Goal: Task Accomplishment & Management: Manage account settings

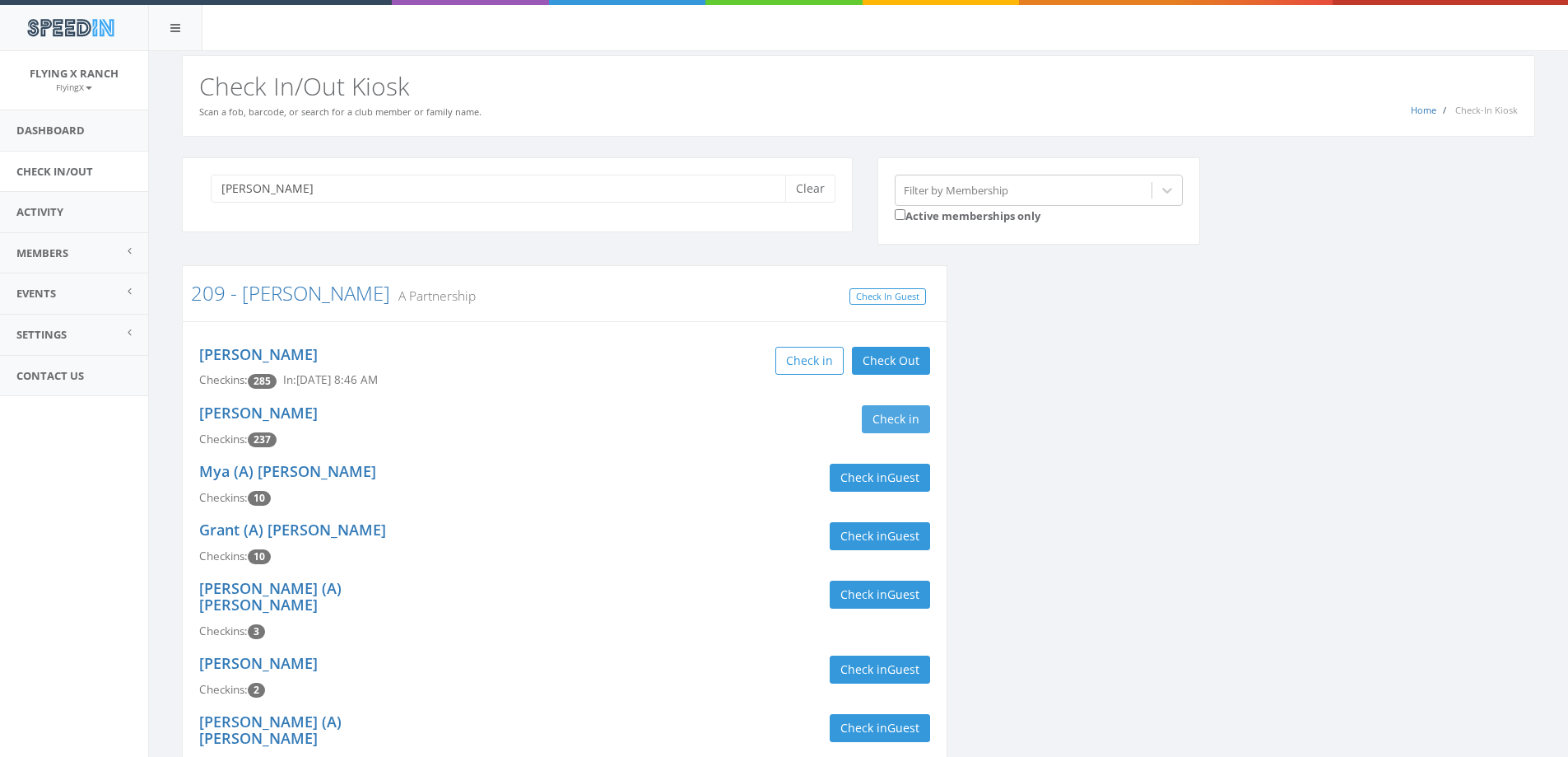
type input "butler"
click at [886, 421] on button "Check in" at bounding box center [896, 420] width 68 height 28
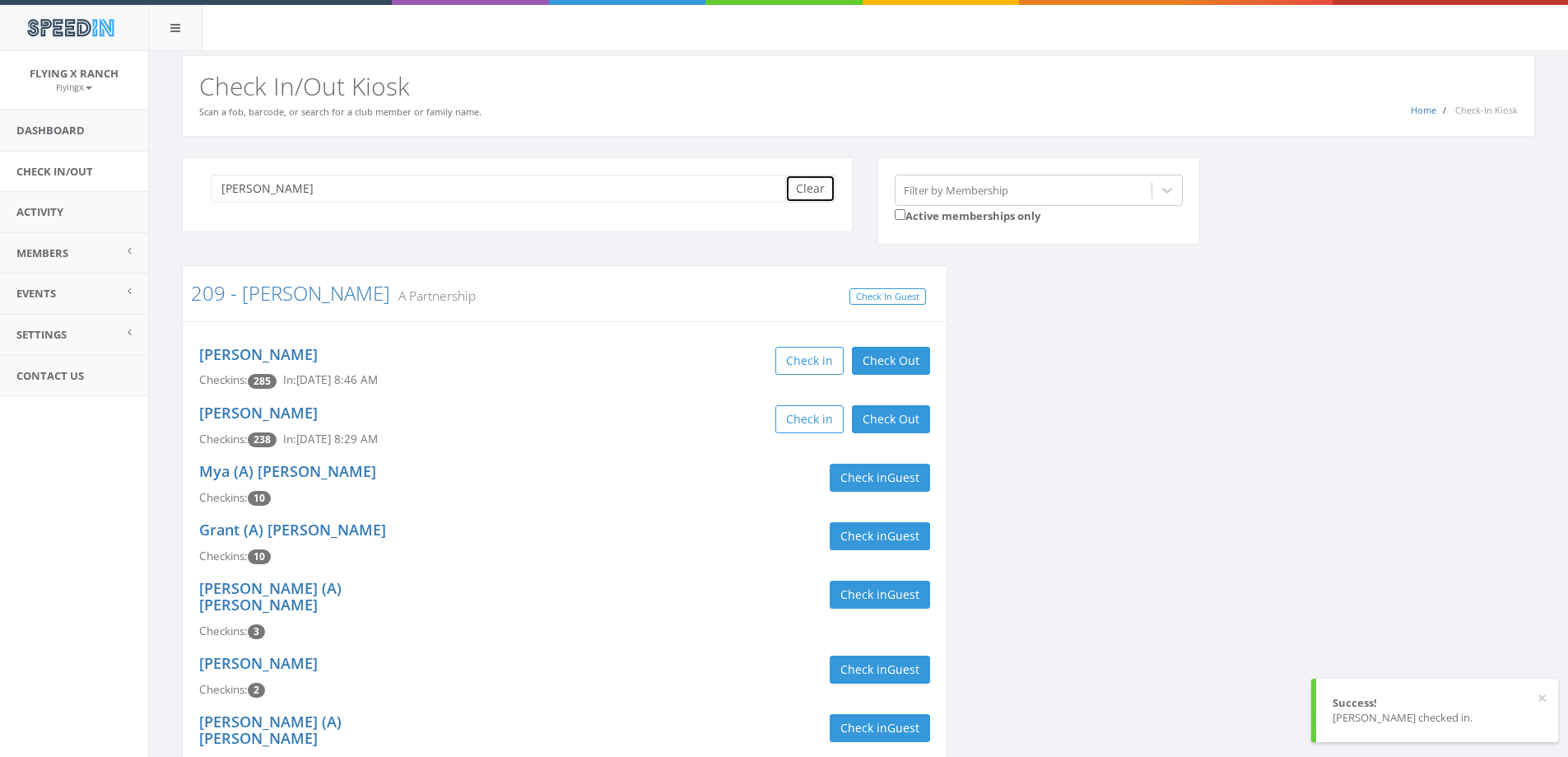
click at [824, 190] on button "Clear" at bounding box center [811, 189] width 50 height 28
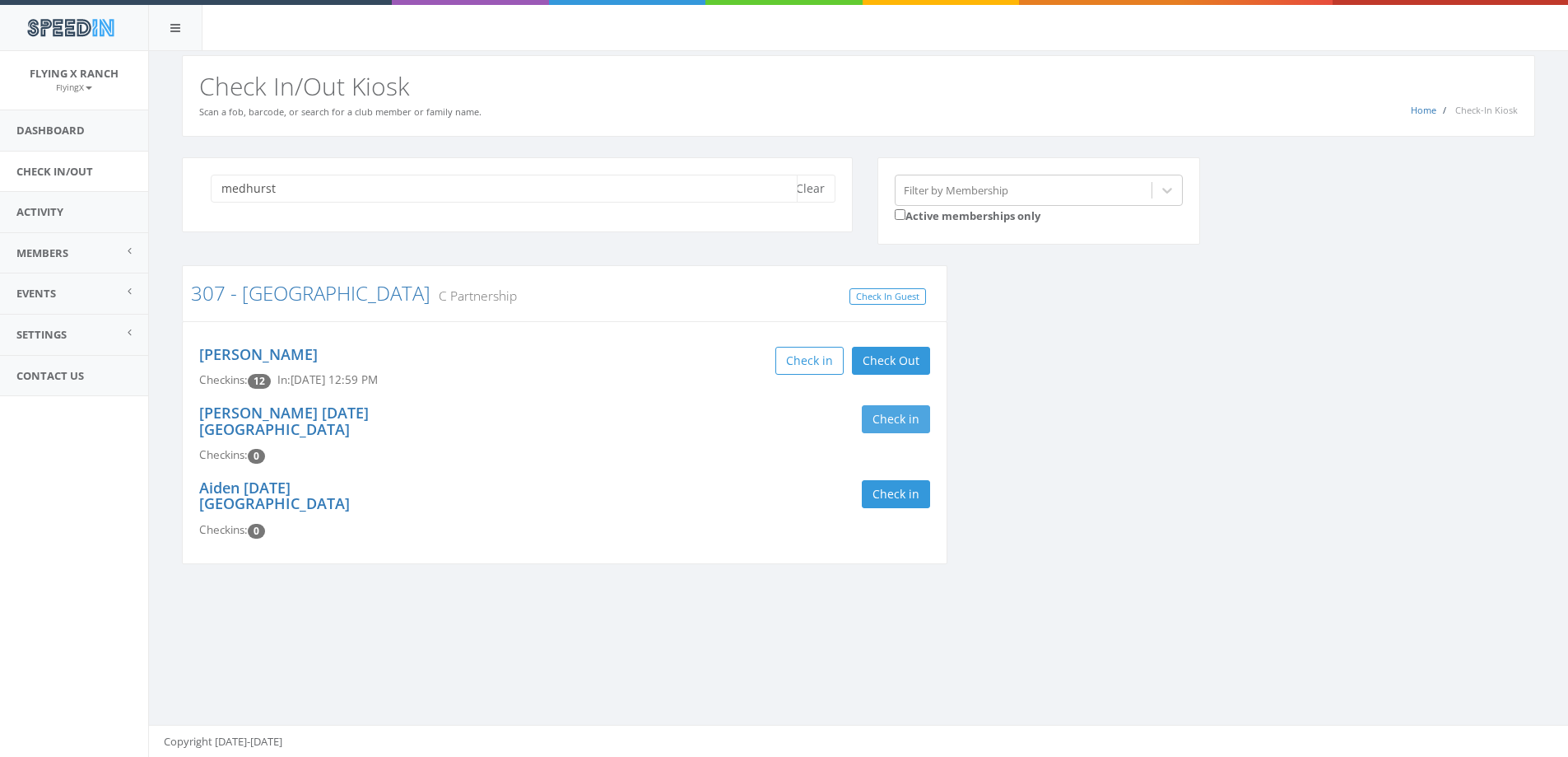
type input "medhurst"
click at [875, 416] on button "Check in" at bounding box center [896, 420] width 68 height 28
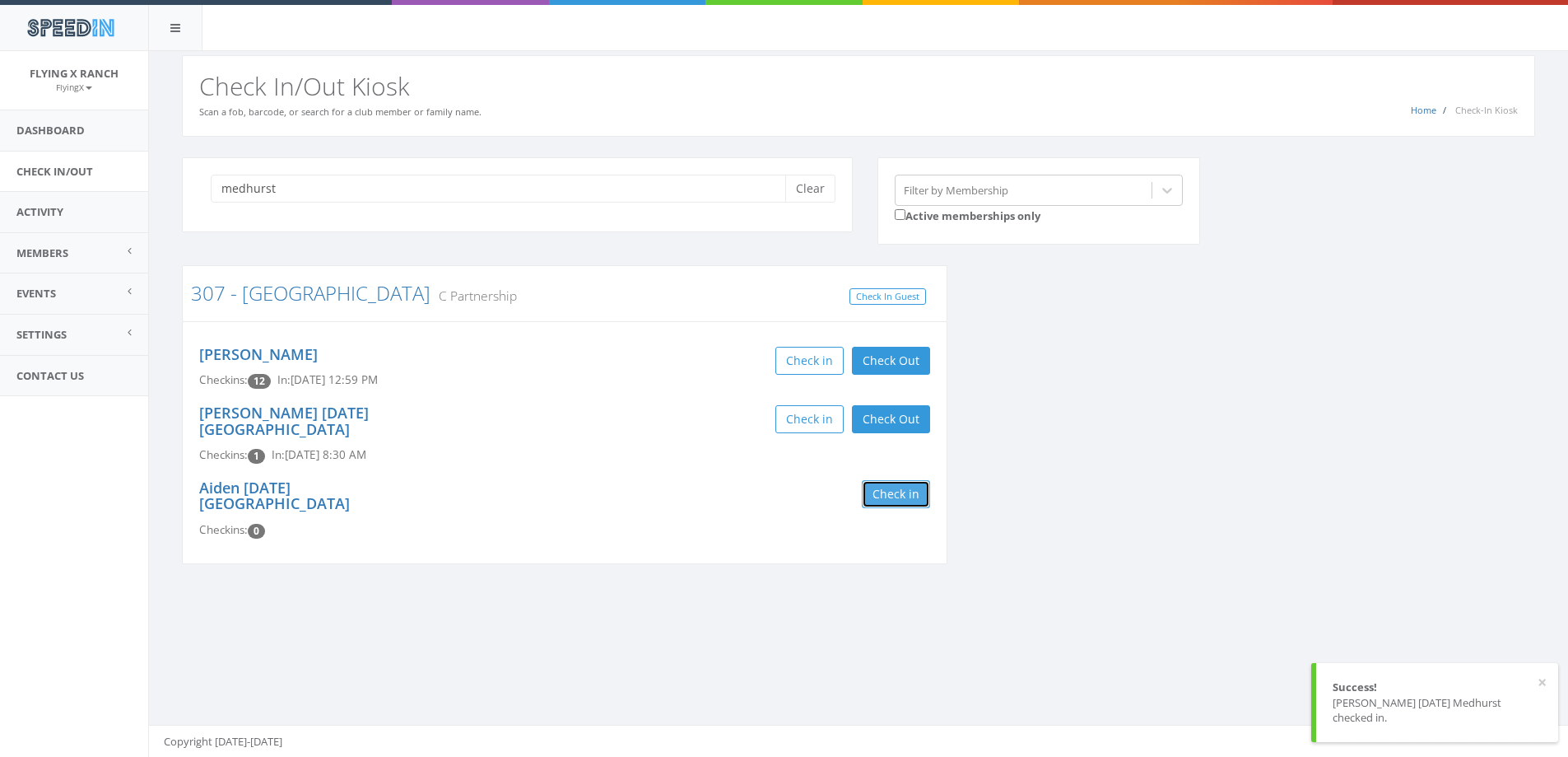
click at [884, 481] on button "Check in" at bounding box center [896, 495] width 68 height 28
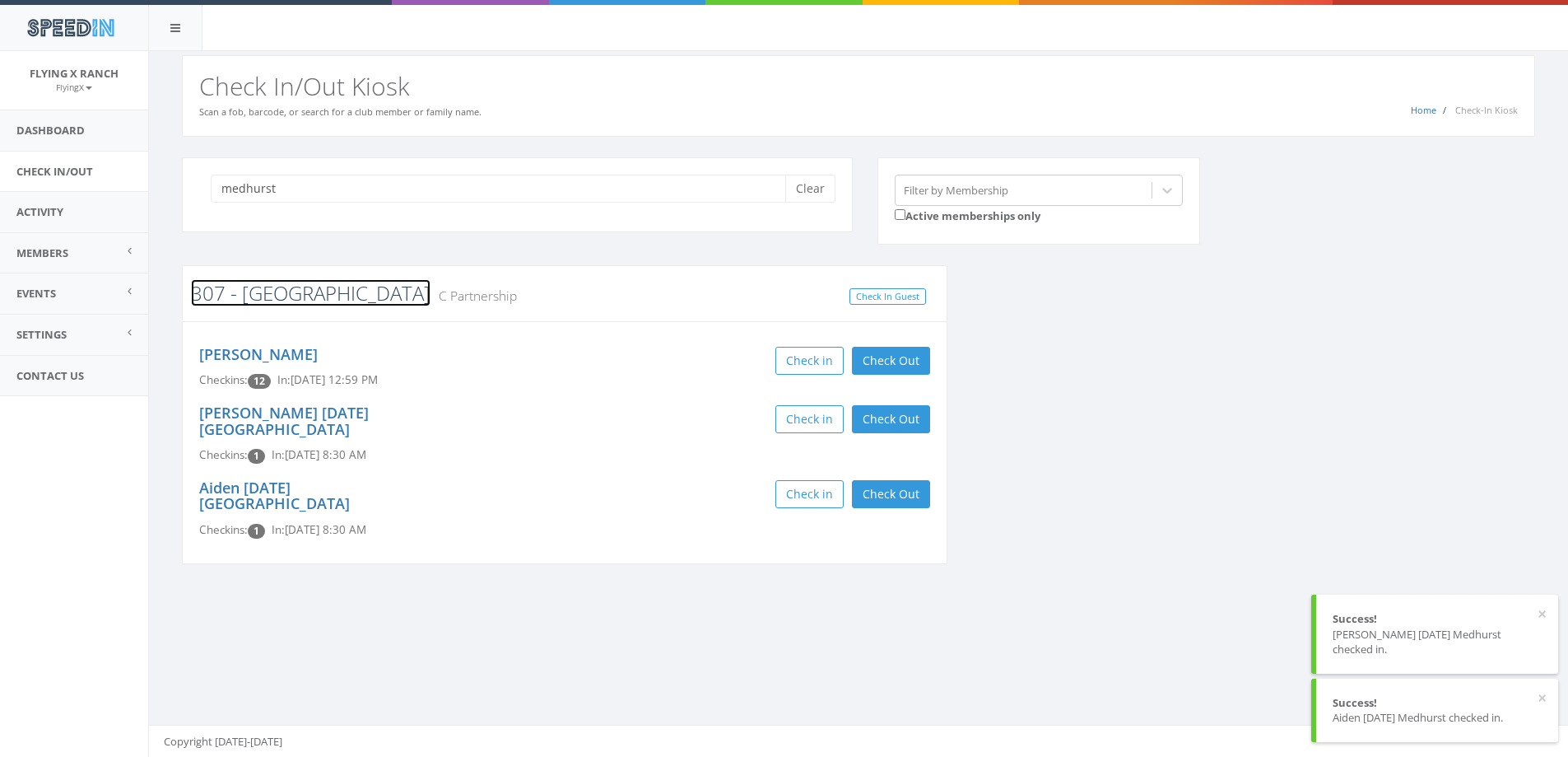
click at [274, 296] on link "307 - Medhurst" at bounding box center [310, 292] width 240 height 27
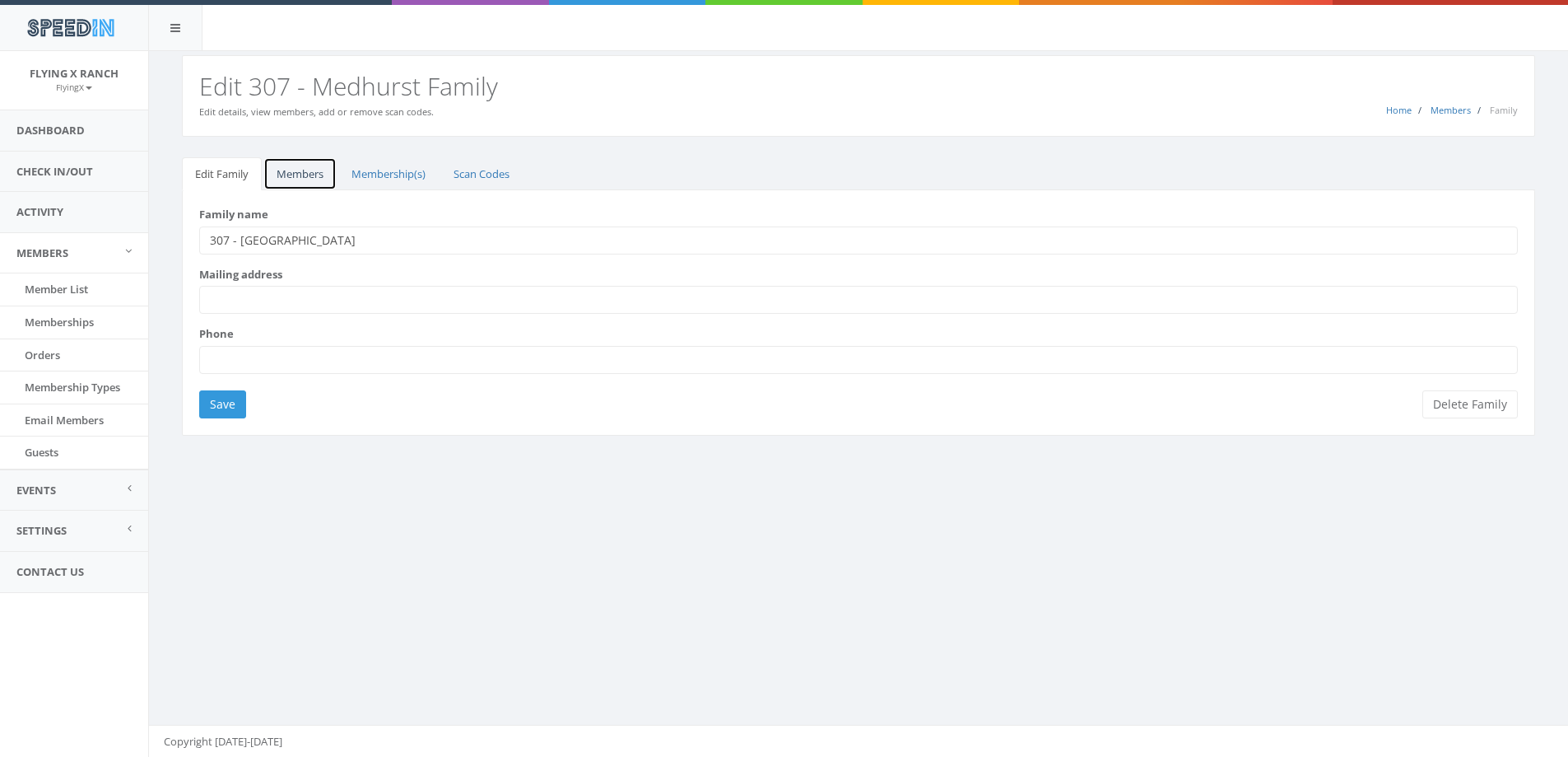
click at [300, 172] on link "Members" at bounding box center [300, 174] width 73 height 34
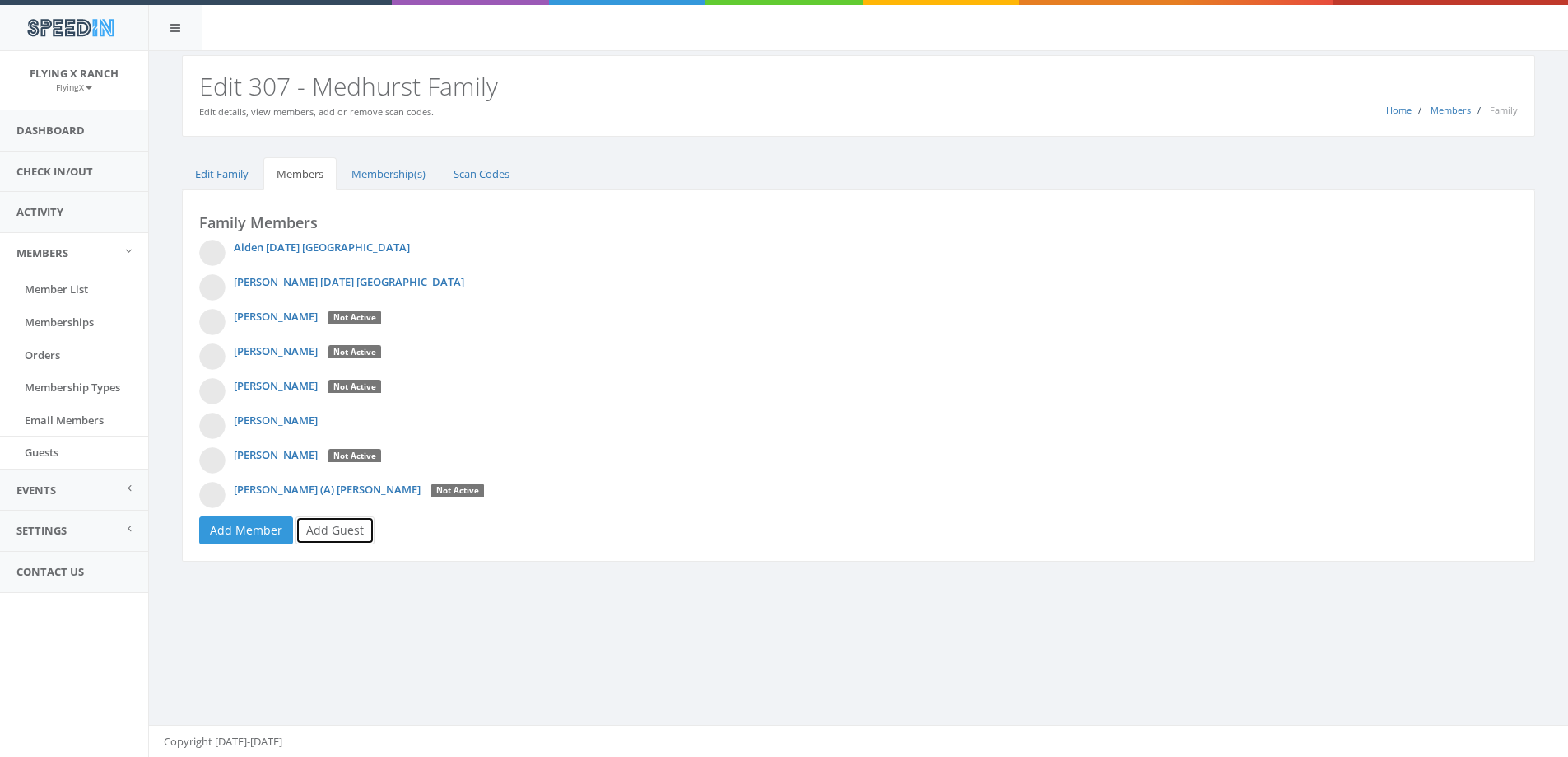
click at [339, 538] on link "Add Guest" at bounding box center [335, 530] width 79 height 28
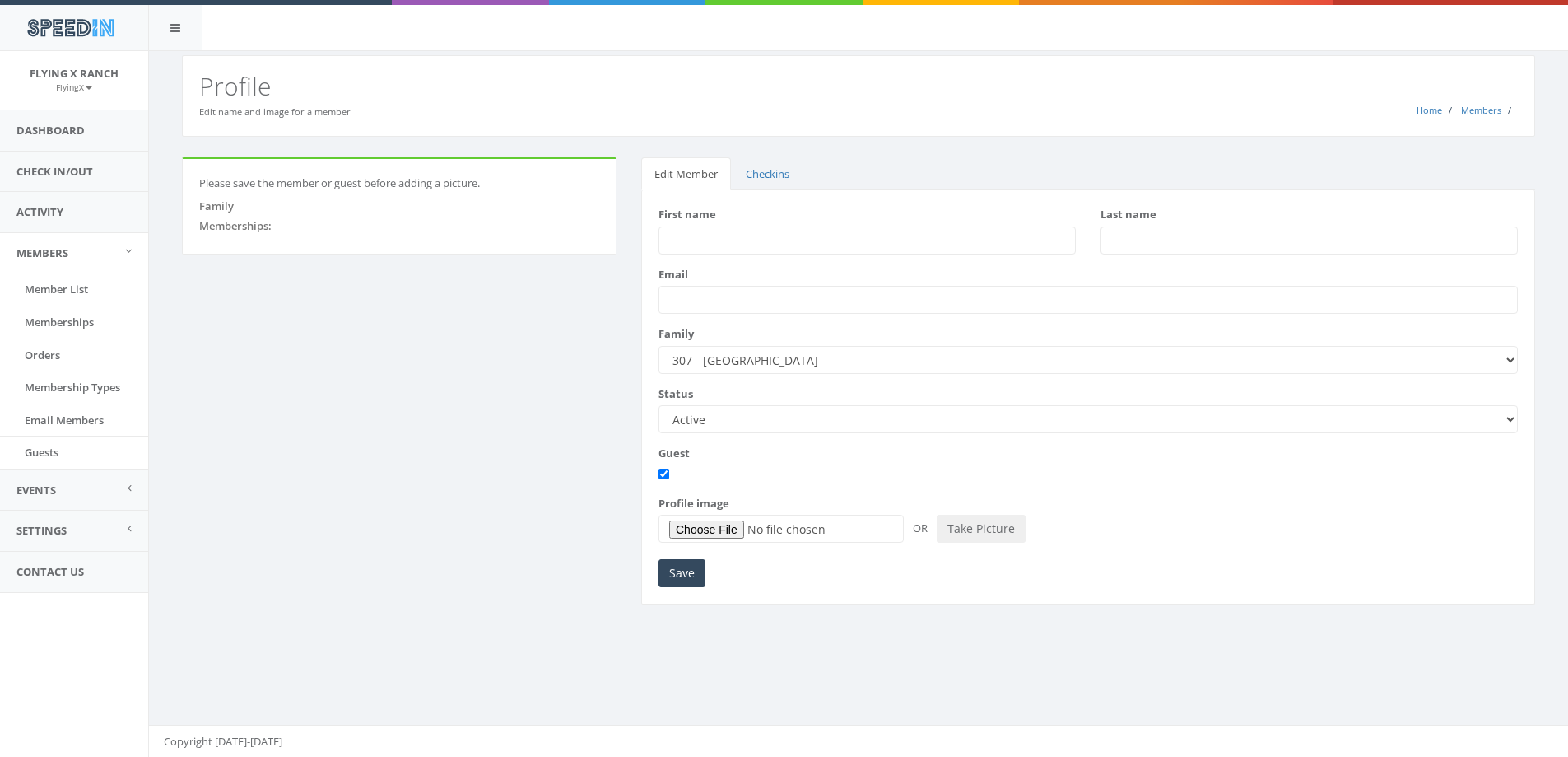
click at [687, 238] on input "First name" at bounding box center [866, 241] width 417 height 28
type input "[PERSON_NAME]"
click at [681, 577] on input "Save" at bounding box center [682, 574] width 47 height 28
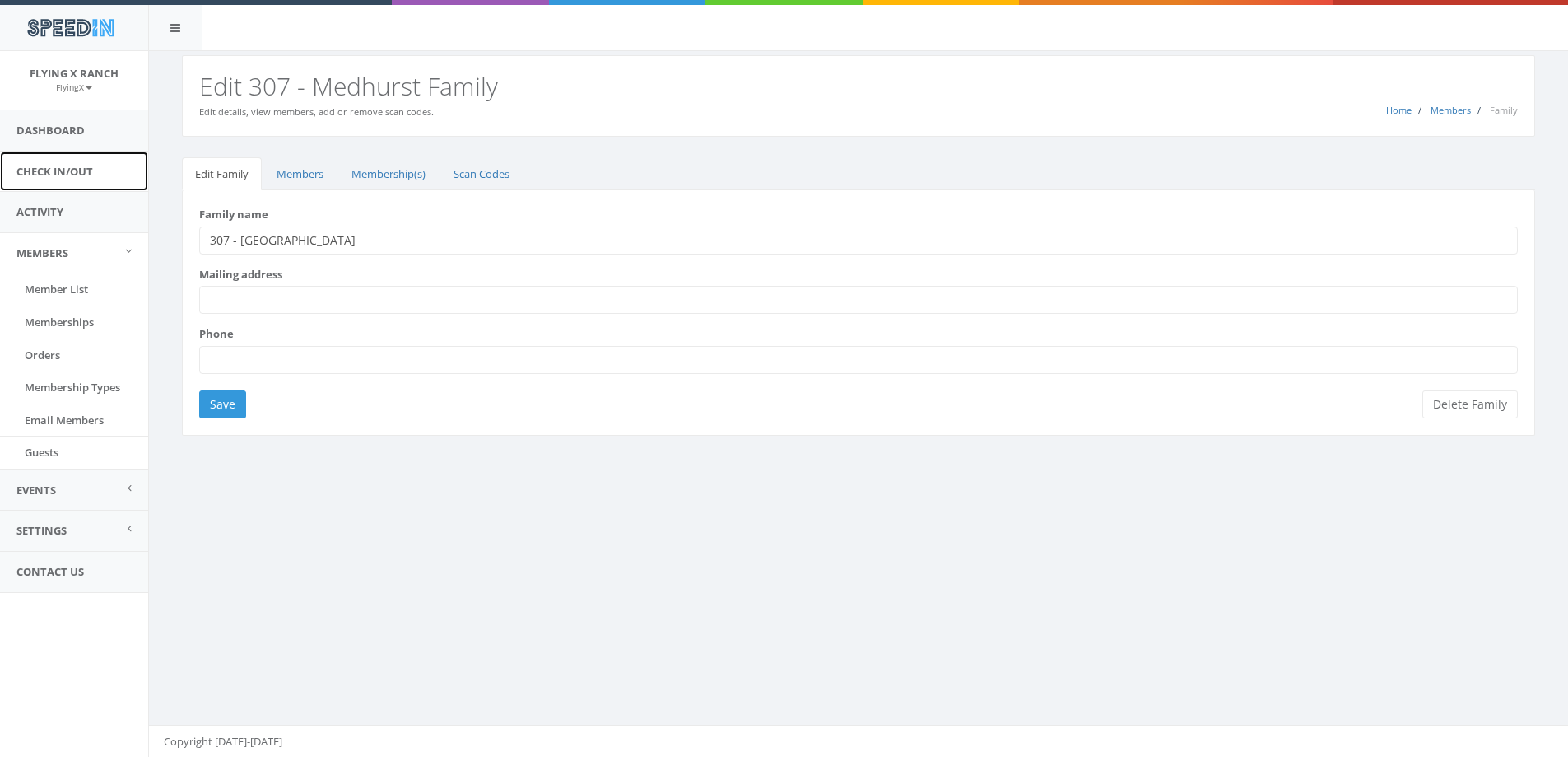
click at [49, 178] on link "Check In/Out" at bounding box center [74, 172] width 148 height 40
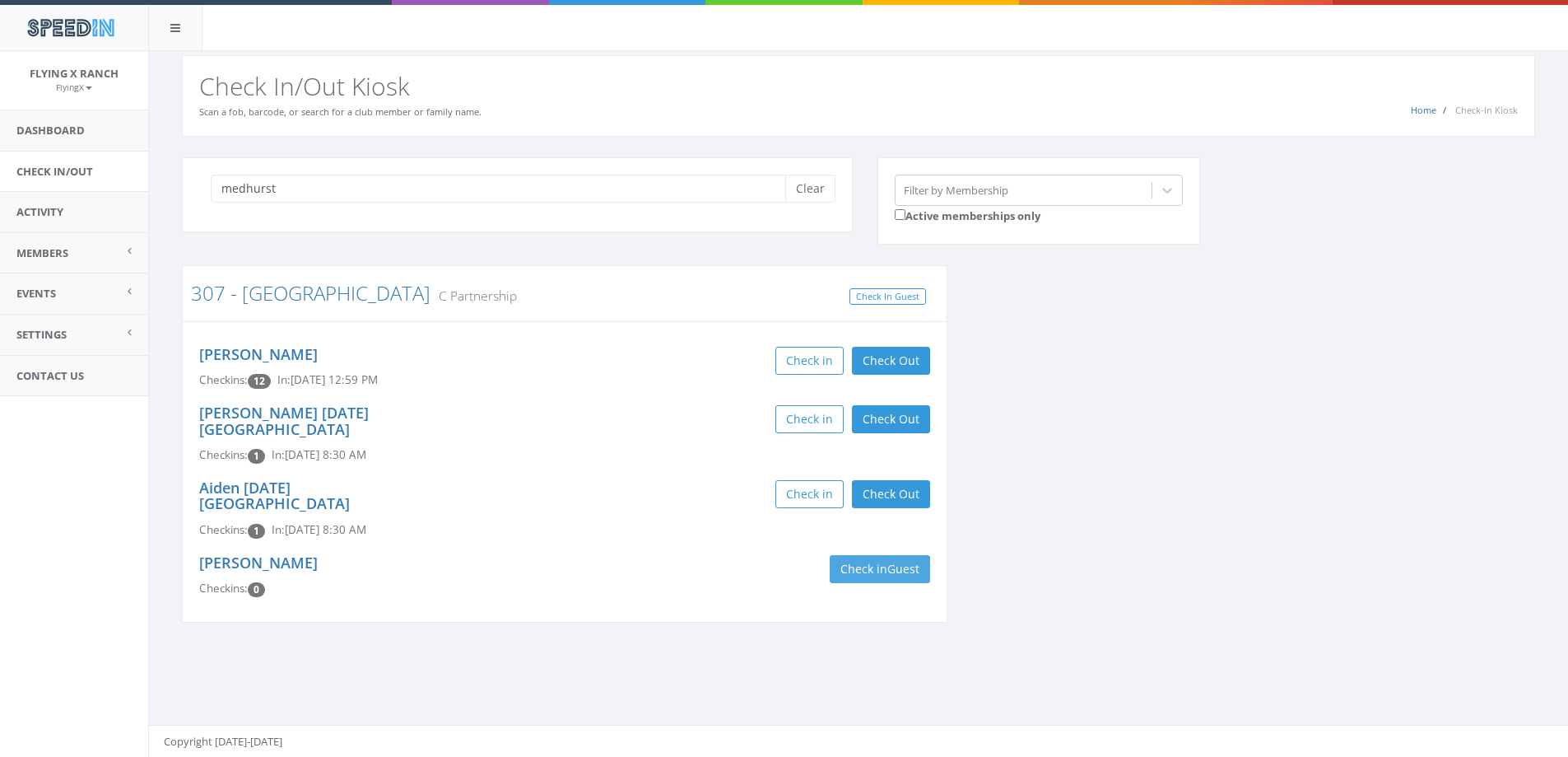
type input "medhurst"
click at [914, 561] on span "Guest" at bounding box center [903, 569] width 32 height 16
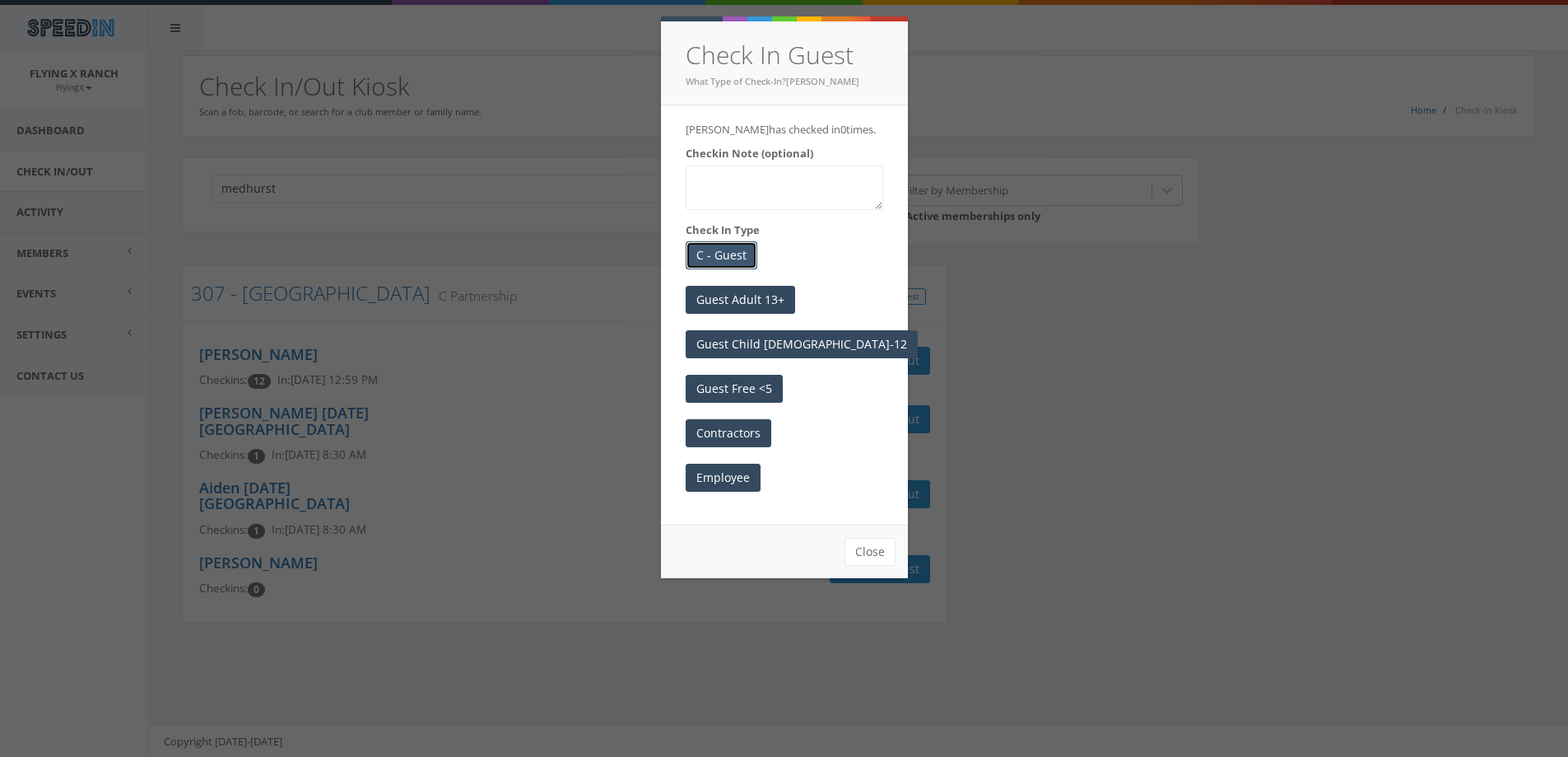
click at [702, 259] on button "C - Guest" at bounding box center [722, 256] width 72 height 28
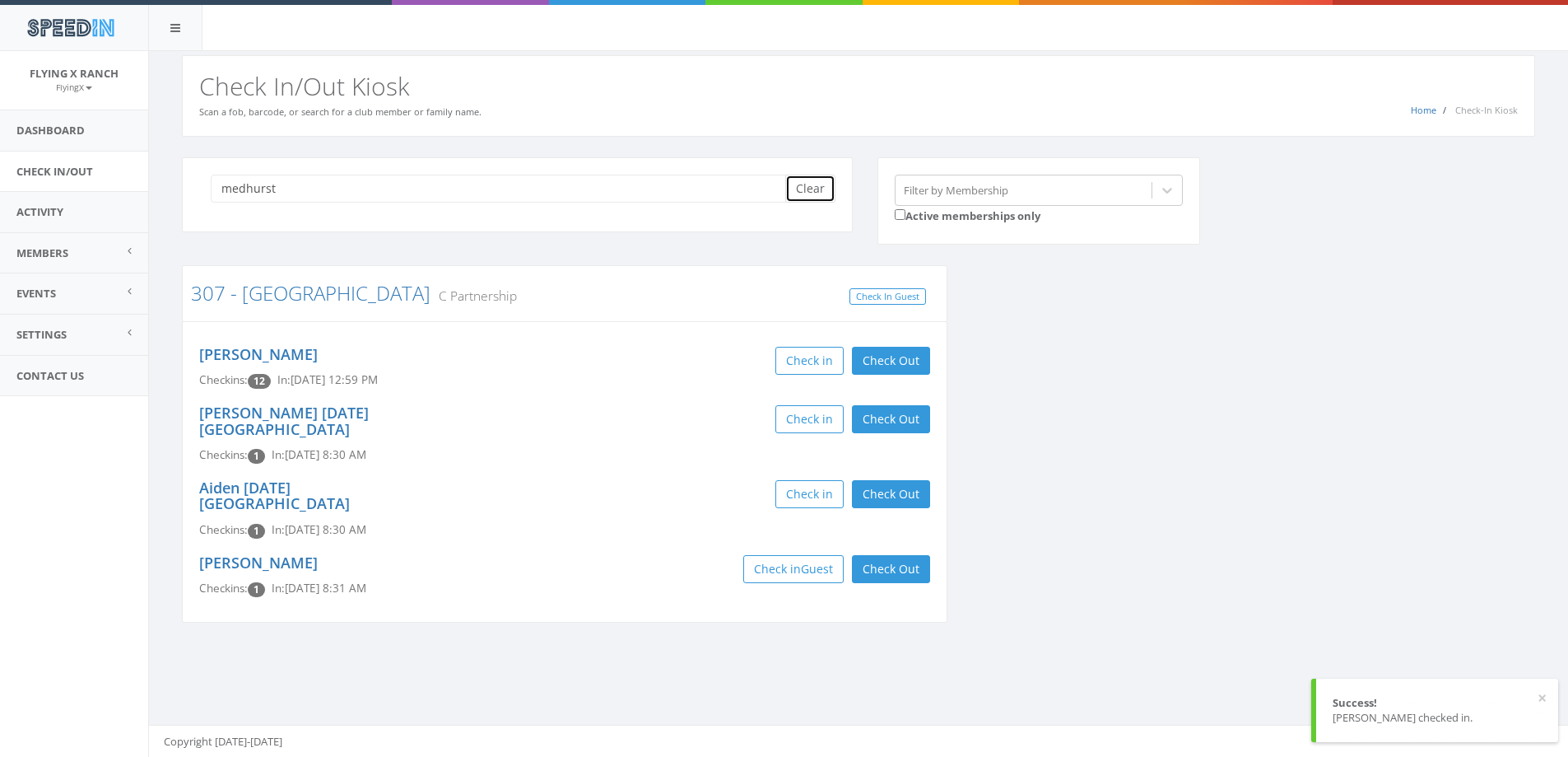
click at [801, 189] on button "Clear" at bounding box center [811, 189] width 50 height 28
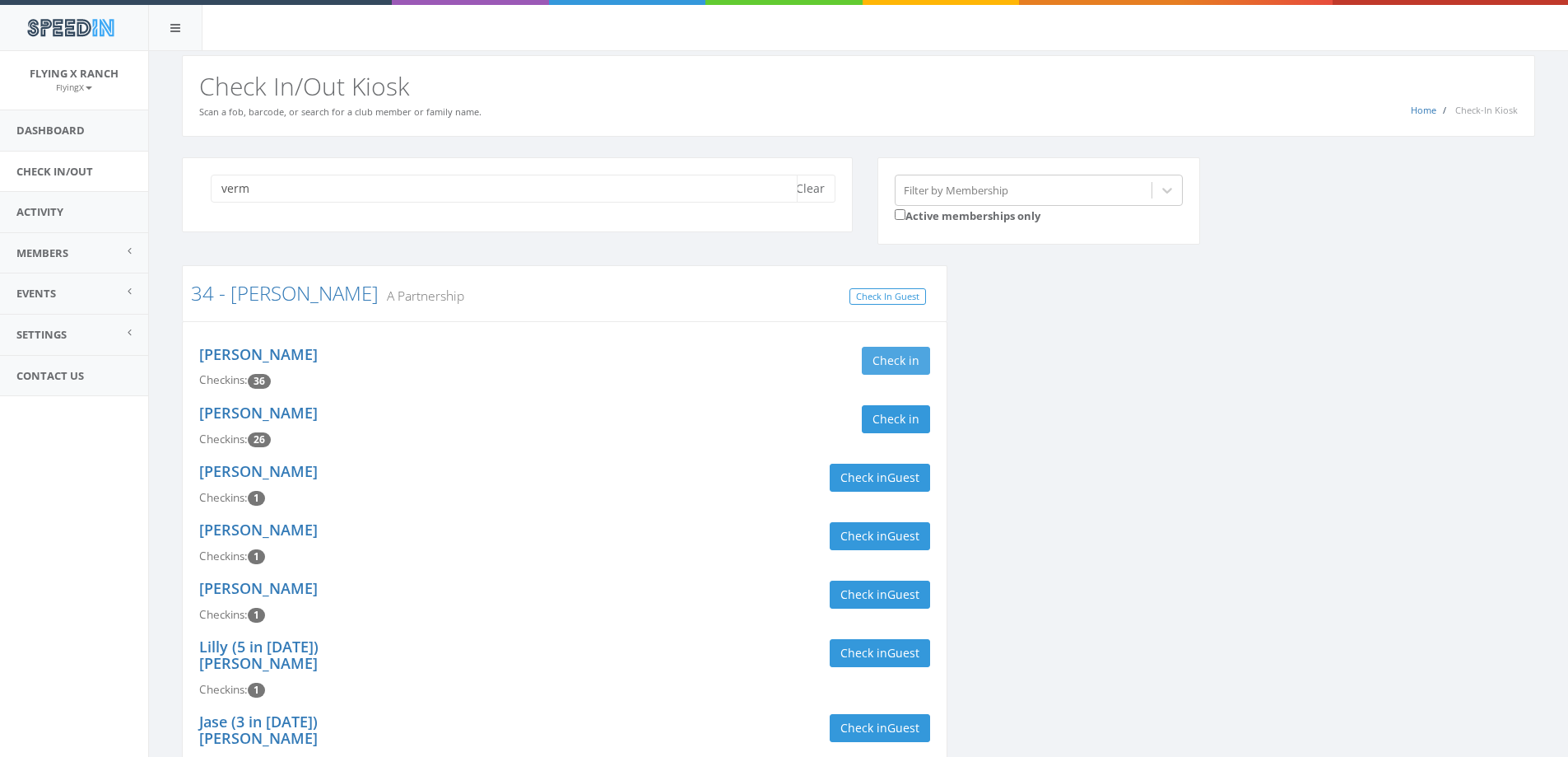
type input "verm"
click at [910, 368] on button "Check in" at bounding box center [896, 361] width 68 height 28
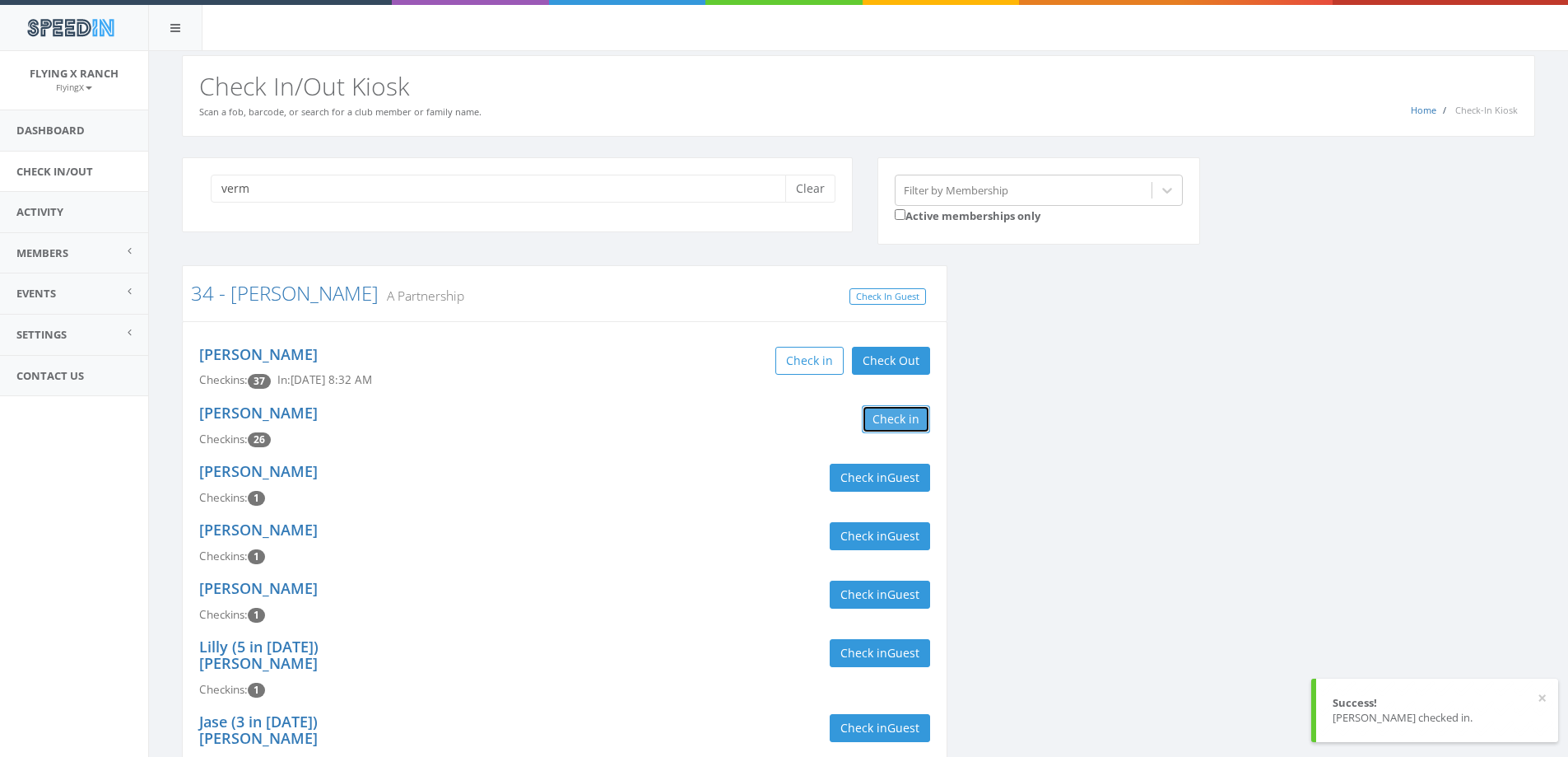
drag, startPoint x: 911, startPoint y: 420, endPoint x: 893, endPoint y: 412, distance: 19.7
click at [911, 421] on button "Check in" at bounding box center [896, 420] width 68 height 28
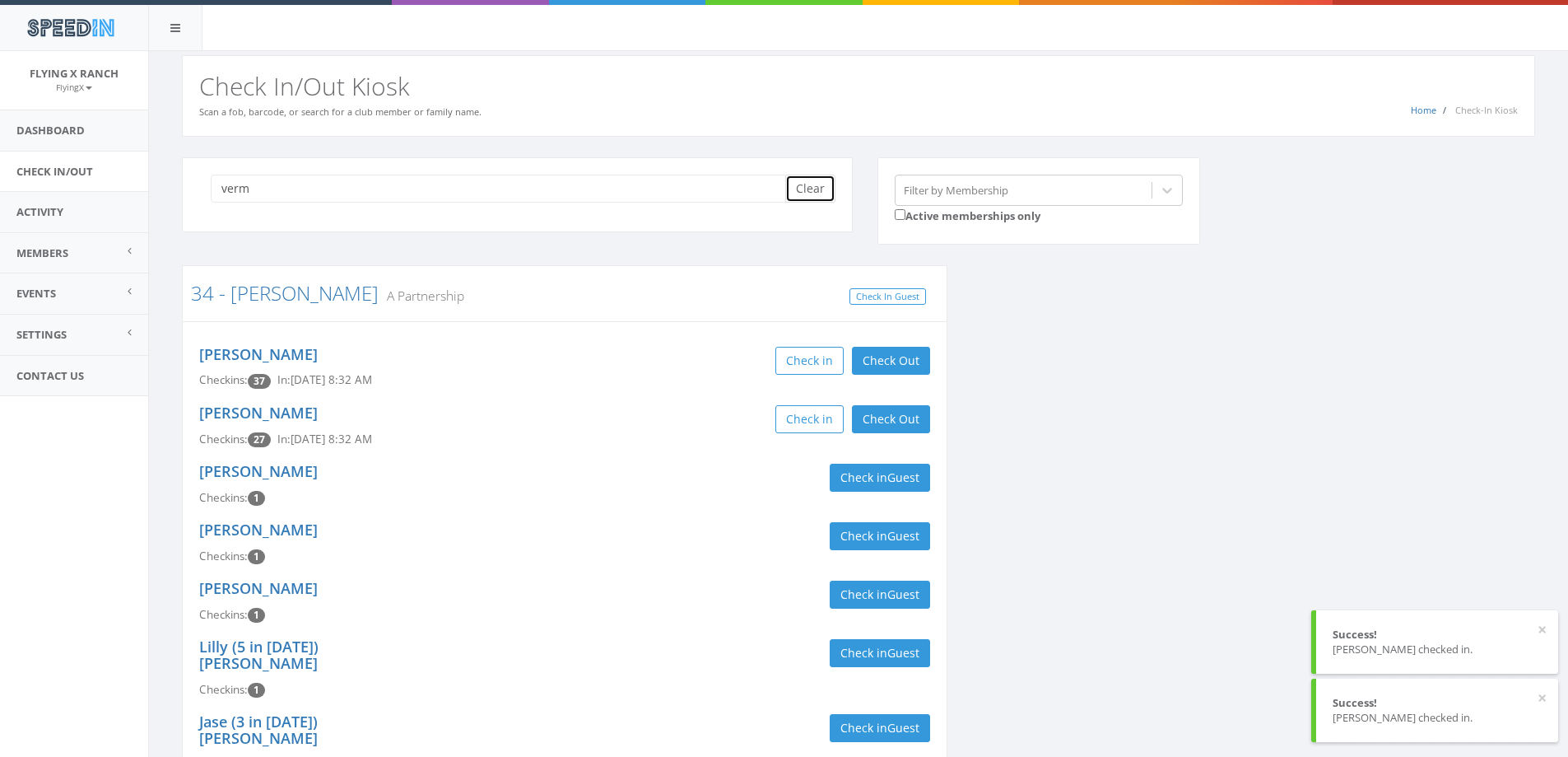
click at [806, 192] on button "Clear" at bounding box center [811, 189] width 50 height 28
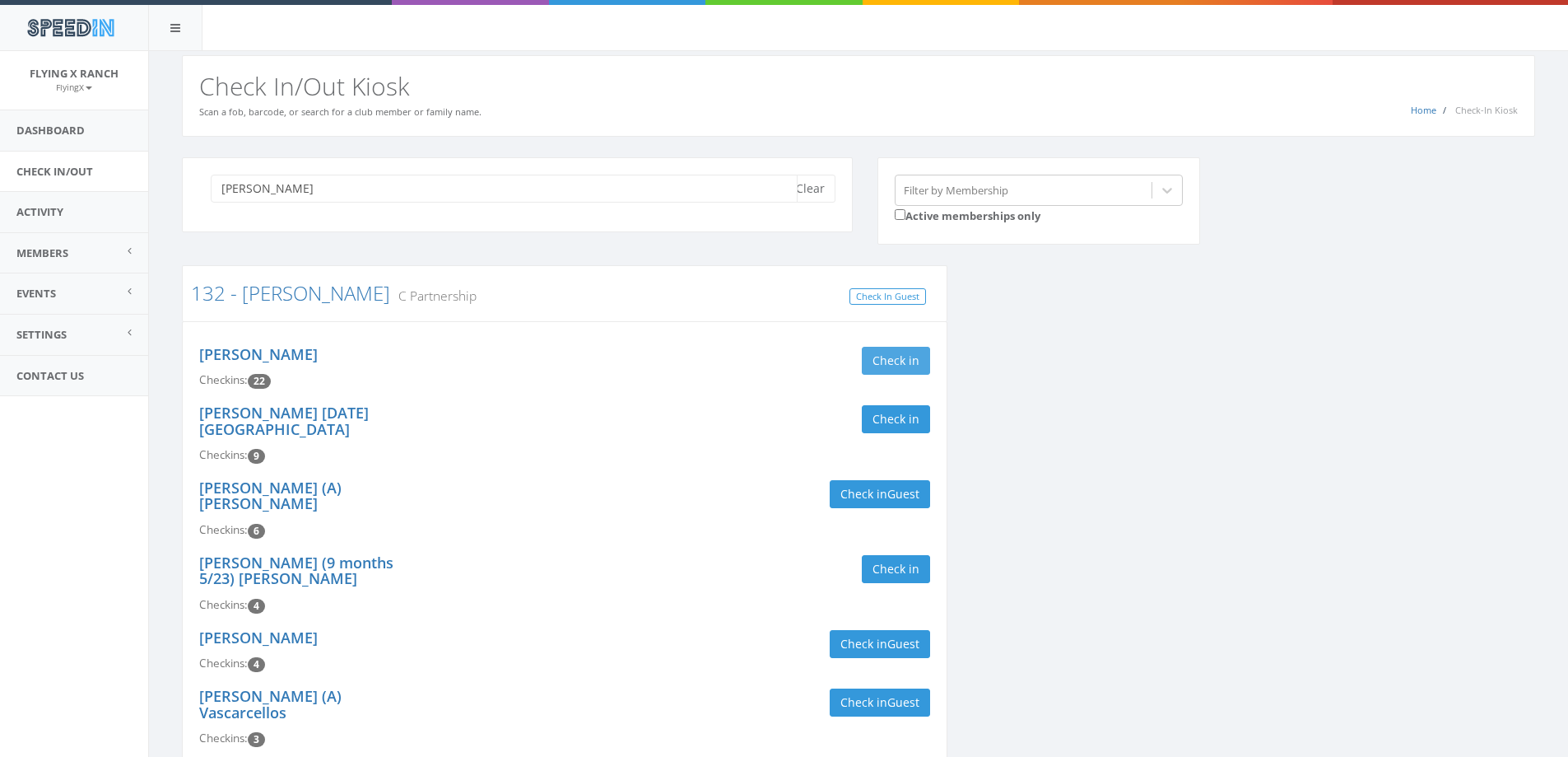
type input "devito"
click at [912, 355] on button "Check in" at bounding box center [896, 361] width 68 height 28
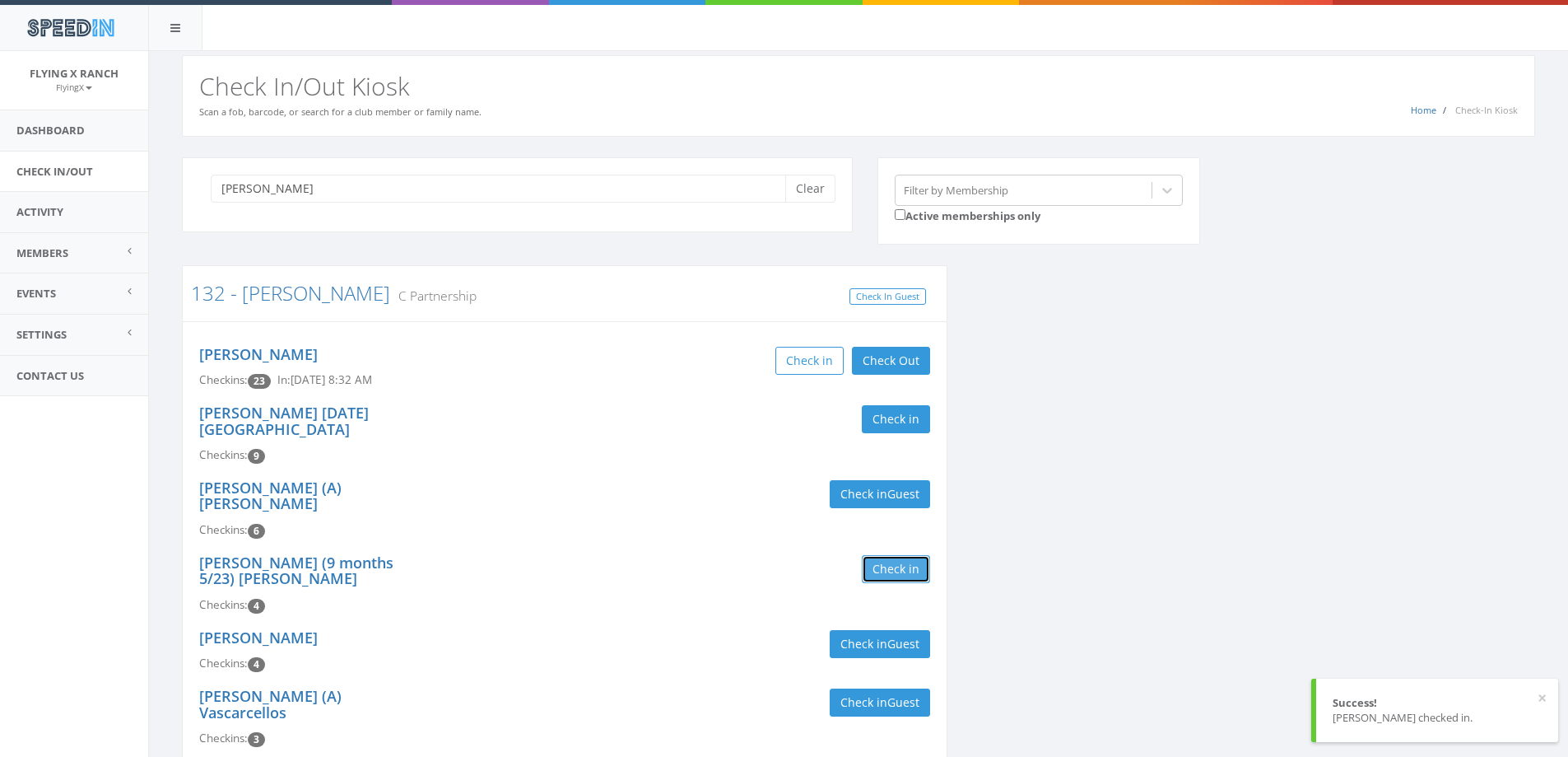
click at [901, 555] on button "Check in" at bounding box center [896, 570] width 68 height 28
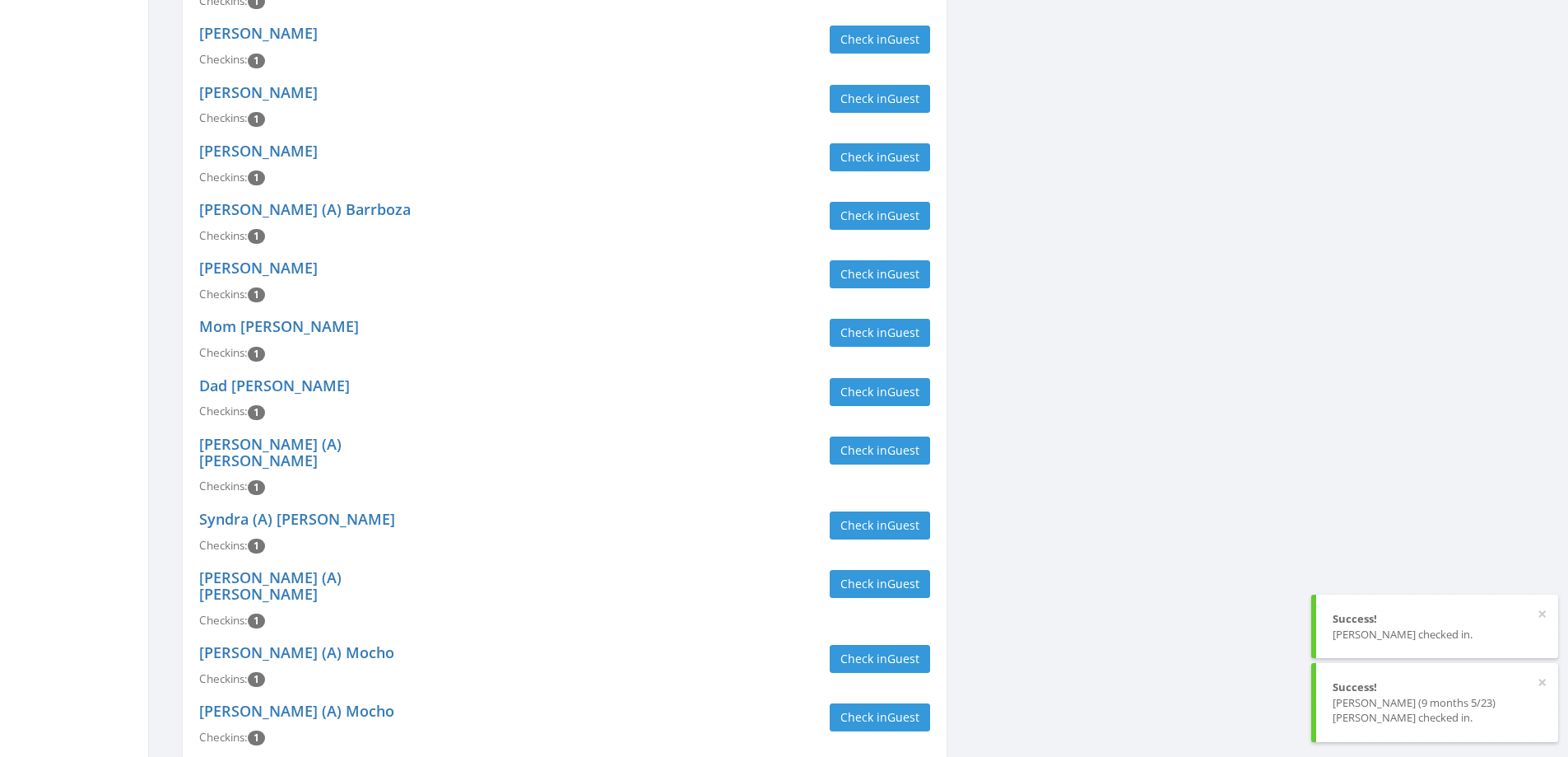
scroll to position [1895, 0]
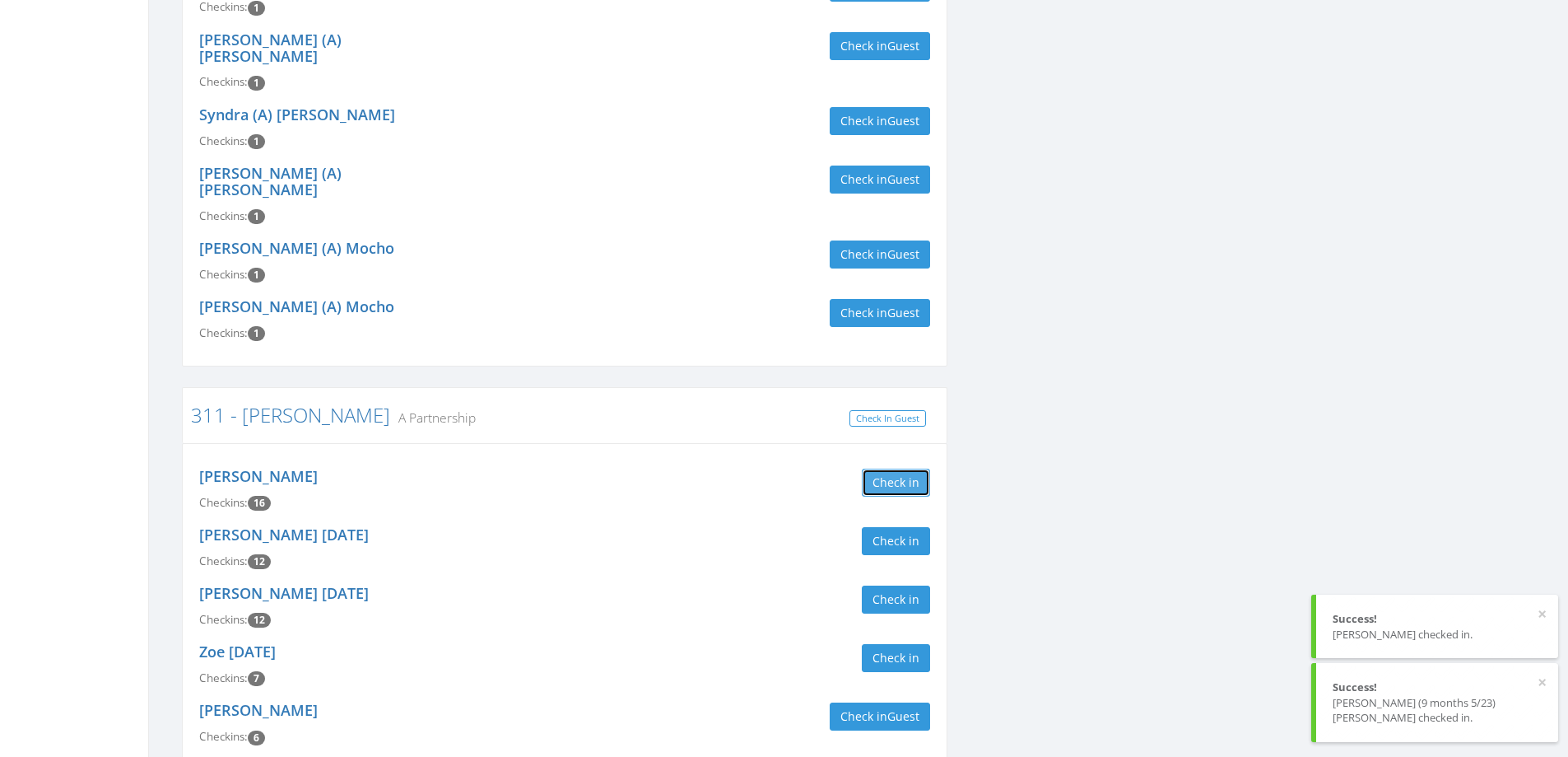
click at [897, 469] on button "Check in" at bounding box center [896, 483] width 68 height 28
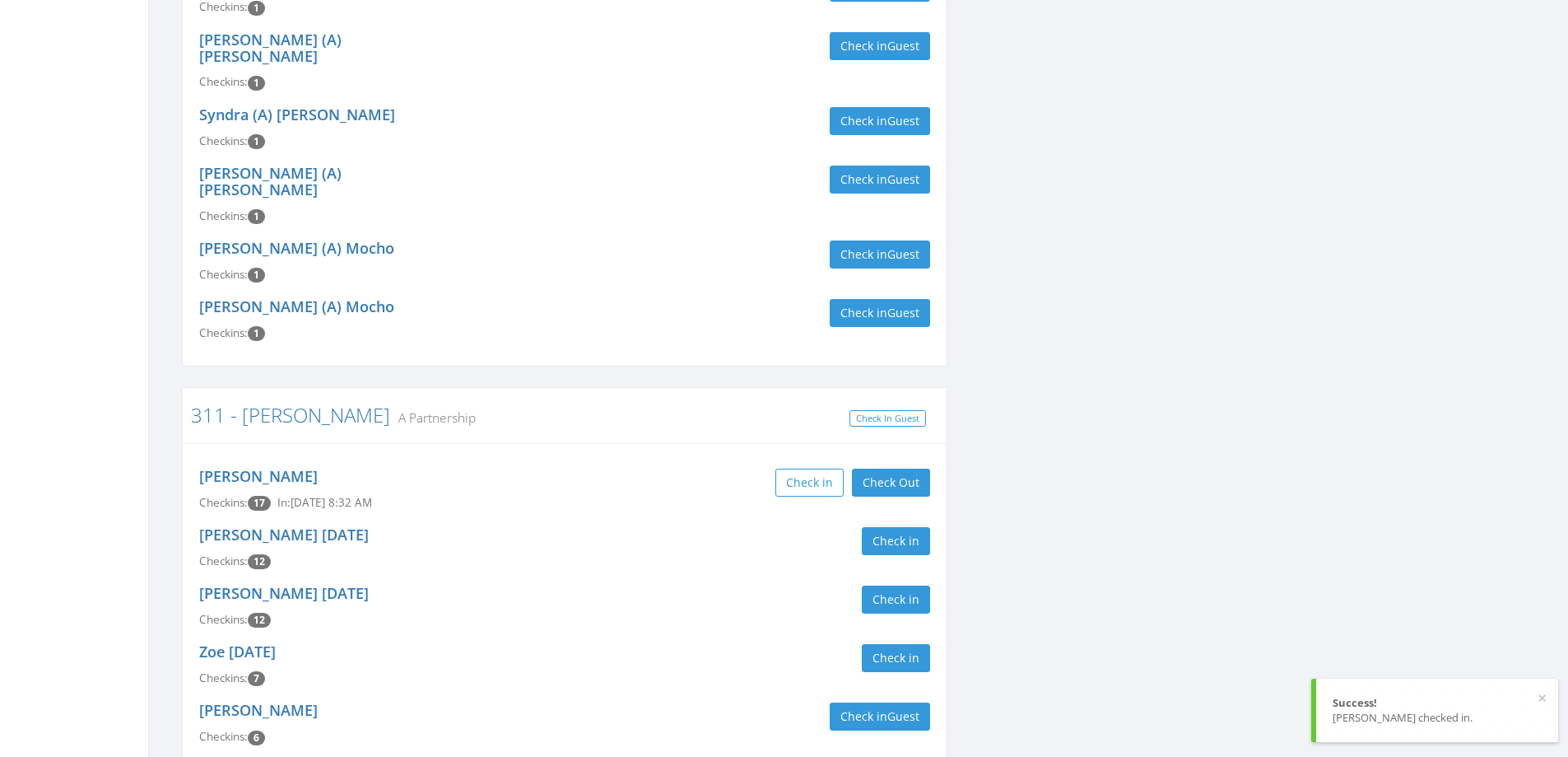
click at [722, 469] on div "Check in Check Out Check Out" at bounding box center [753, 483] width 353 height 28
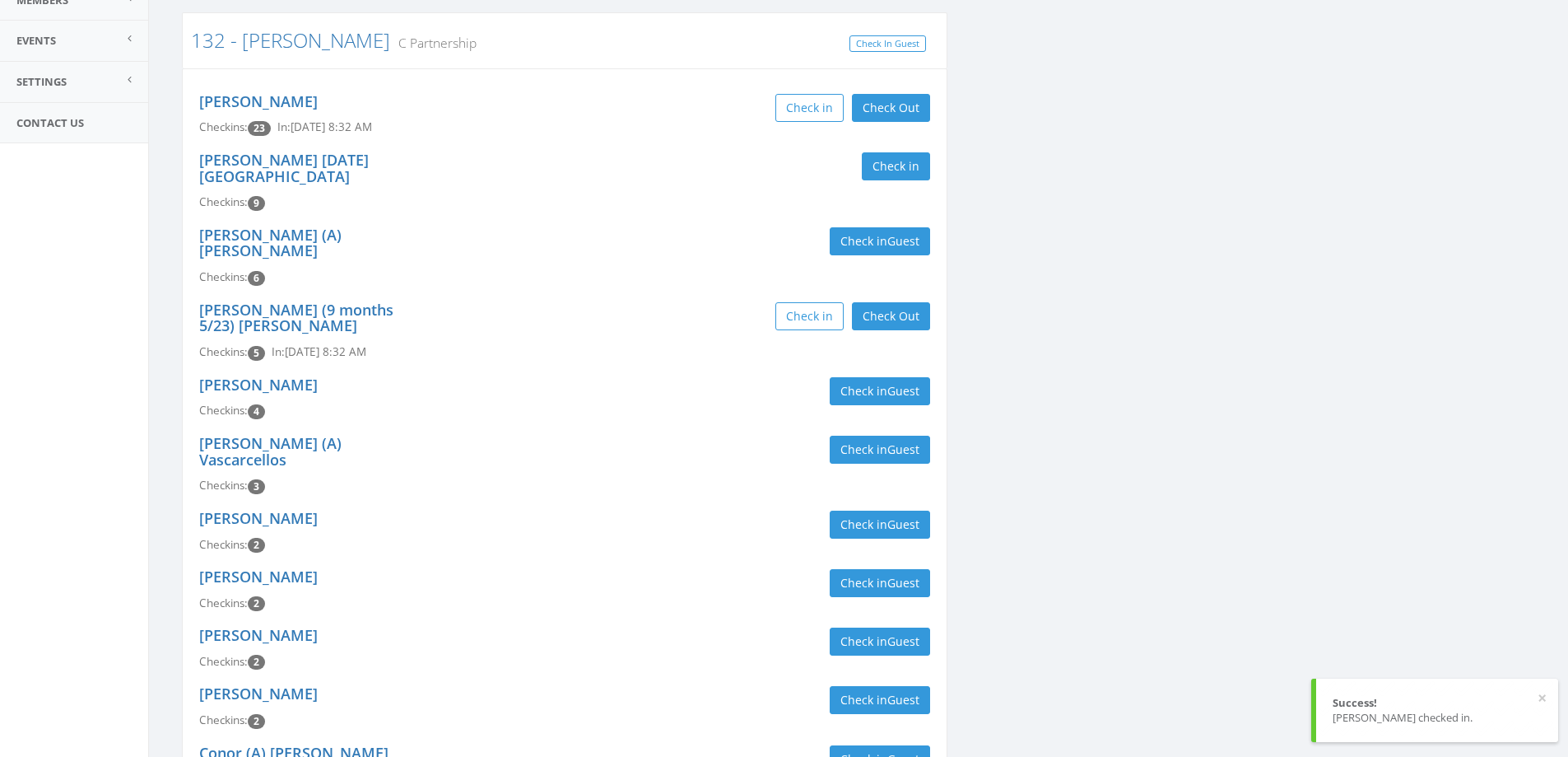
scroll to position [0, 0]
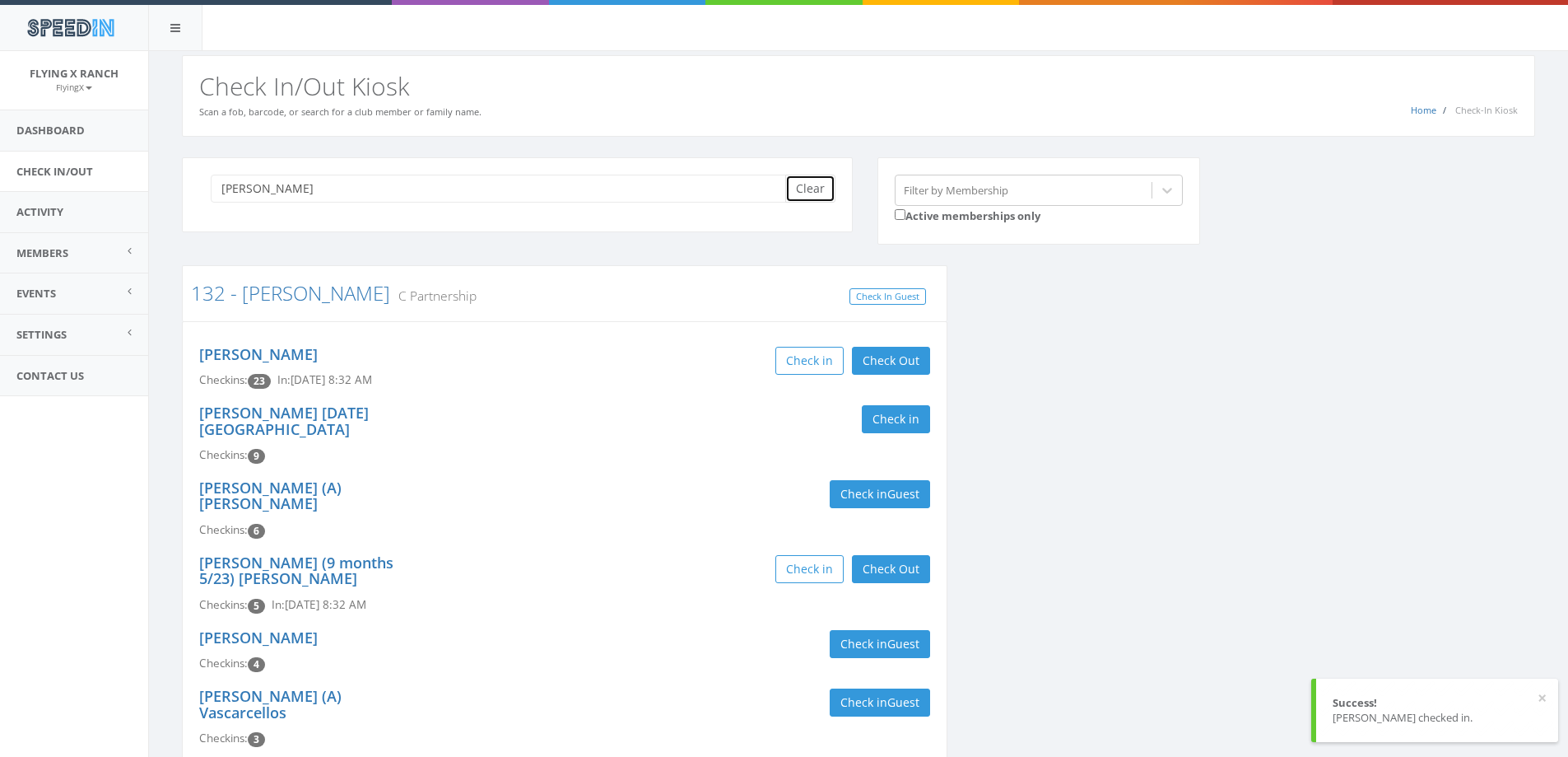
click at [827, 188] on button "Clear" at bounding box center [811, 189] width 50 height 28
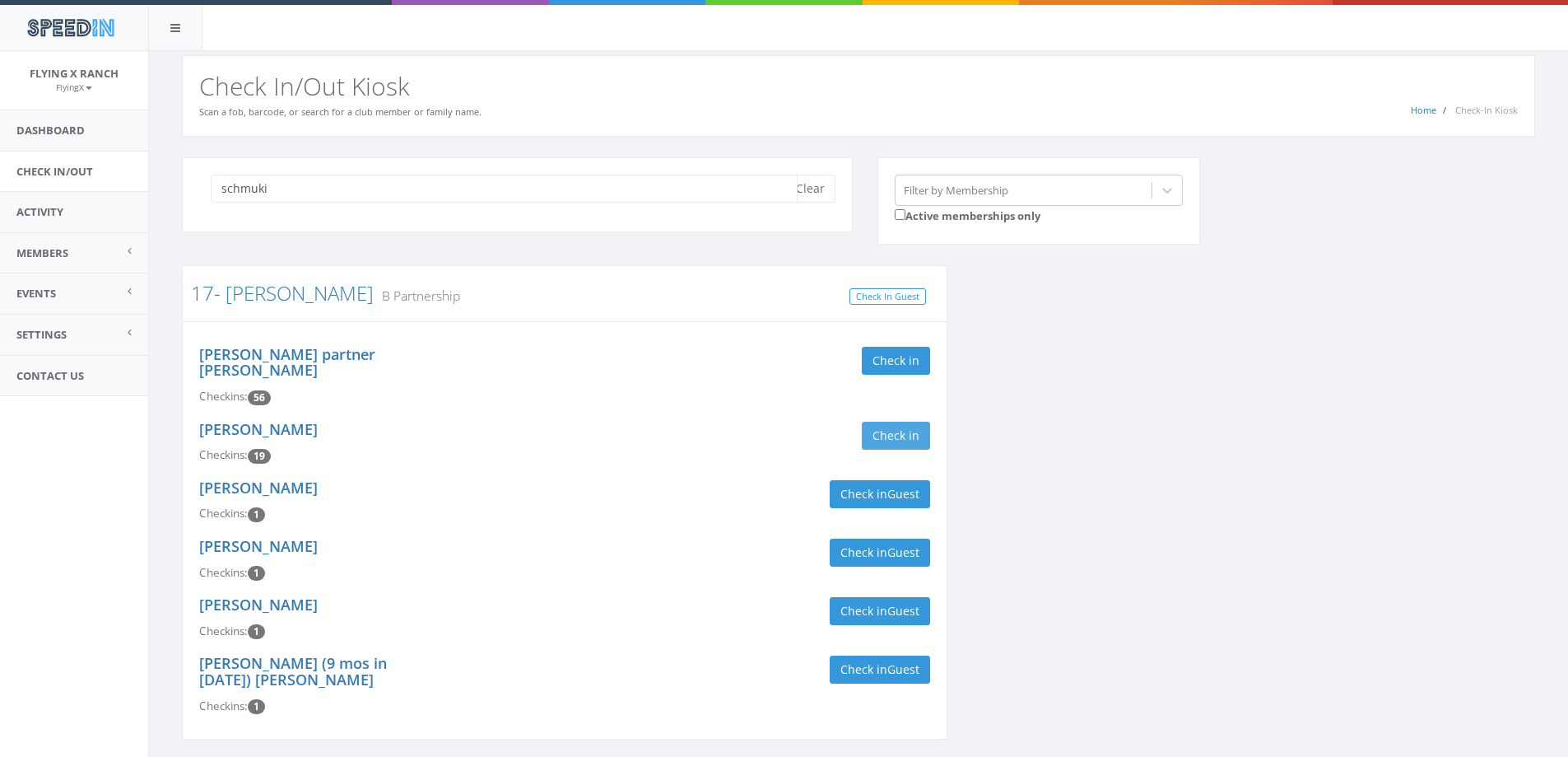
type input "schmuki"
click at [889, 424] on button "Check in" at bounding box center [896, 436] width 68 height 28
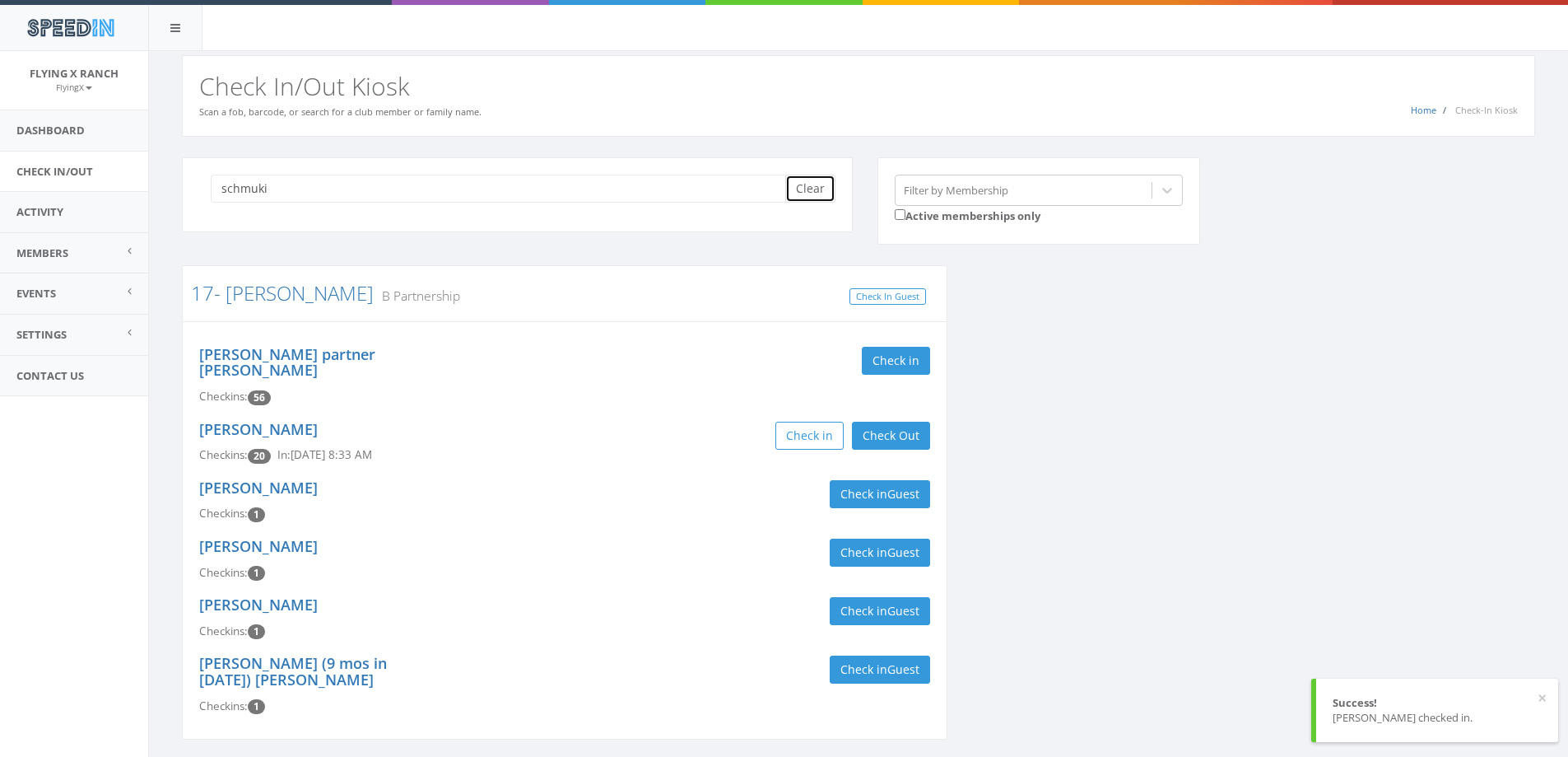
click at [817, 197] on button "Clear" at bounding box center [811, 189] width 50 height 28
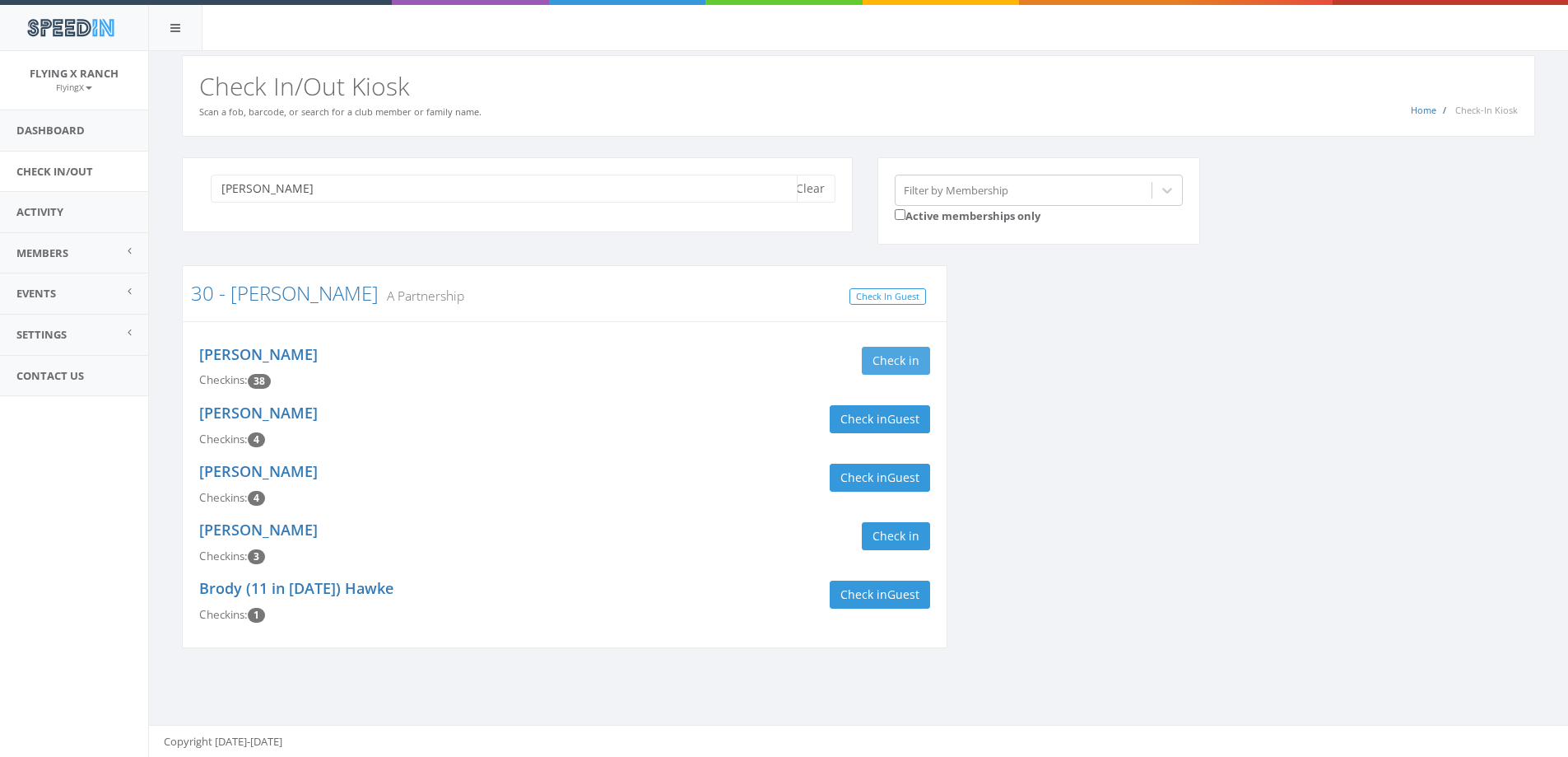
type input "peterson"
click at [878, 366] on button "Check in" at bounding box center [896, 361] width 68 height 28
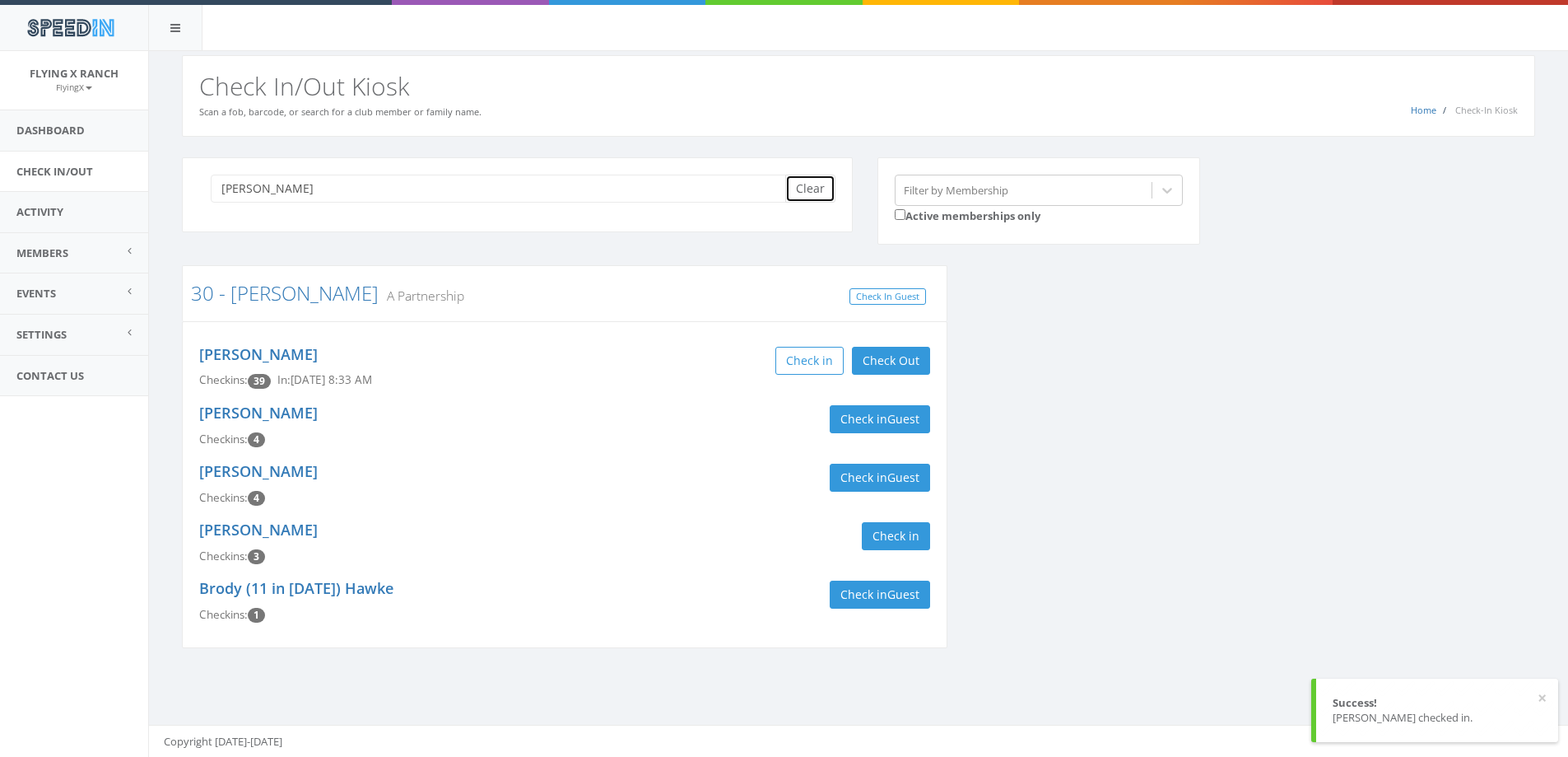
click at [810, 186] on button "Clear" at bounding box center [811, 189] width 50 height 28
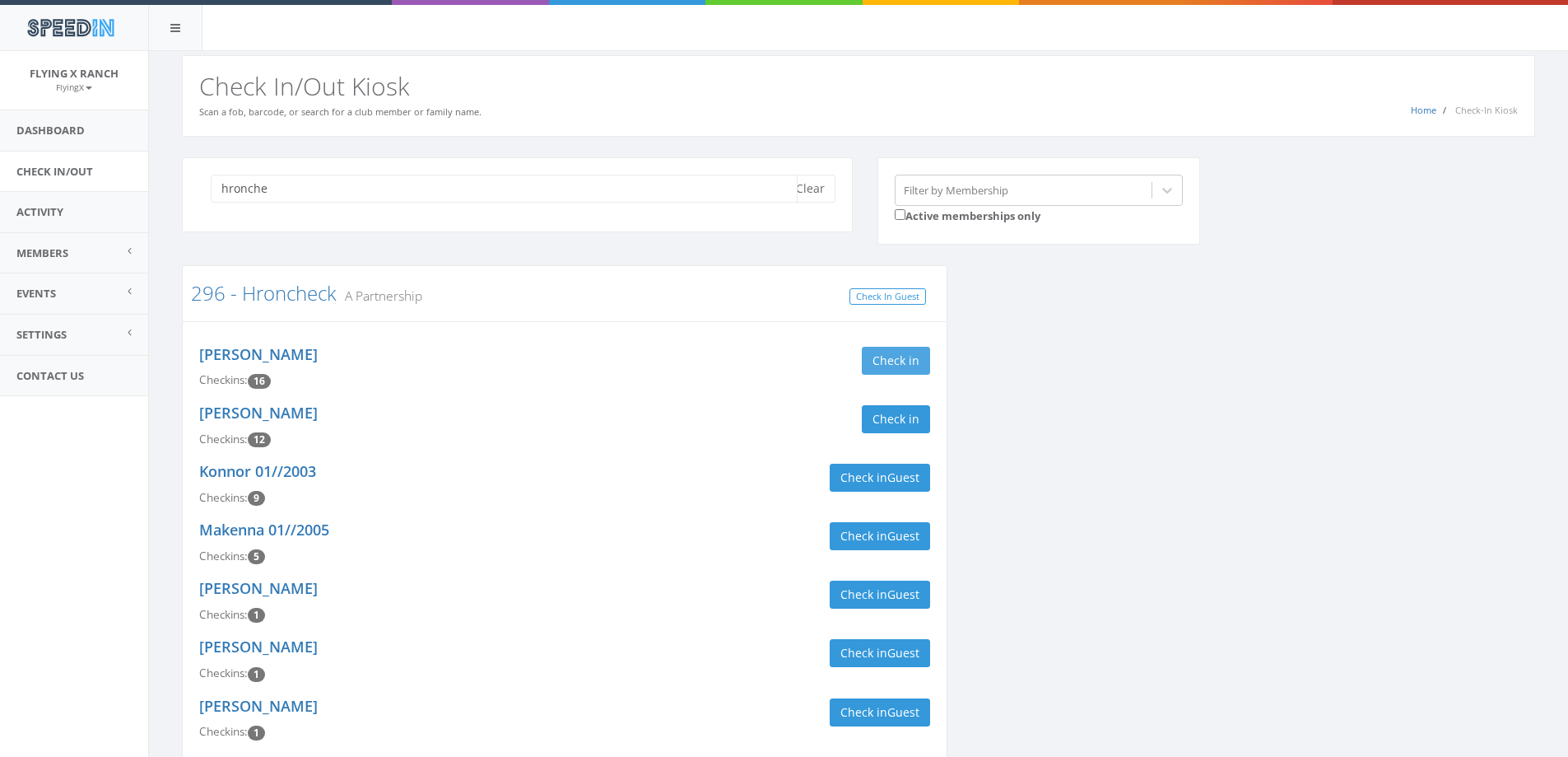
type input "hronche"
click at [901, 353] on button "Check in" at bounding box center [896, 361] width 68 height 28
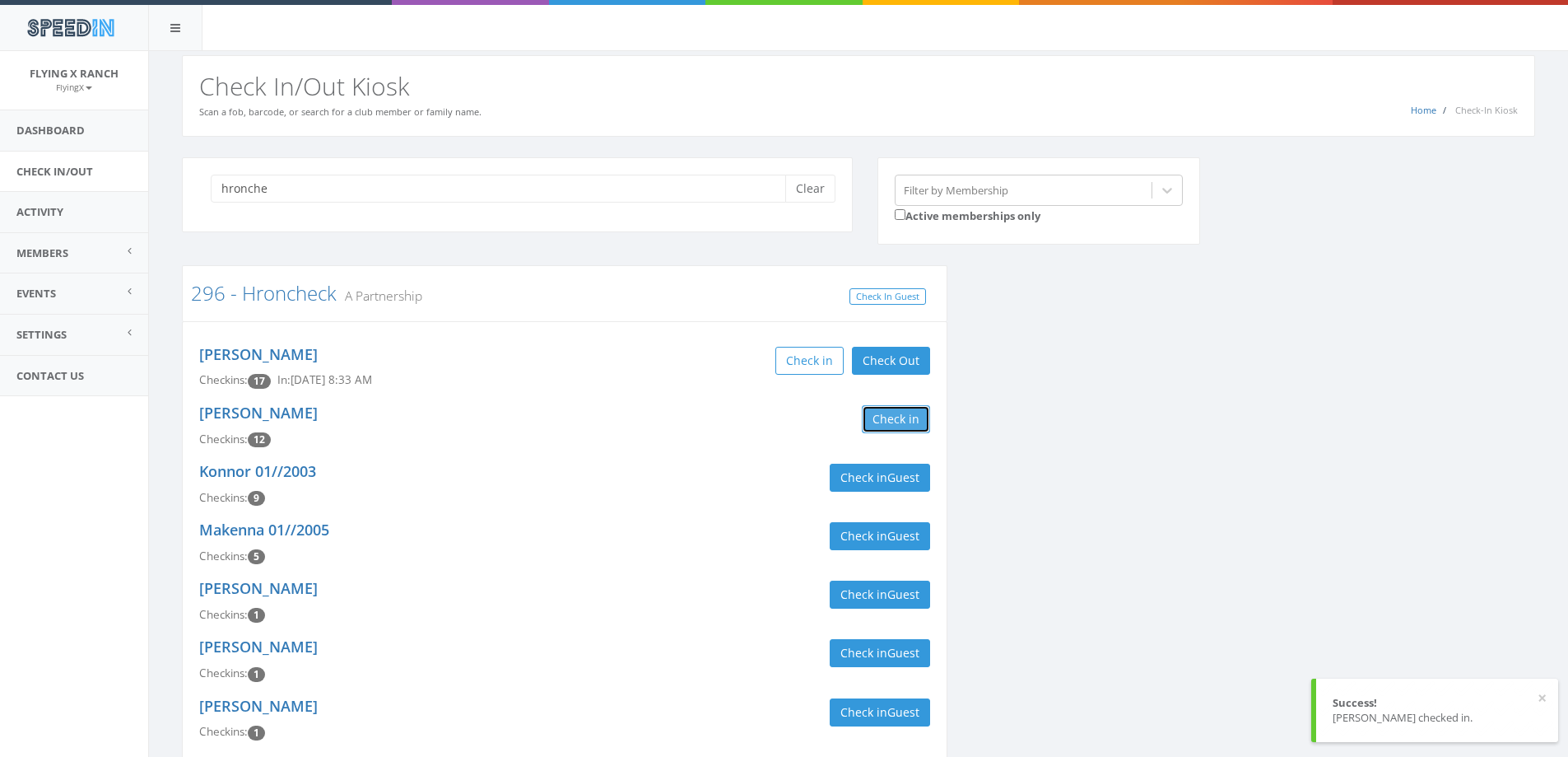
click at [896, 425] on button "Check in" at bounding box center [896, 420] width 68 height 28
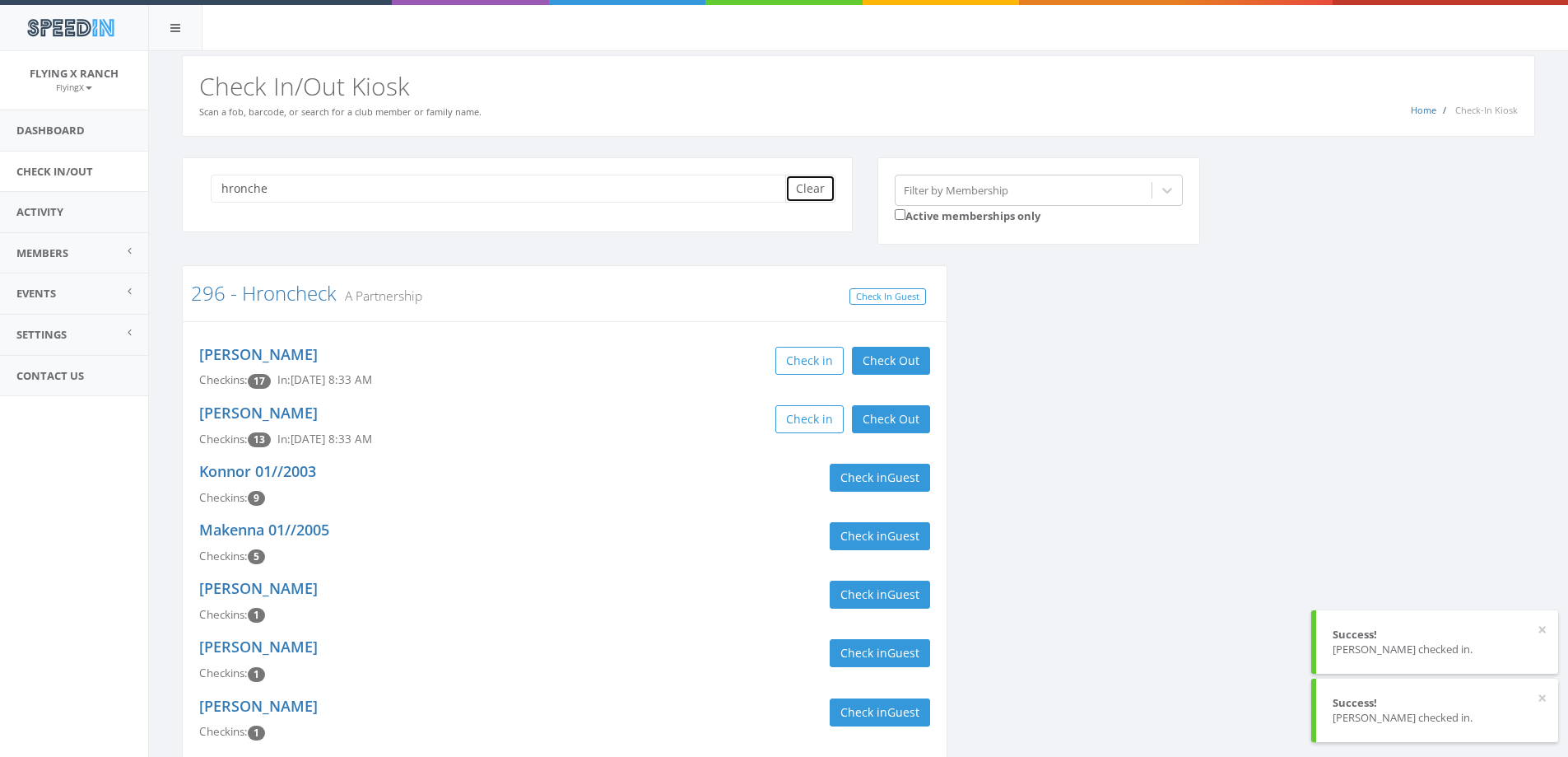
click at [804, 191] on button "Clear" at bounding box center [811, 189] width 50 height 28
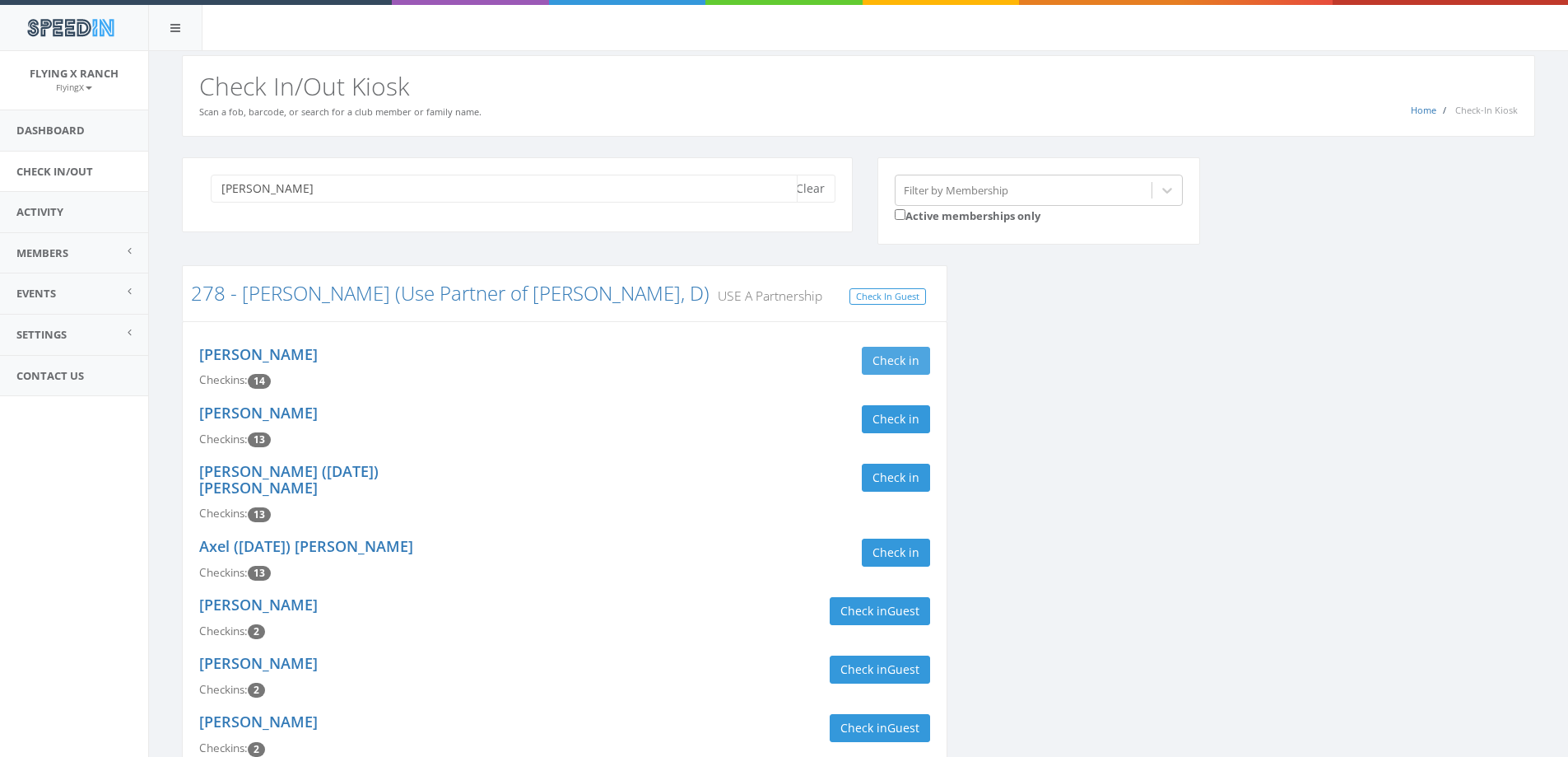
type input "munson"
click at [906, 361] on button "Check in" at bounding box center [896, 361] width 68 height 28
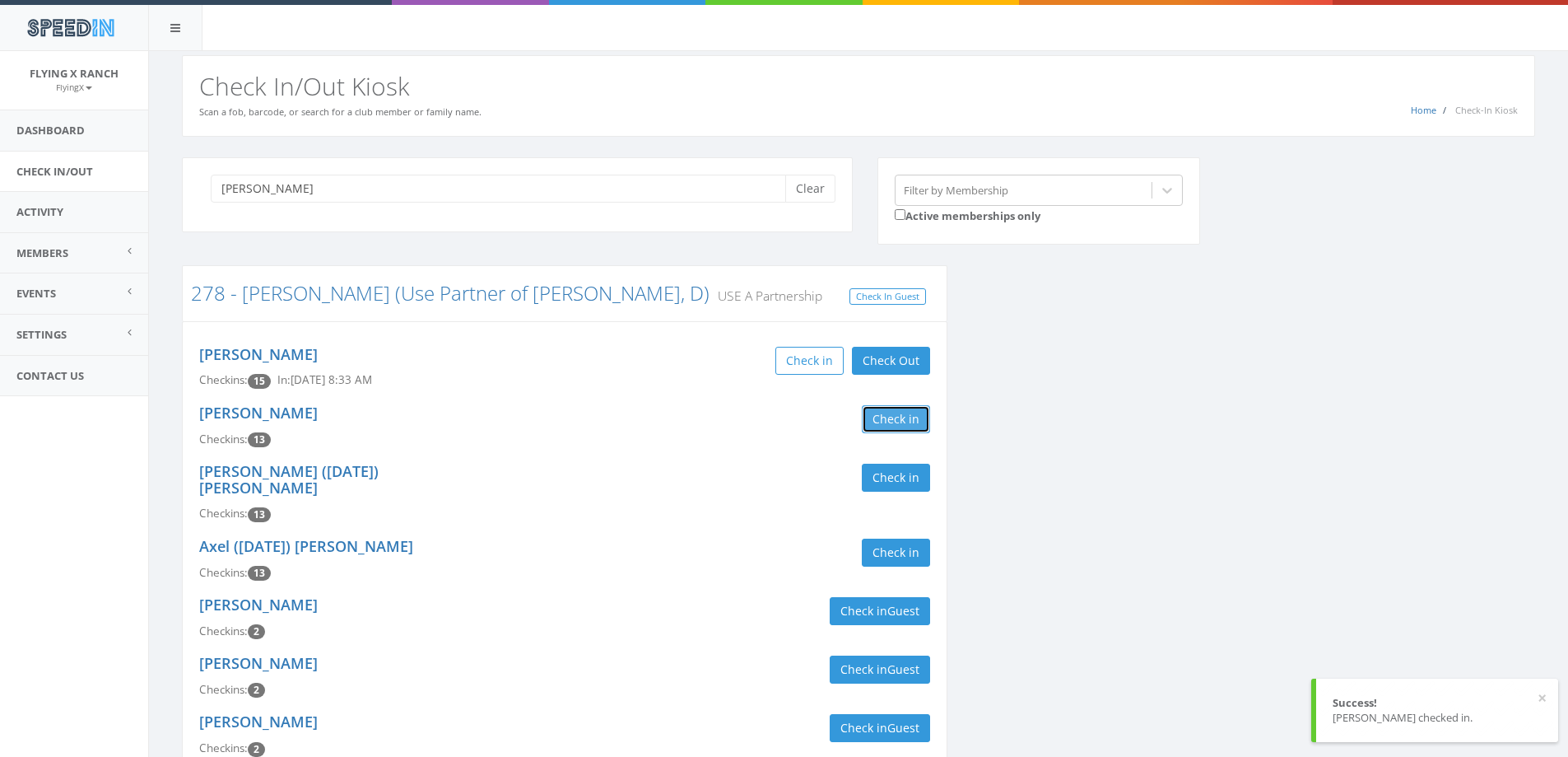
click at [903, 408] on button "Check in" at bounding box center [896, 420] width 68 height 28
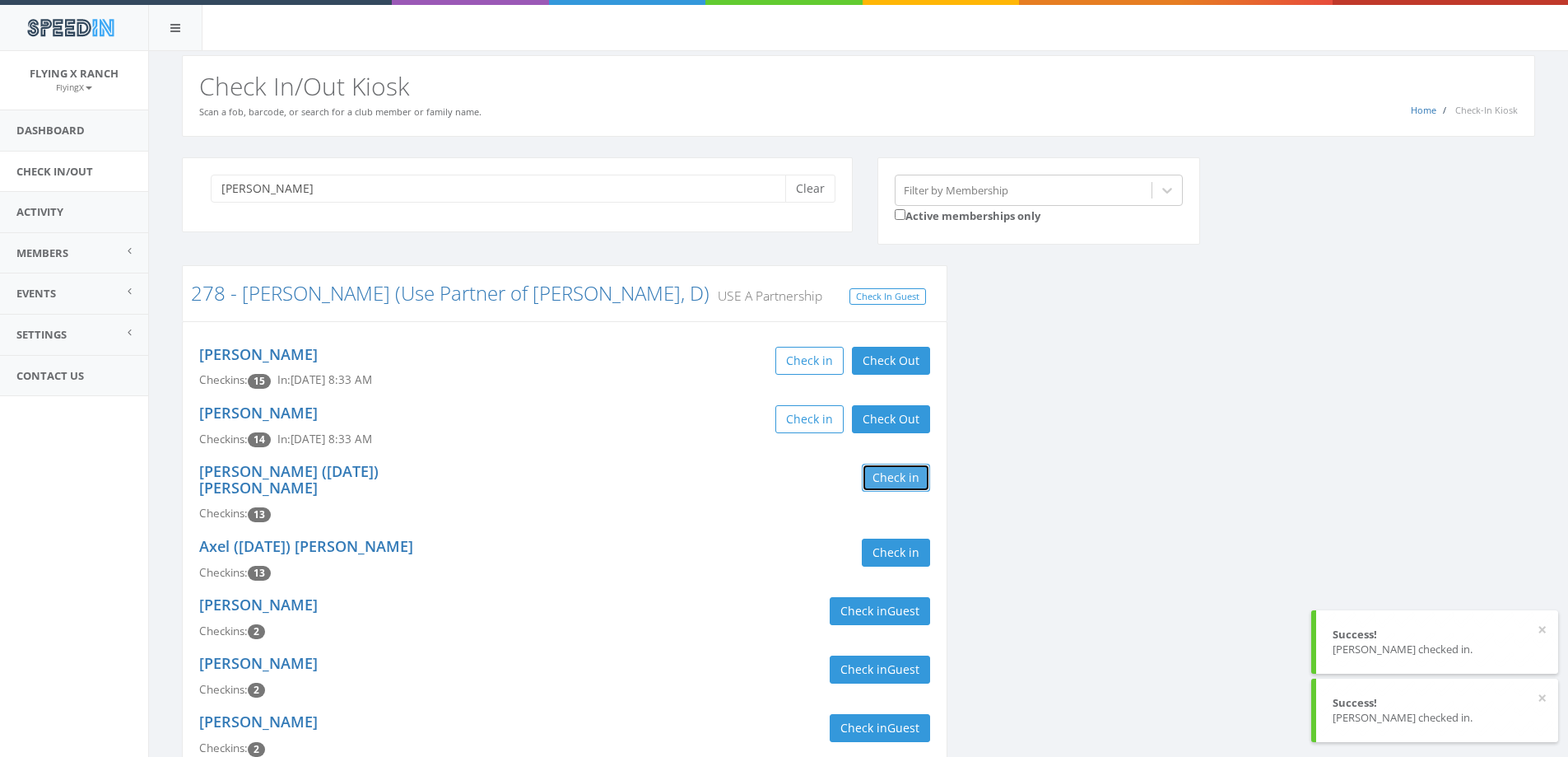
click at [900, 471] on button "Check in" at bounding box center [896, 478] width 68 height 28
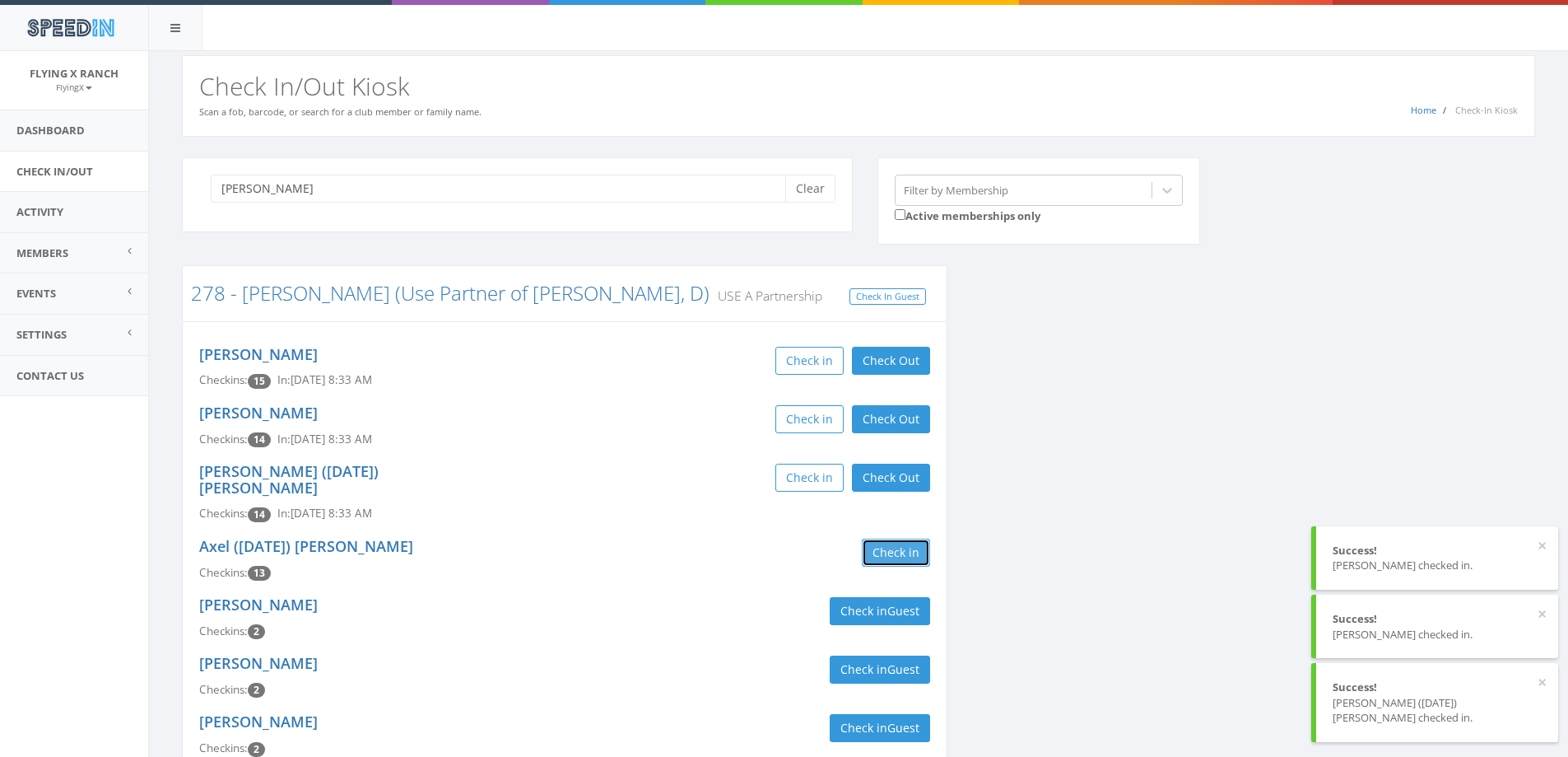
click at [892, 539] on button "Check in" at bounding box center [896, 553] width 68 height 28
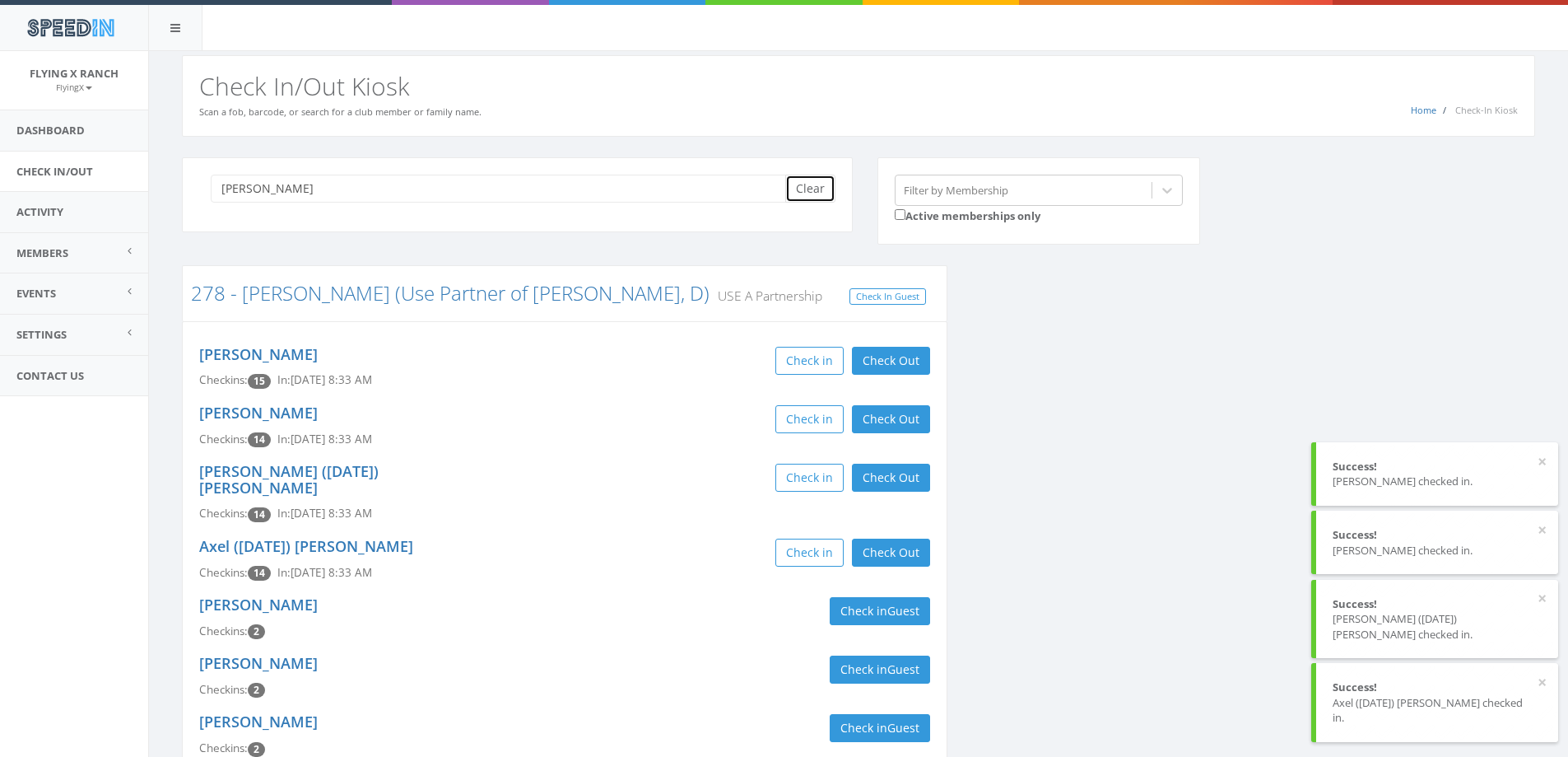
click at [796, 190] on button "Clear" at bounding box center [811, 189] width 50 height 28
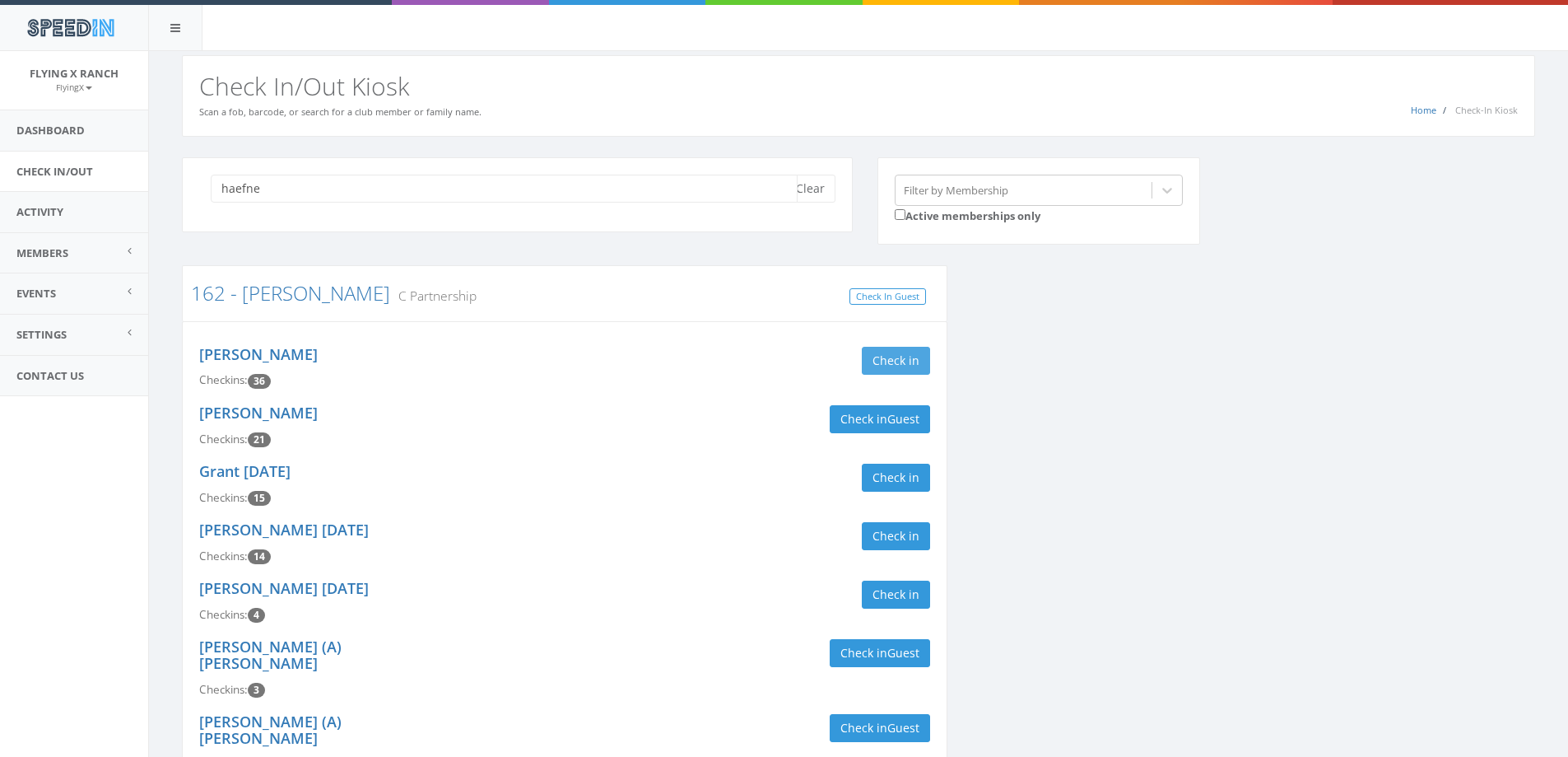
type input "haefne"
click at [897, 362] on button "Check in" at bounding box center [896, 361] width 68 height 28
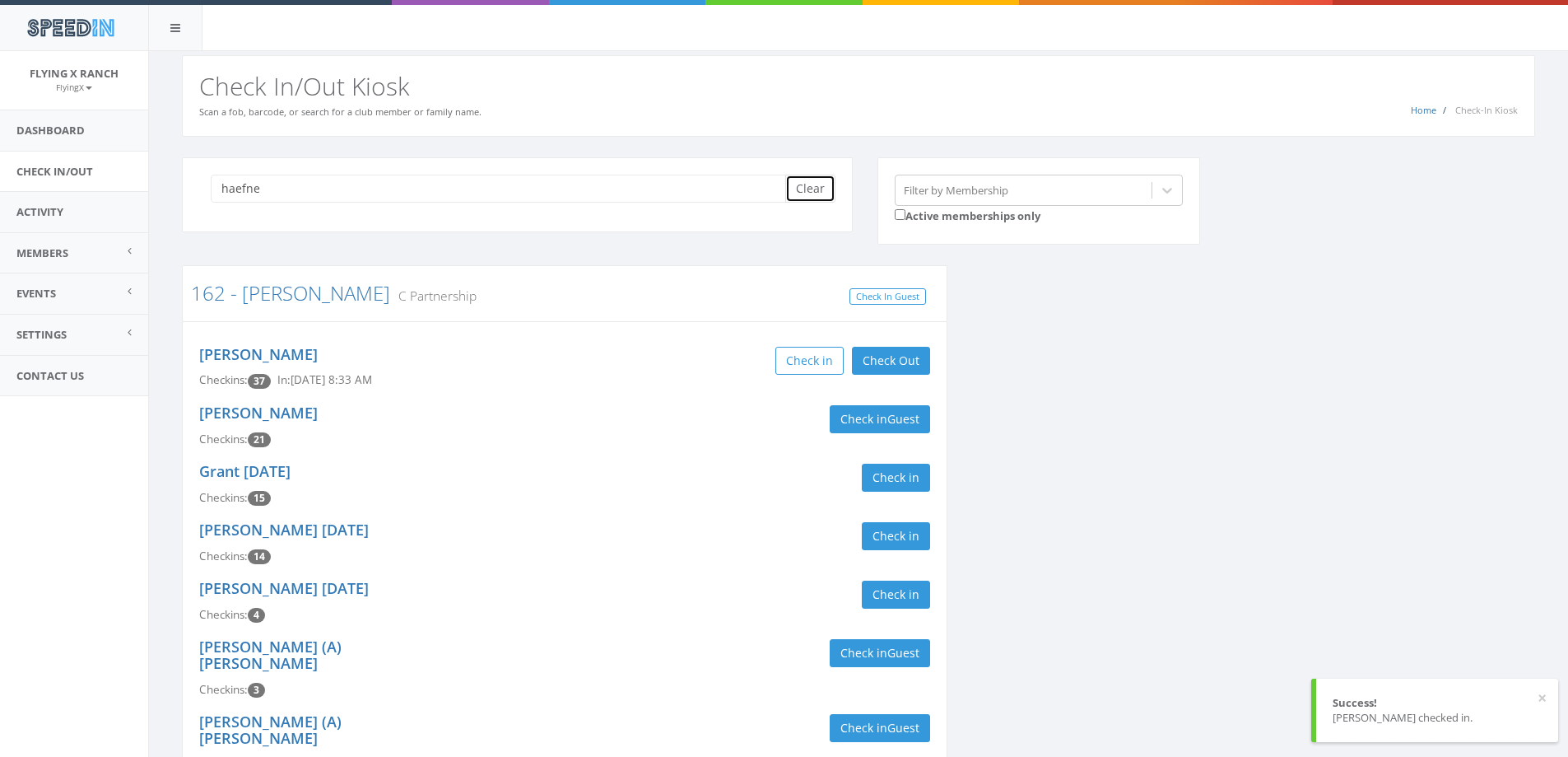
click at [808, 198] on button "Clear" at bounding box center [811, 189] width 50 height 28
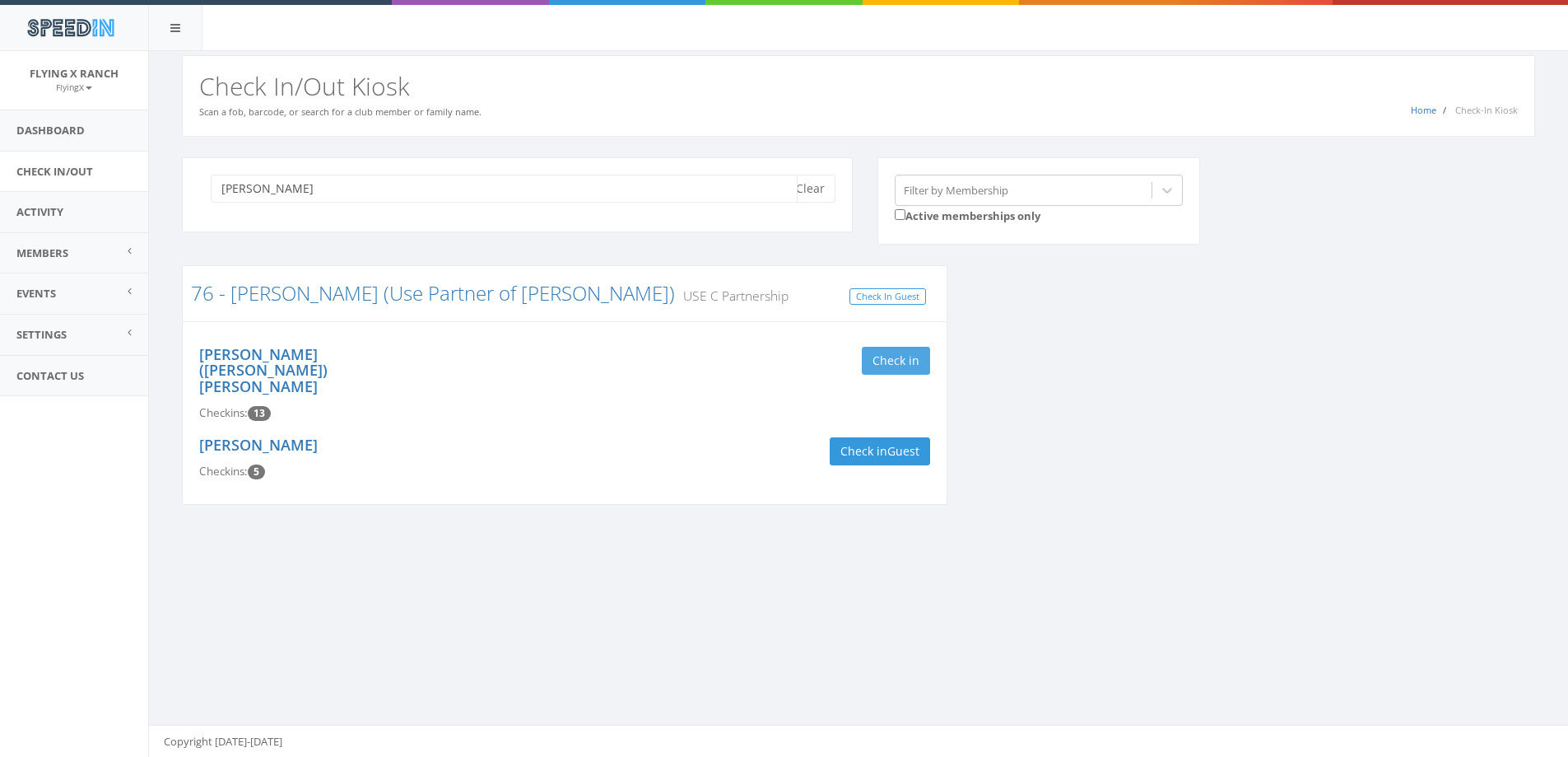
type input "mazzu"
click at [884, 351] on button "Check in" at bounding box center [896, 361] width 68 height 28
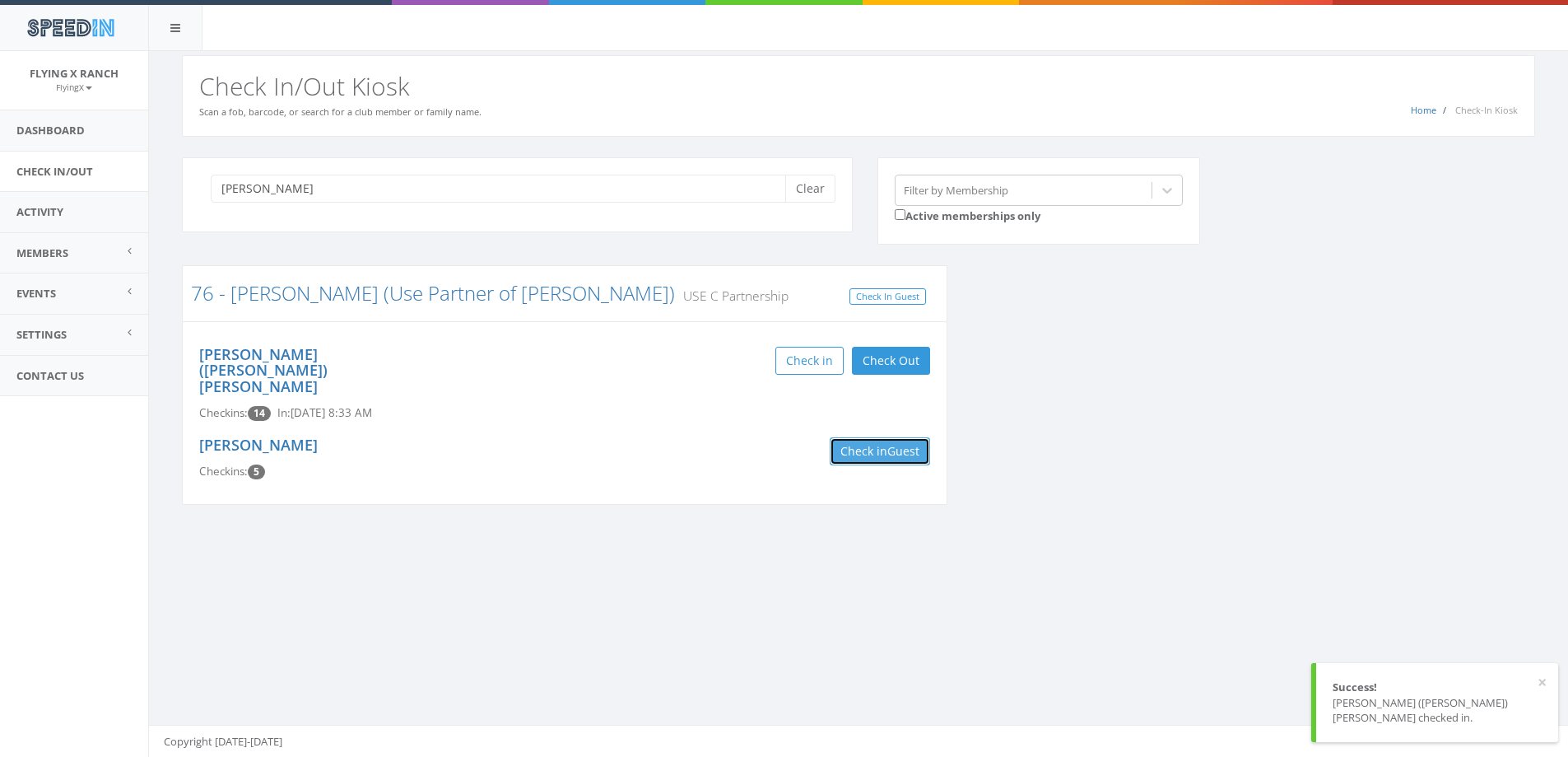
click at [894, 437] on button "Check in Guest" at bounding box center [880, 451] width 101 height 28
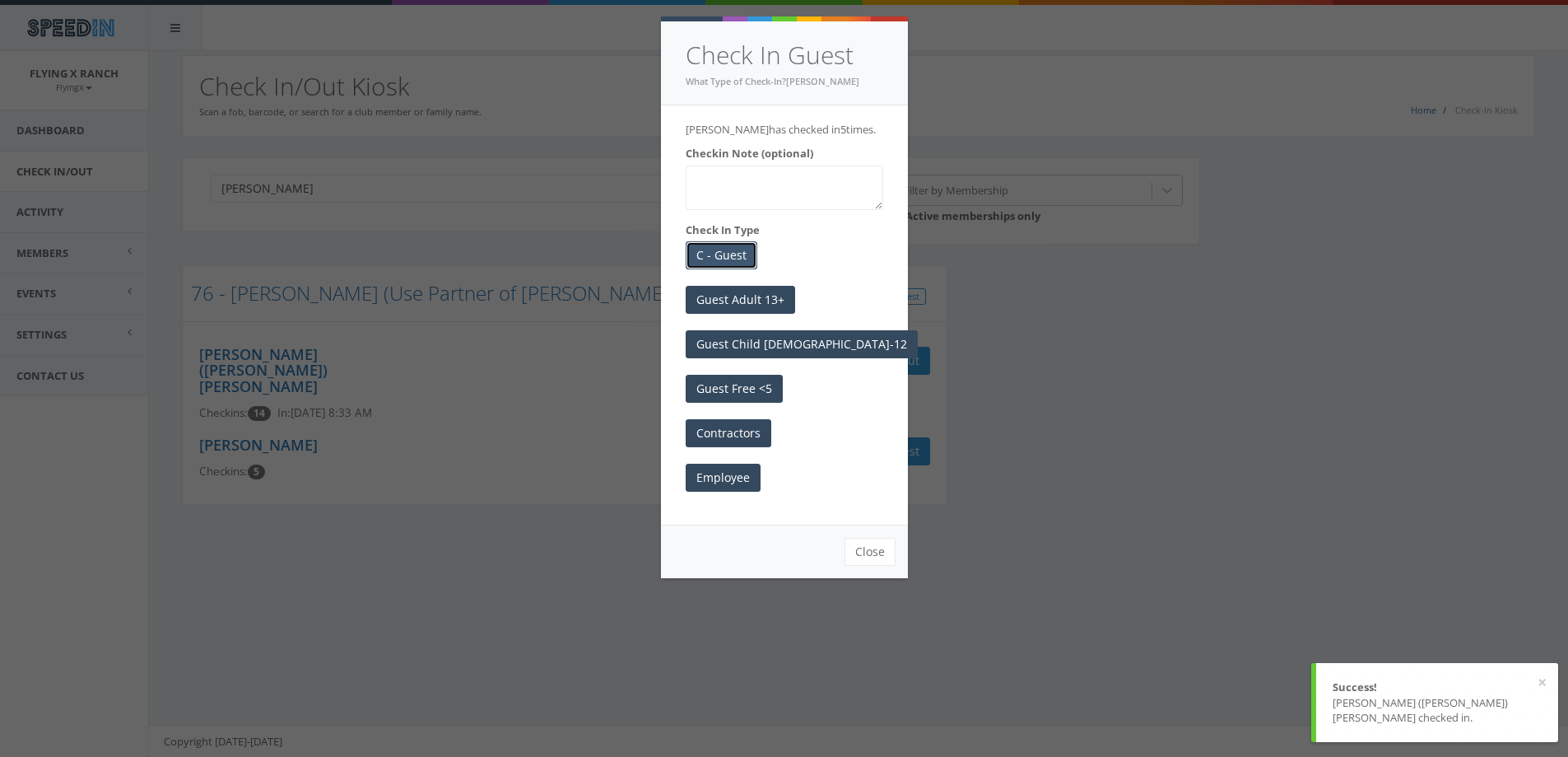
click at [743, 259] on button "C - Guest" at bounding box center [722, 256] width 72 height 28
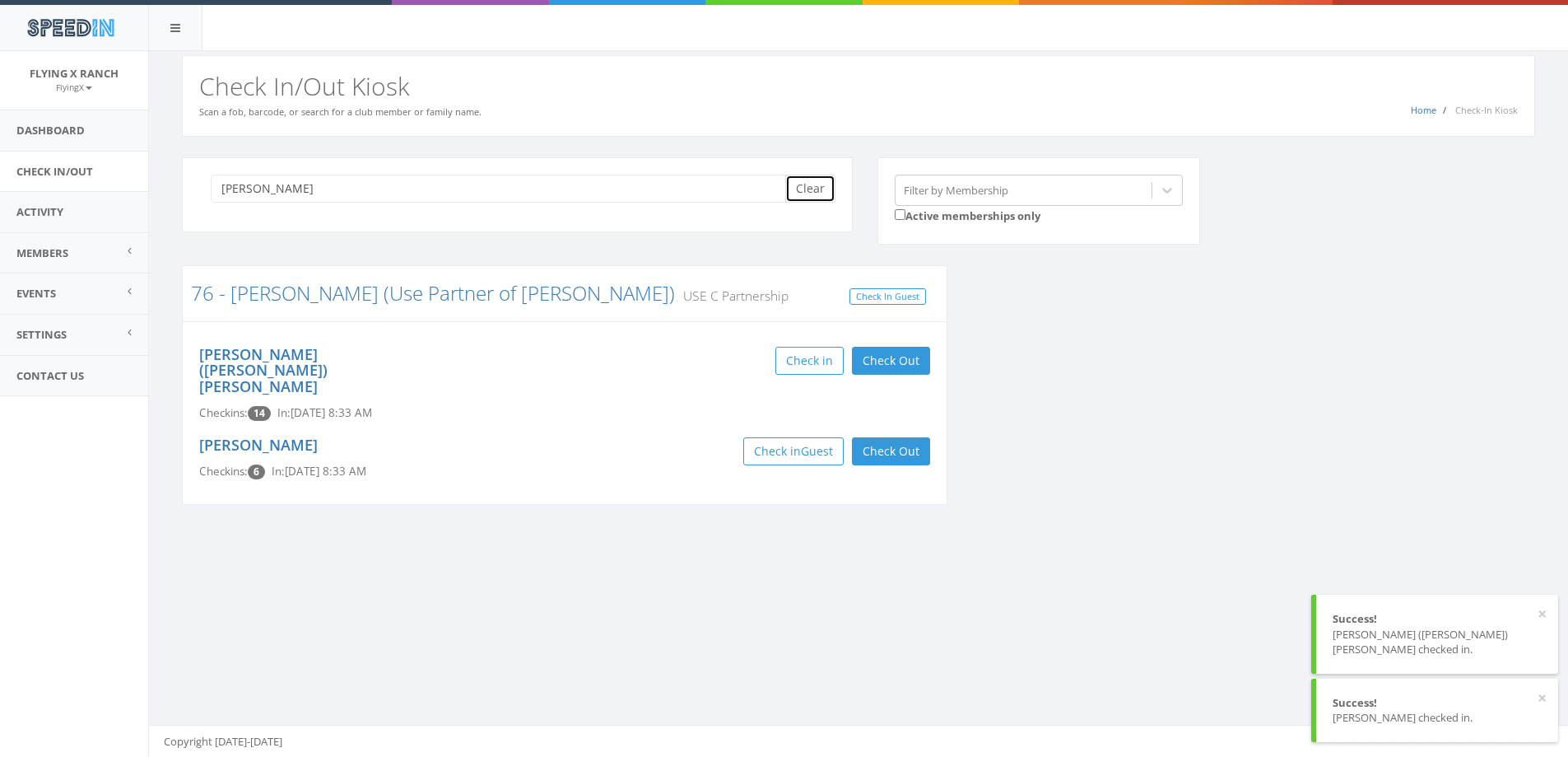
click at [810, 178] on button "Clear" at bounding box center [811, 189] width 50 height 28
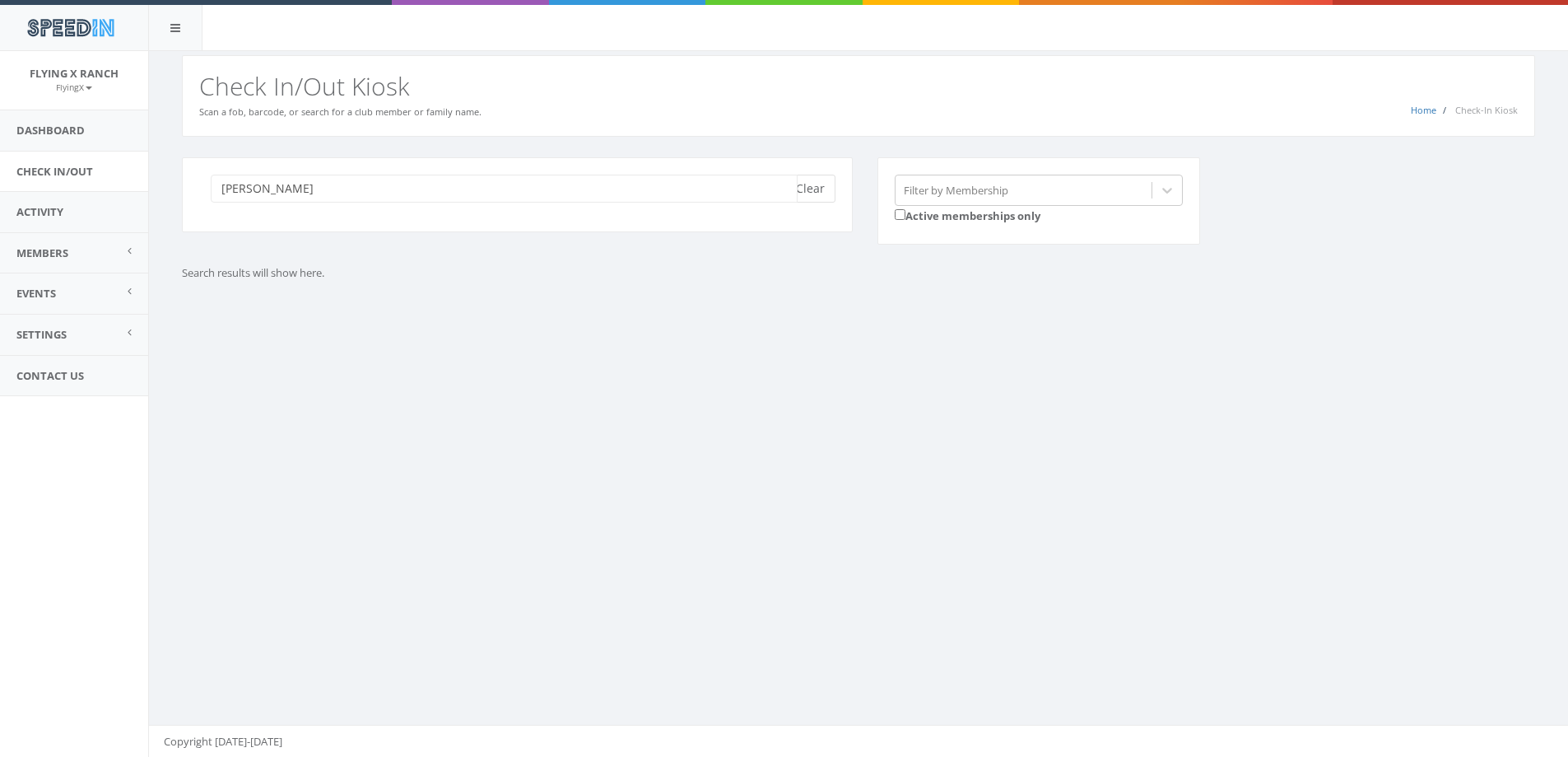
type input "stjean"
click at [821, 188] on button "Clear" at bounding box center [811, 189] width 50 height 28
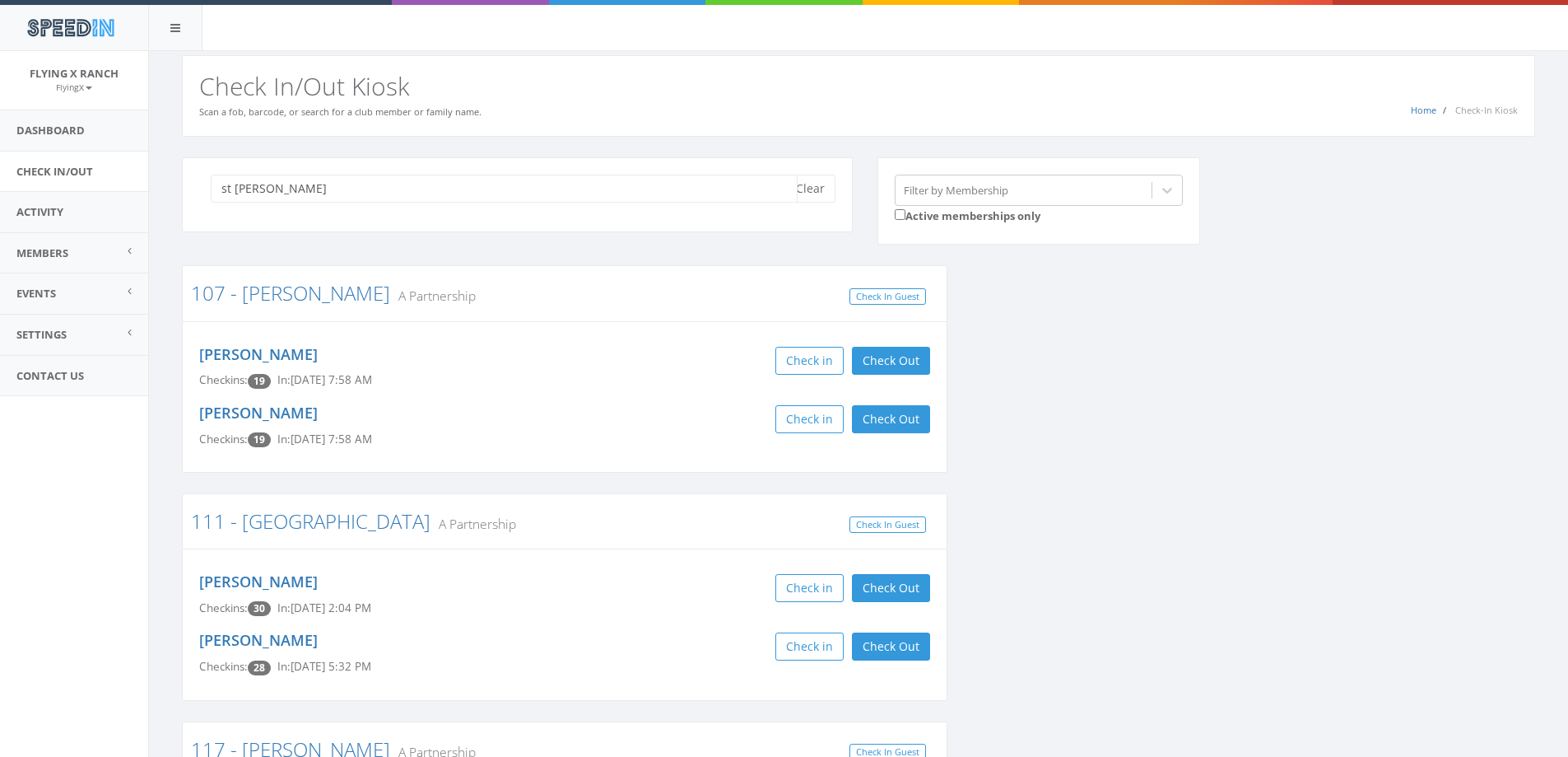
click at [234, 186] on input "st jean" at bounding box center [504, 189] width 587 height 28
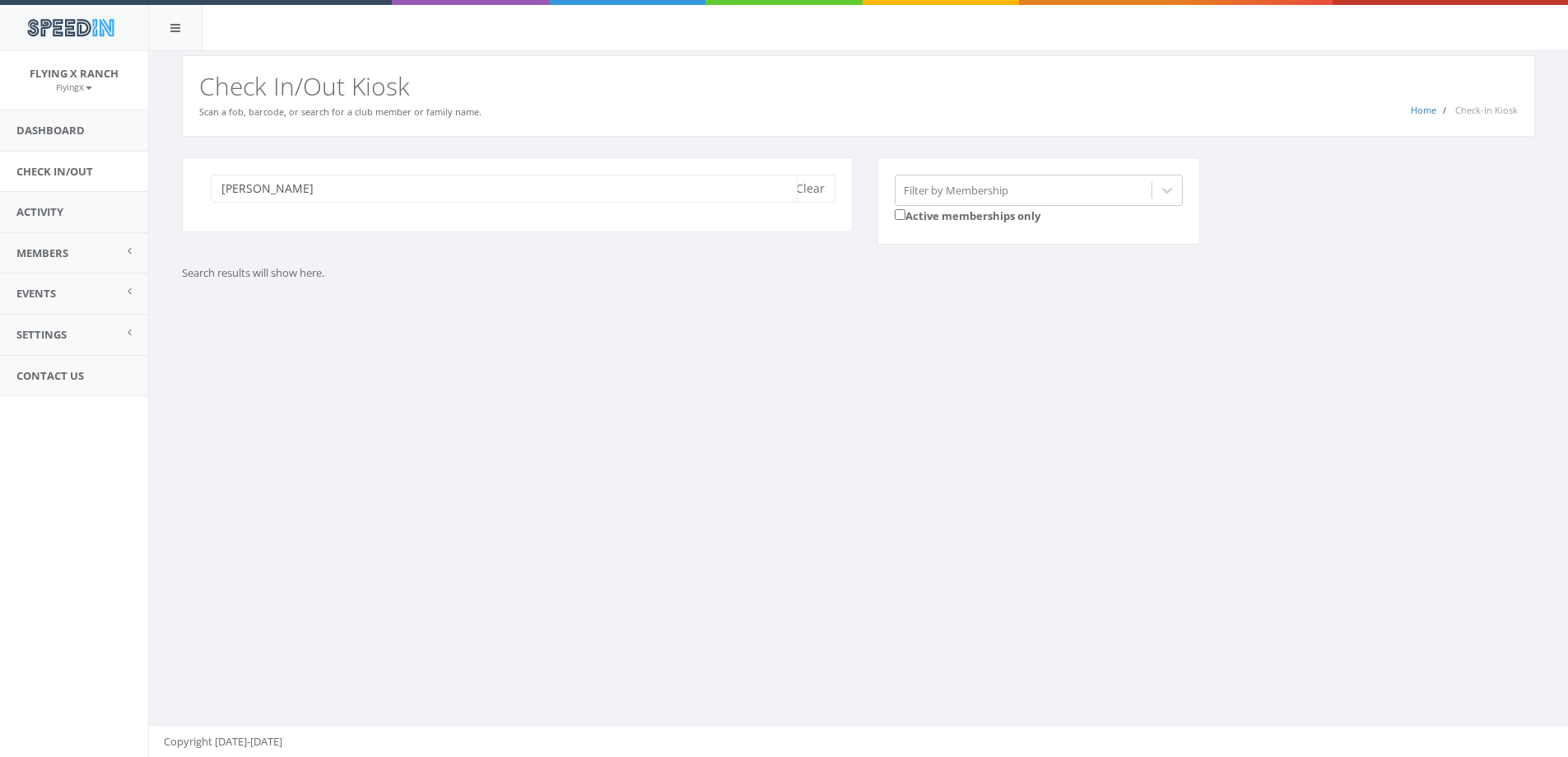
drag, startPoint x: 264, startPoint y: 189, endPoint x: 192, endPoint y: 201, distance: 73.0
click at [192, 201] on div "stjean Clear" at bounding box center [518, 195] width 671 height 75
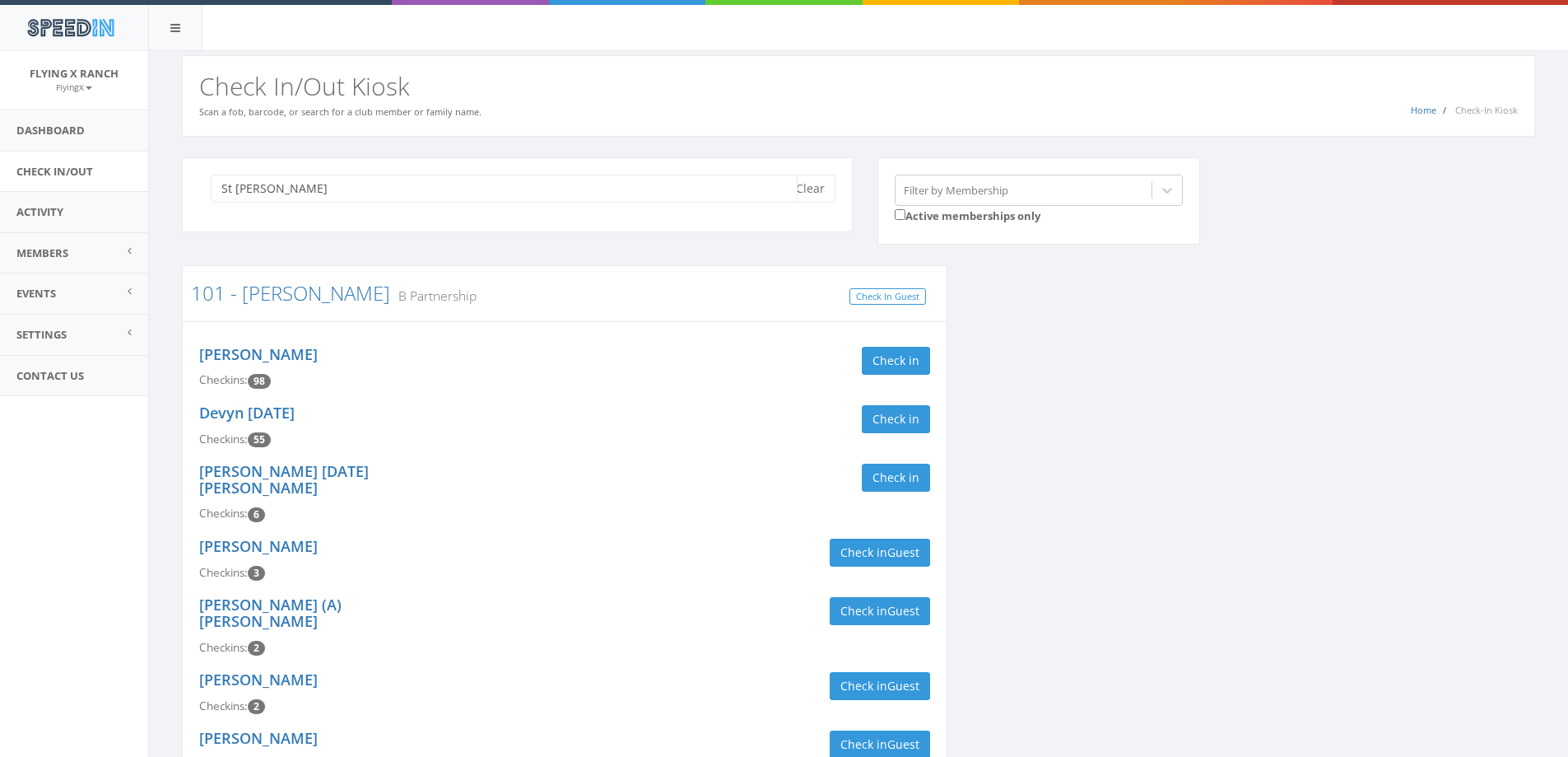
click at [230, 192] on input "St Jean" at bounding box center [504, 189] width 587 height 28
click at [232, 189] on input "St Jean" at bounding box center [504, 189] width 587 height 28
type input "St. Jean"
click at [807, 187] on button "Clear" at bounding box center [811, 189] width 50 height 28
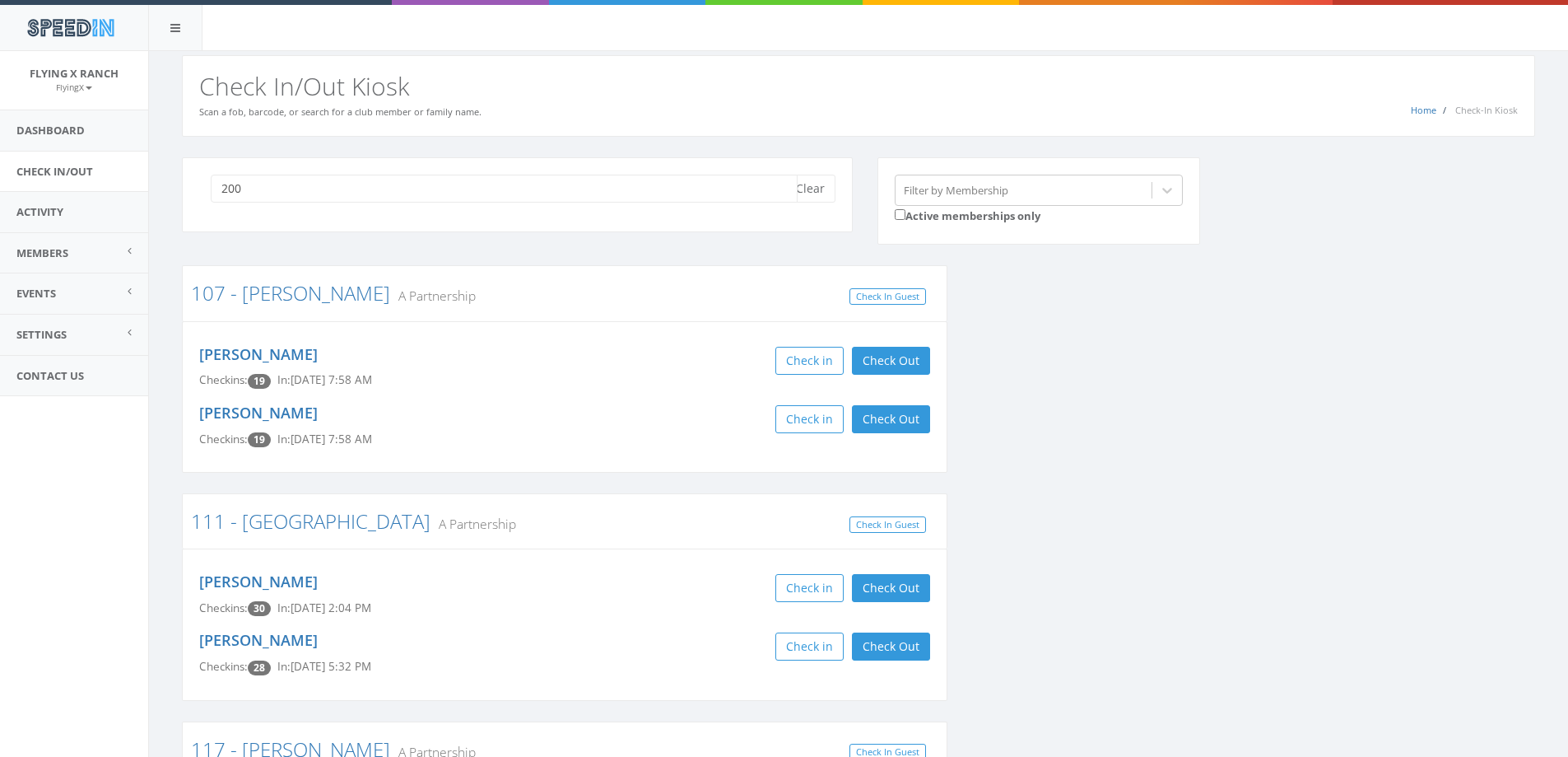
type input "200"
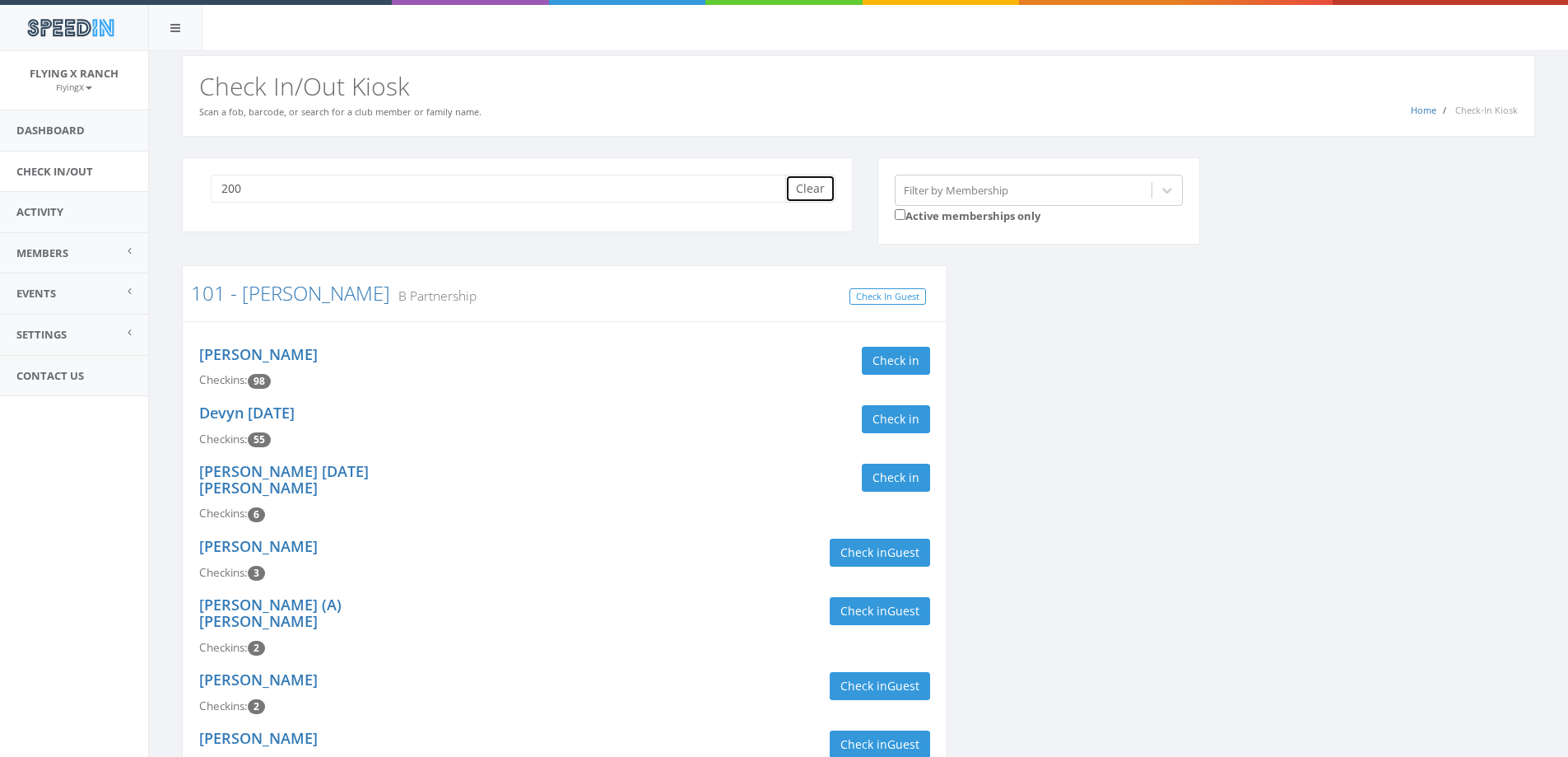
click at [813, 190] on button "Clear" at bounding box center [811, 189] width 50 height 28
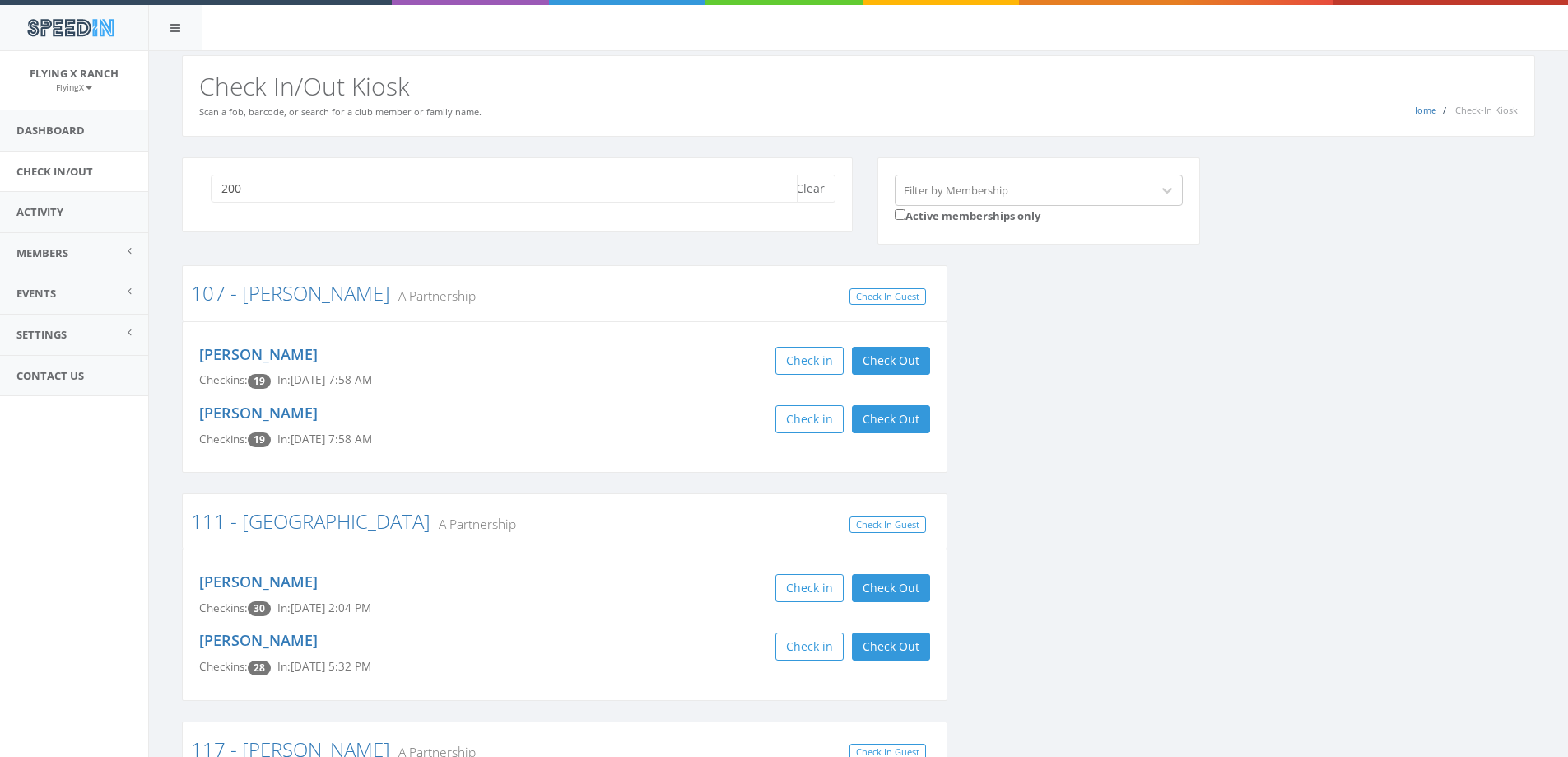
type input "200"
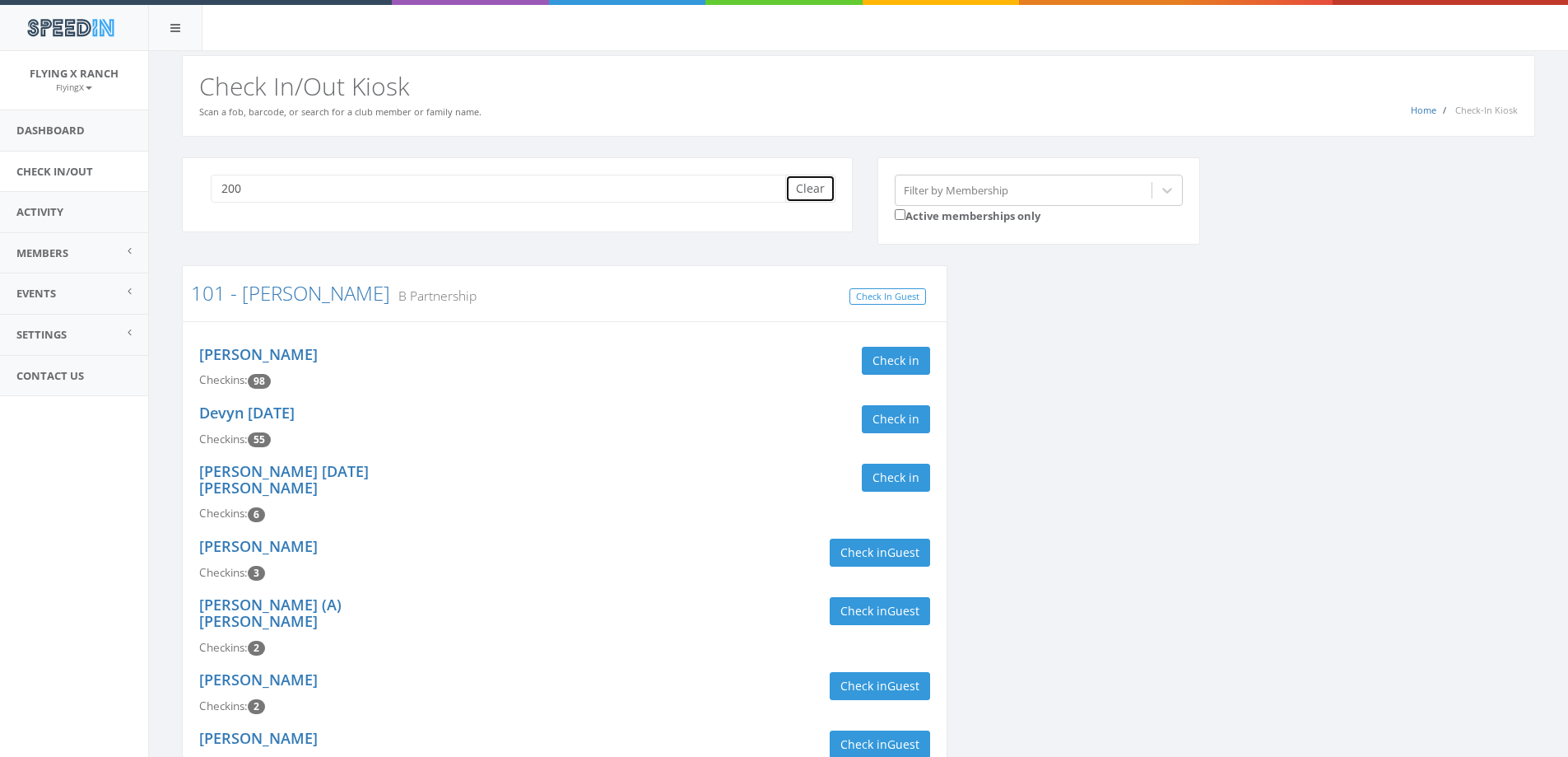
click at [814, 189] on button "Clear" at bounding box center [811, 189] width 50 height 28
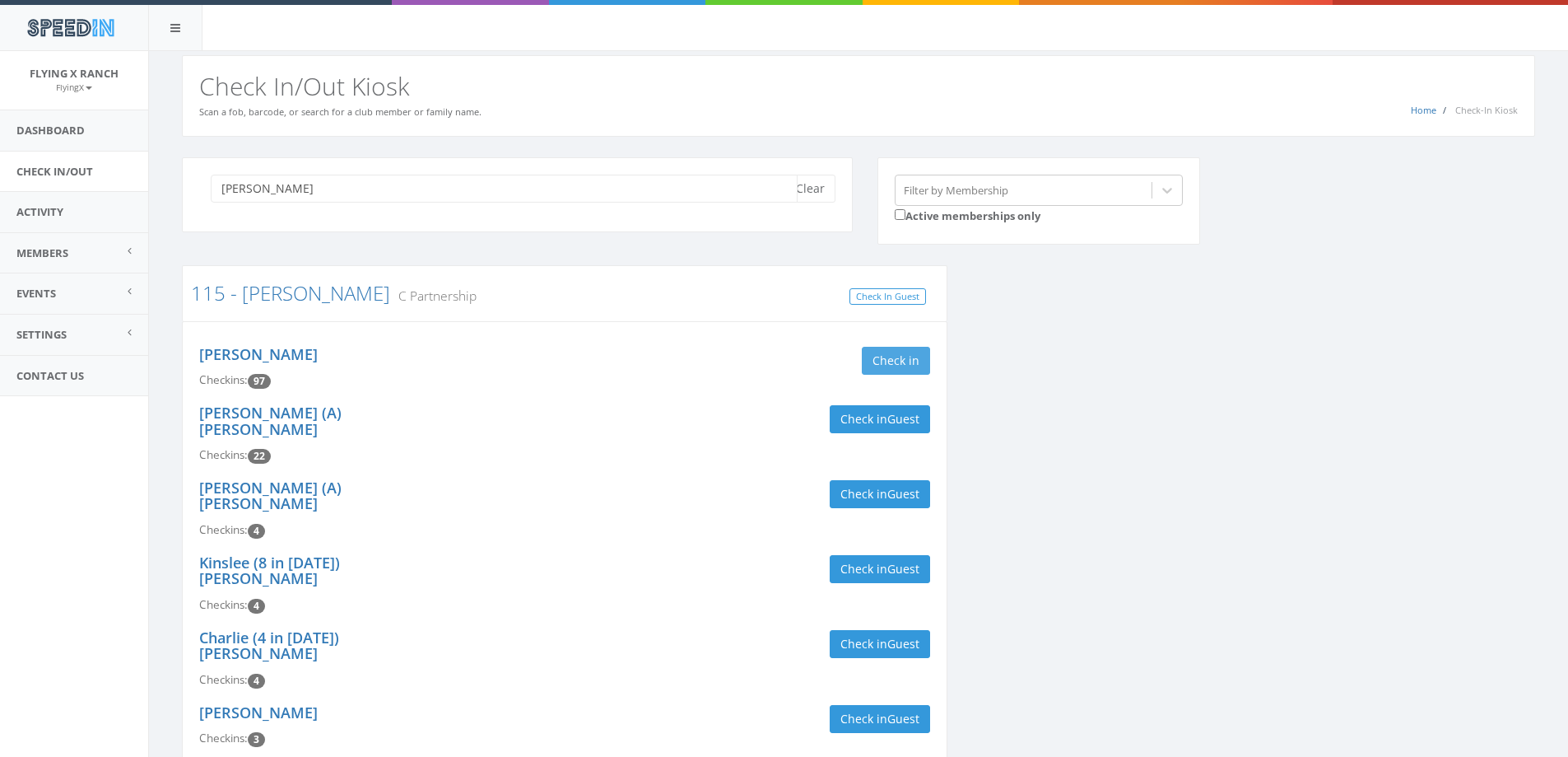
type input "strauch"
click at [901, 363] on button "Check in" at bounding box center [896, 361] width 68 height 28
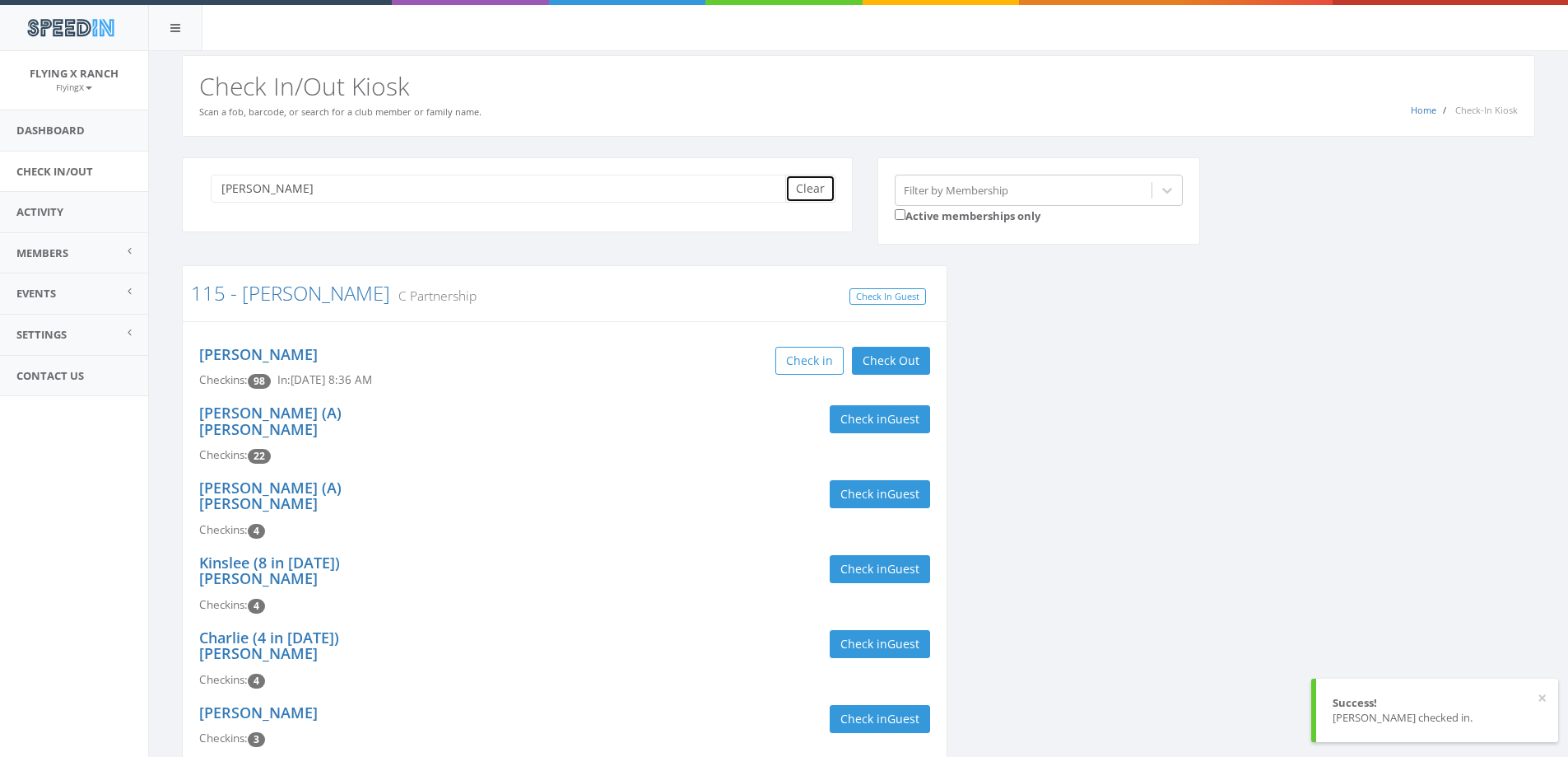
click at [808, 187] on button "Clear" at bounding box center [811, 189] width 50 height 28
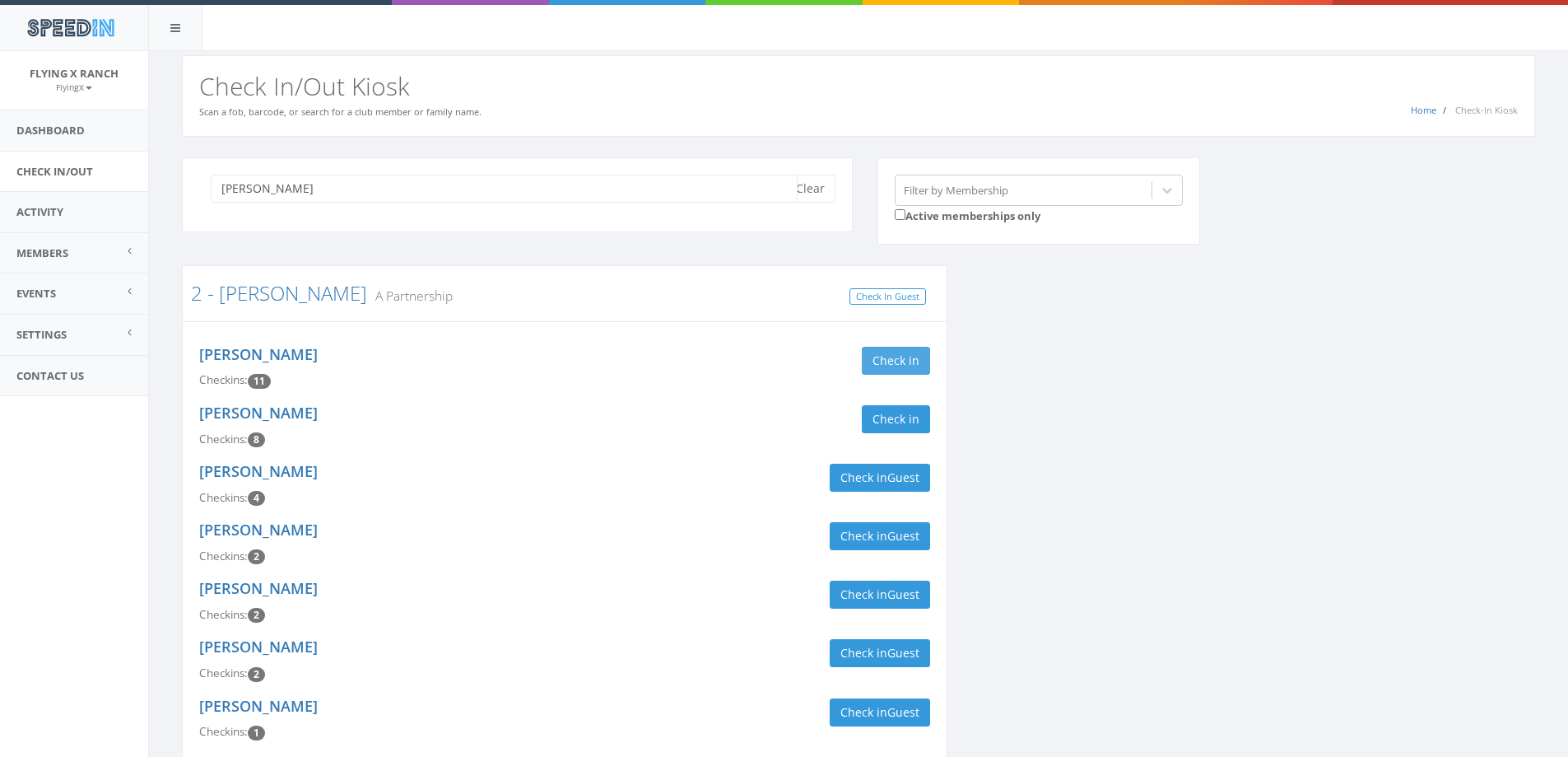
type input "hauser"
click at [908, 358] on button "Check in" at bounding box center [896, 361] width 68 height 28
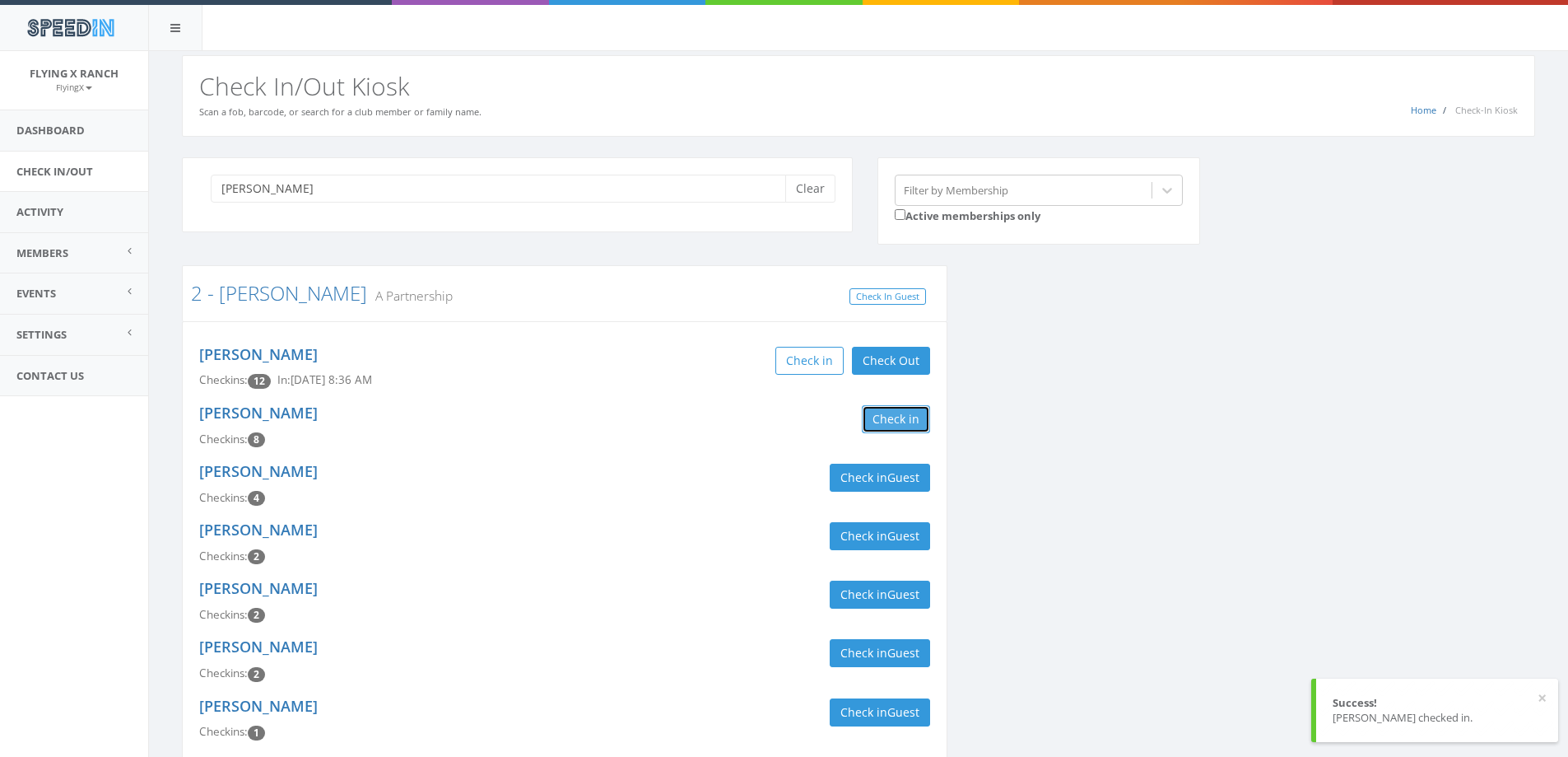
click at [911, 418] on button "Check in" at bounding box center [896, 420] width 68 height 28
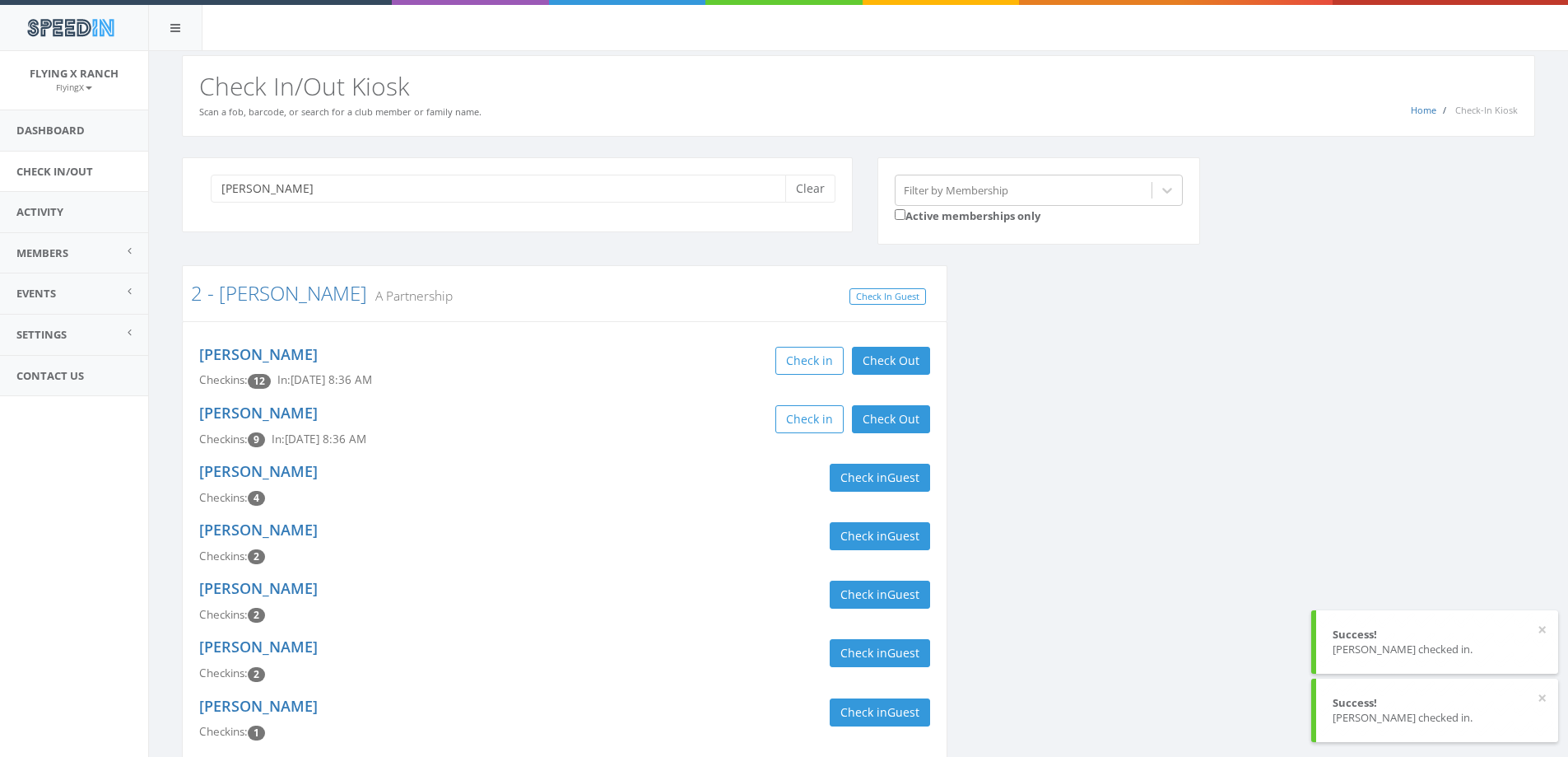
click at [553, 474] on div "Dustin Kurtz Checkins: 4 Check in Guest" at bounding box center [565, 485] width 756 height 58
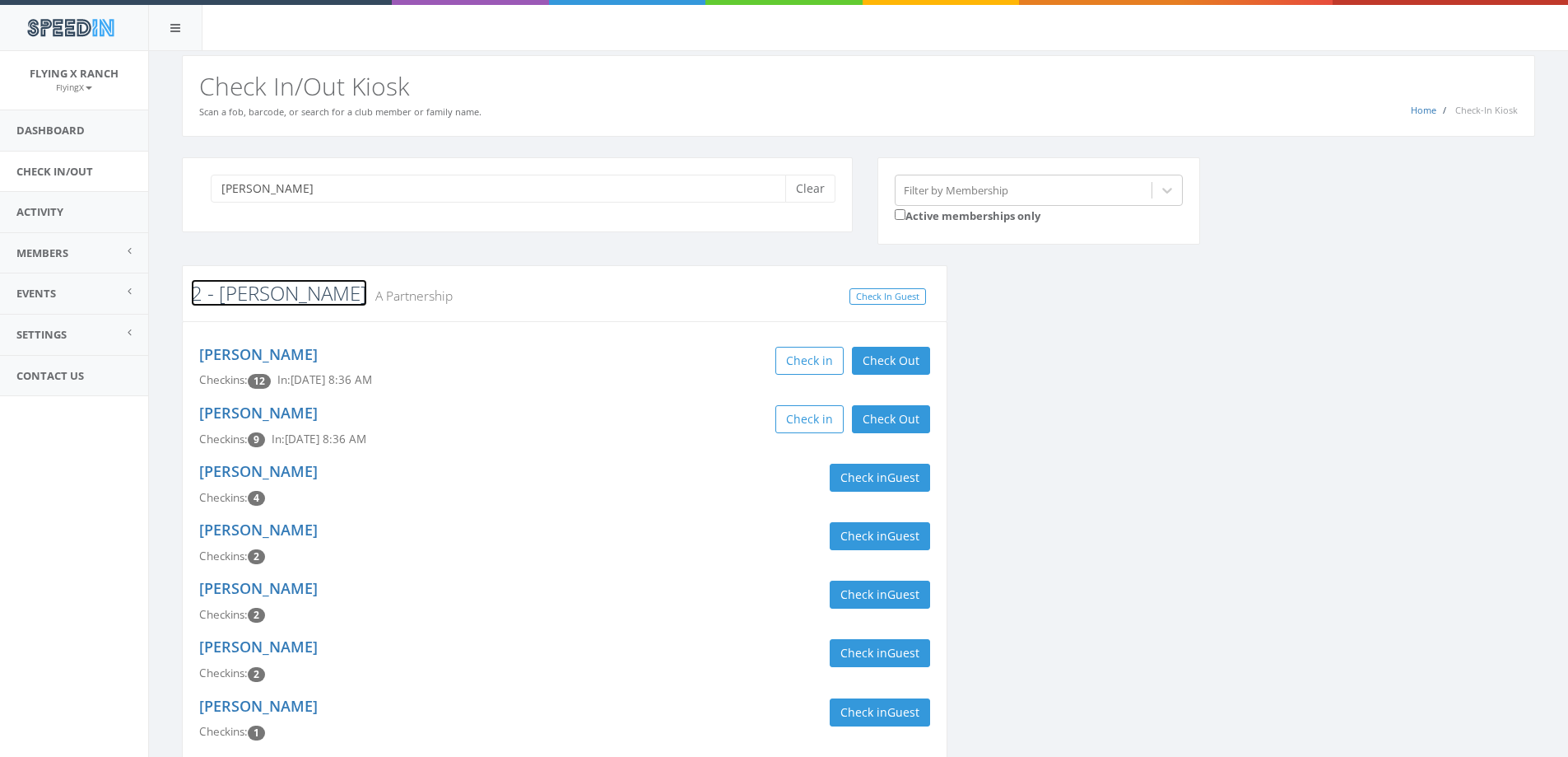
click at [251, 301] on link "2 - [PERSON_NAME]" at bounding box center [279, 292] width 176 height 27
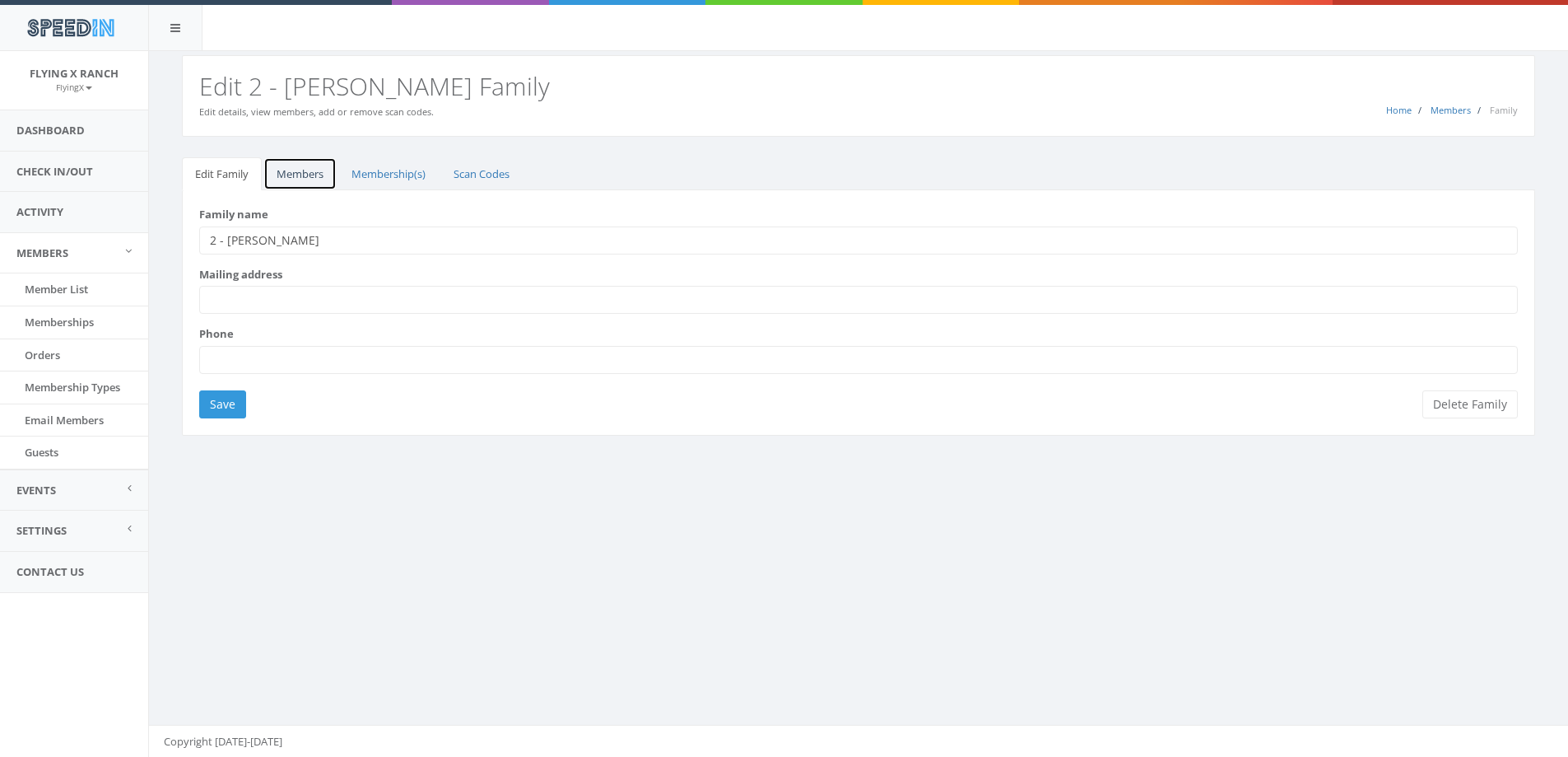
click at [293, 173] on link "Members" at bounding box center [300, 174] width 73 height 34
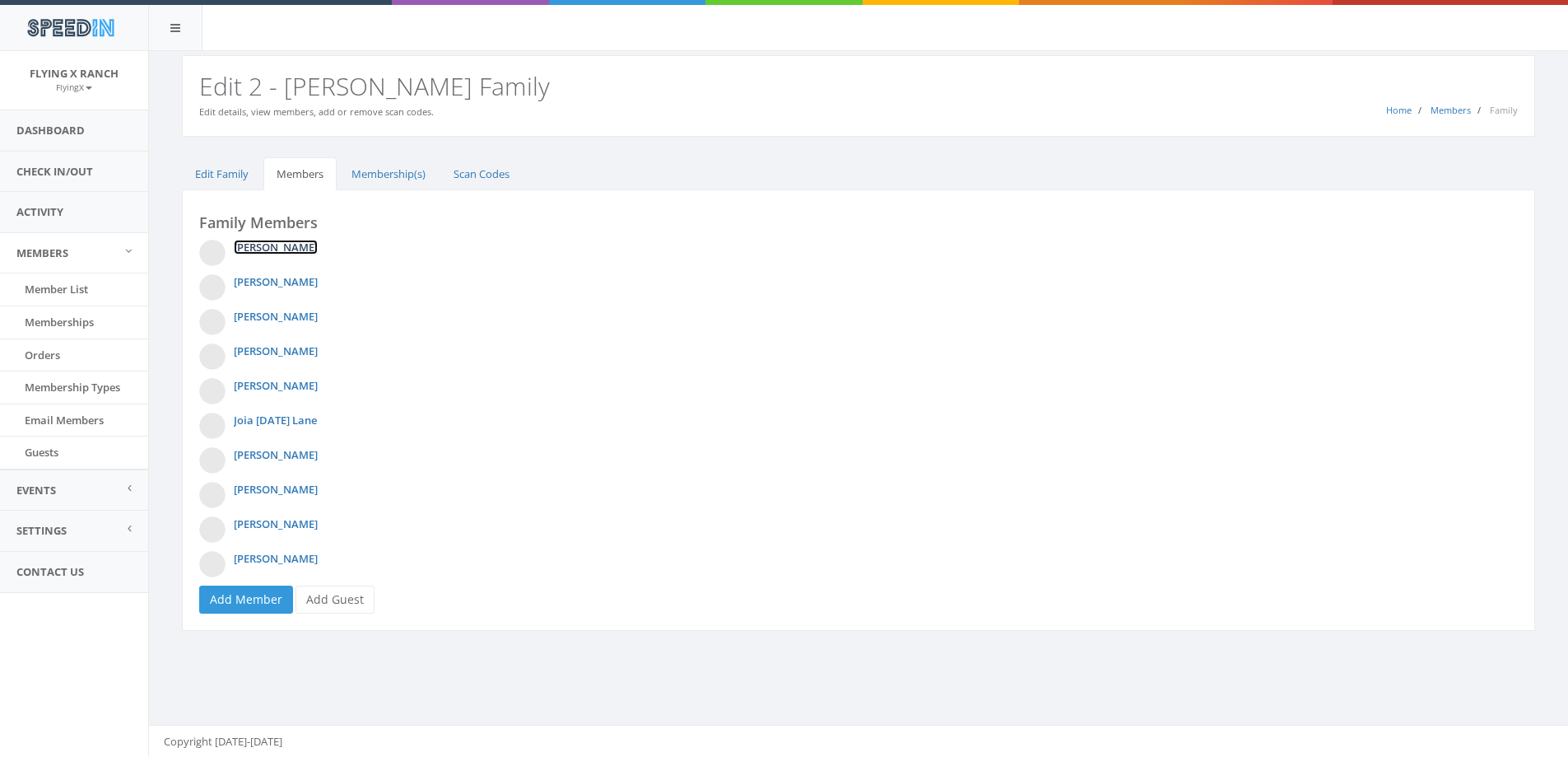
click at [265, 243] on link "Avery Kurtz" at bounding box center [275, 247] width 84 height 15
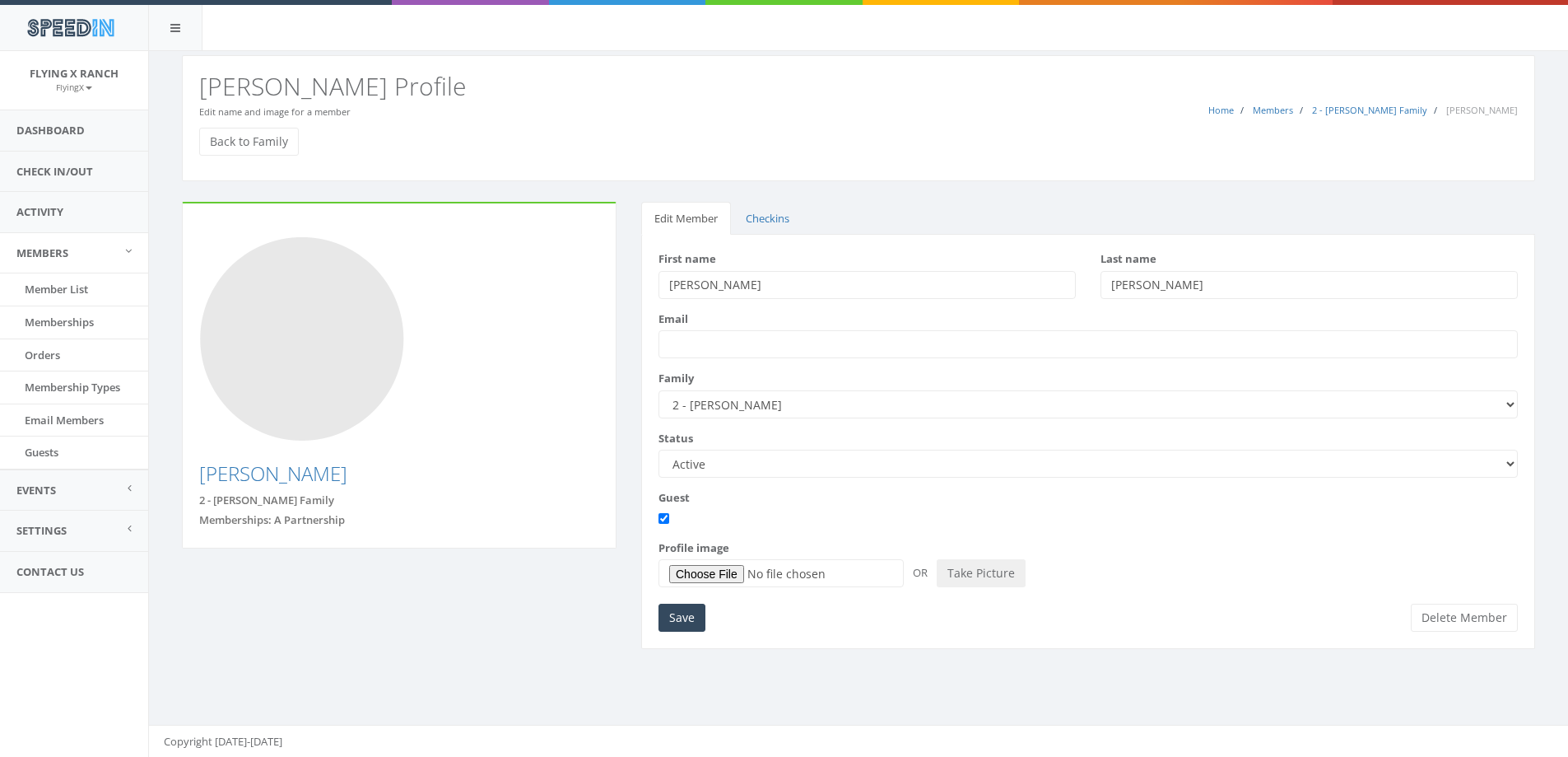
click at [1510, 459] on select "Active Candidate Not Active" at bounding box center [1088, 464] width 860 height 28
select select "not_active"
click at [658, 450] on select "Active Candidate Not Active" at bounding box center [1088, 464] width 860 height 28
click at [671, 610] on input "Save" at bounding box center [682, 618] width 47 height 28
click at [243, 135] on link "Back to Family" at bounding box center [249, 142] width 100 height 28
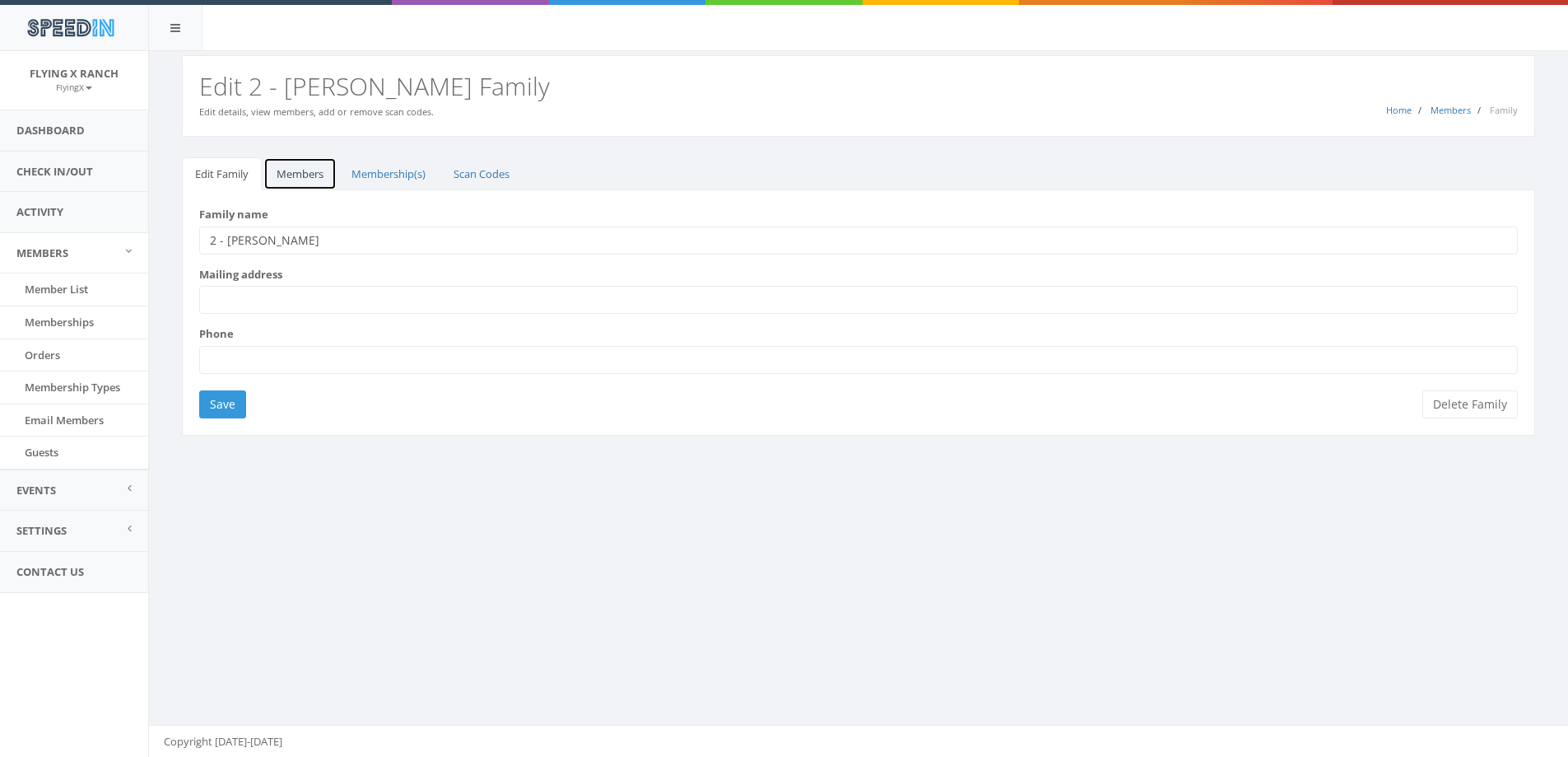
click at [310, 177] on link "Members" at bounding box center [300, 174] width 73 height 34
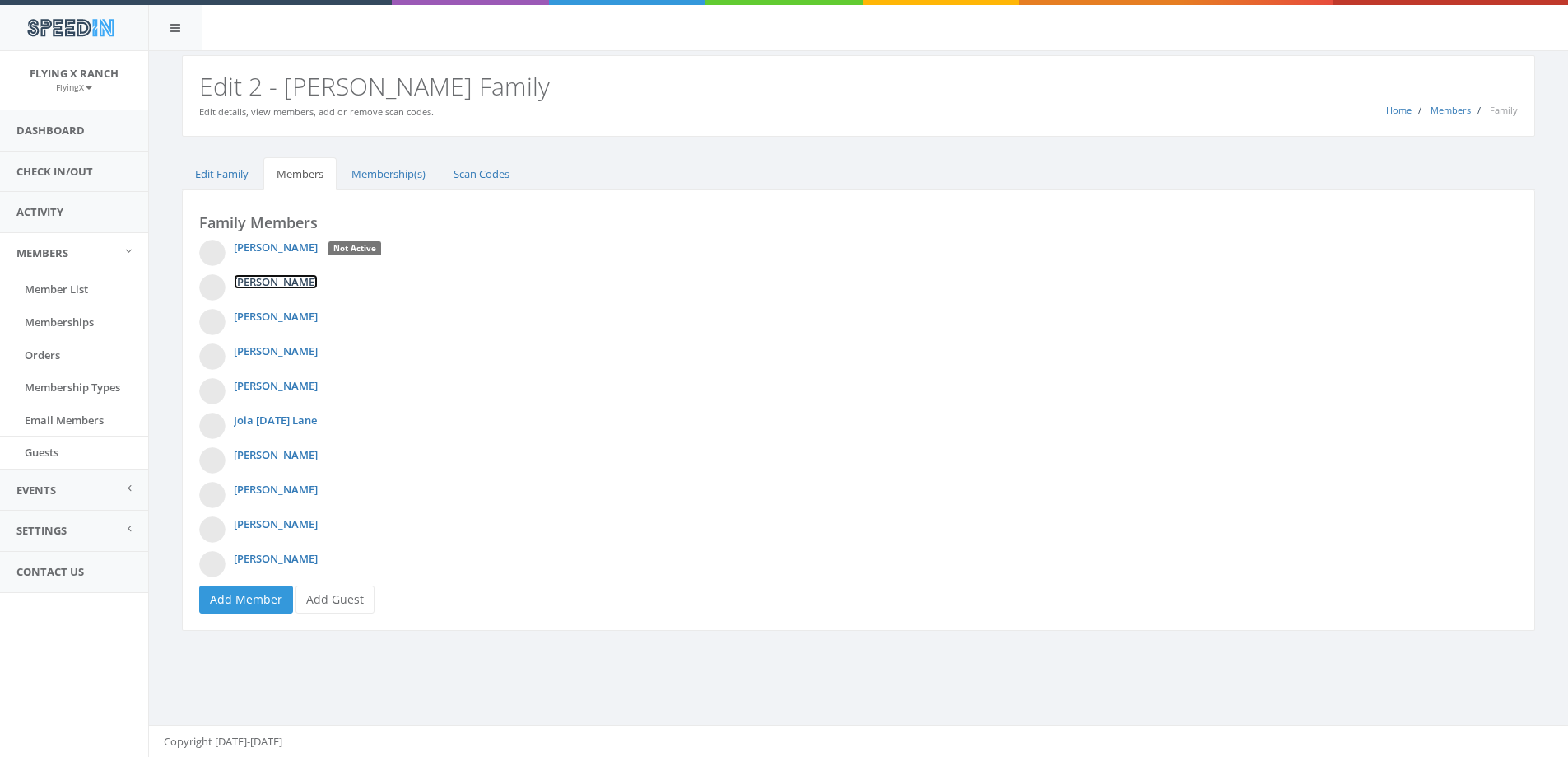
click at [273, 284] on link "[PERSON_NAME]" at bounding box center [275, 281] width 84 height 15
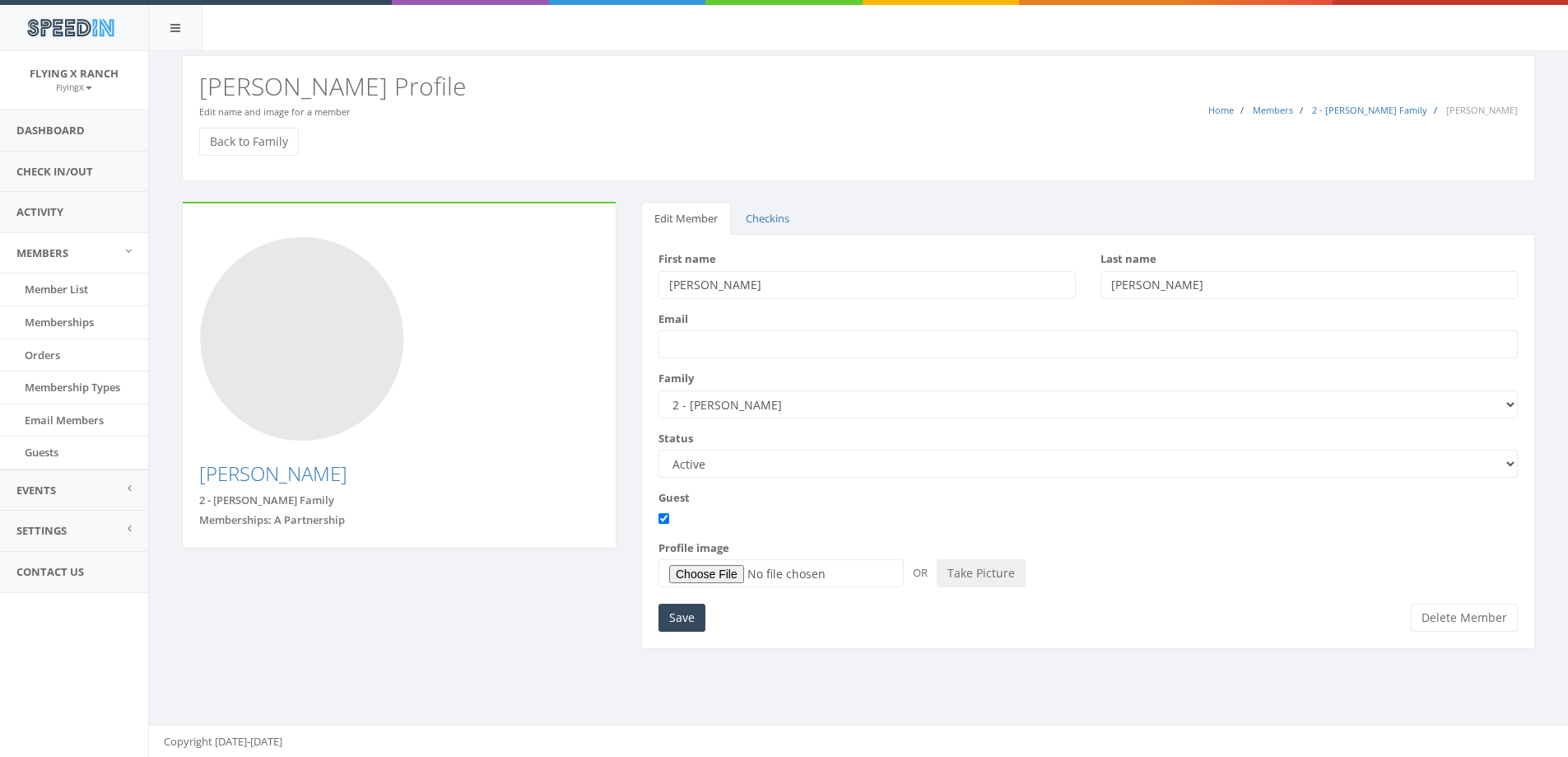
click at [1511, 466] on select "Active Candidate Not Active" at bounding box center [1088, 464] width 860 height 28
select select "not_active"
click at [658, 450] on select "Active Candidate Not Active" at bounding box center [1088, 464] width 860 height 28
click at [676, 623] on input "Save" at bounding box center [682, 618] width 47 height 28
click at [253, 143] on link "Back to Family" at bounding box center [249, 142] width 100 height 28
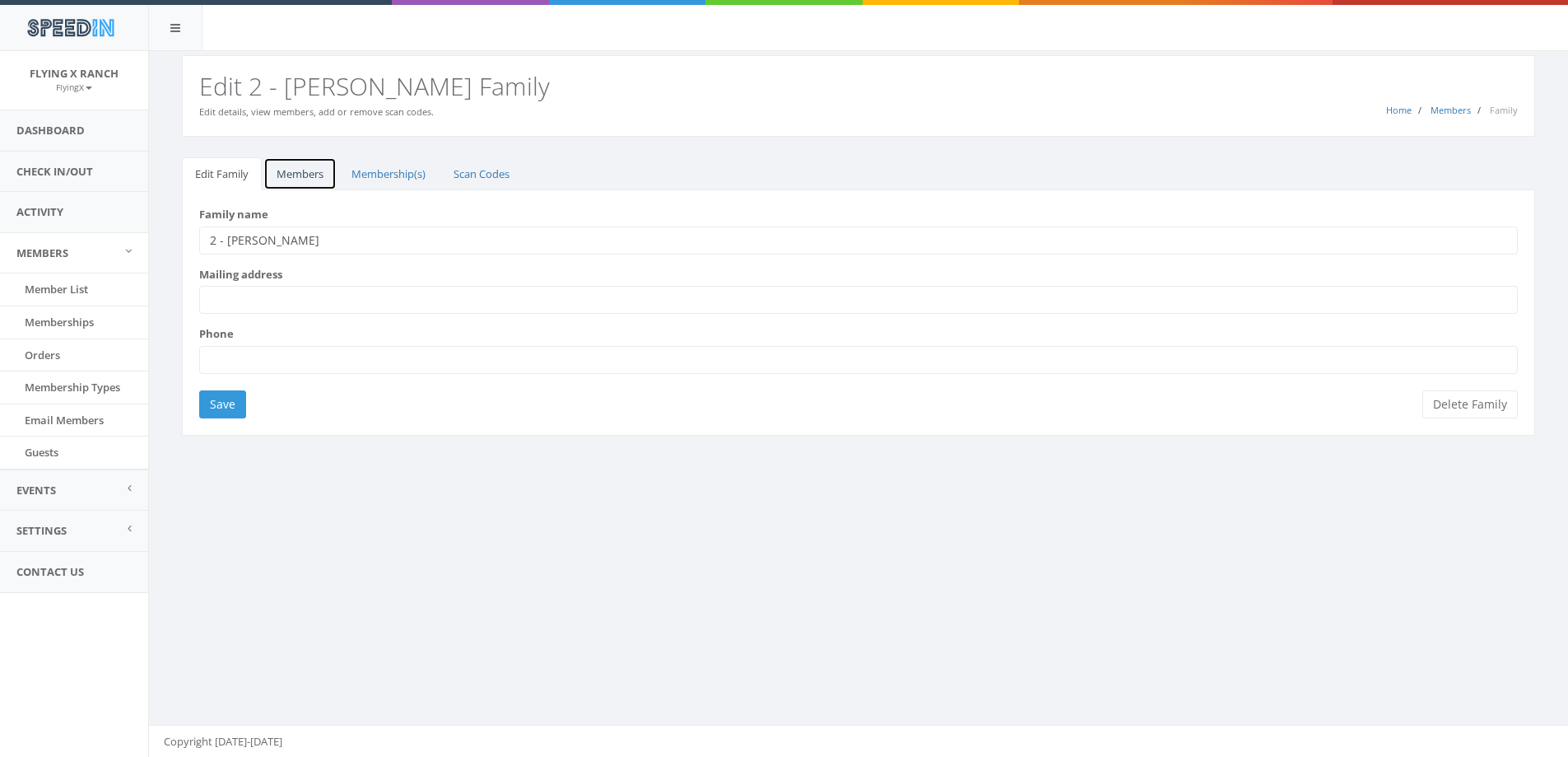
click at [292, 167] on link "Members" at bounding box center [300, 174] width 73 height 34
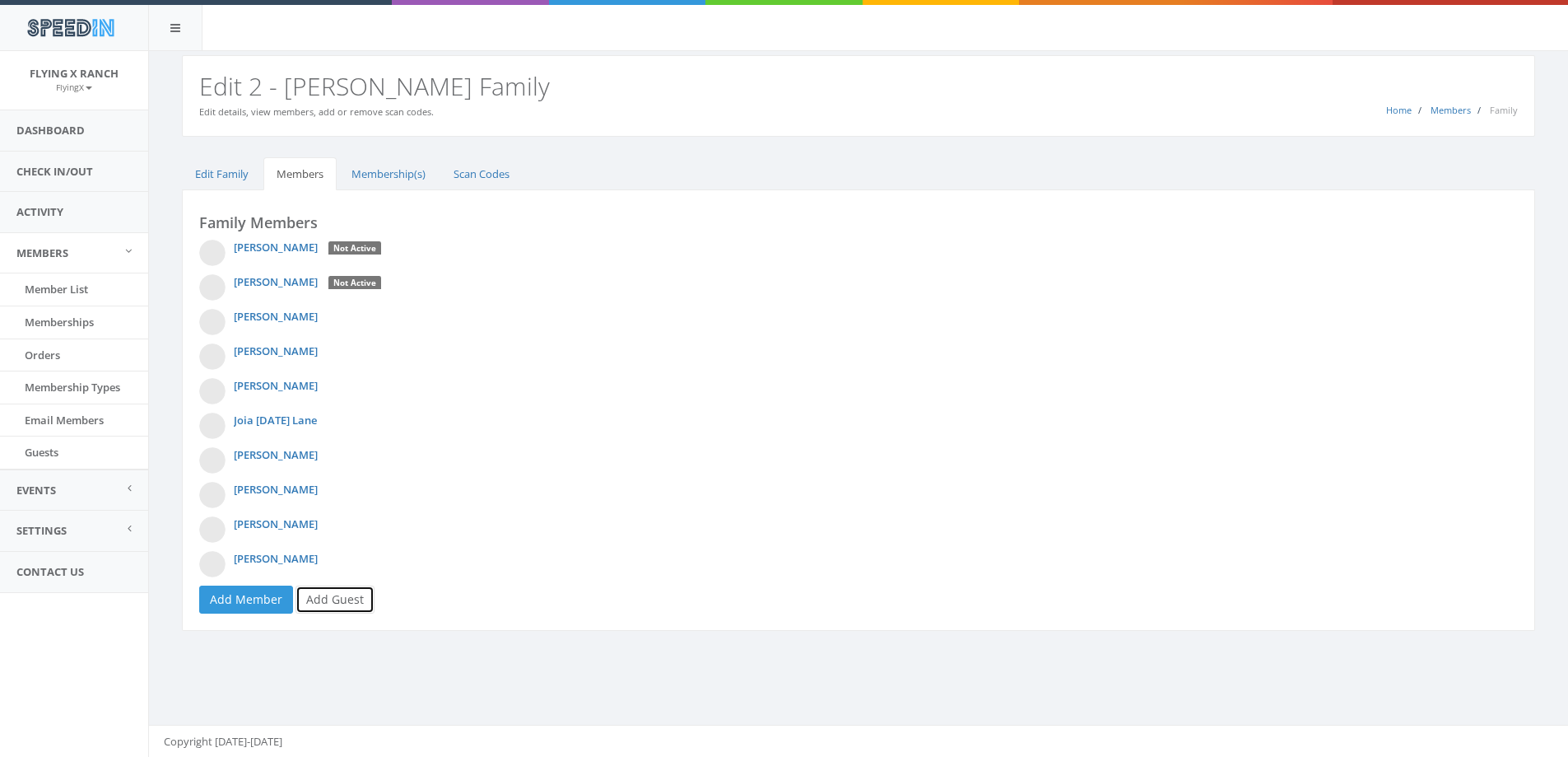
click at [335, 602] on link "Add Guest" at bounding box center [335, 600] width 79 height 28
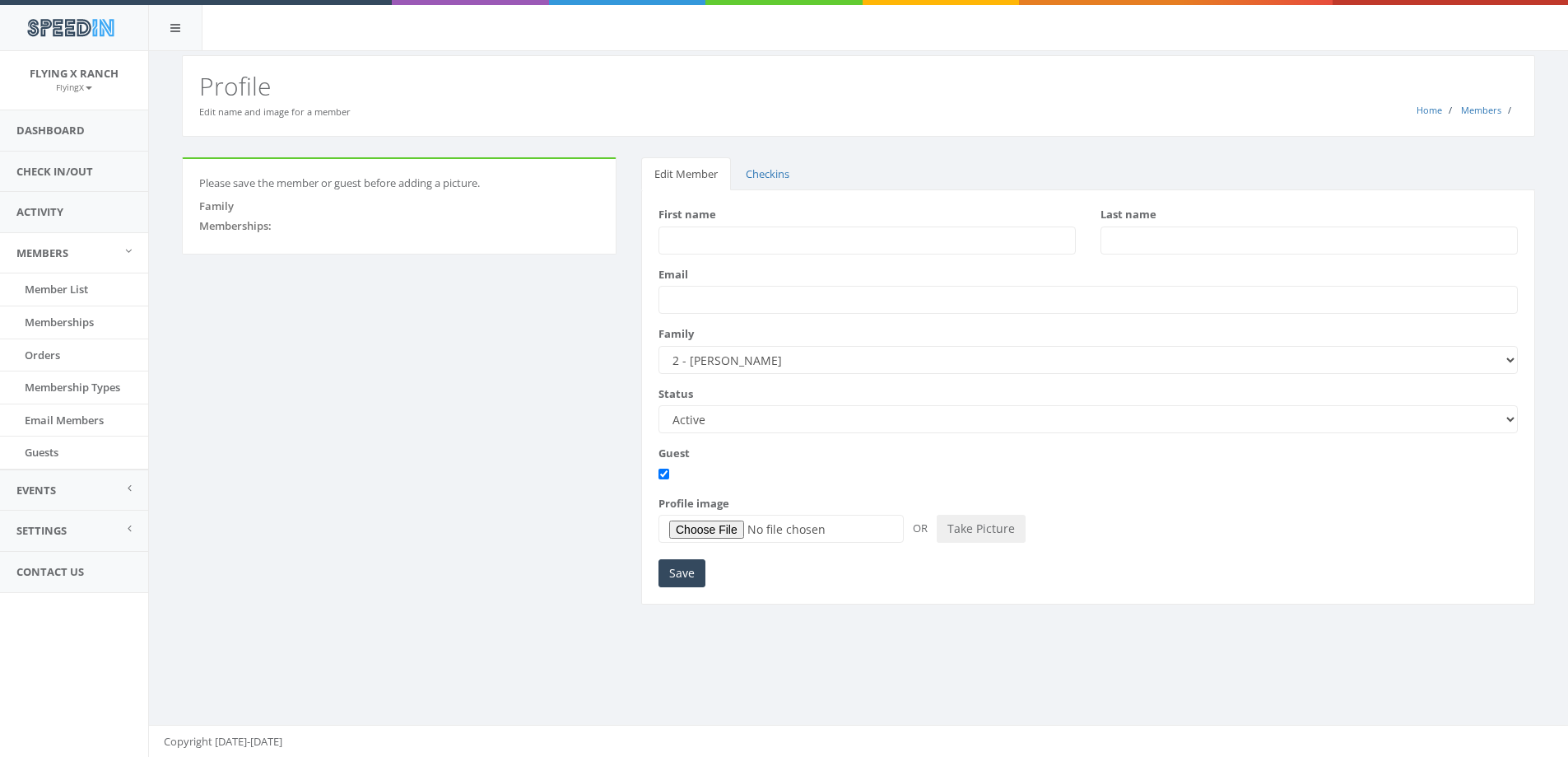
click at [702, 246] on input "First name" at bounding box center [866, 241] width 417 height 28
type input "Sofia"
type input "DeHoog"
click at [671, 564] on input "Save" at bounding box center [682, 574] width 47 height 28
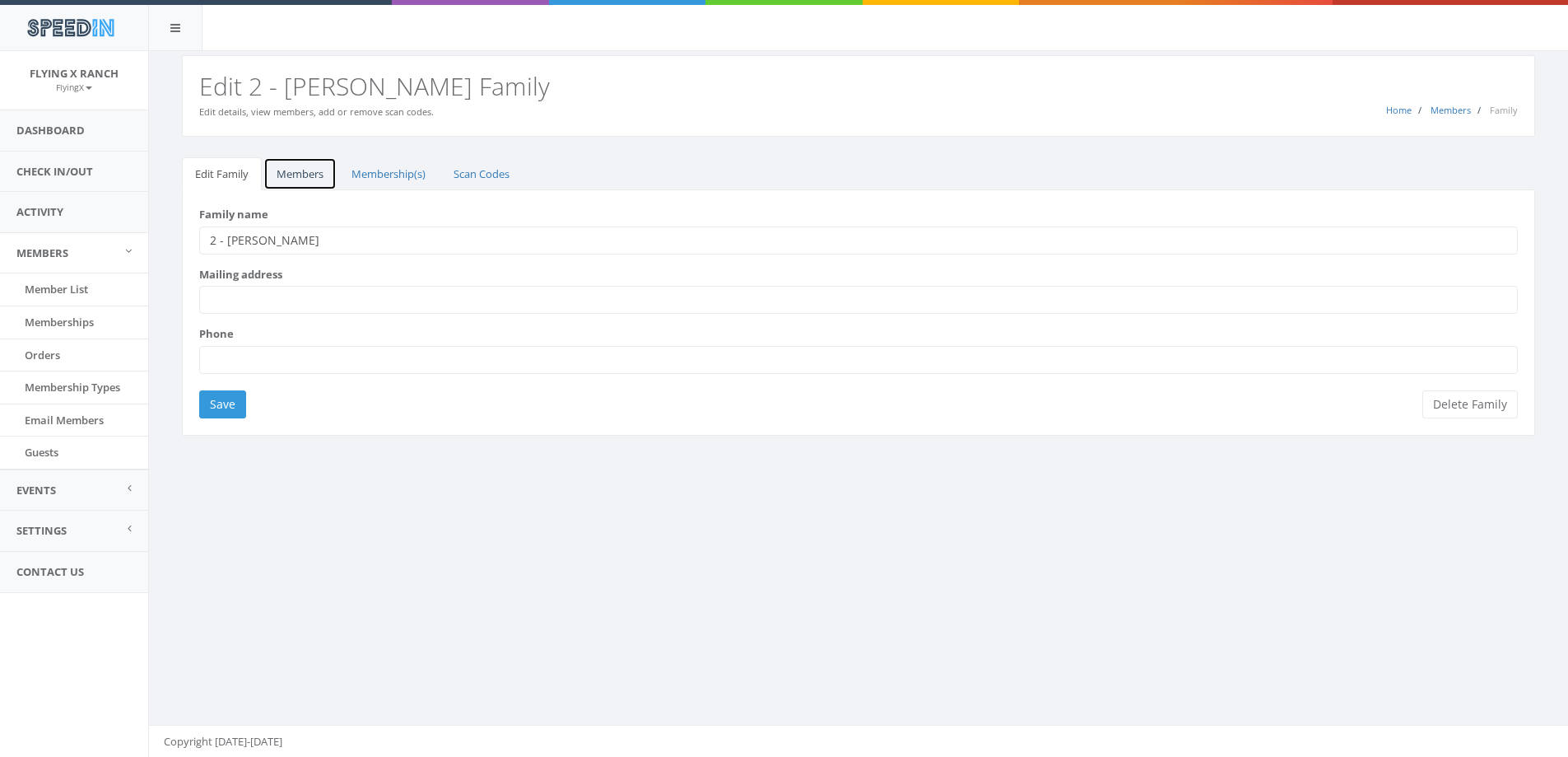
click at [304, 167] on link "Members" at bounding box center [300, 174] width 73 height 34
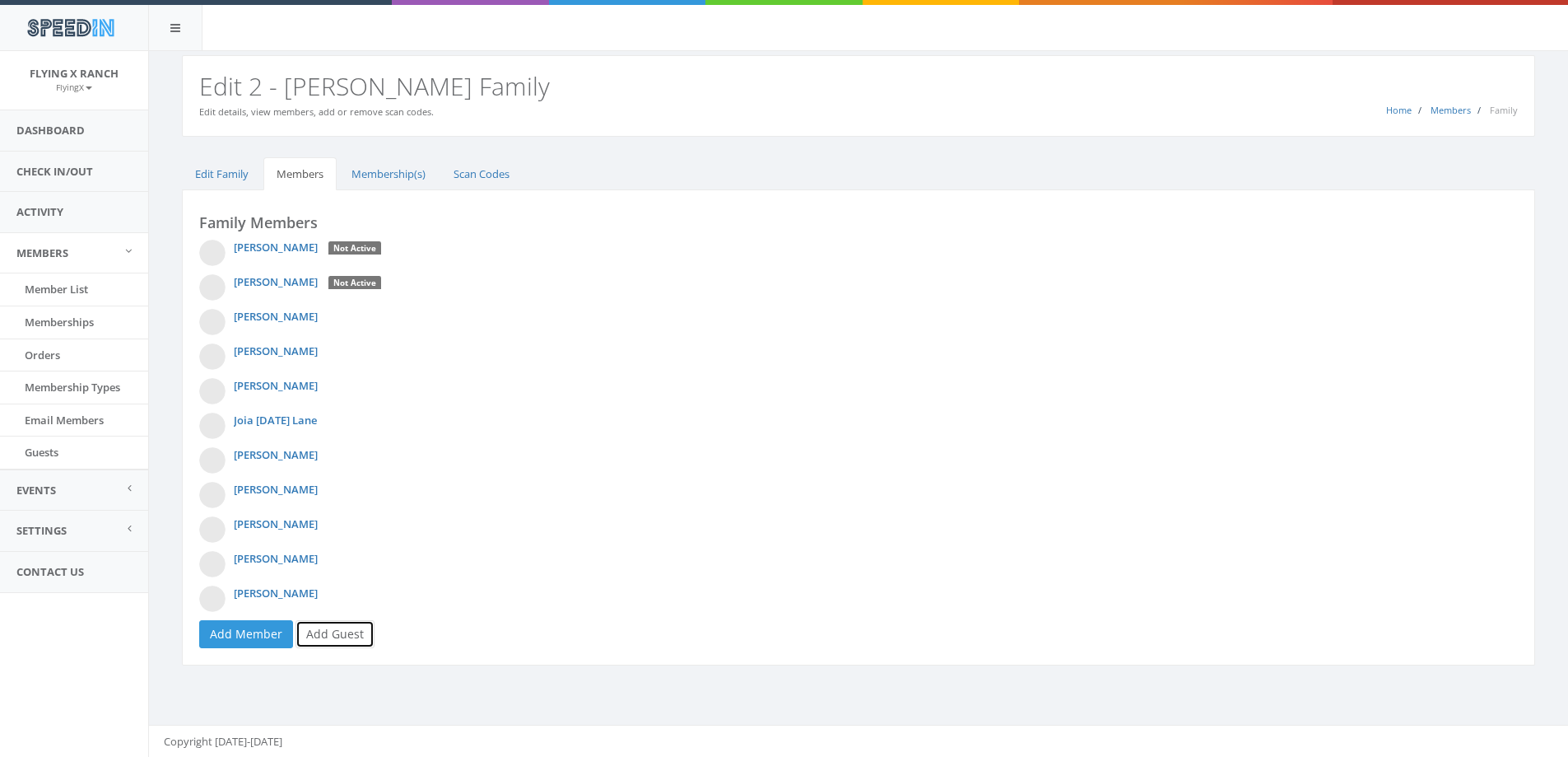
click at [334, 624] on link "Add Guest" at bounding box center [335, 635] width 79 height 28
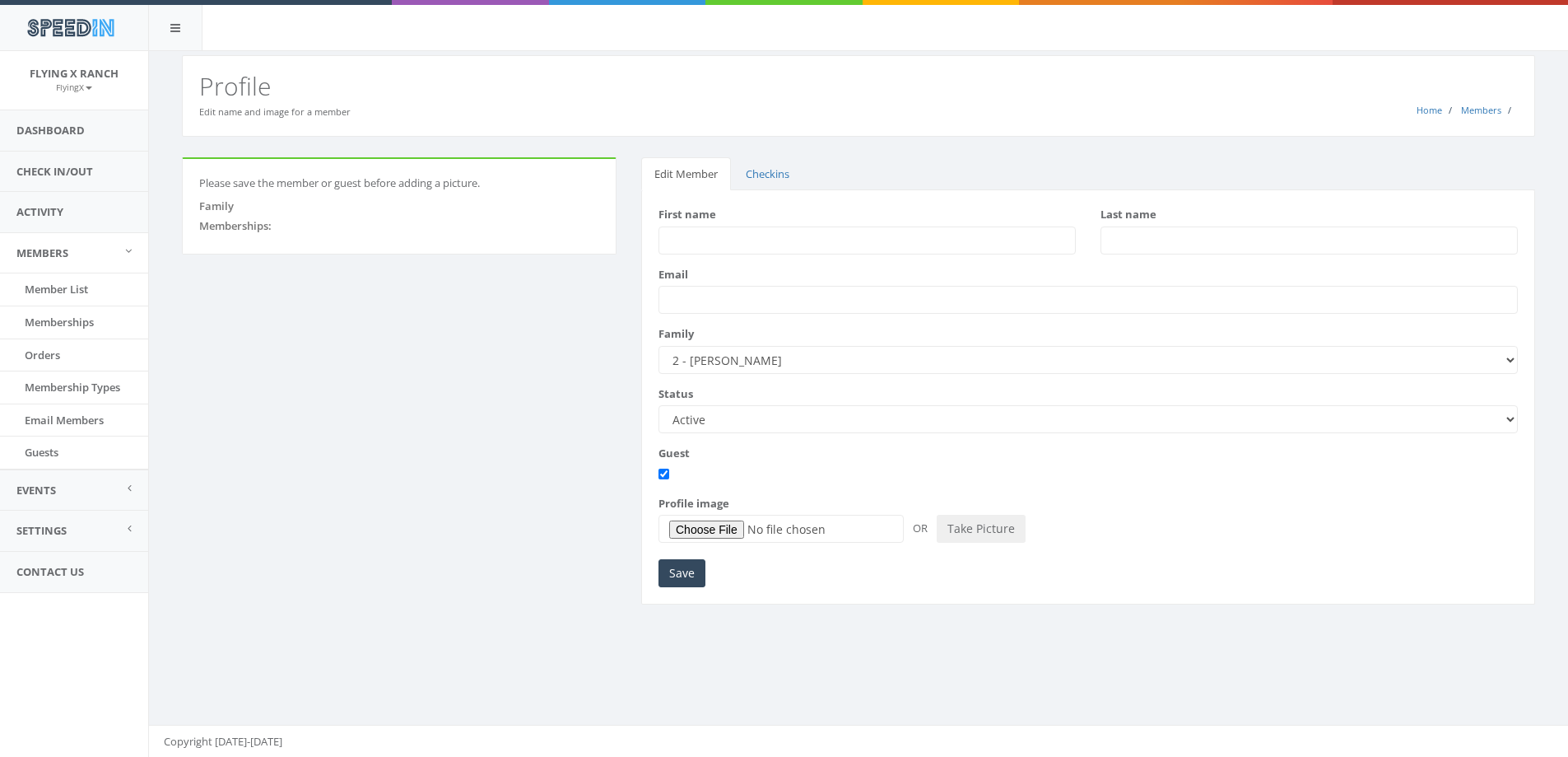
click at [742, 236] on input "First name" at bounding box center [866, 241] width 417 height 28
type input "Jennifer"
type input "Eckles"
click at [662, 578] on input "Save" at bounding box center [682, 574] width 47 height 28
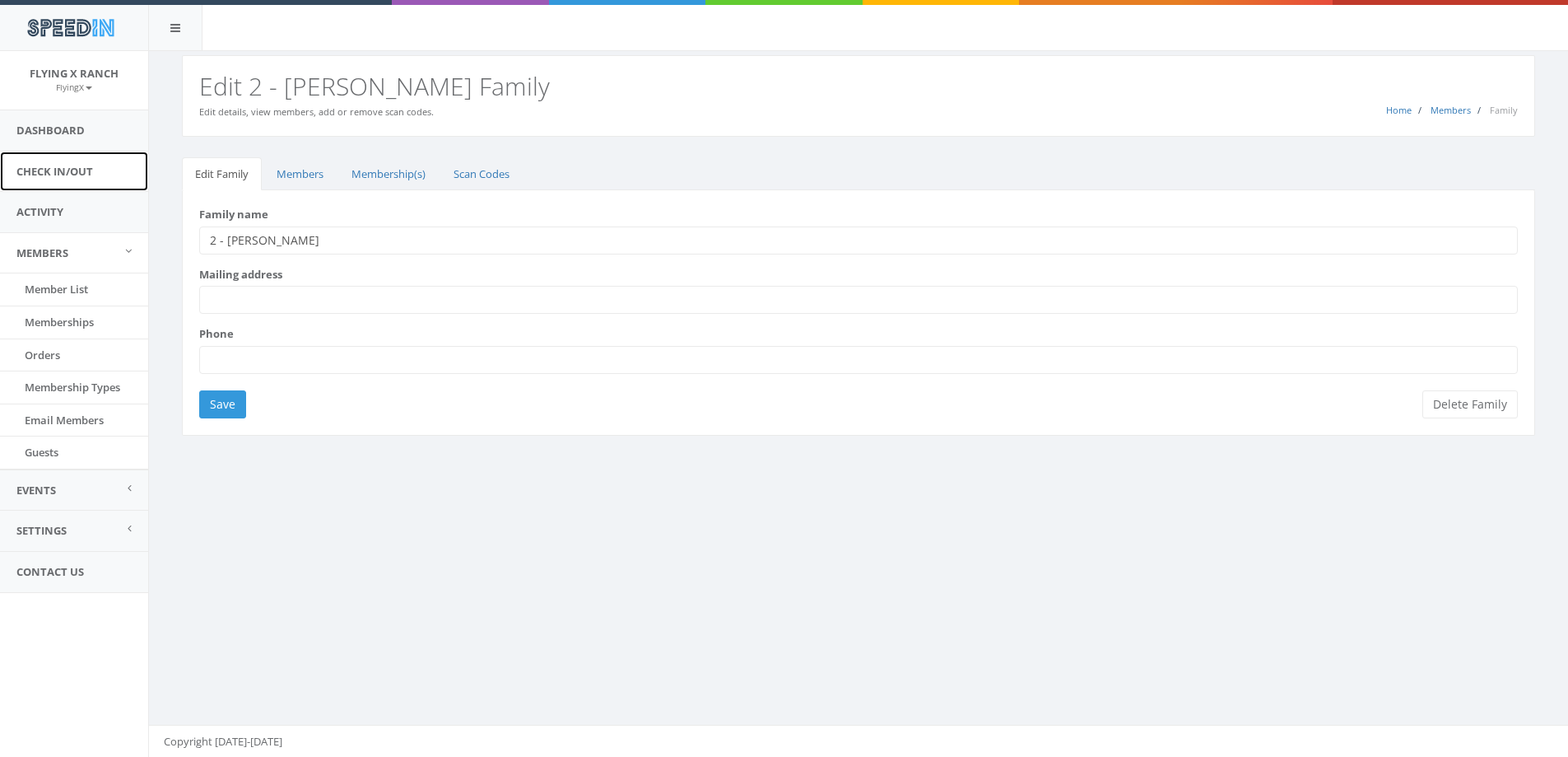
click at [58, 177] on link "Check In/Out" at bounding box center [74, 172] width 148 height 40
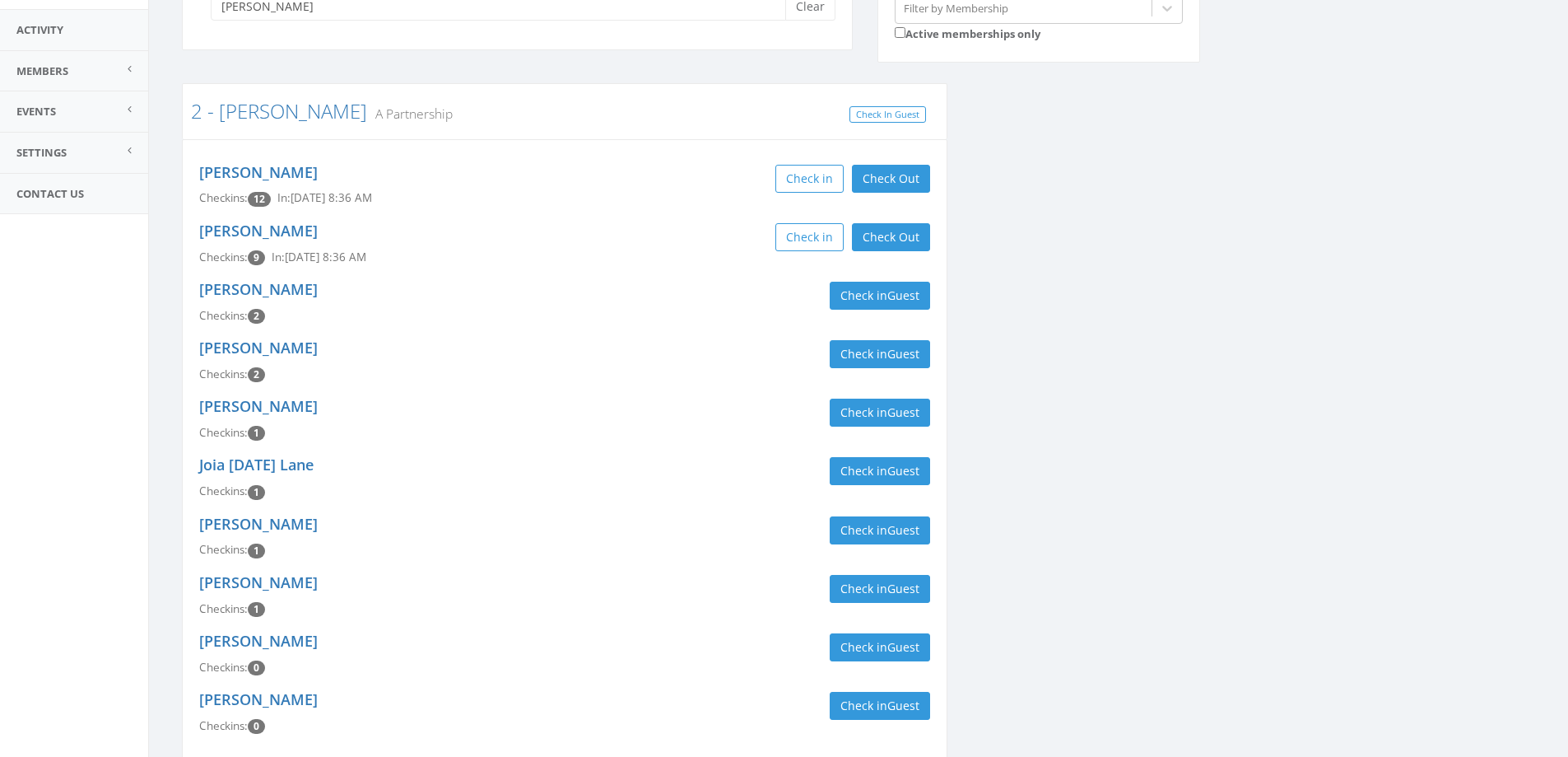
scroll to position [259, 0]
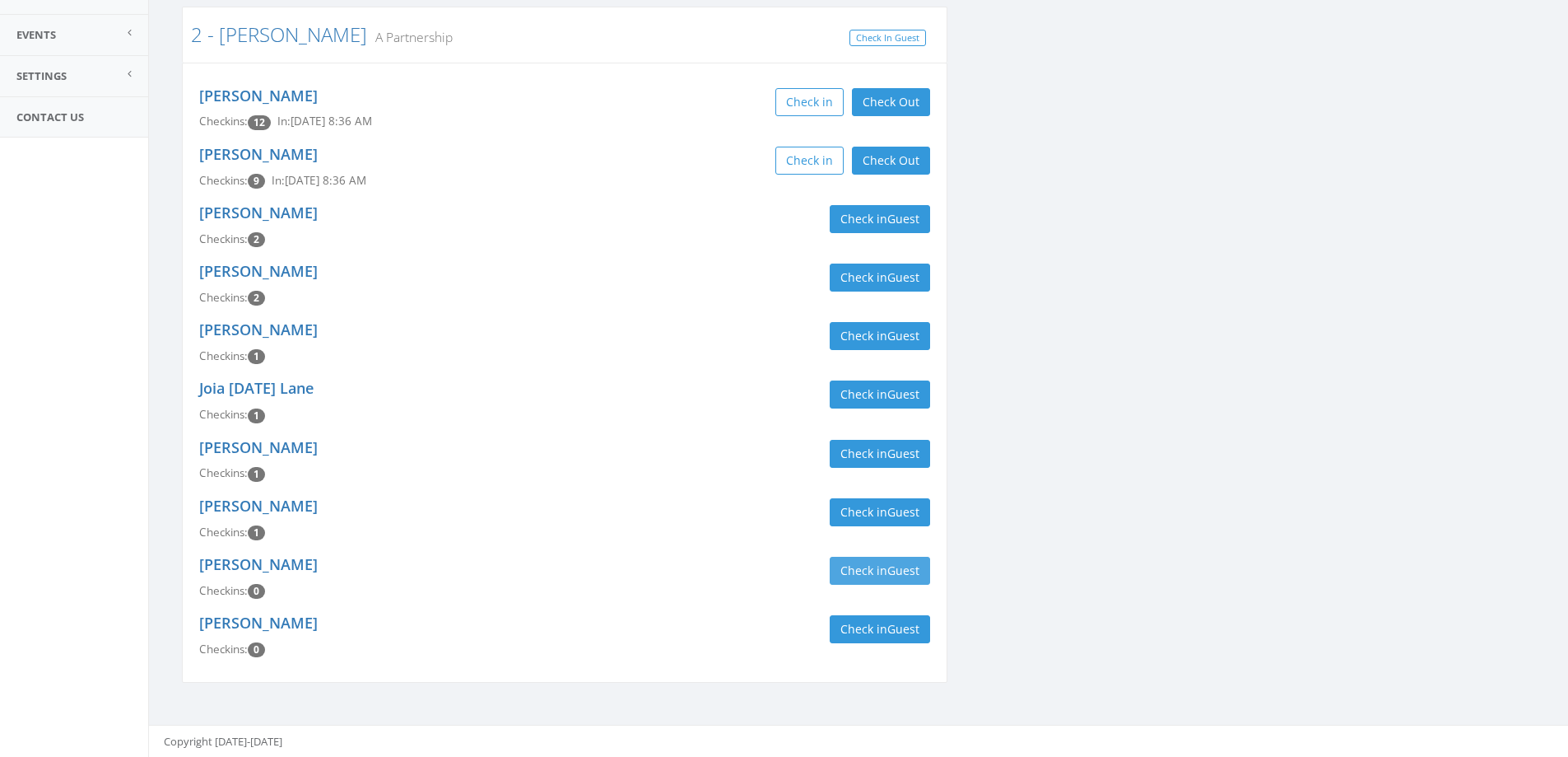
type input "[PERSON_NAME]"
click at [888, 572] on span "Guest" at bounding box center [903, 570] width 32 height 16
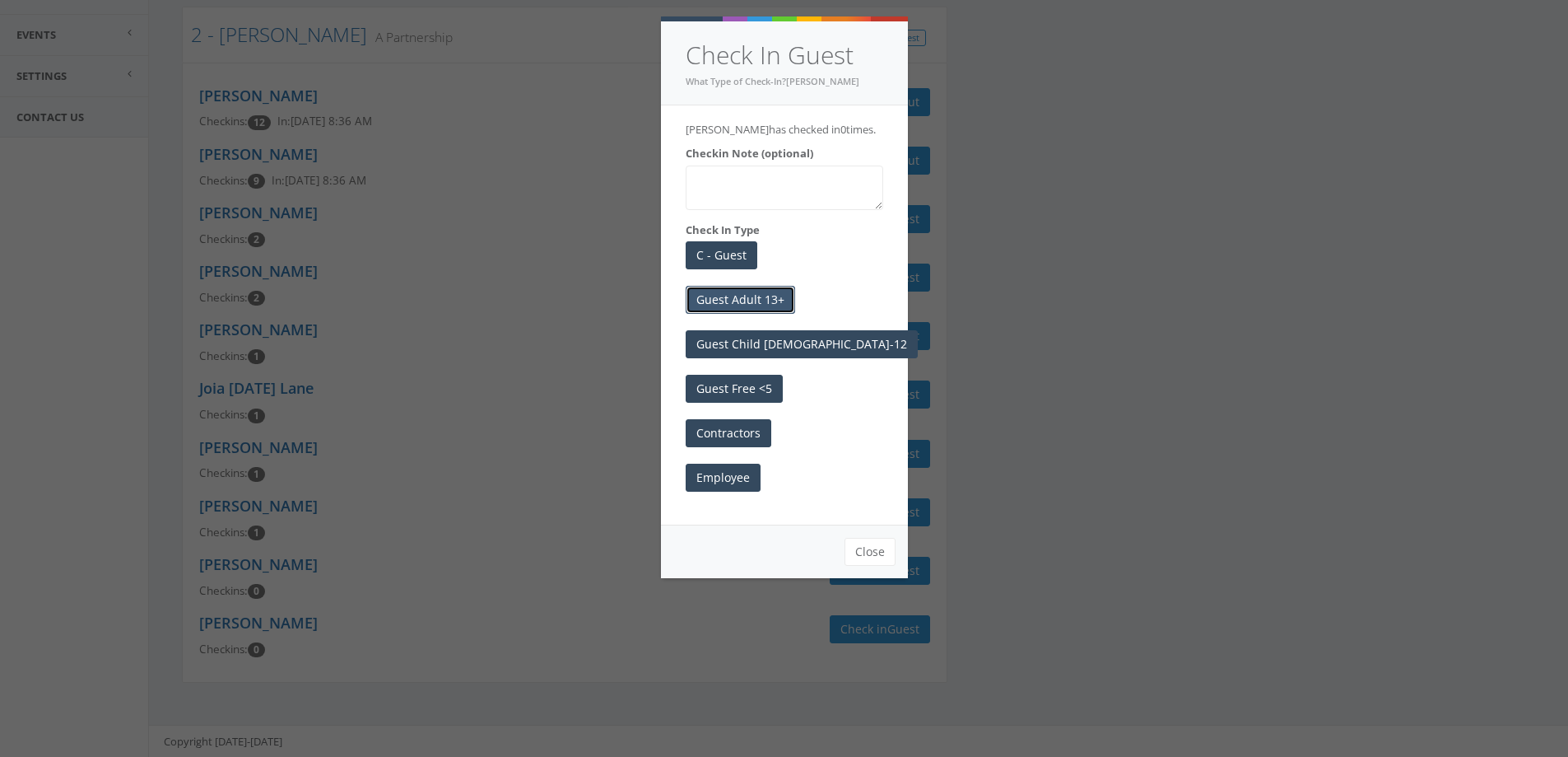
click at [777, 295] on button "Guest Adult 13+" at bounding box center [741, 300] width 110 height 28
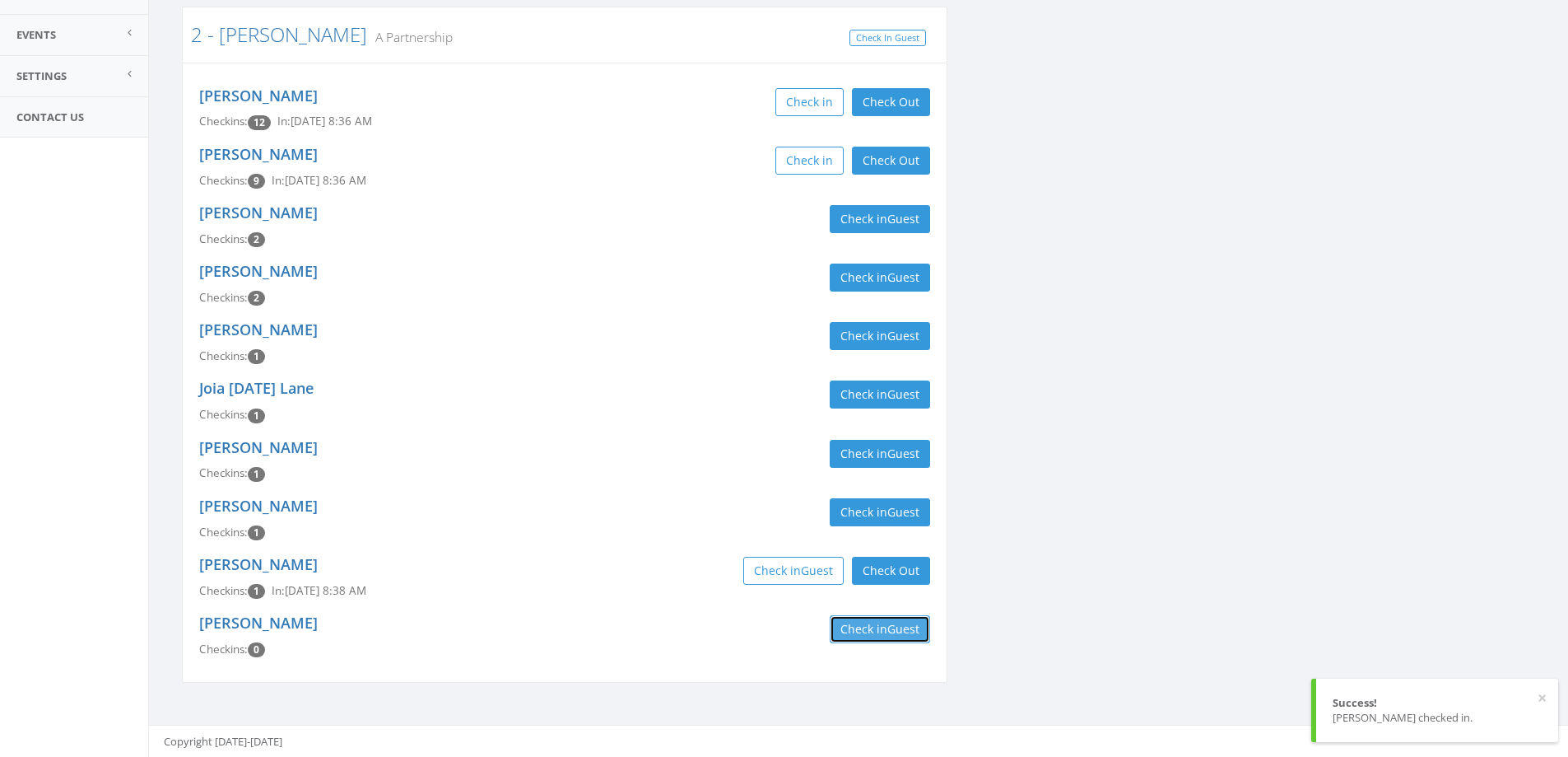
click at [894, 638] on button "Check in Guest" at bounding box center [880, 630] width 101 height 28
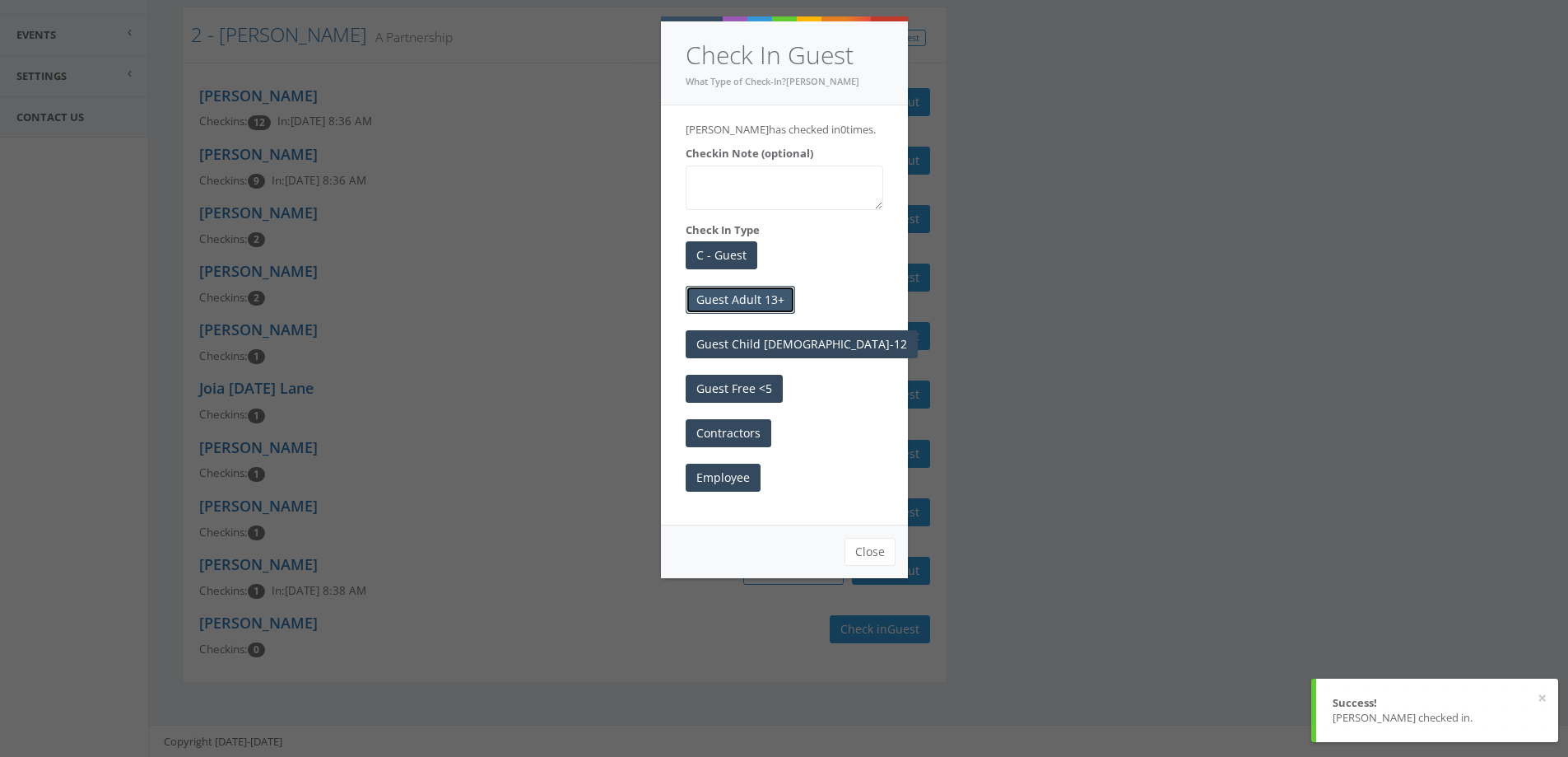
click at [757, 288] on button "Guest Adult 13+" at bounding box center [741, 300] width 110 height 28
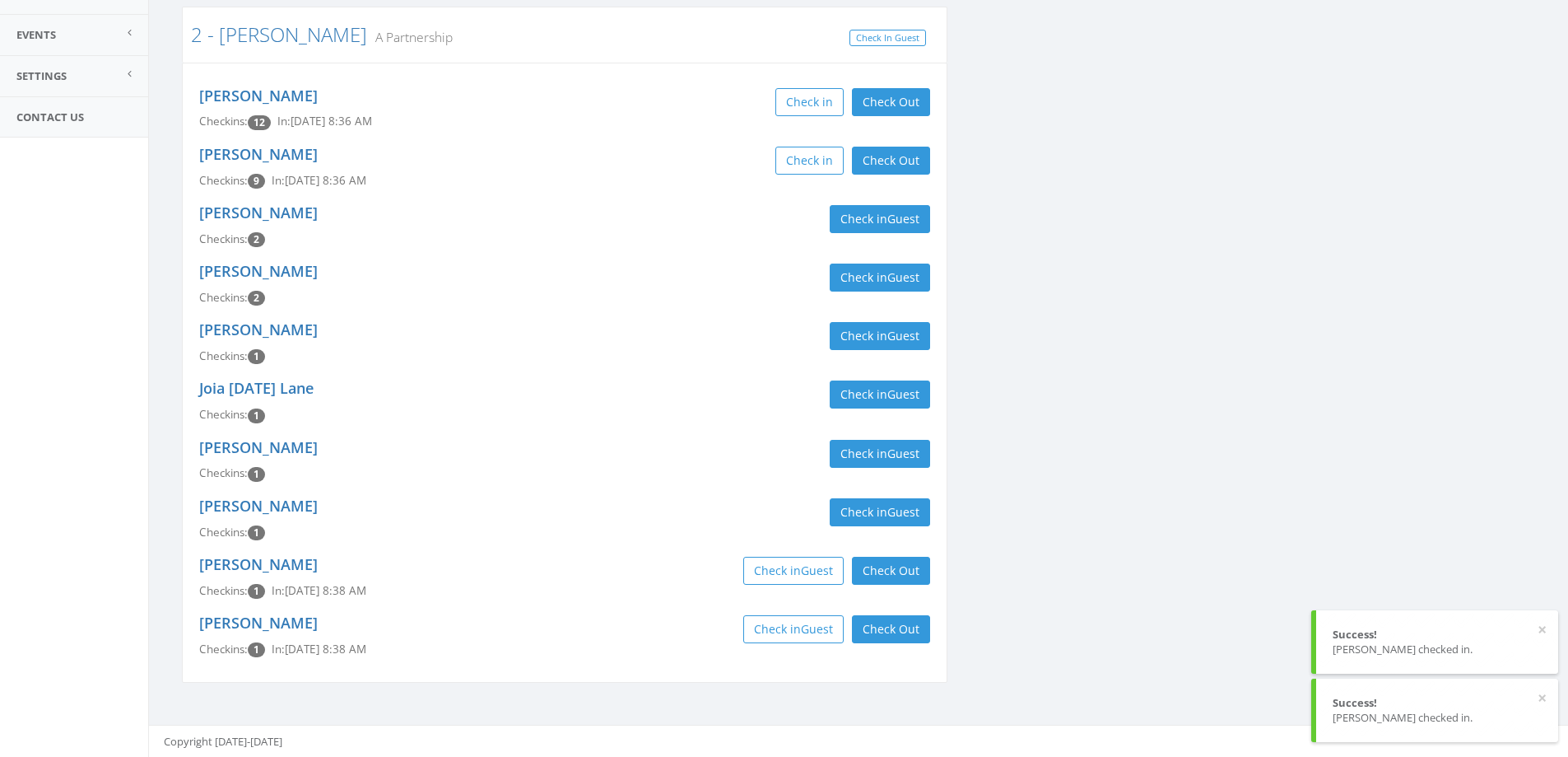
scroll to position [0, 0]
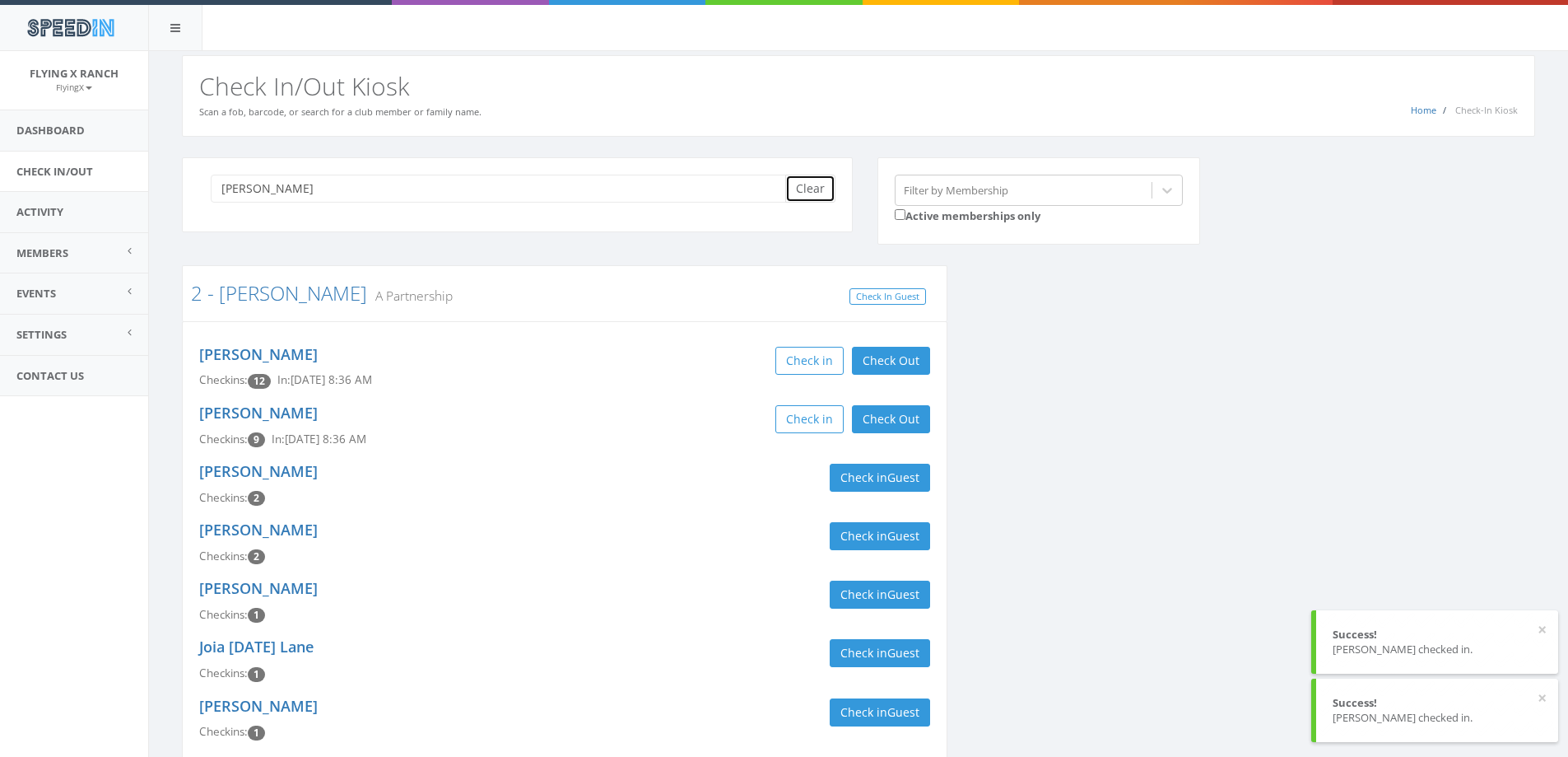
click at [808, 183] on button "Clear" at bounding box center [811, 189] width 50 height 28
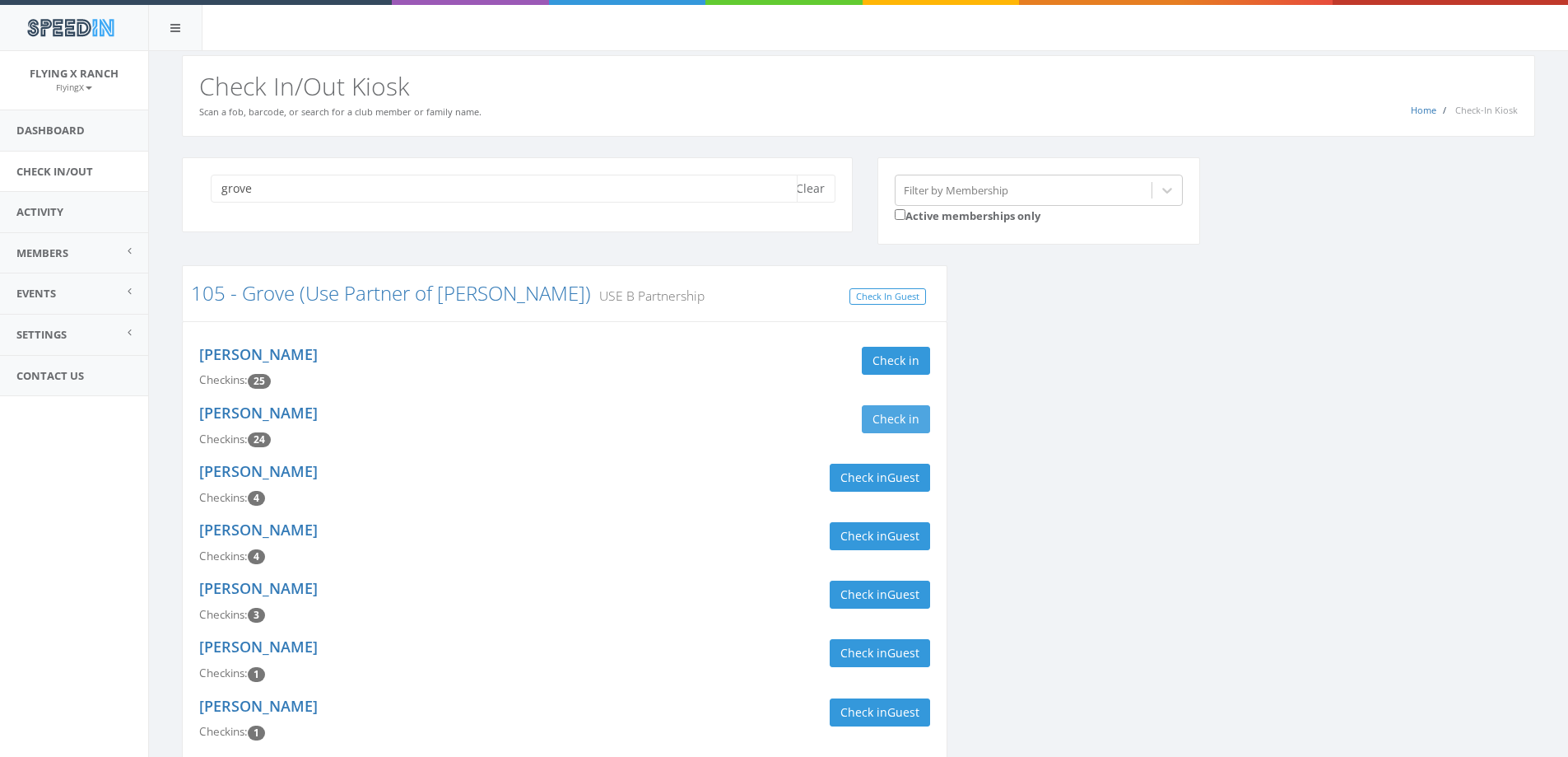
type input "grove"
click at [905, 418] on button "Check in" at bounding box center [896, 420] width 68 height 28
click at [873, 478] on button "Check in Guest" at bounding box center [880, 478] width 101 height 28
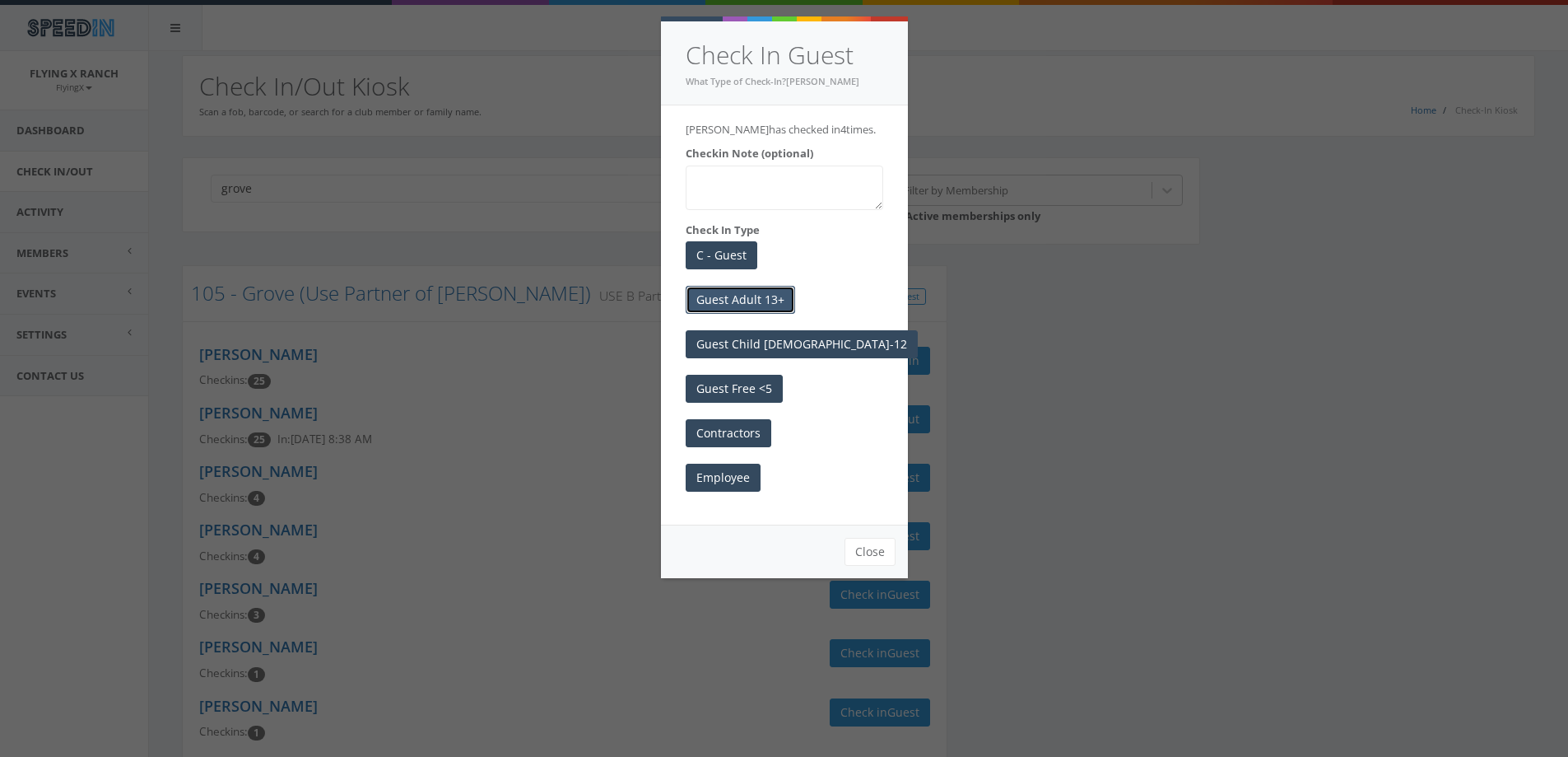
click at [738, 306] on button "Guest Adult 13+" at bounding box center [741, 300] width 110 height 28
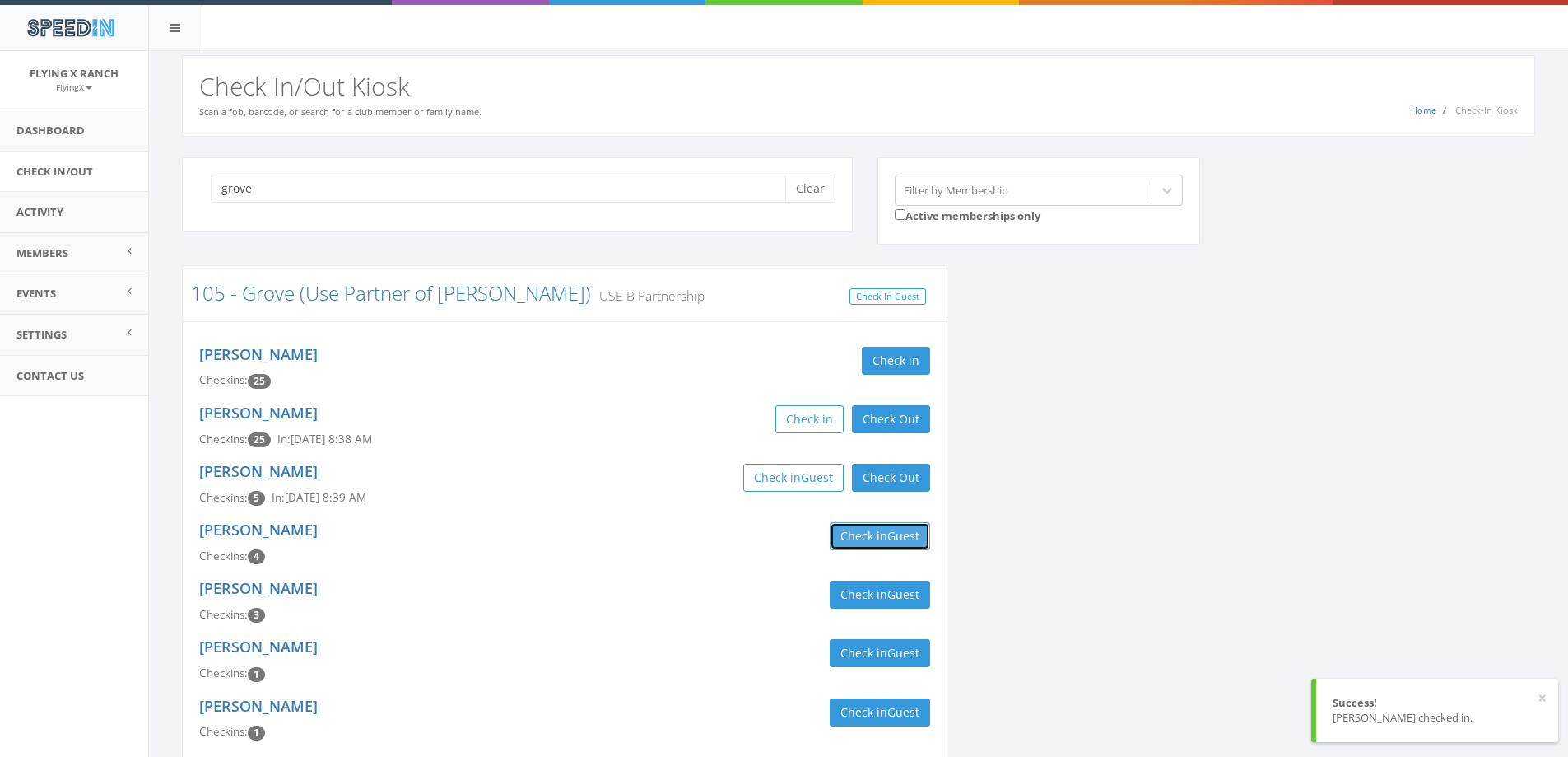
click at [907, 540] on span "Guest" at bounding box center [903, 535] width 32 height 16
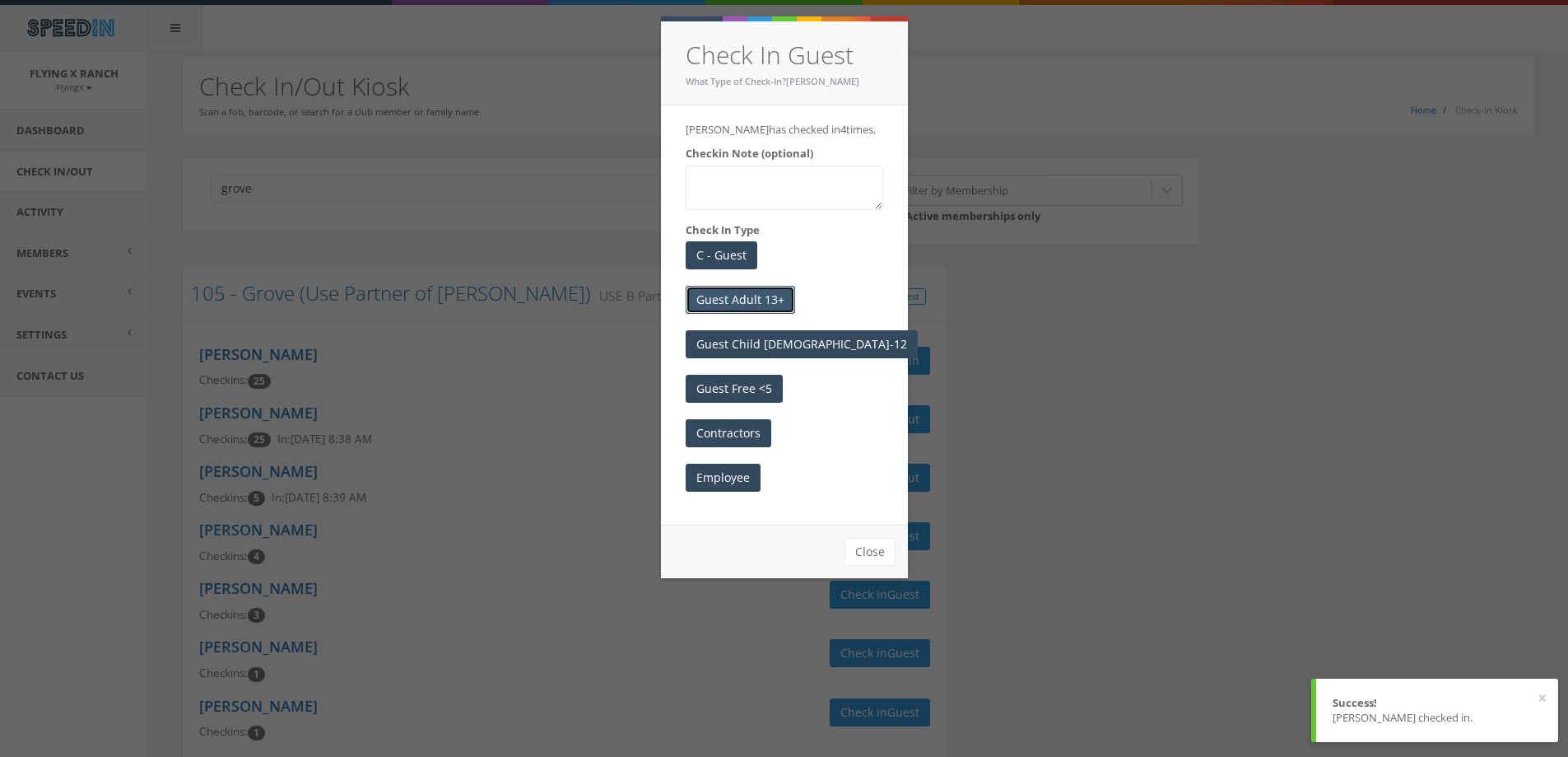
click at [732, 307] on button "Guest Adult 13+" at bounding box center [741, 300] width 110 height 28
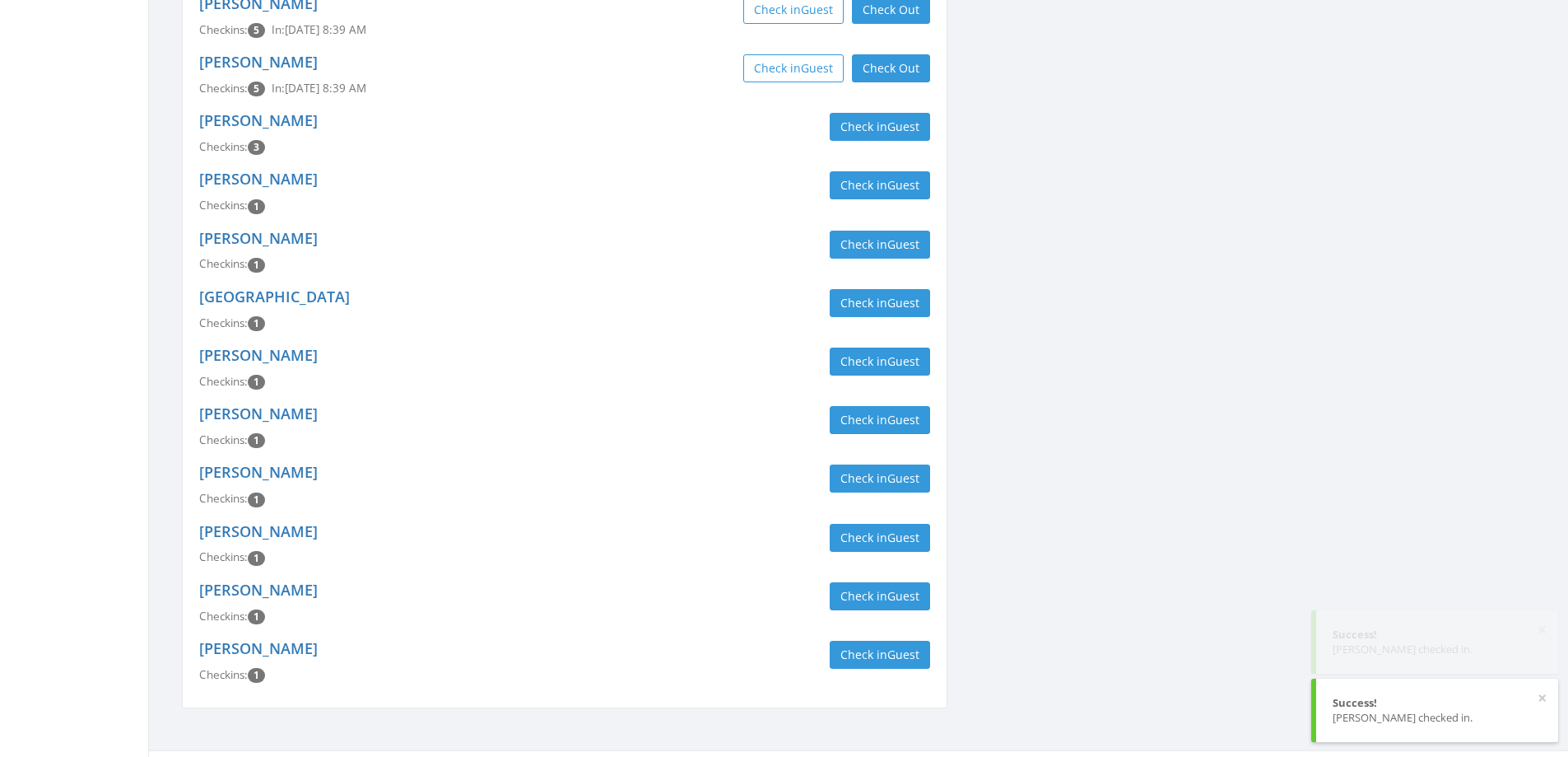
scroll to position [493, 0]
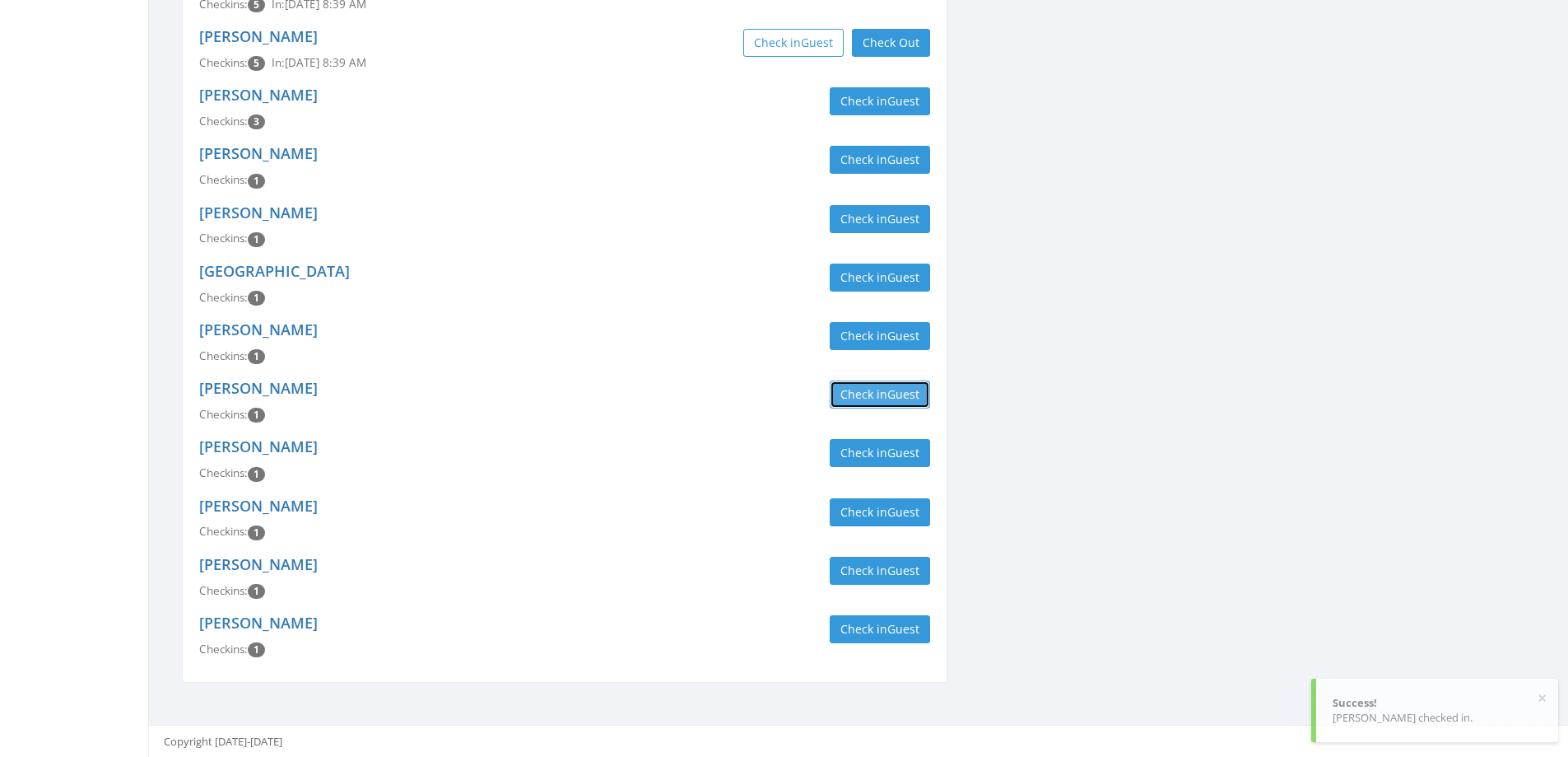
click at [862, 401] on button "Check in Guest" at bounding box center [880, 395] width 101 height 28
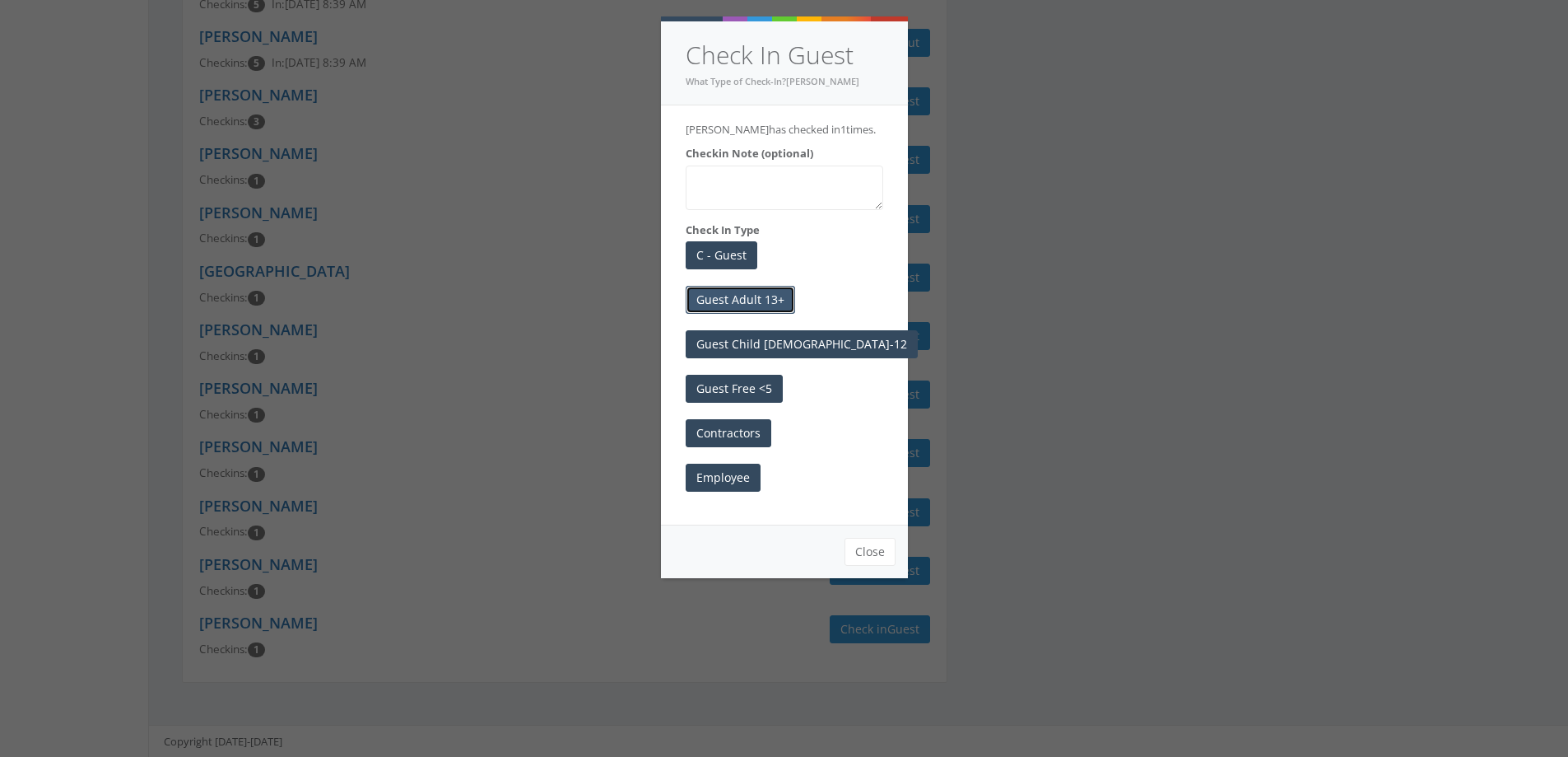
click at [766, 301] on button "Guest Adult 13+" at bounding box center [741, 300] width 110 height 28
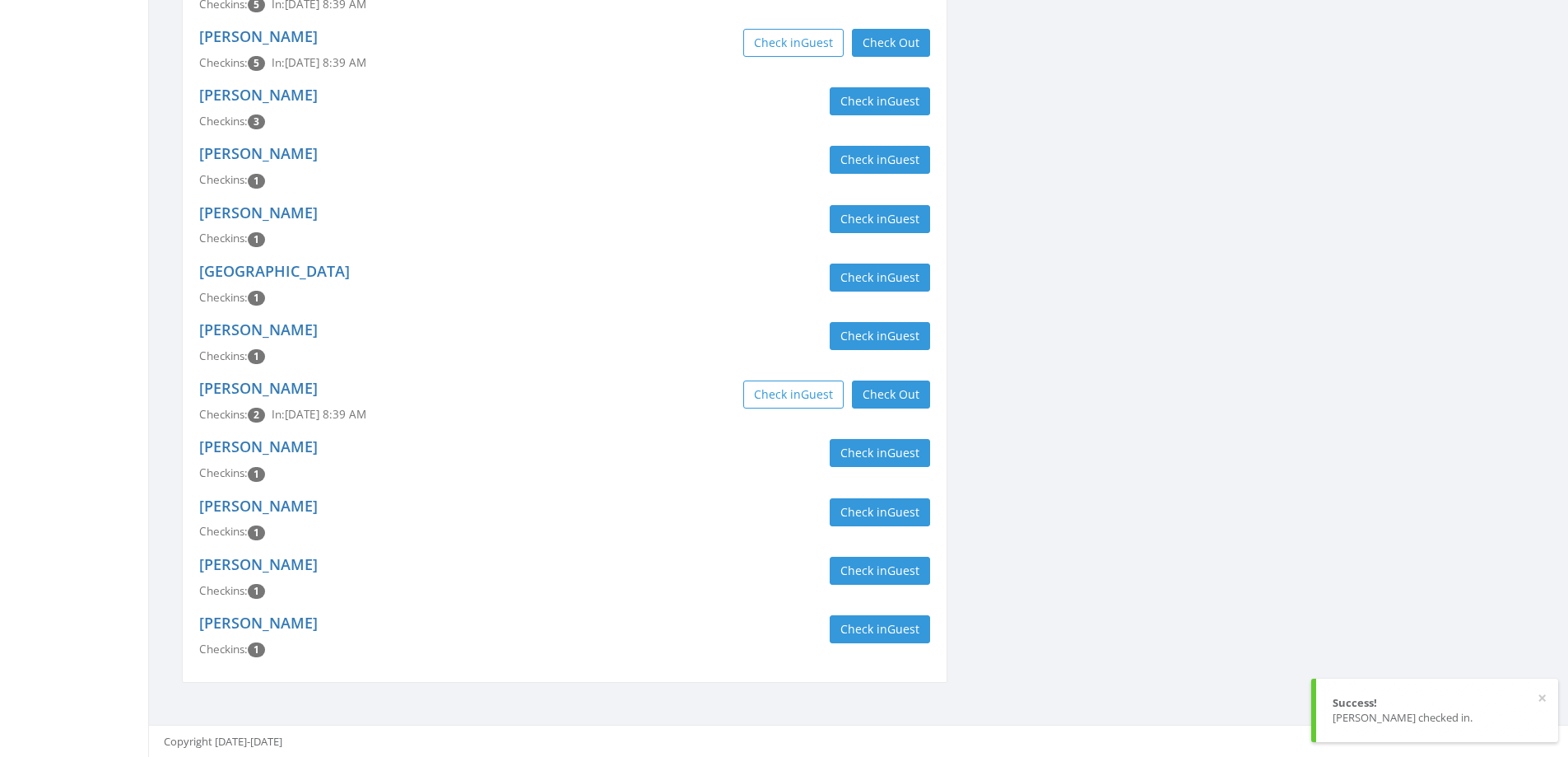
click at [644, 301] on div "Savannah Grove Checkins: 1 Check in Guest" at bounding box center [565, 285] width 756 height 58
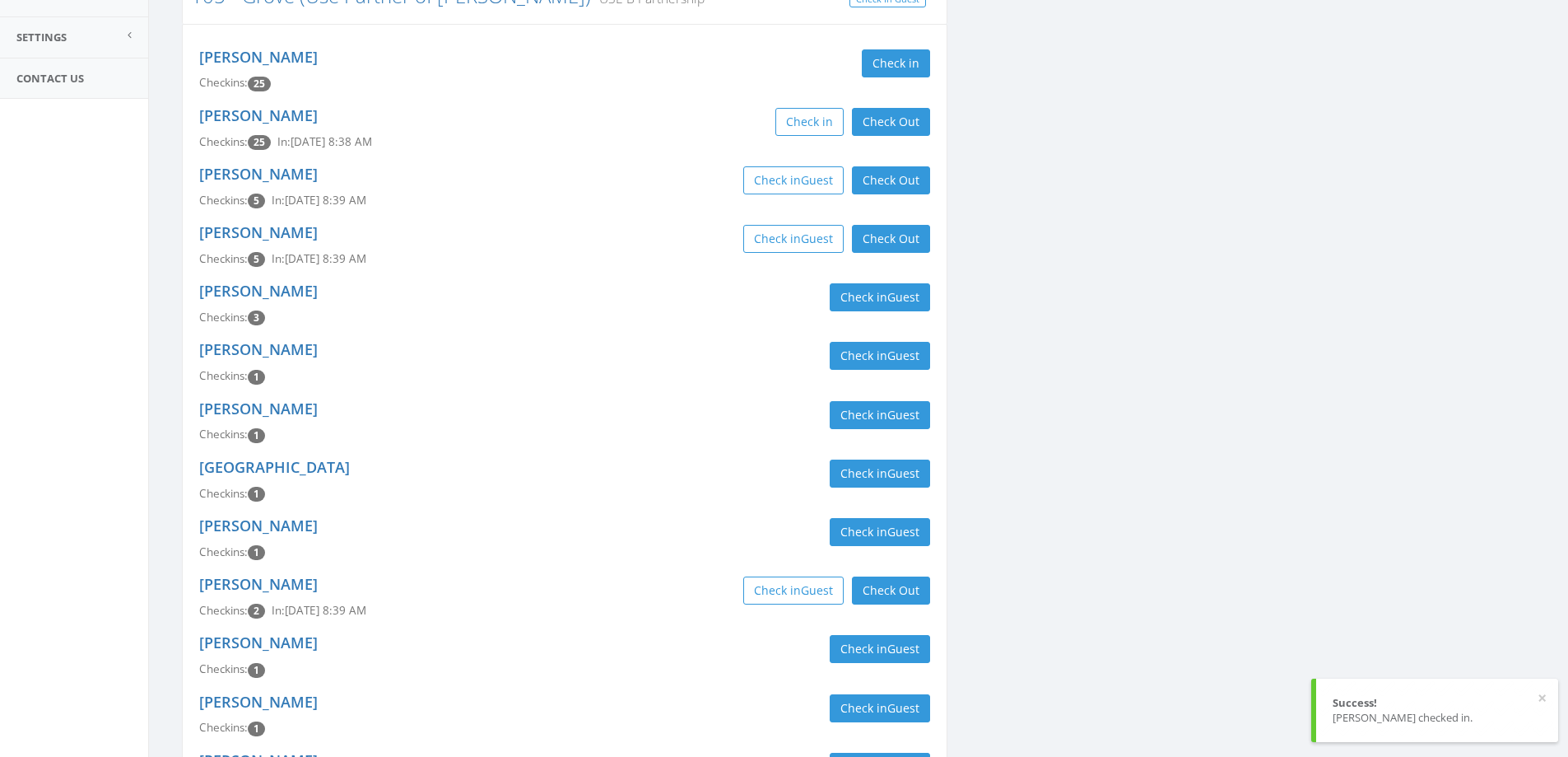
scroll to position [0, 0]
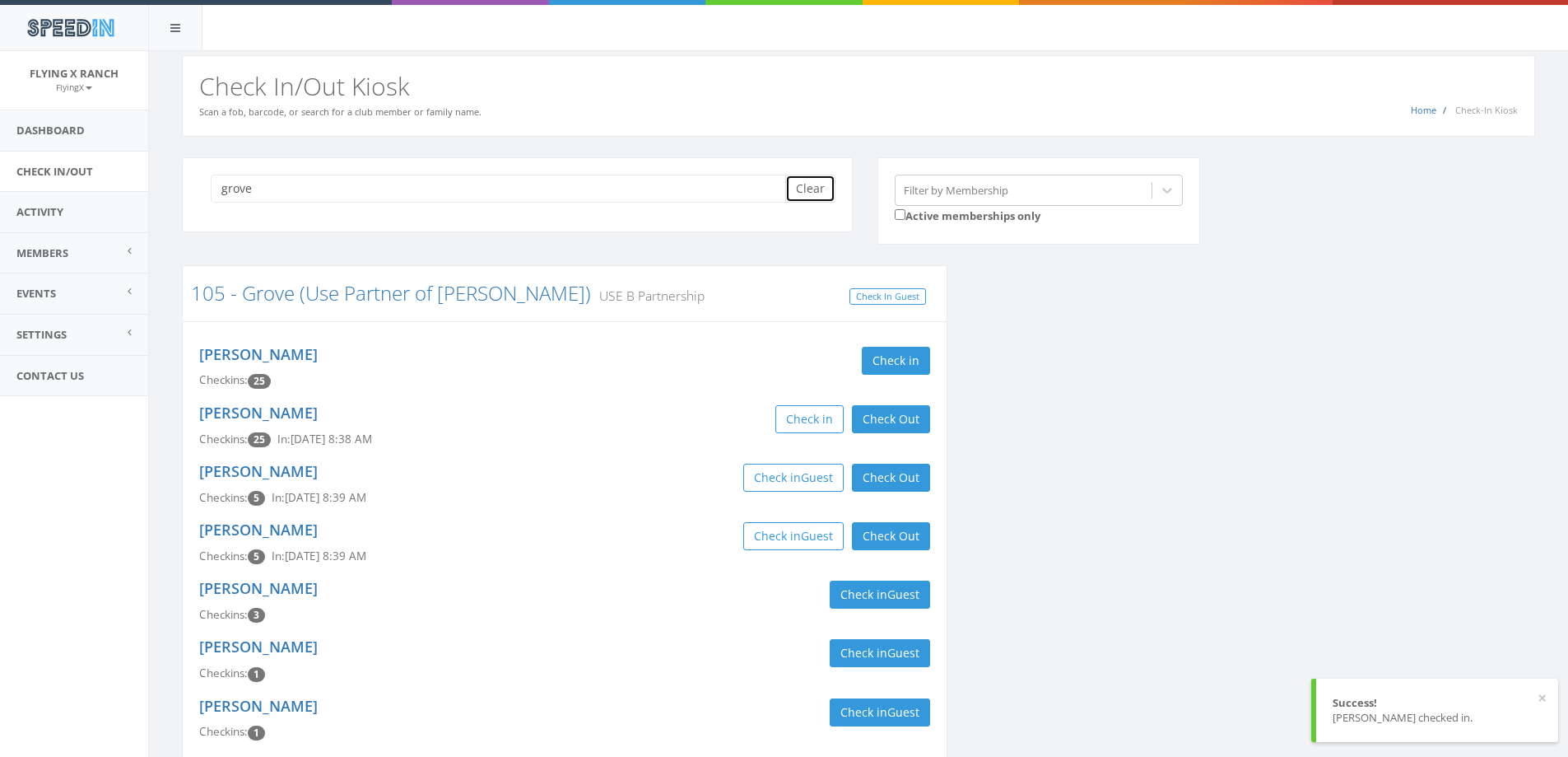
click at [813, 187] on button "Clear" at bounding box center [811, 189] width 50 height 28
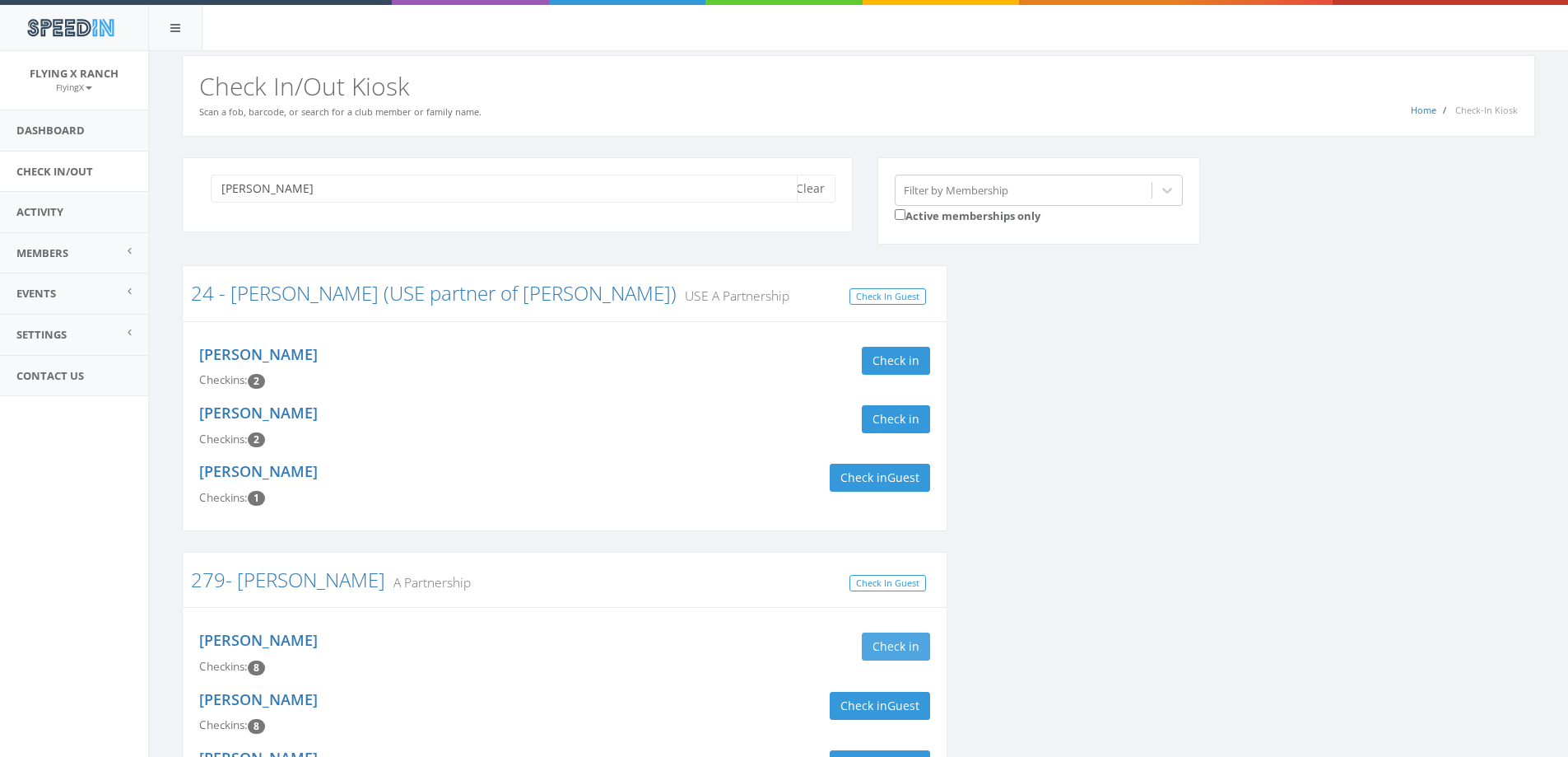
type input "[PERSON_NAME]"
click at [913, 656] on button "Check in" at bounding box center [896, 647] width 68 height 28
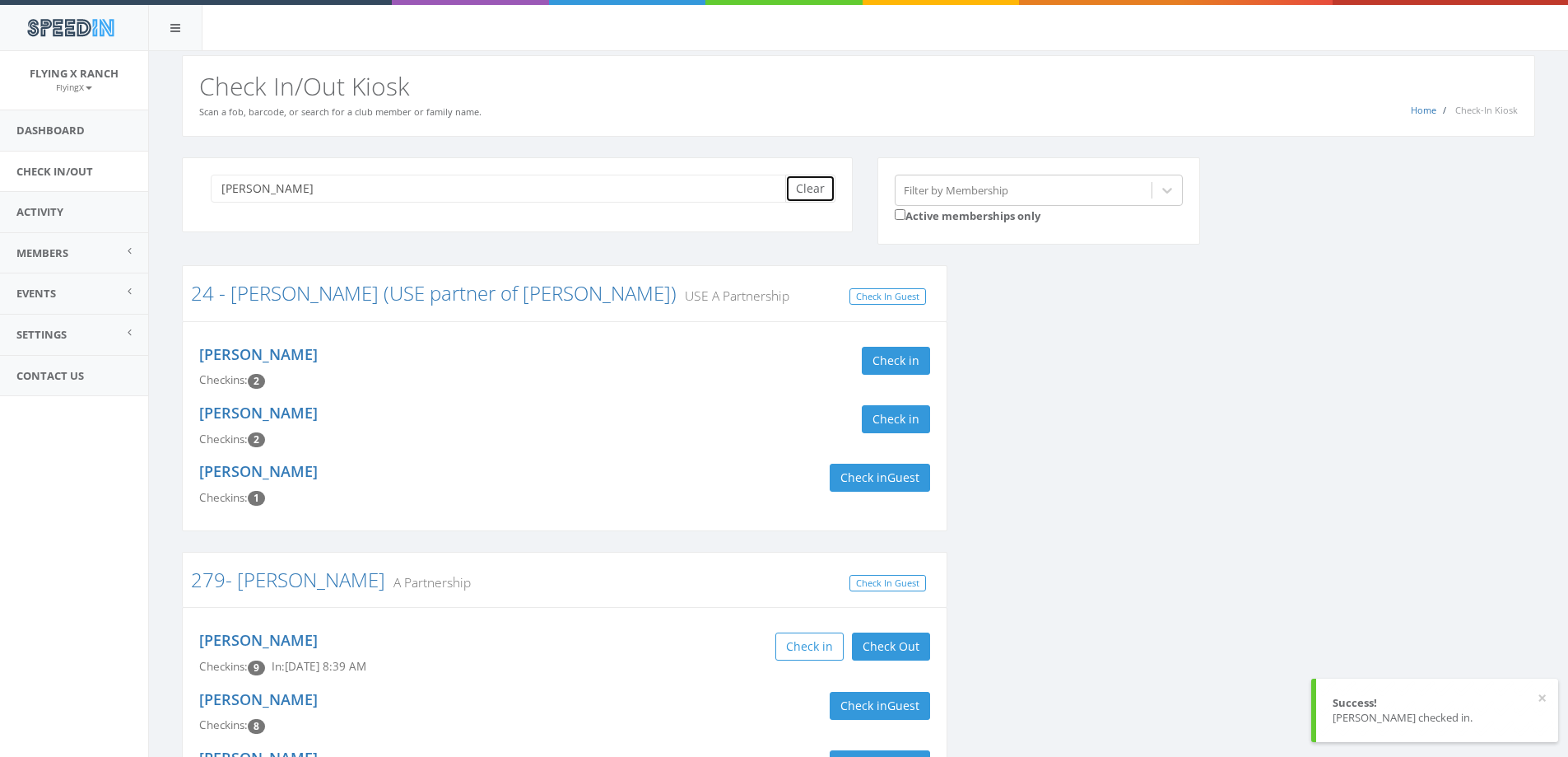
click at [816, 196] on button "Clear" at bounding box center [811, 189] width 50 height 28
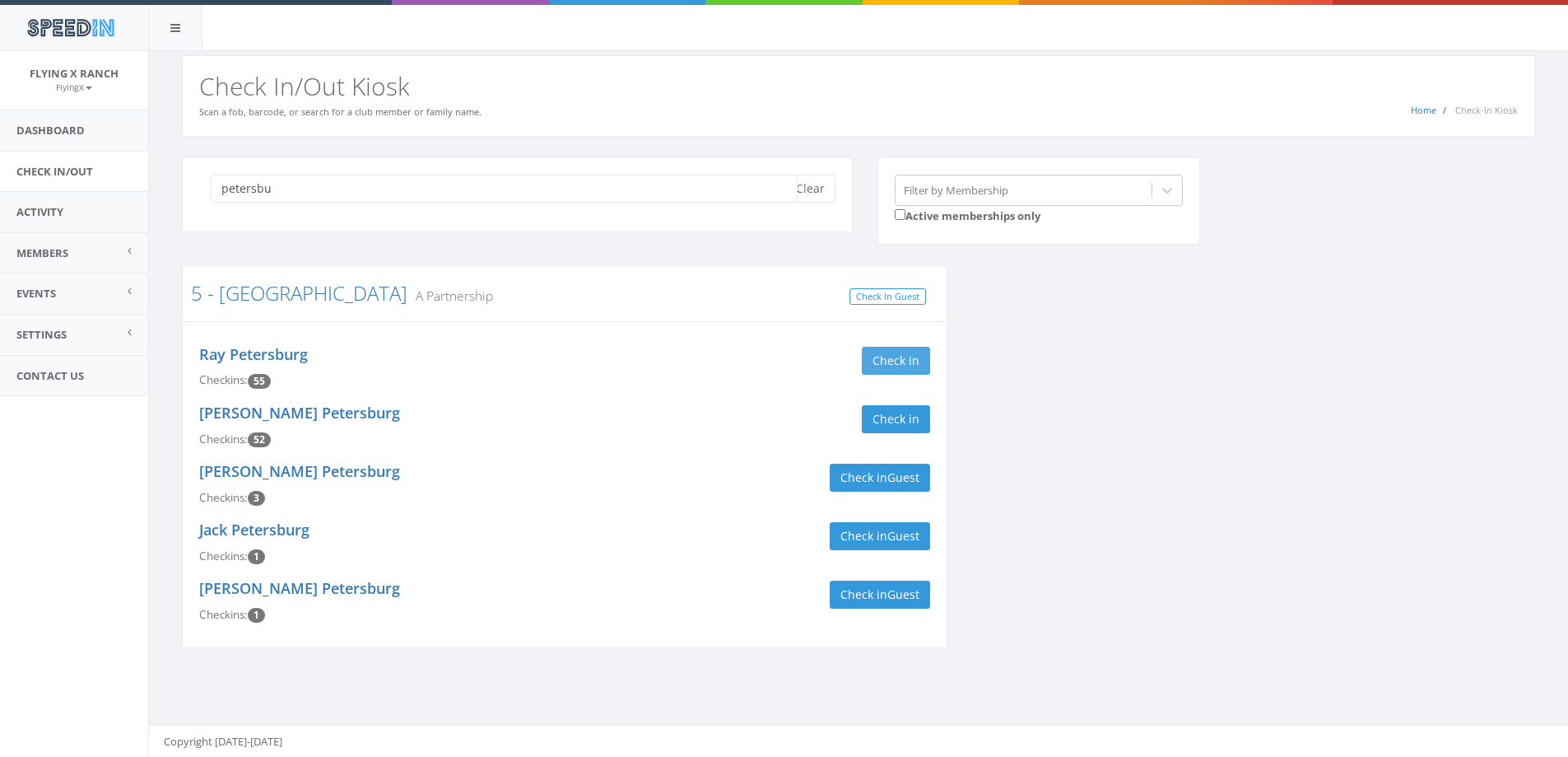
type input "petersbu"
click at [877, 365] on button "Check in" at bounding box center [896, 361] width 68 height 28
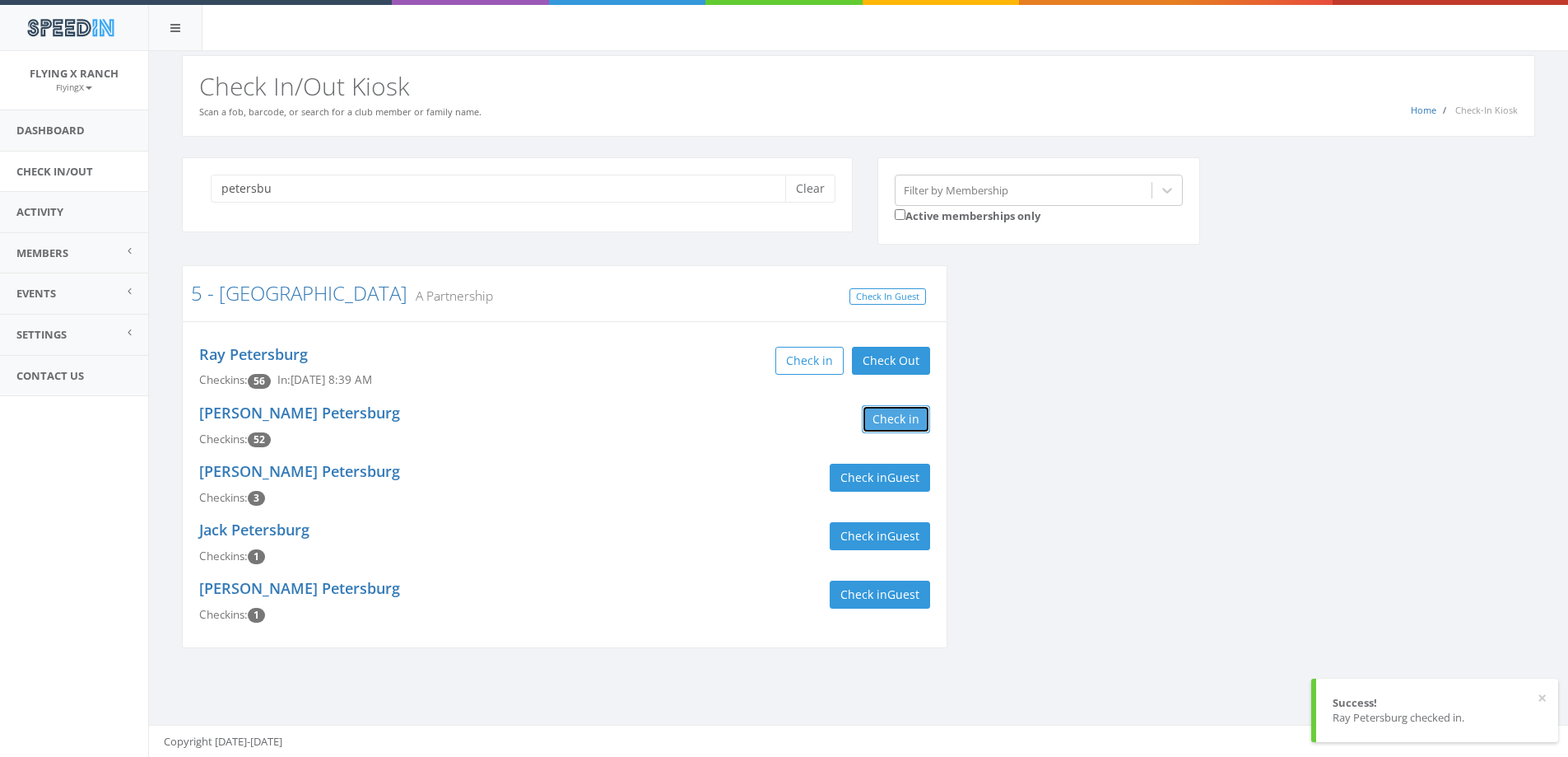
click at [894, 417] on button "Check in" at bounding box center [896, 420] width 68 height 28
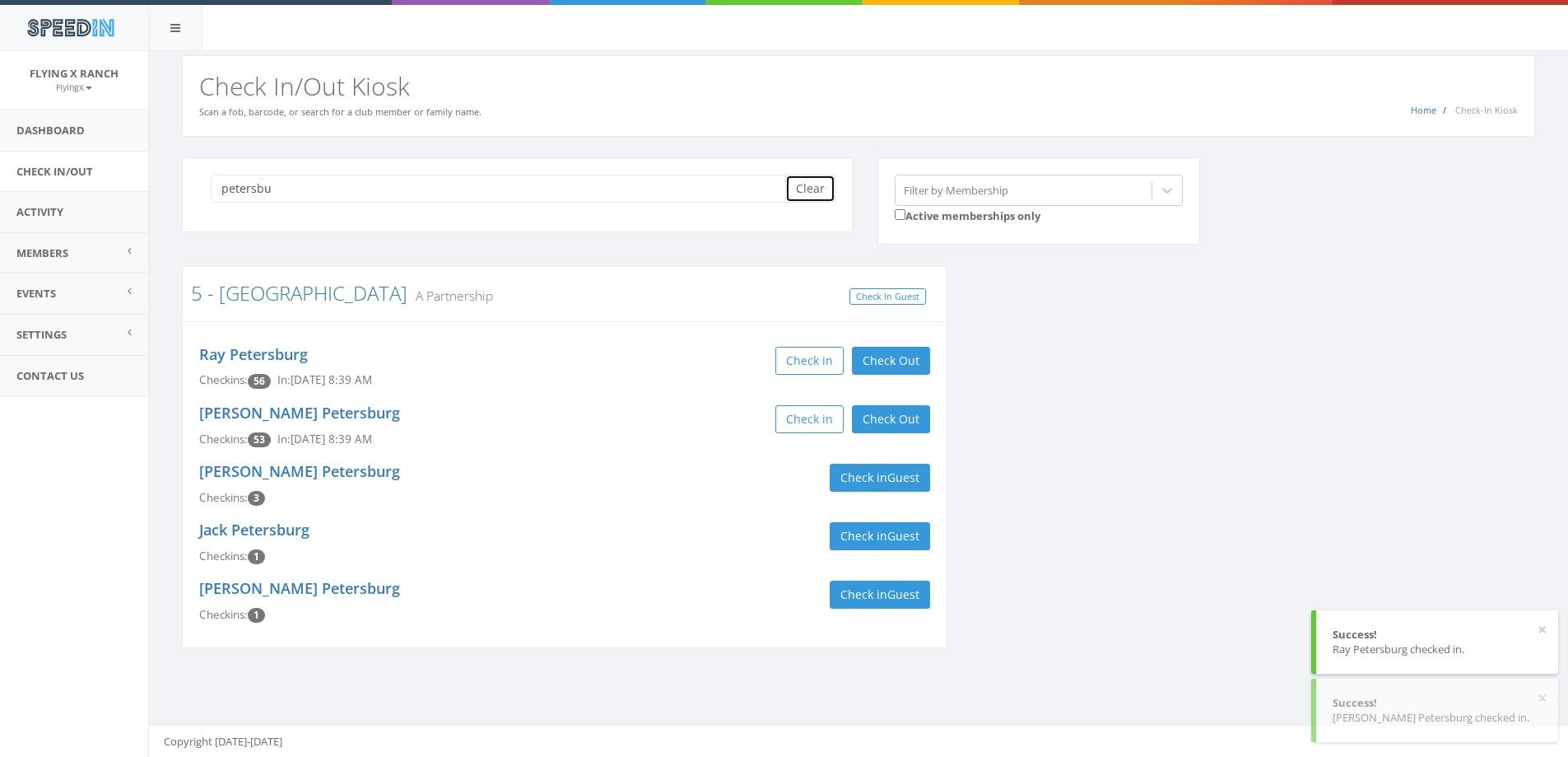
click at [822, 197] on button "Clear" at bounding box center [811, 189] width 50 height 28
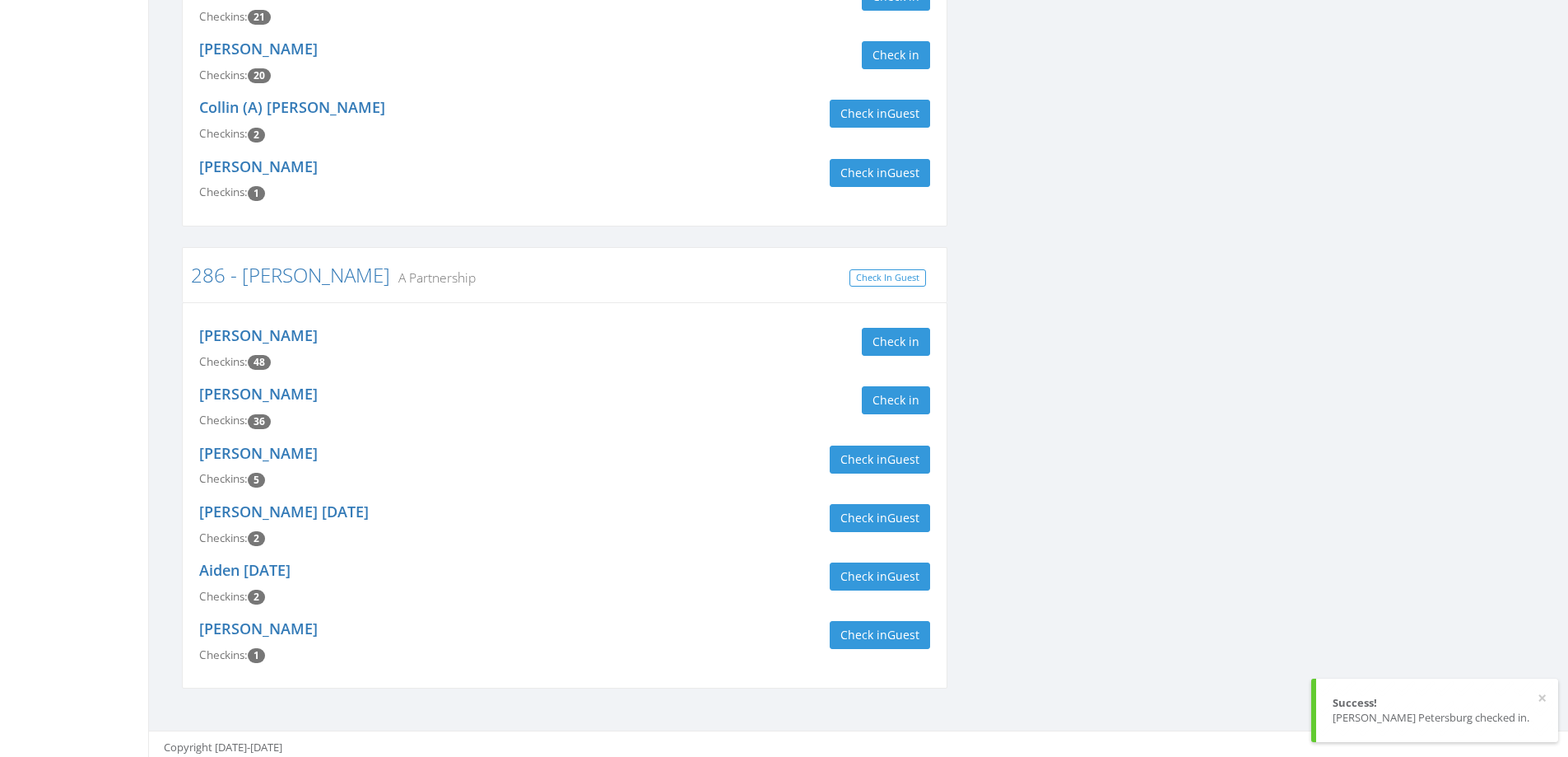
scroll to position [545, 0]
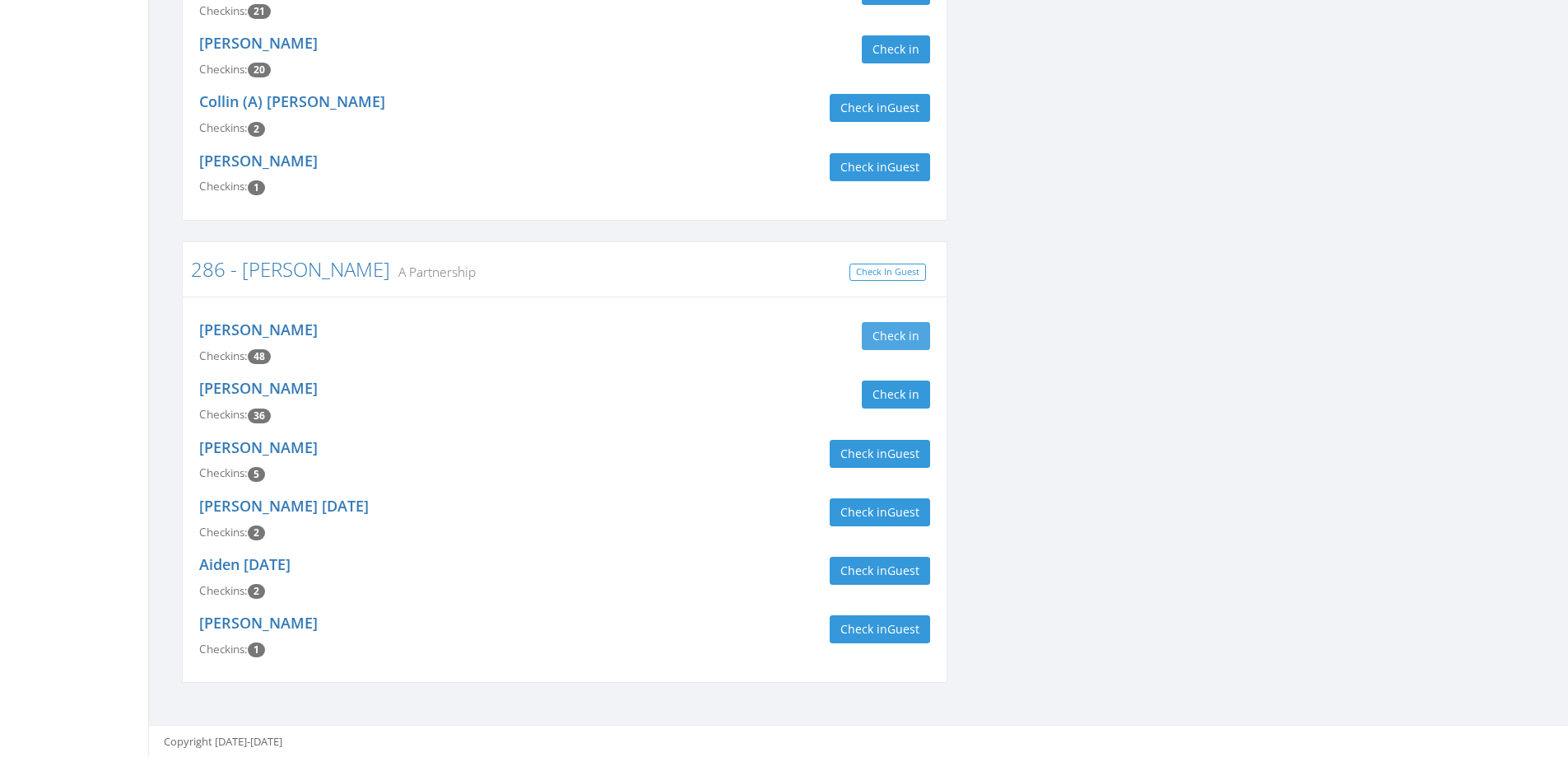
type input "murray"
click at [916, 327] on button "Check in" at bounding box center [896, 336] width 68 height 28
click at [633, 336] on div "Check in Check Out Check Out" at bounding box center [753, 336] width 353 height 28
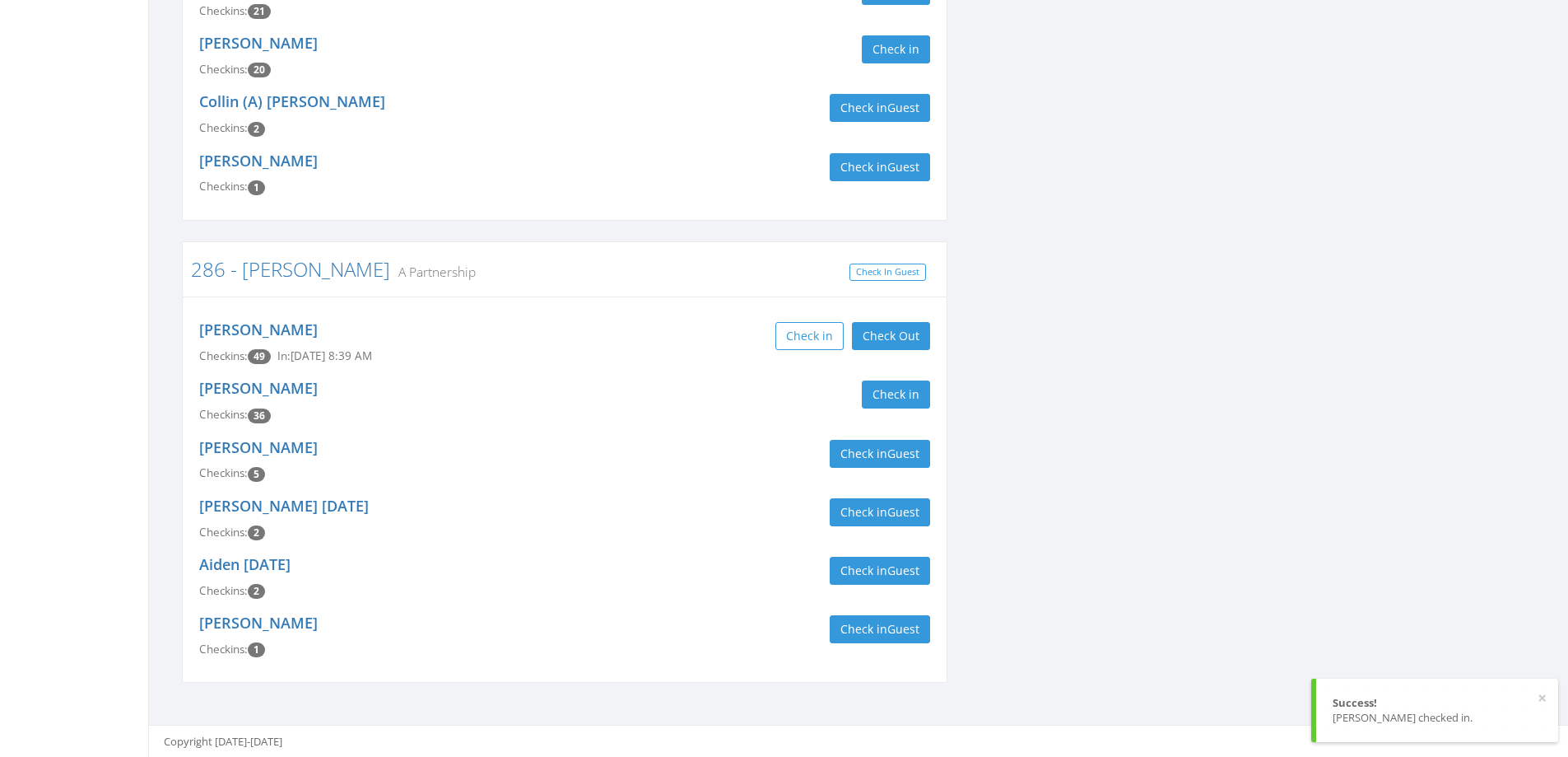
scroll to position [0, 0]
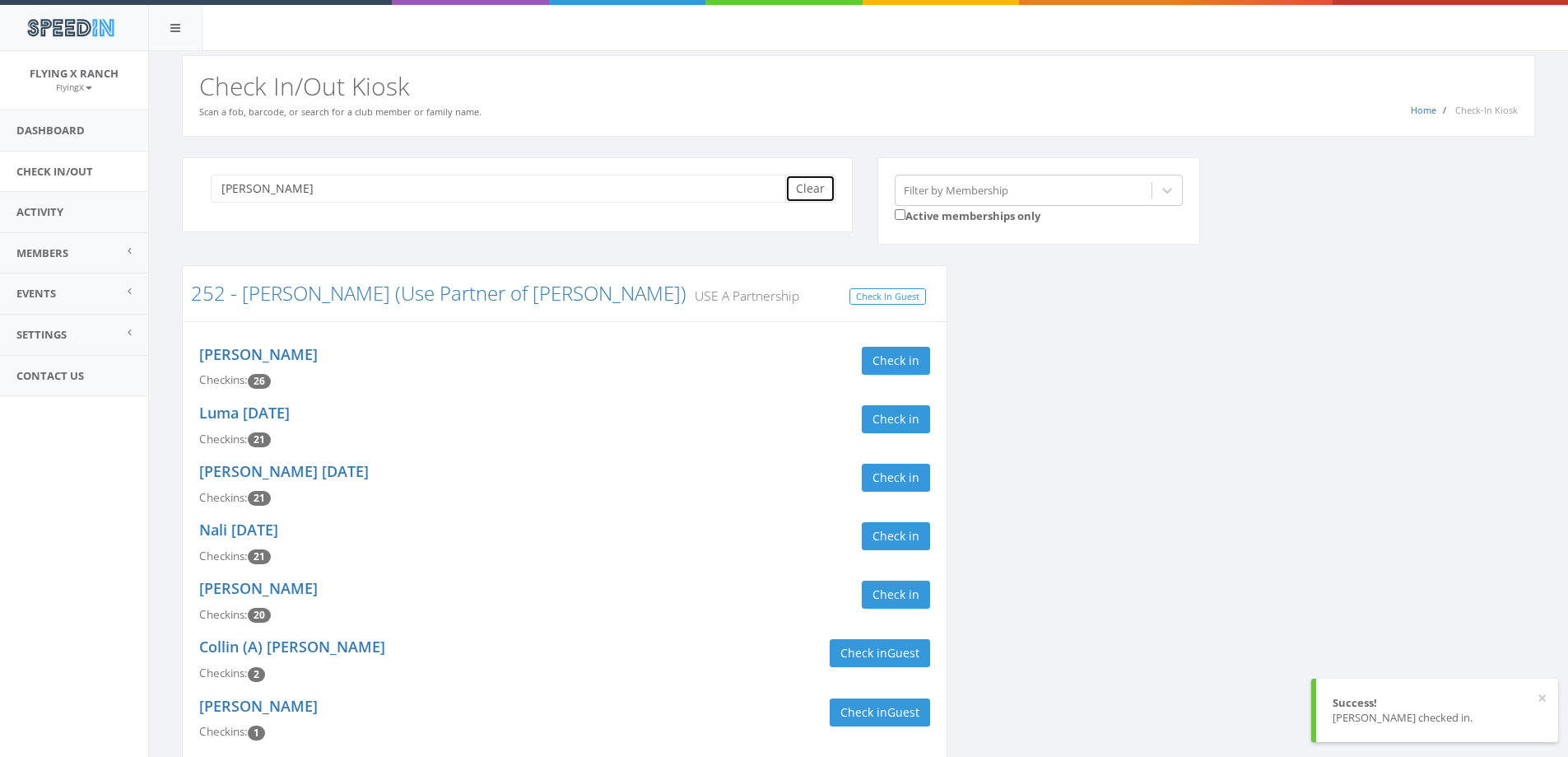
click at [794, 193] on button "Clear" at bounding box center [811, 189] width 50 height 28
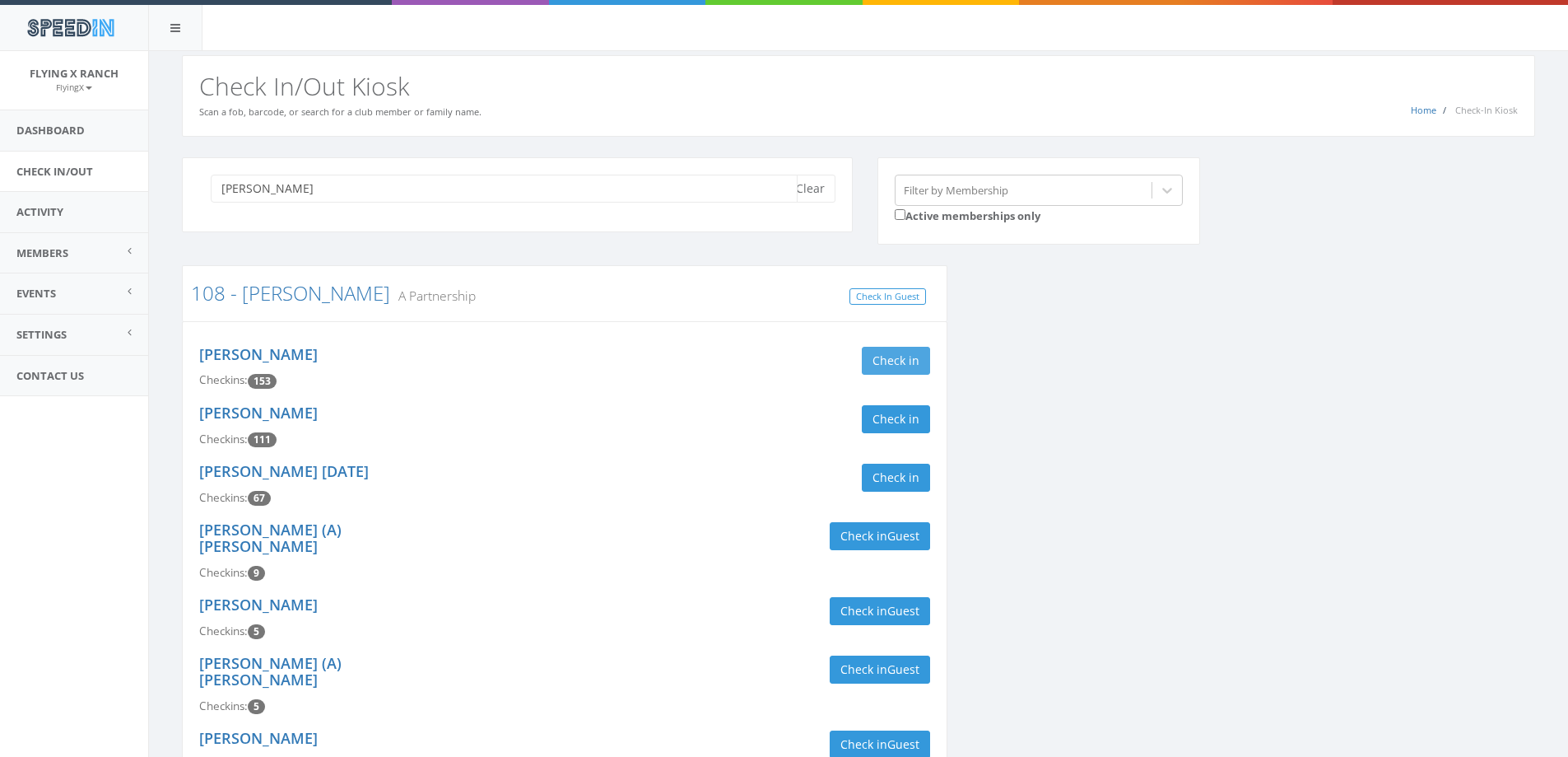
type input "simons"
click at [890, 358] on button "Check in" at bounding box center [896, 361] width 68 height 28
click at [895, 416] on button "Check in" at bounding box center [896, 420] width 68 height 28
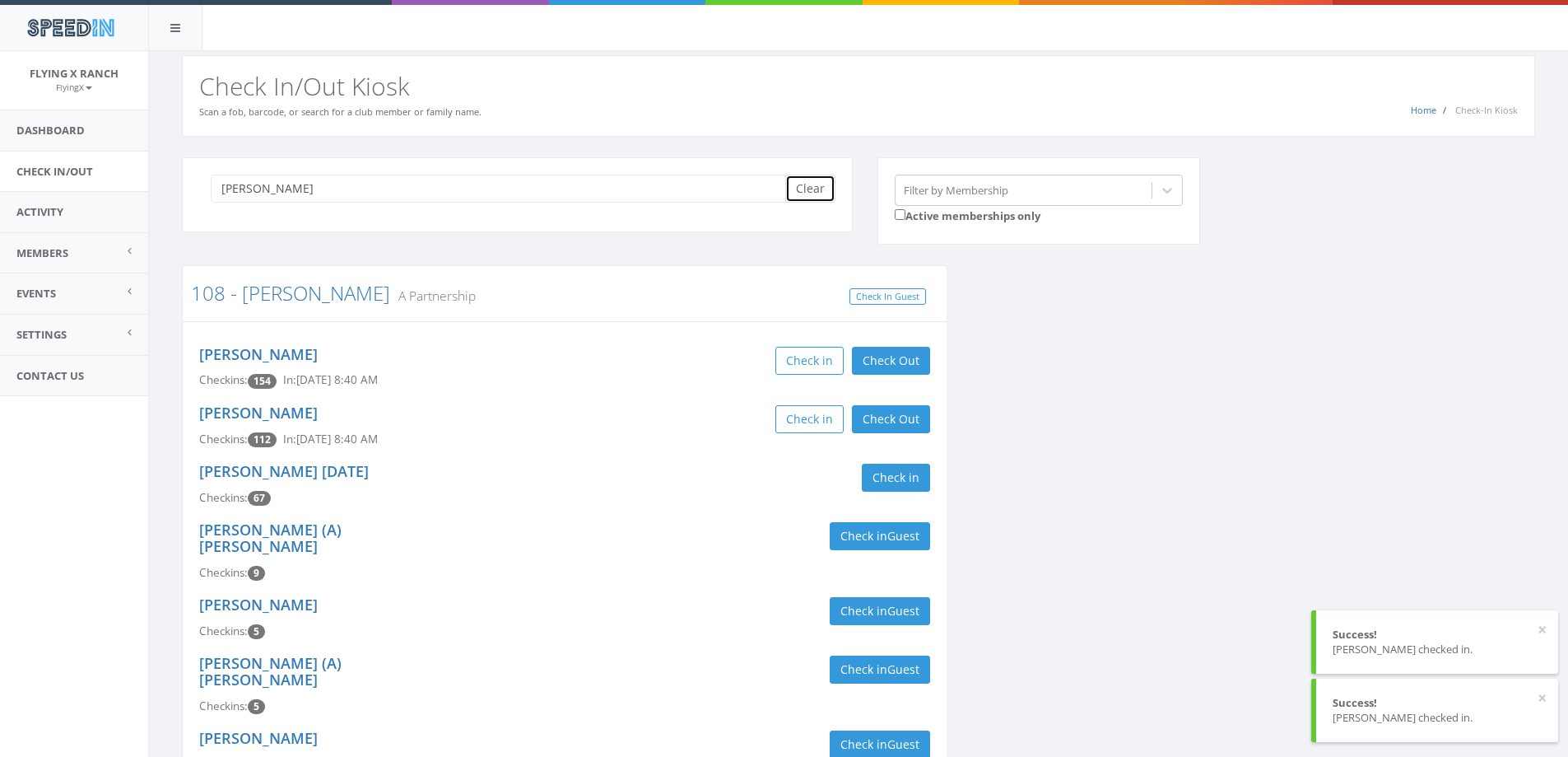
click at [821, 189] on button "Clear" at bounding box center [811, 189] width 50 height 28
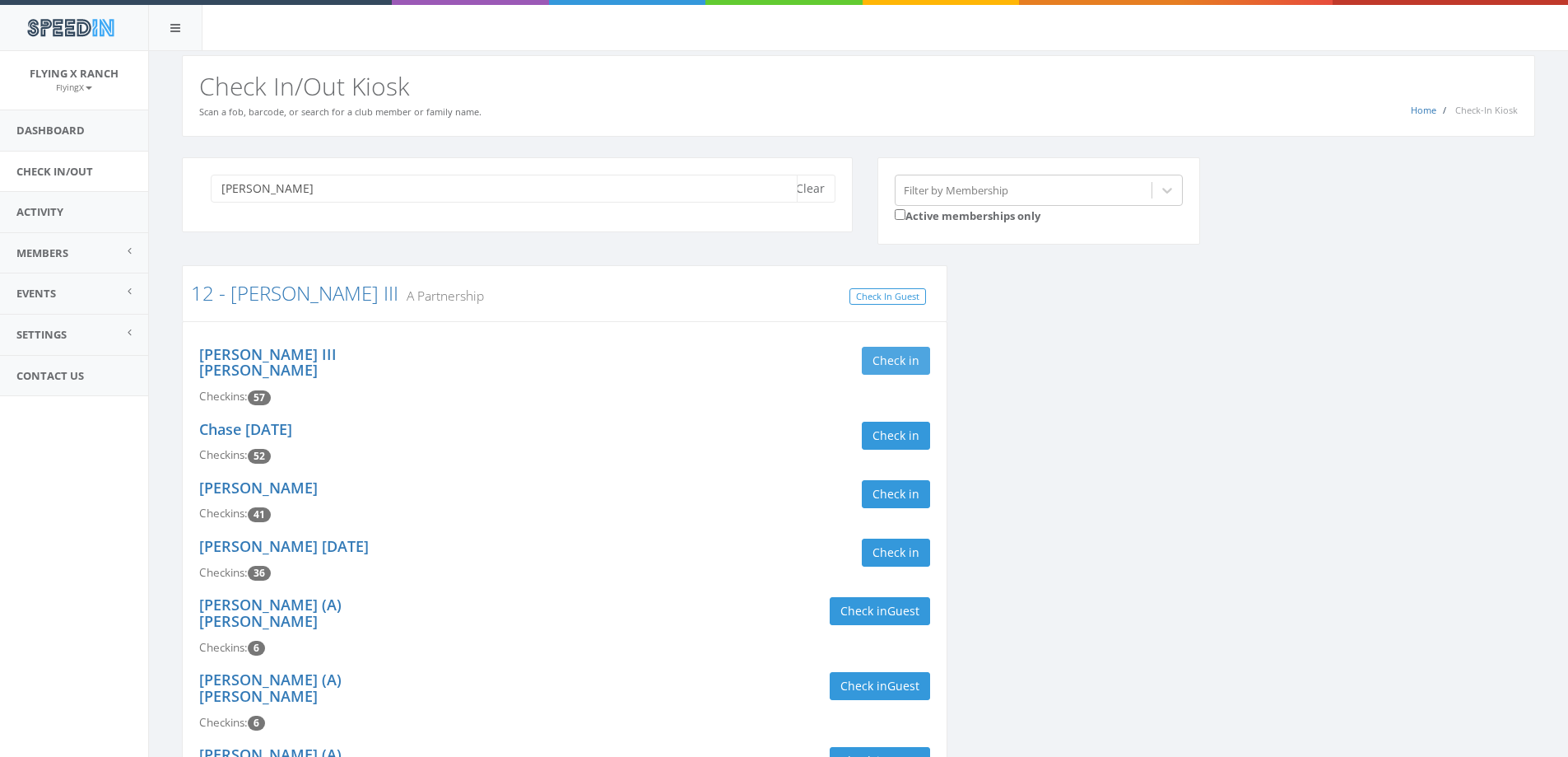
type input "juhl"
drag, startPoint x: 907, startPoint y: 363, endPoint x: 904, endPoint y: 405, distance: 42.1
click at [907, 364] on button "Check in" at bounding box center [896, 361] width 68 height 28
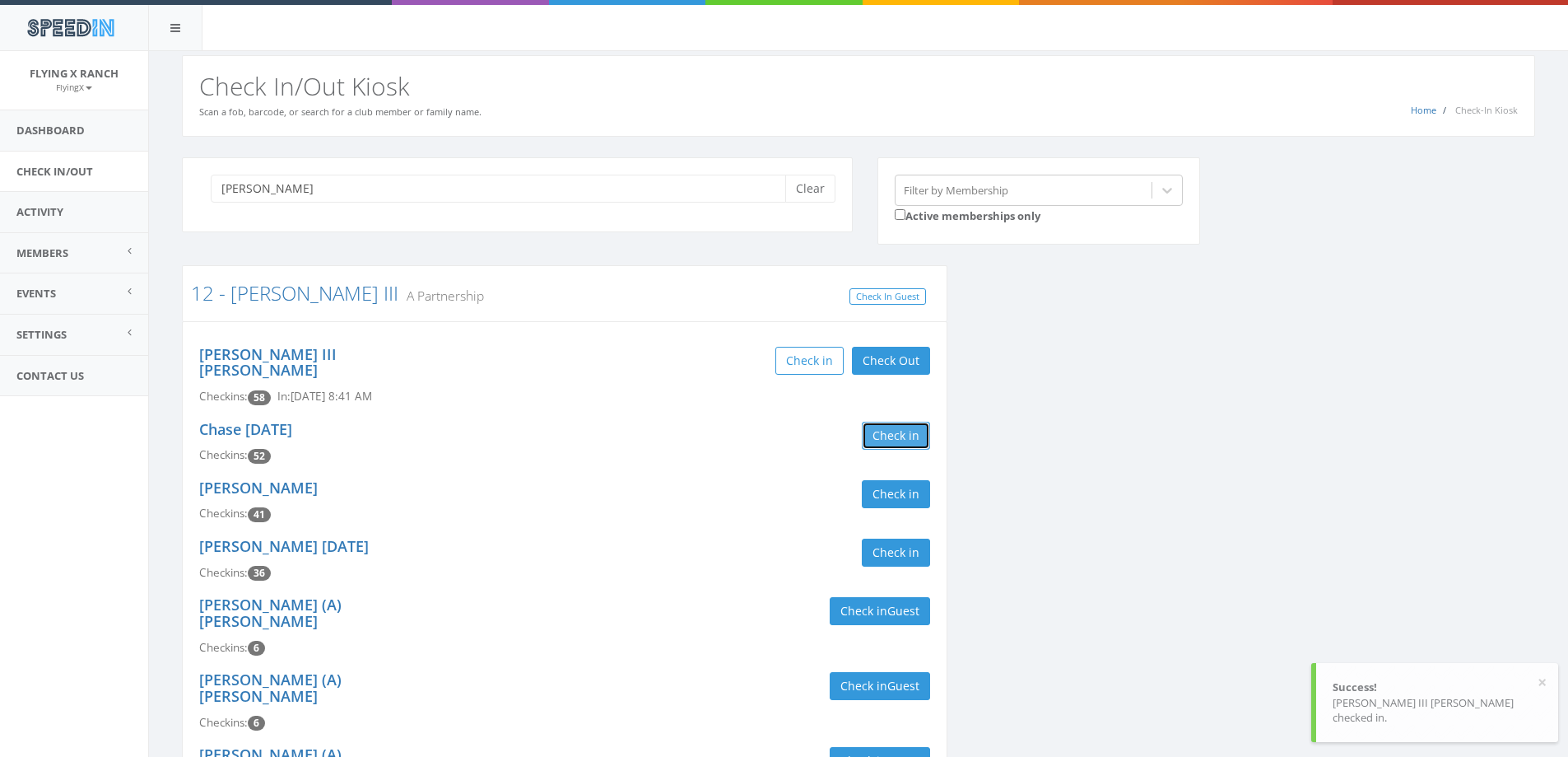
click at [904, 421] on button "Check in" at bounding box center [896, 436] width 68 height 28
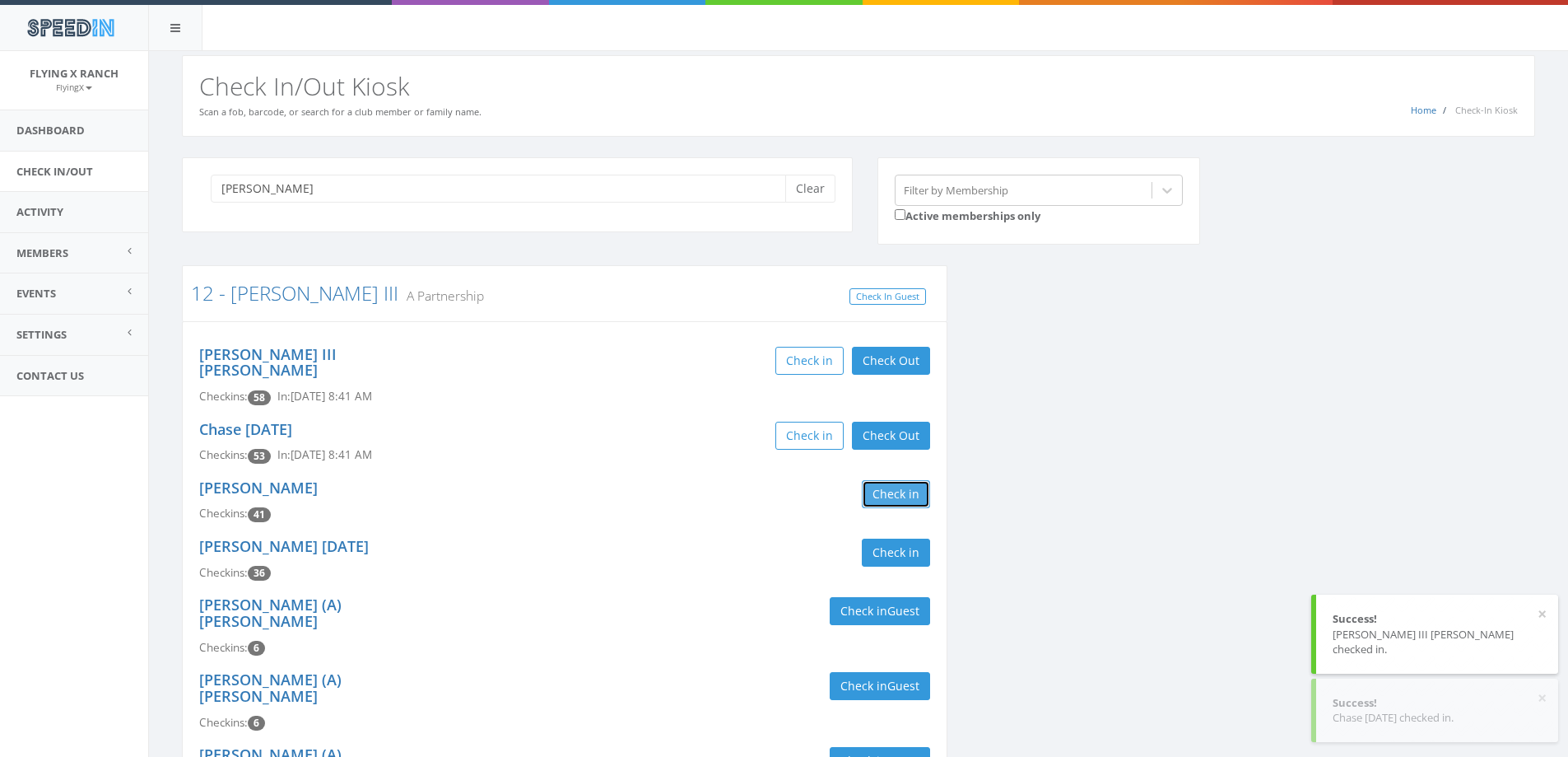
click at [901, 481] on button "Check in" at bounding box center [896, 495] width 68 height 28
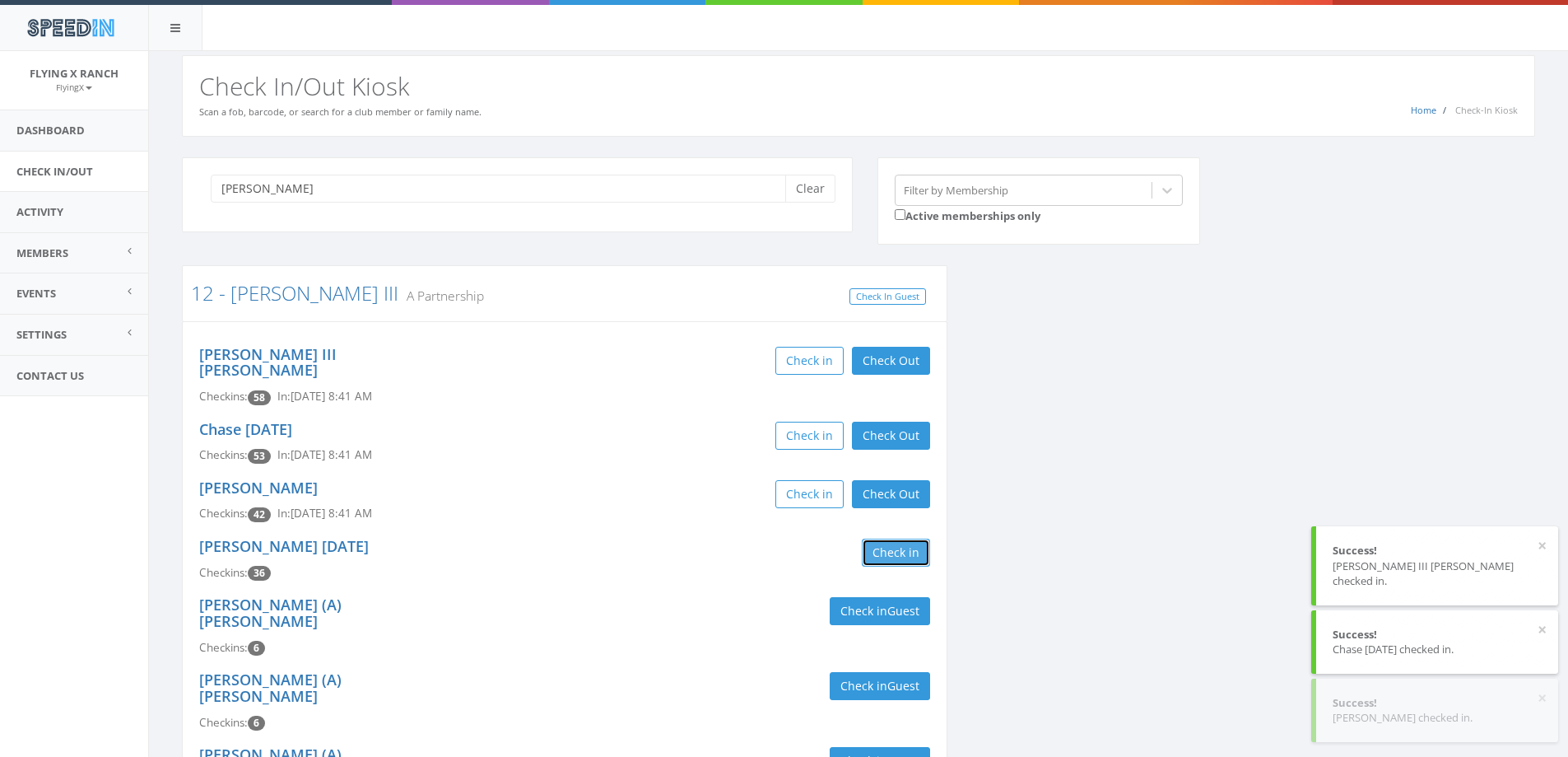
click at [905, 539] on button "Check in" at bounding box center [896, 553] width 68 height 28
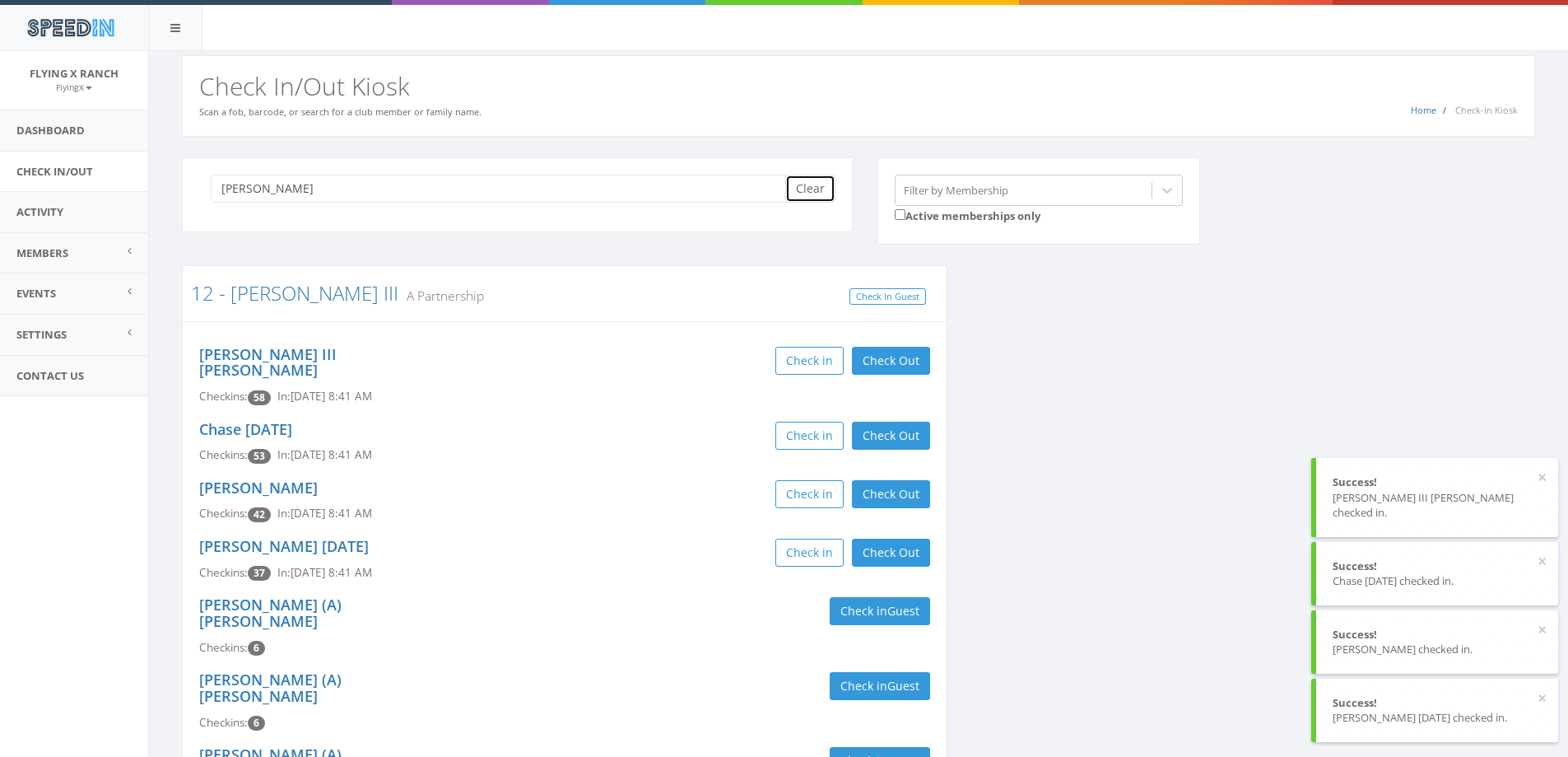
click at [813, 196] on button "Clear" at bounding box center [811, 189] width 50 height 28
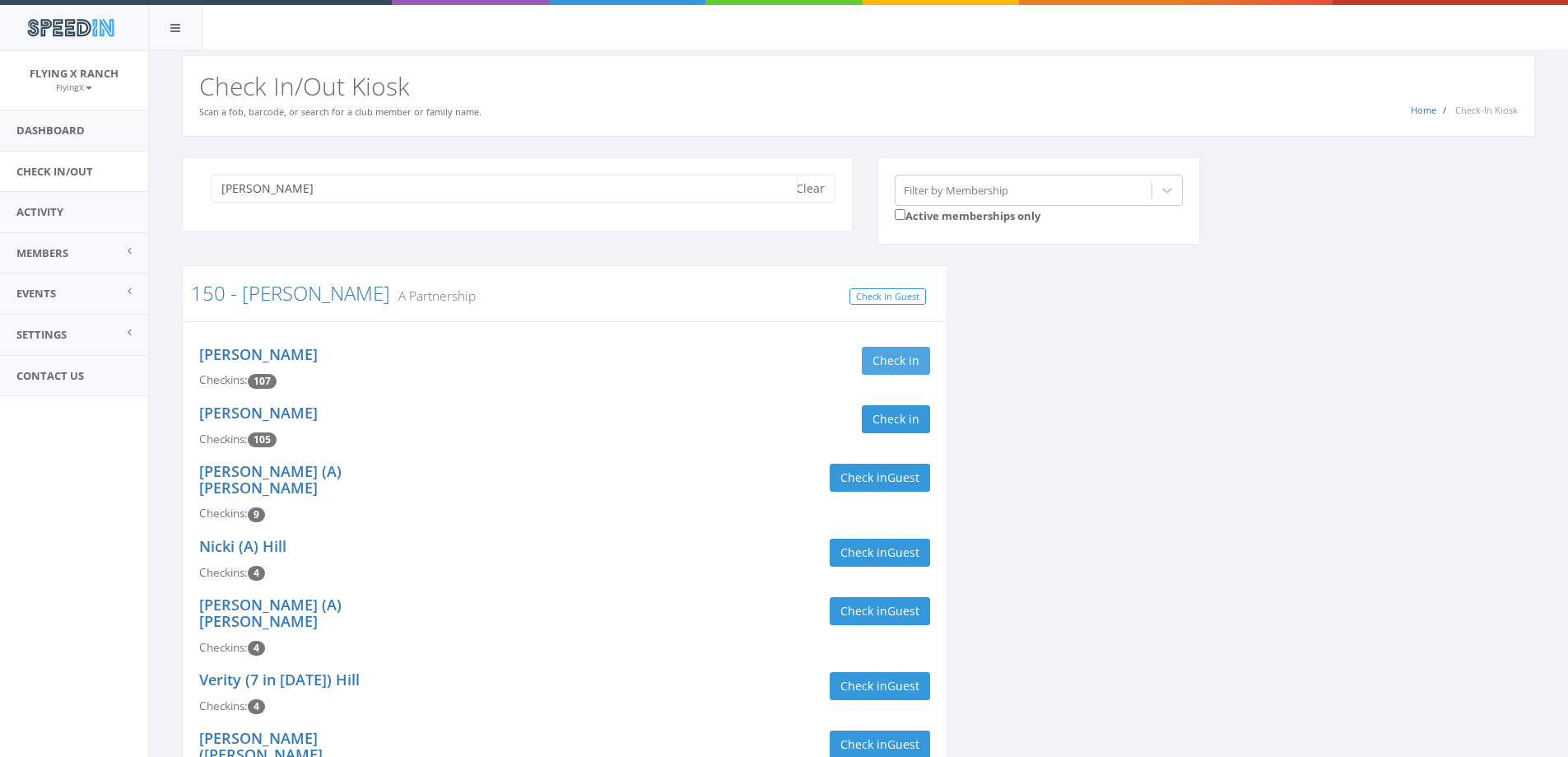
type input "needham"
click at [915, 346] on button "Check in" at bounding box center [896, 361] width 68 height 28
click at [878, 420] on button "Check in" at bounding box center [896, 420] width 68 height 28
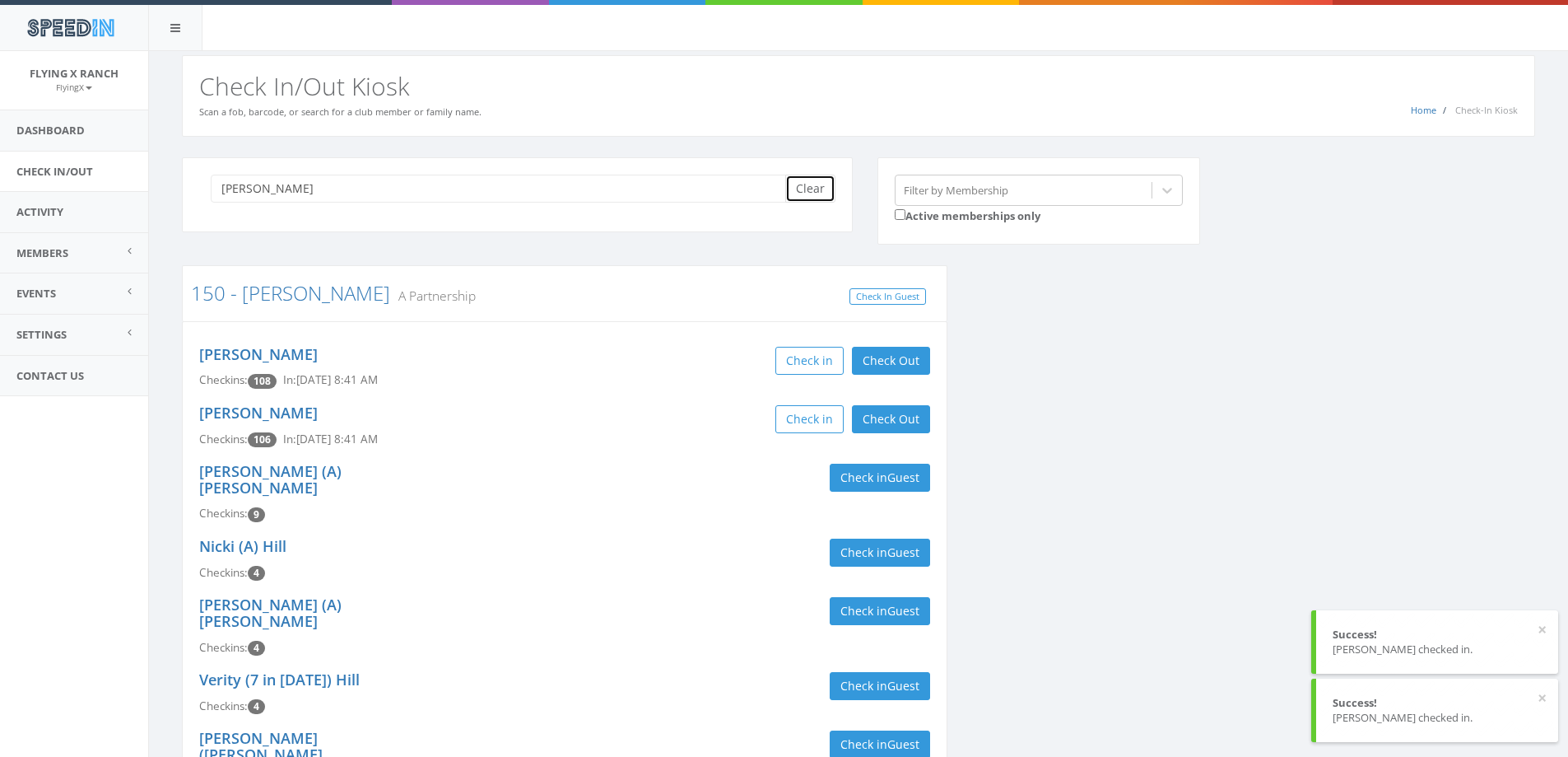
click at [799, 177] on button "Clear" at bounding box center [811, 189] width 50 height 28
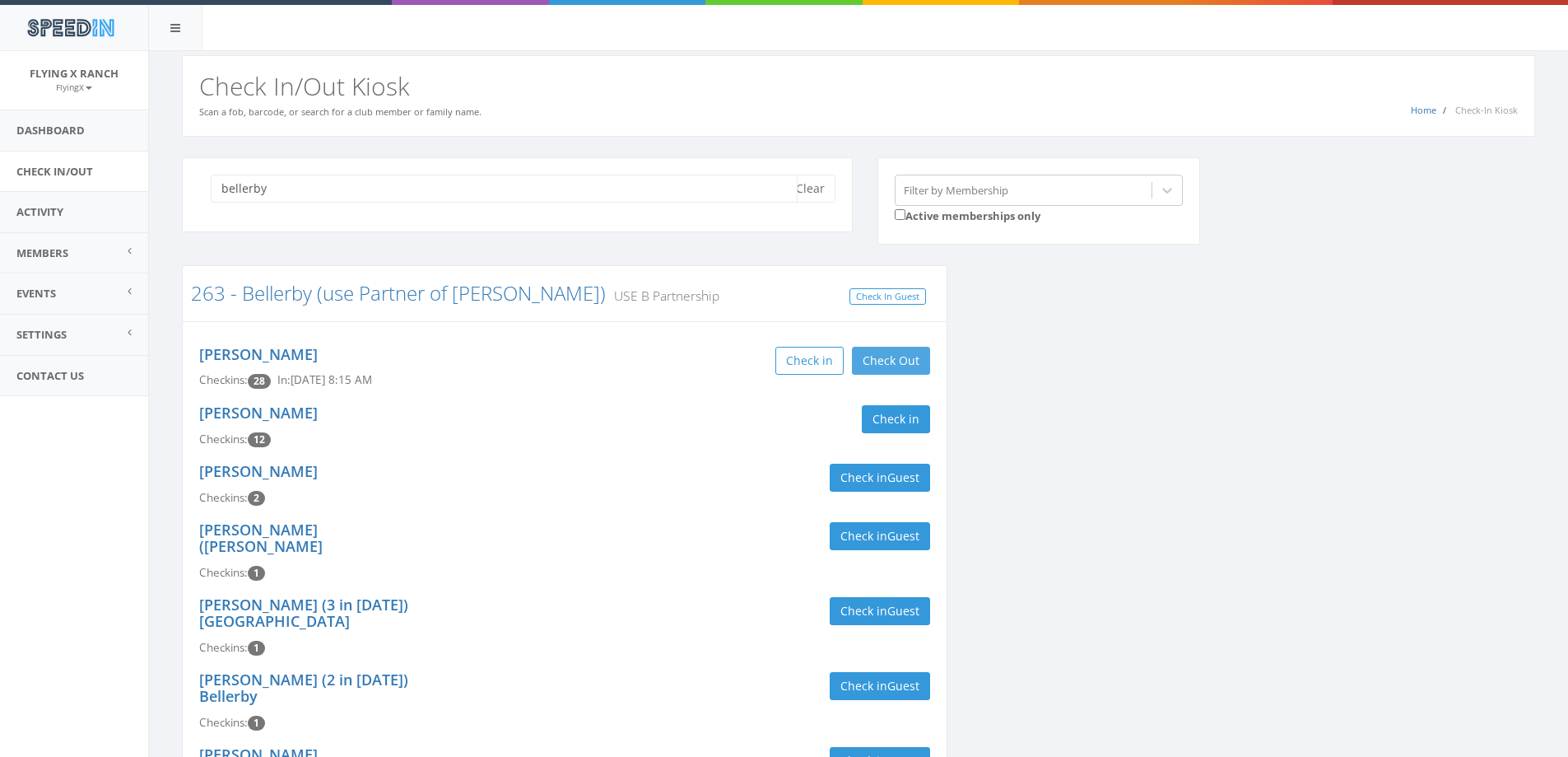
type input "bellerby"
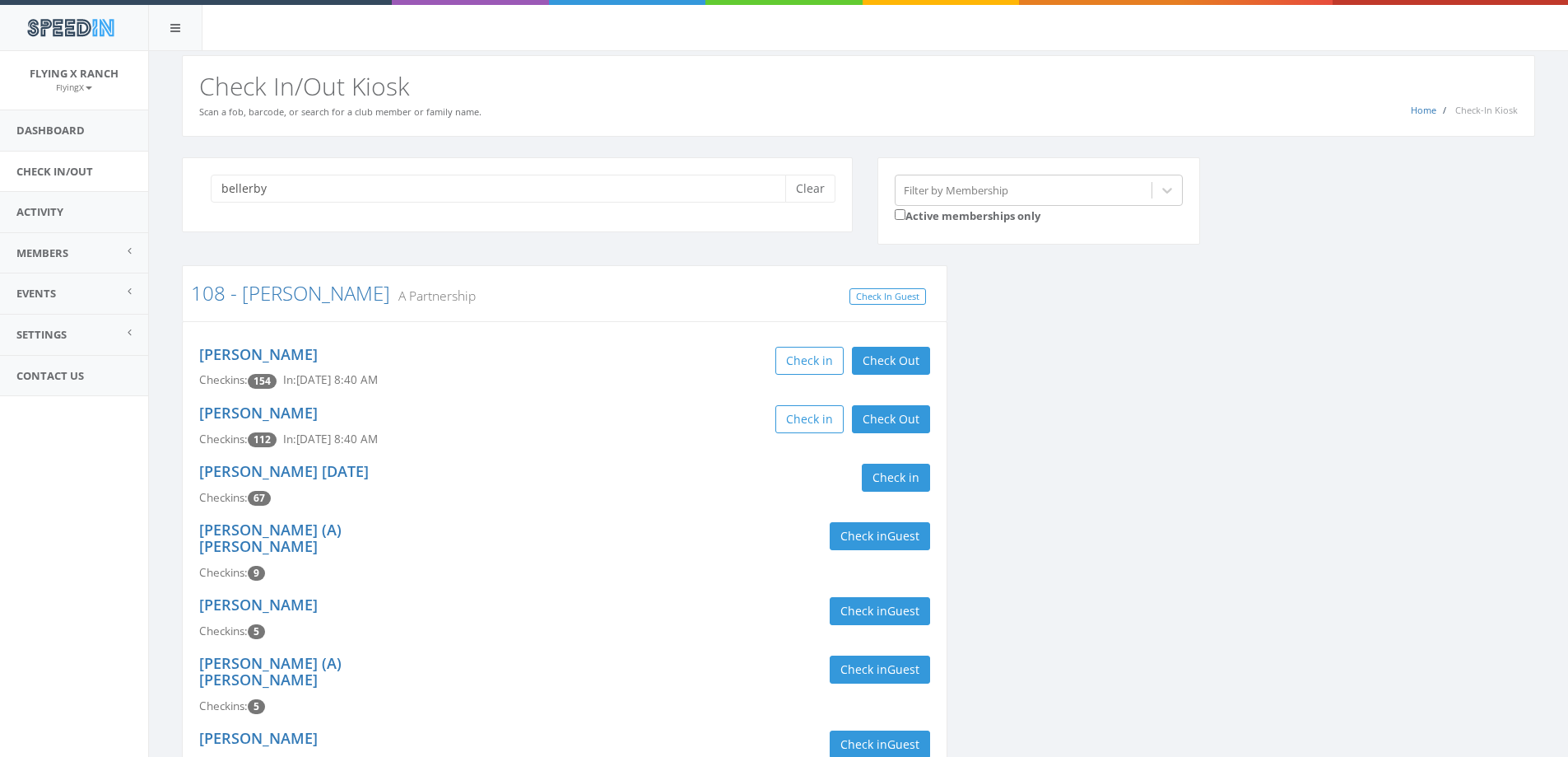
click at [901, 369] on button "Check Out" at bounding box center [891, 361] width 78 height 28
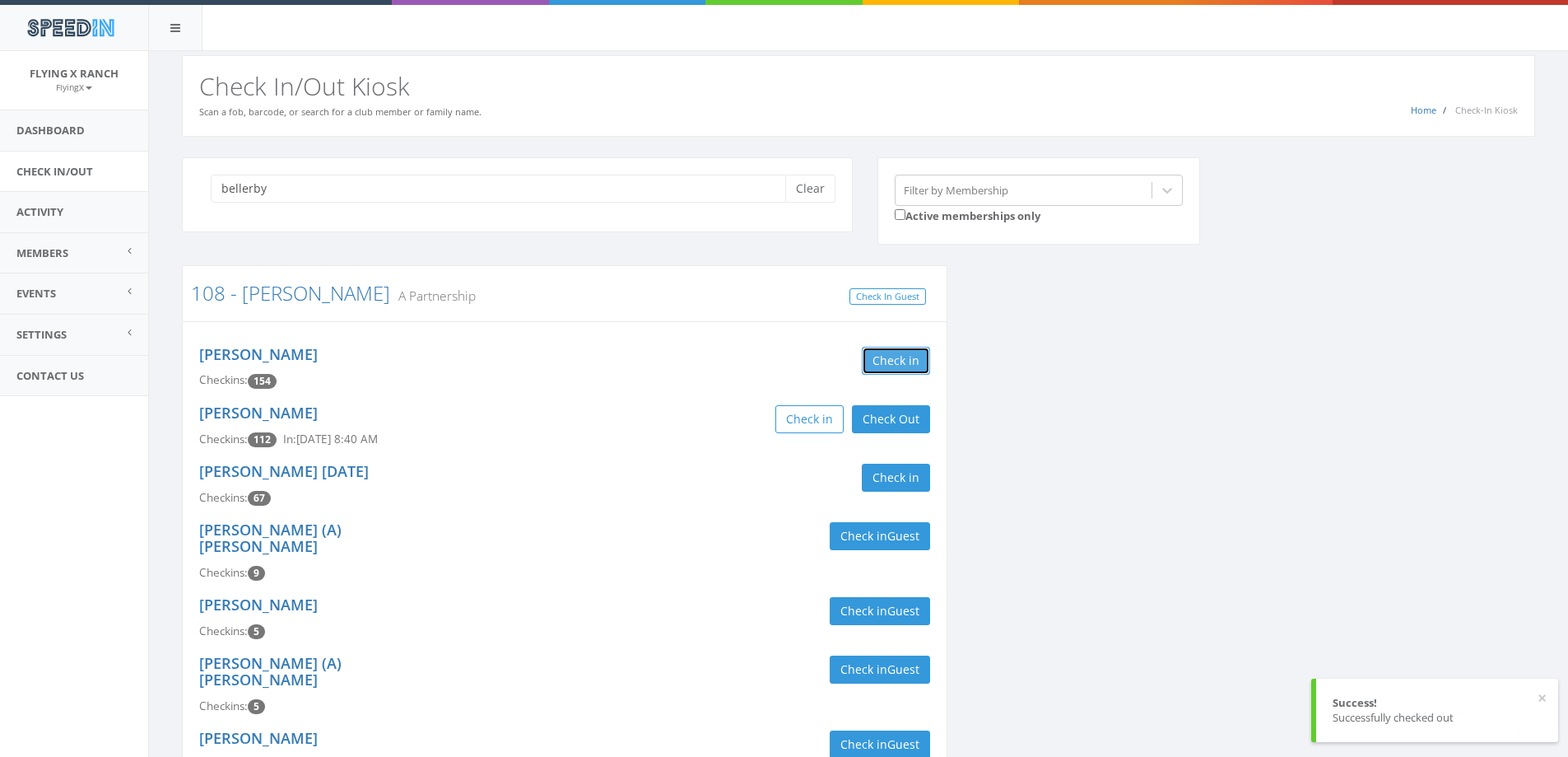
click at [897, 370] on button "Check in" at bounding box center [896, 361] width 68 height 28
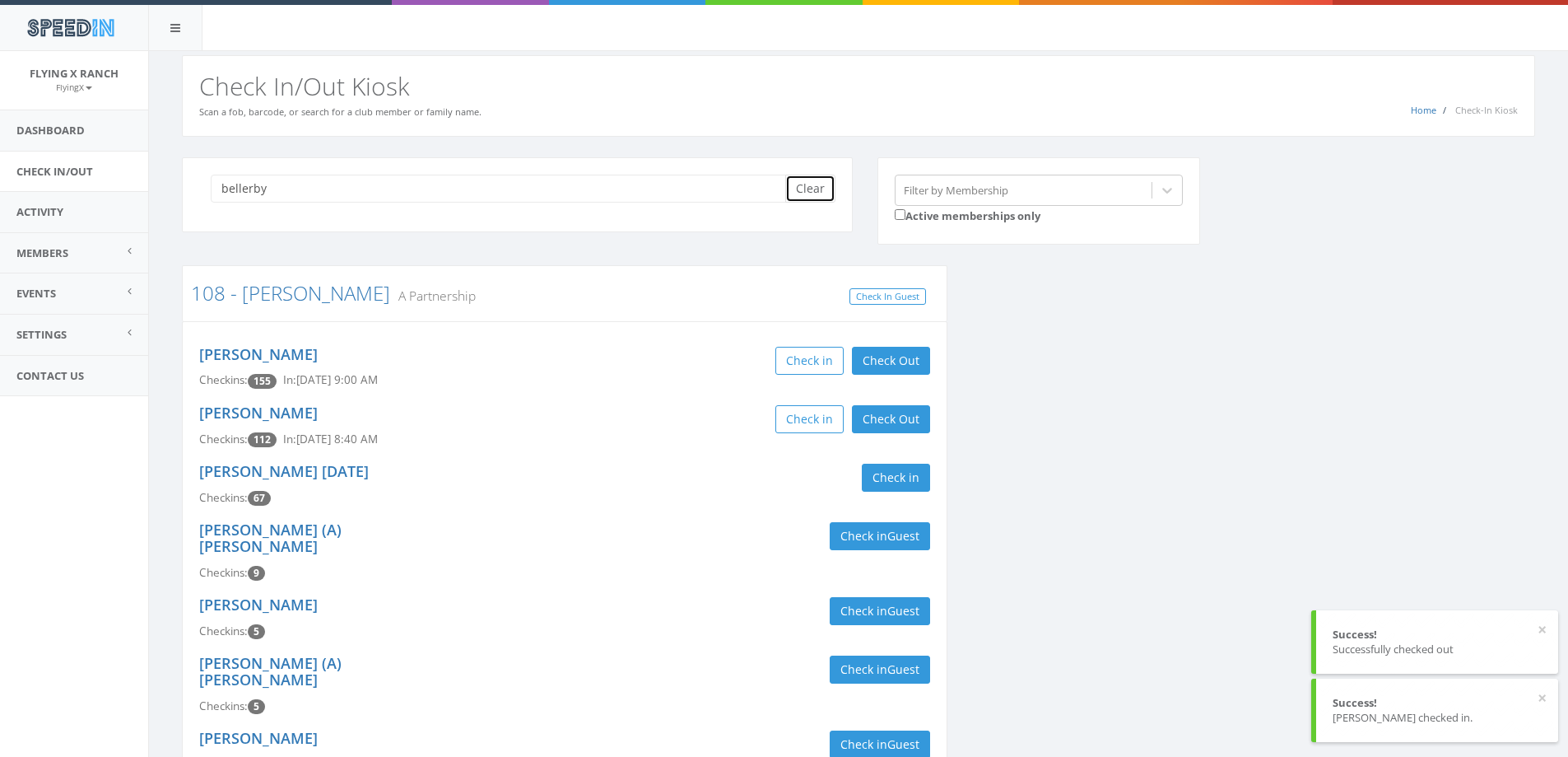
click at [811, 191] on button "Clear" at bounding box center [811, 189] width 50 height 28
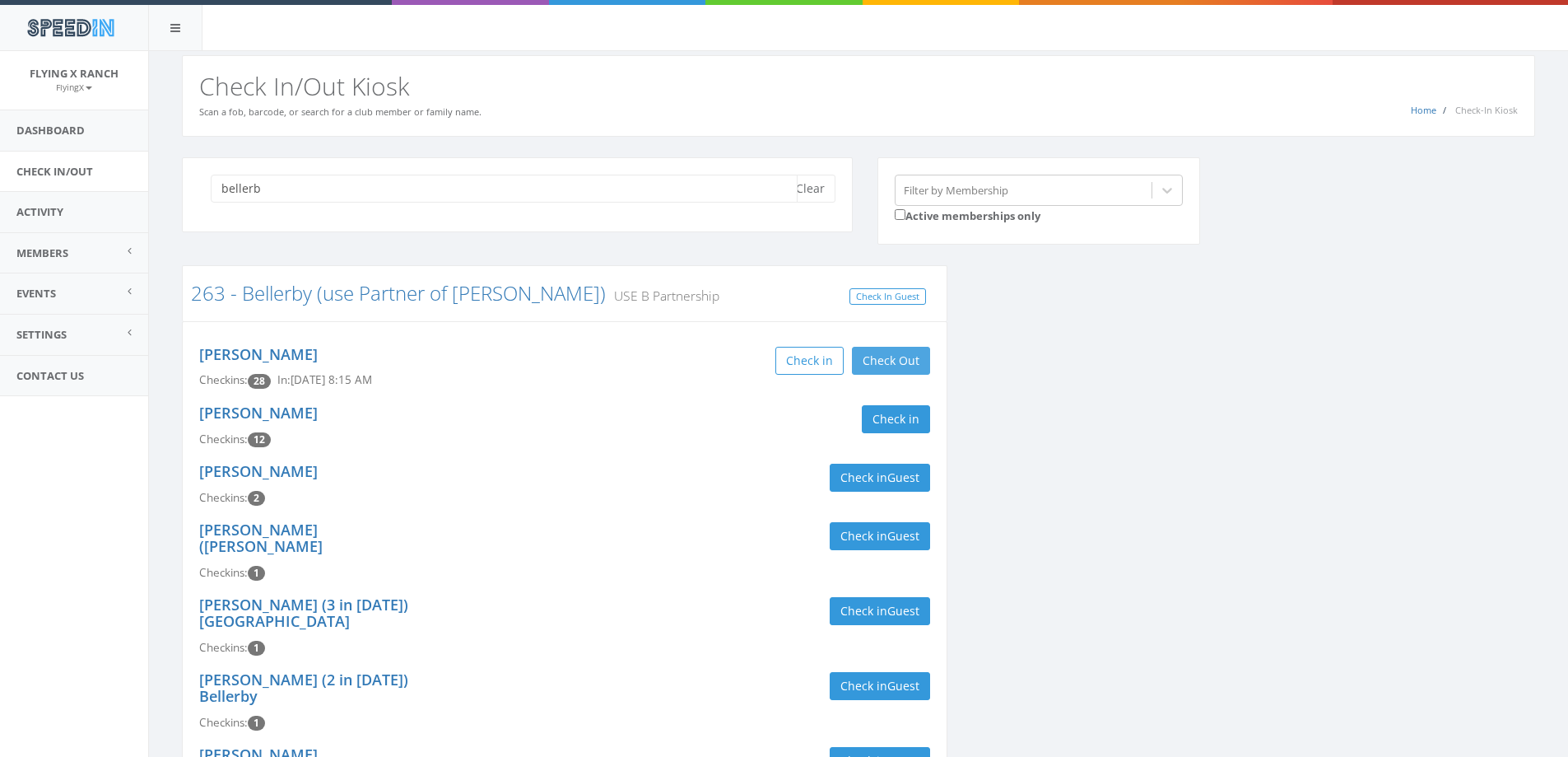
type input "bellerb"
click at [887, 357] on button "Check Out" at bounding box center [891, 361] width 78 height 28
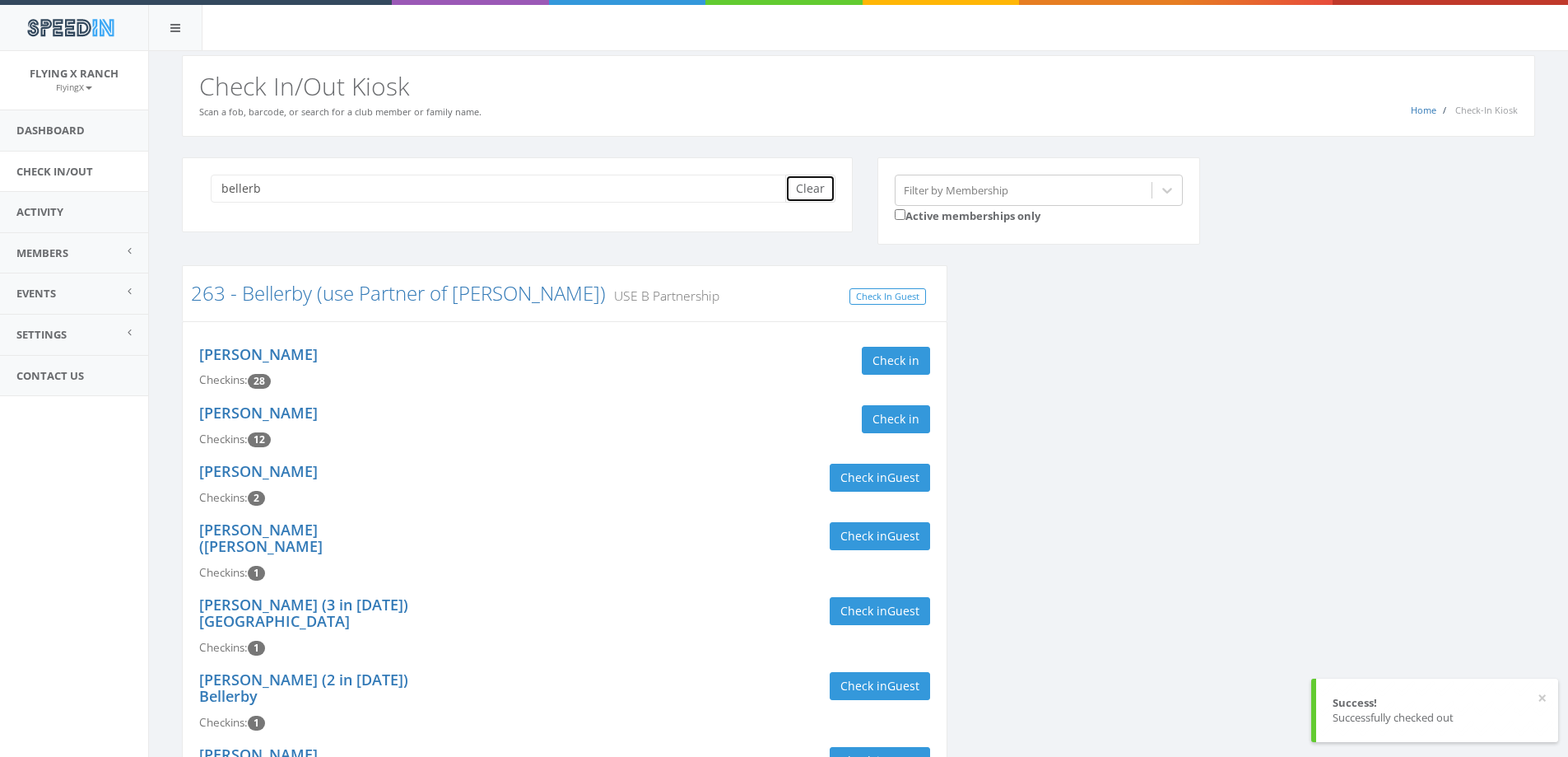
click at [805, 195] on button "Clear" at bounding box center [811, 189] width 50 height 28
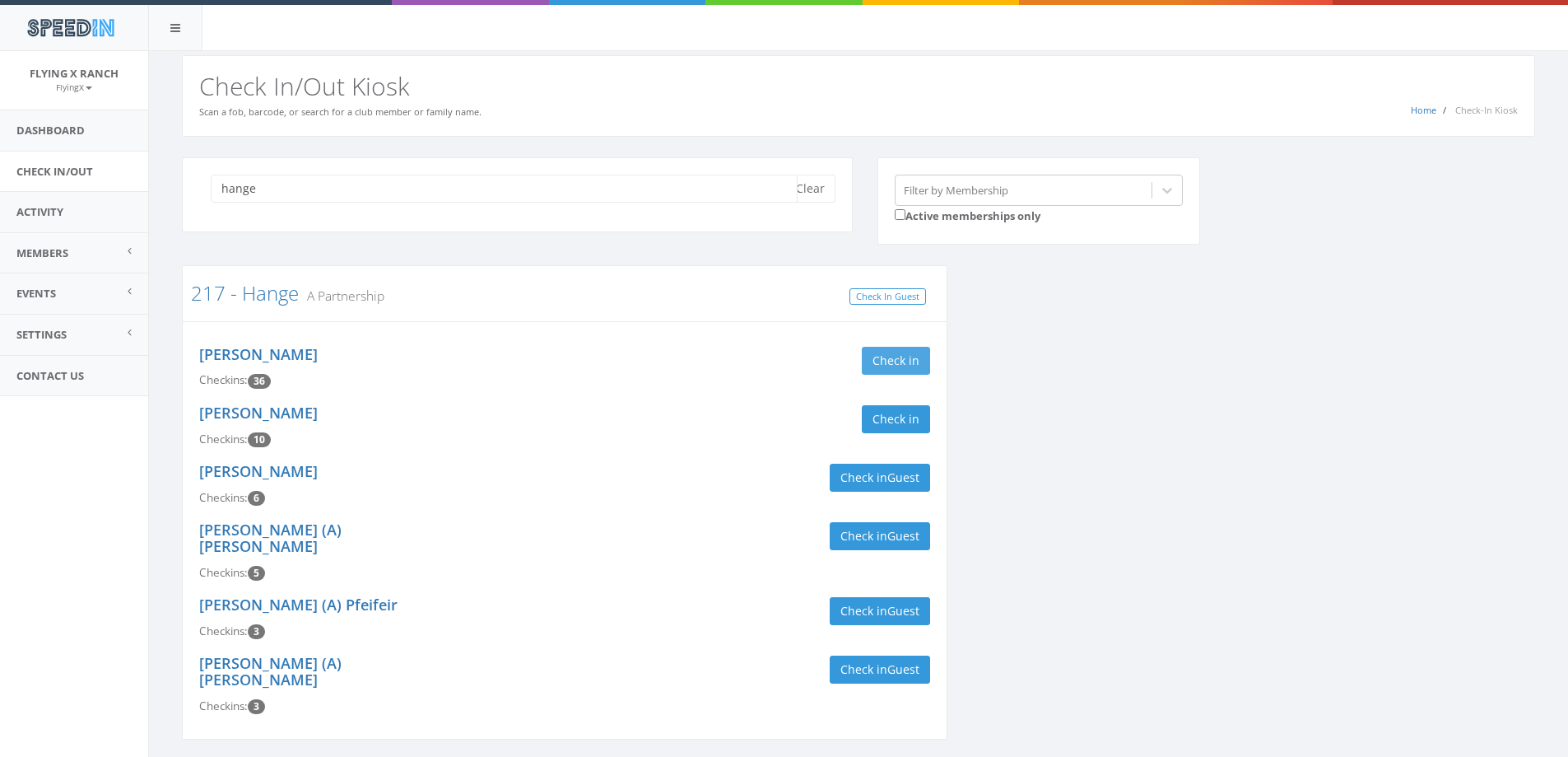
type input "hange"
click at [920, 365] on button "Check in" at bounding box center [896, 361] width 68 height 28
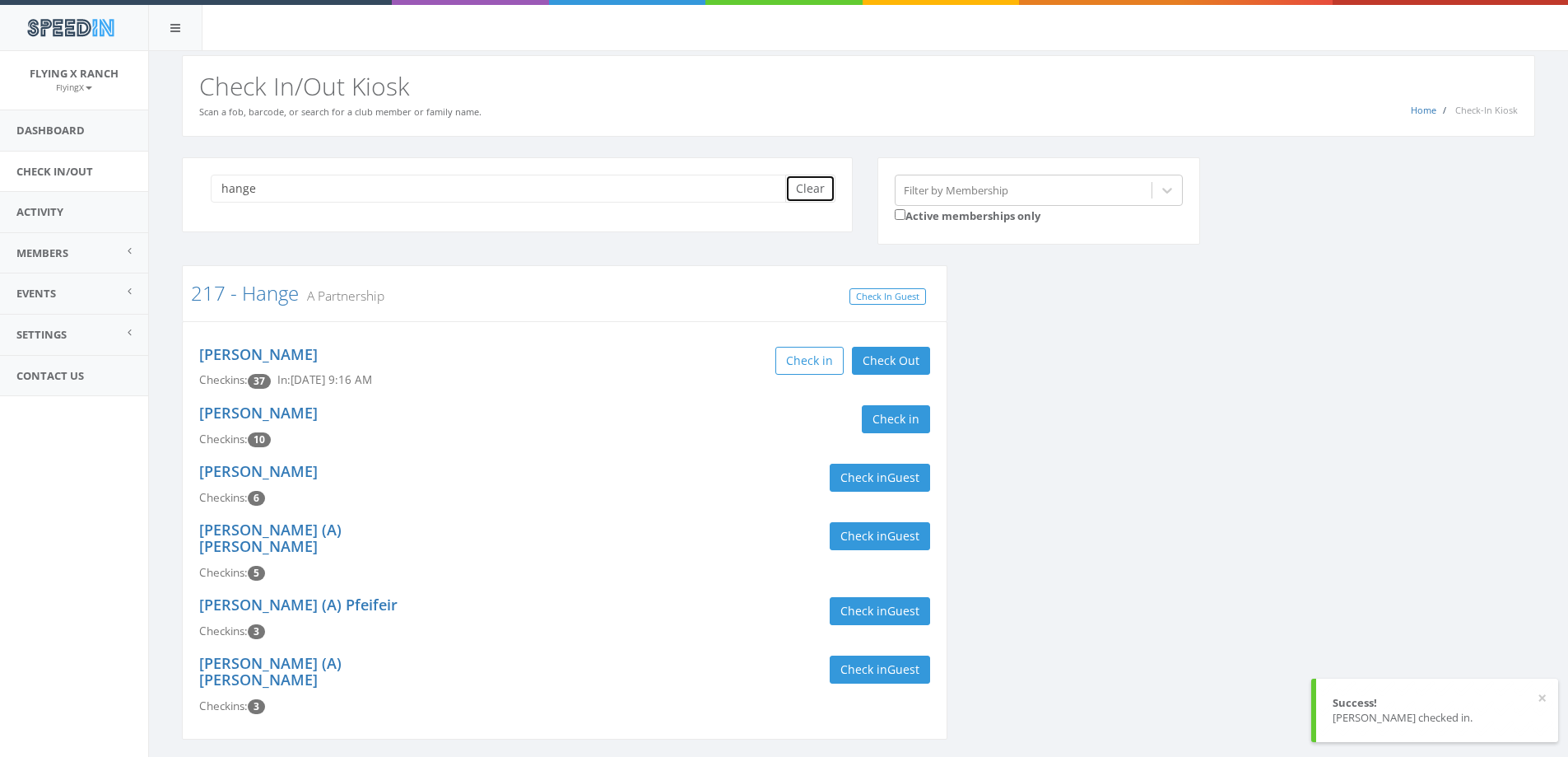
click at [817, 183] on button "Clear" at bounding box center [811, 189] width 50 height 28
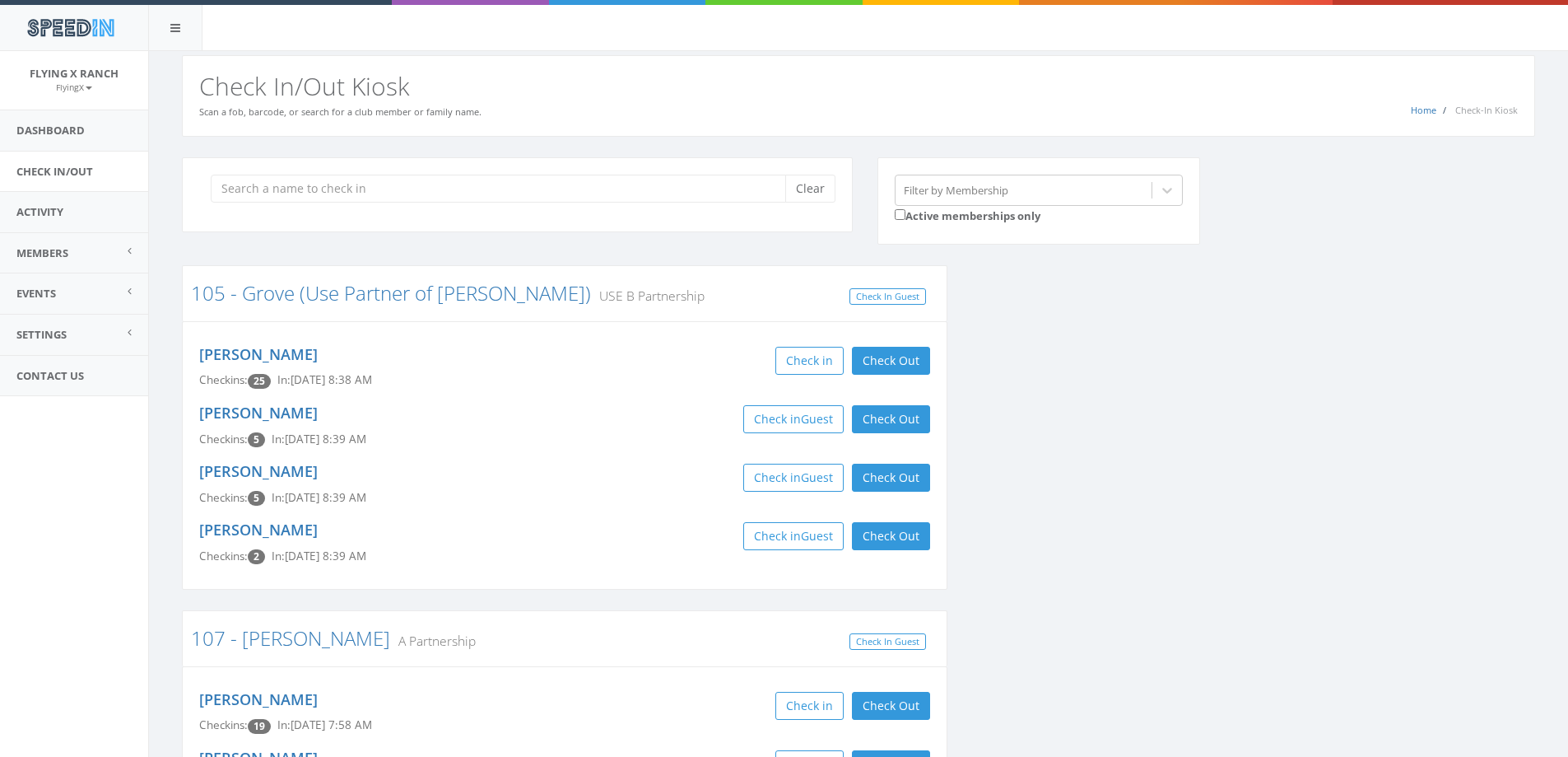
click at [829, 39] on div "SpeedIn" at bounding box center [784, 25] width 1568 height 51
click at [270, 182] on input "search" at bounding box center [504, 189] width 587 height 28
type input "200"
click at [826, 190] on button "Clear" at bounding box center [811, 189] width 50 height 28
click at [59, 256] on span "Members" at bounding box center [42, 253] width 52 height 15
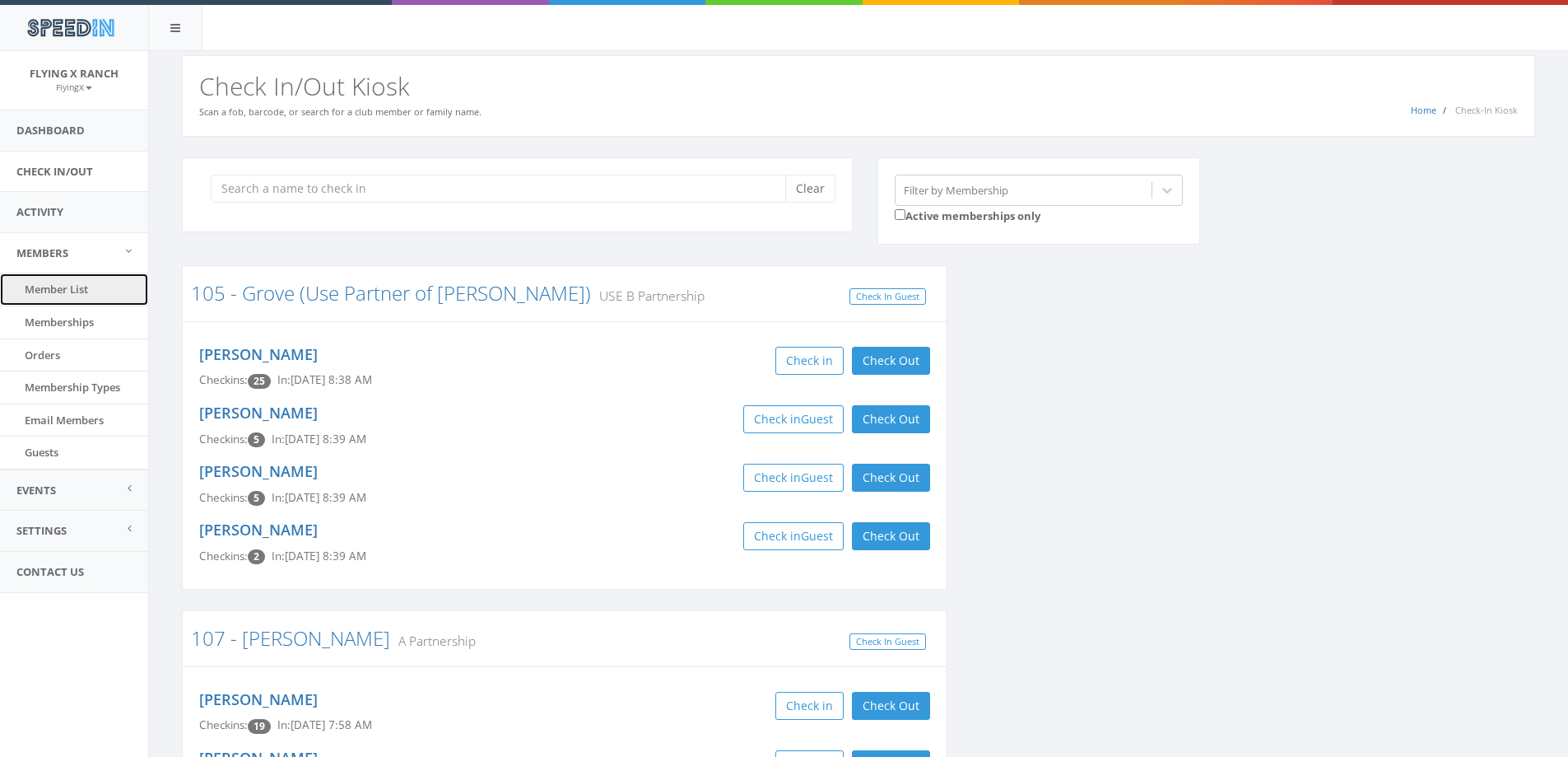
click at [64, 289] on link "Member List" at bounding box center [74, 289] width 148 height 32
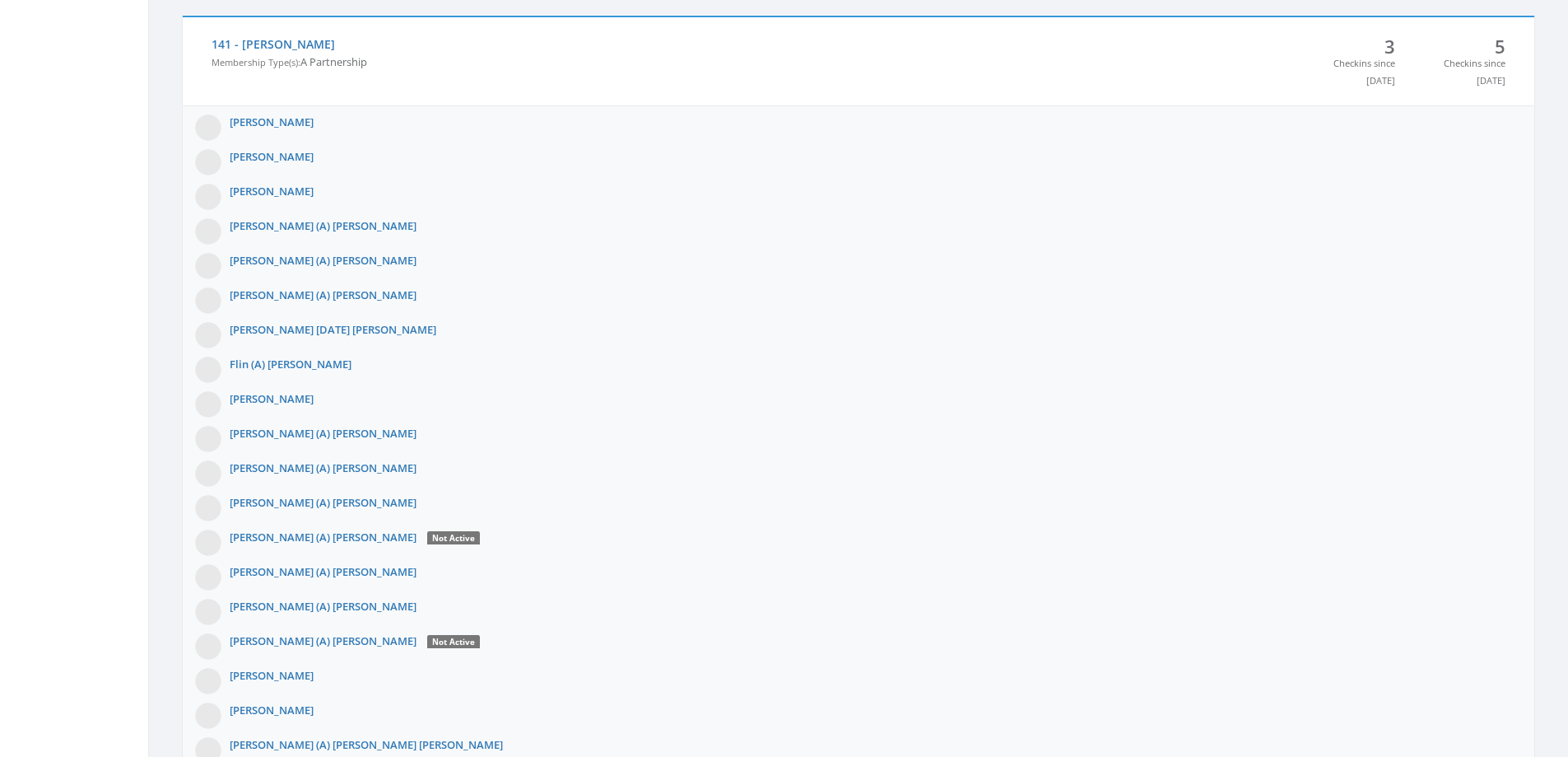
scroll to position [35766, 0]
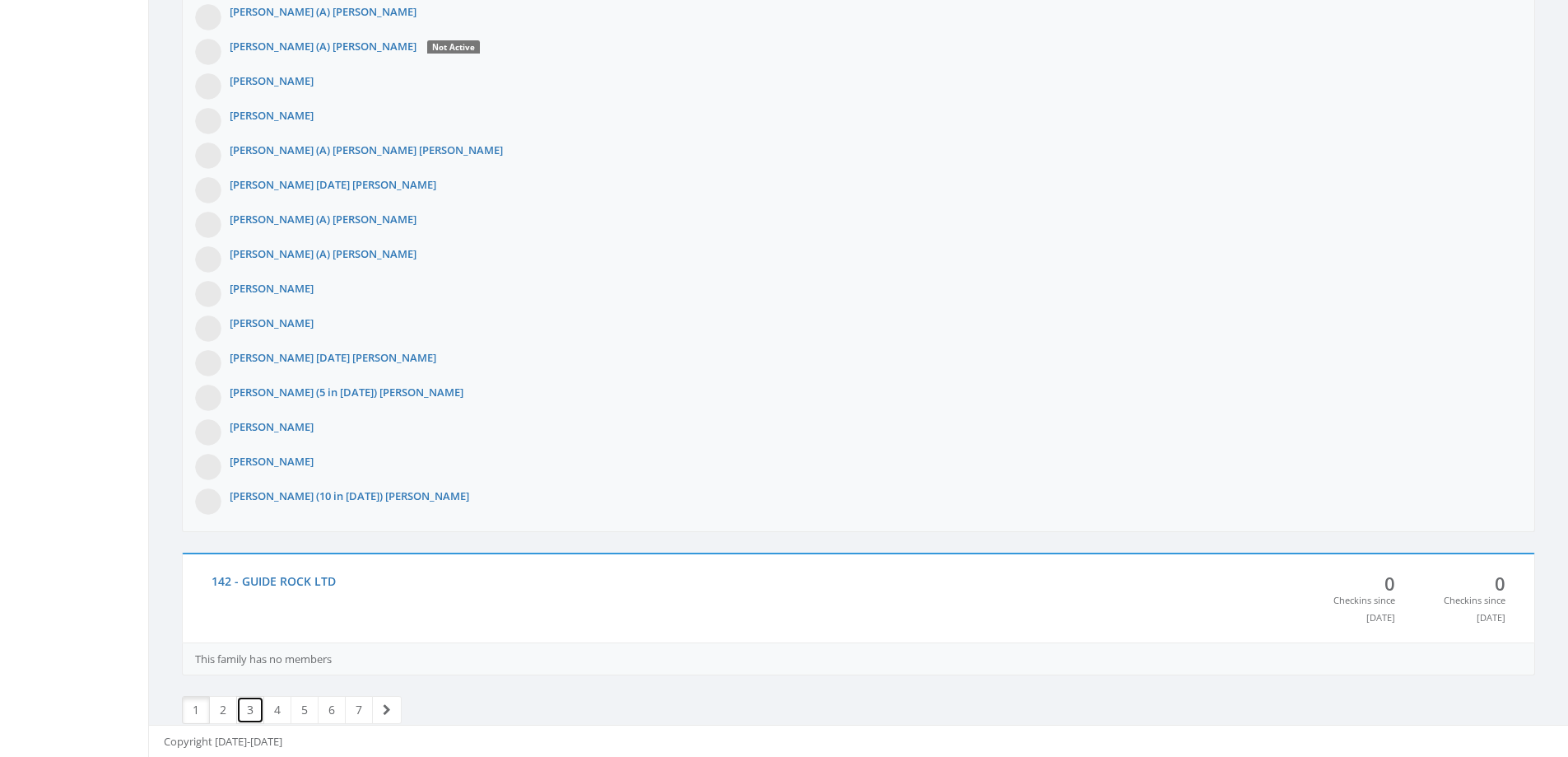
click at [252, 715] on link "3" at bounding box center [251, 710] width 28 height 28
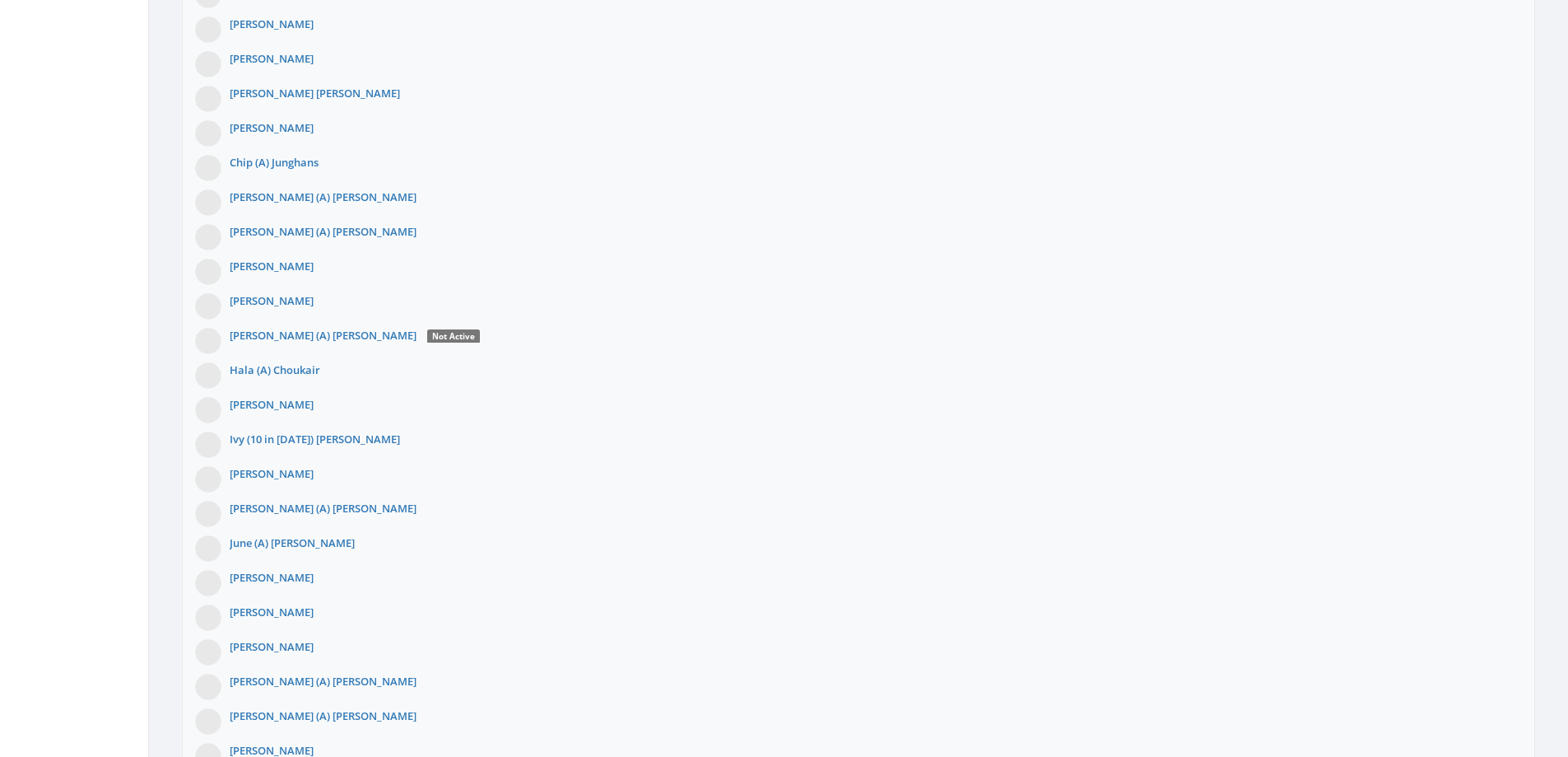
scroll to position [7413, 0]
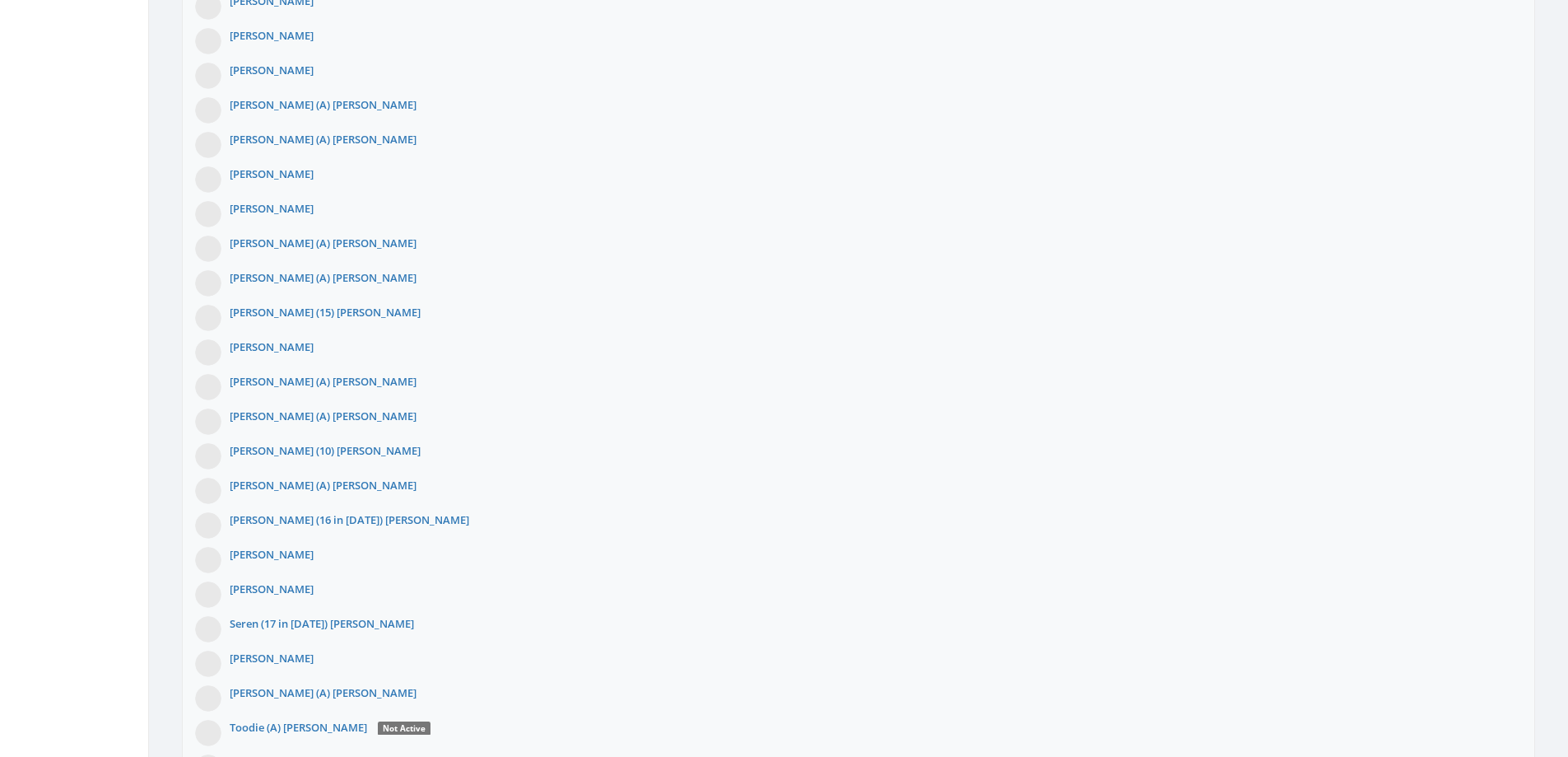
click at [615, 404] on div "Abby (11 in 2024) MacIver Ali Zwaschka Alison Winterle Amy Wooten" at bounding box center [859, 97] width 1353 height 1540
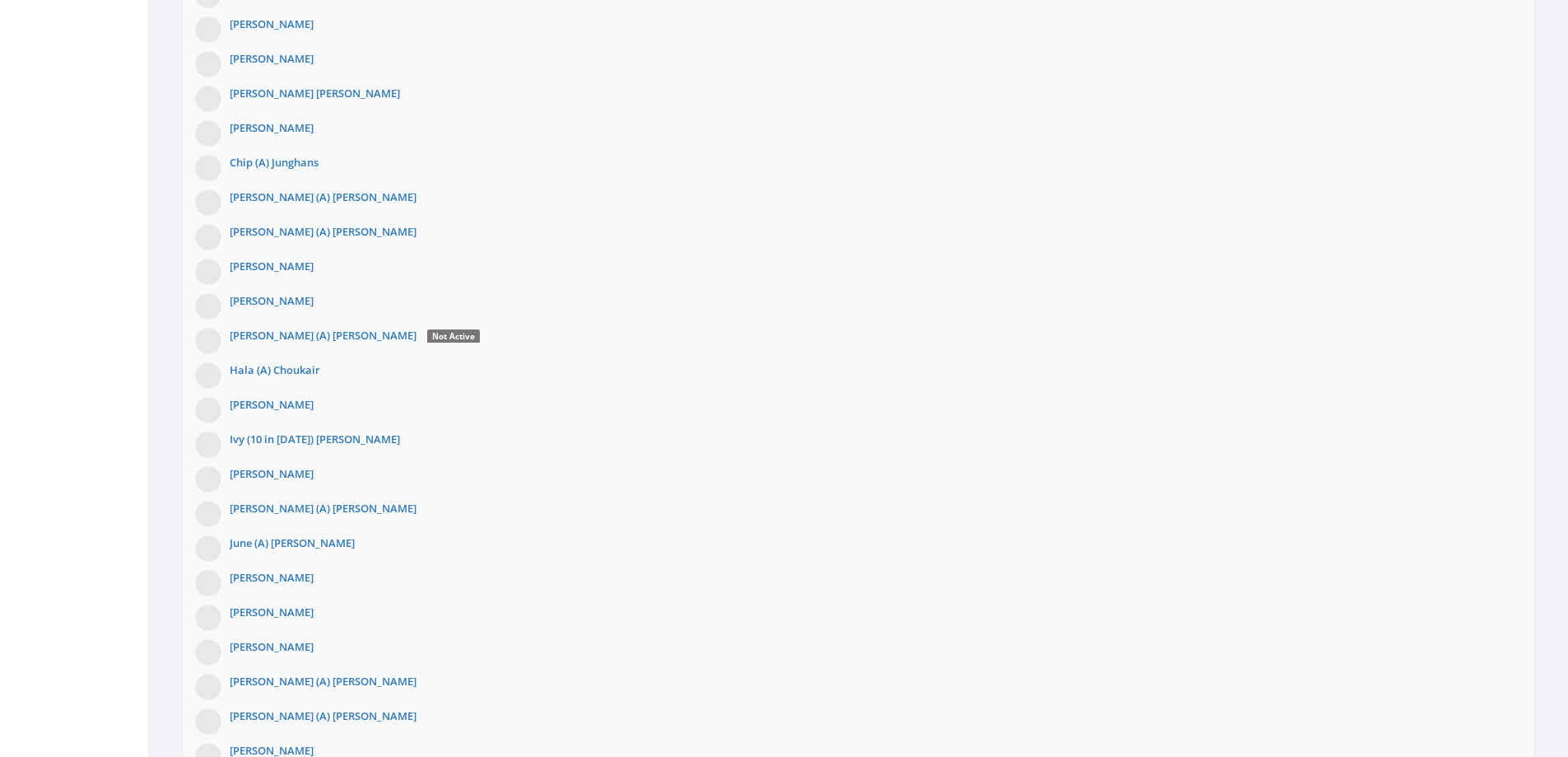
scroll to position [6178, 0]
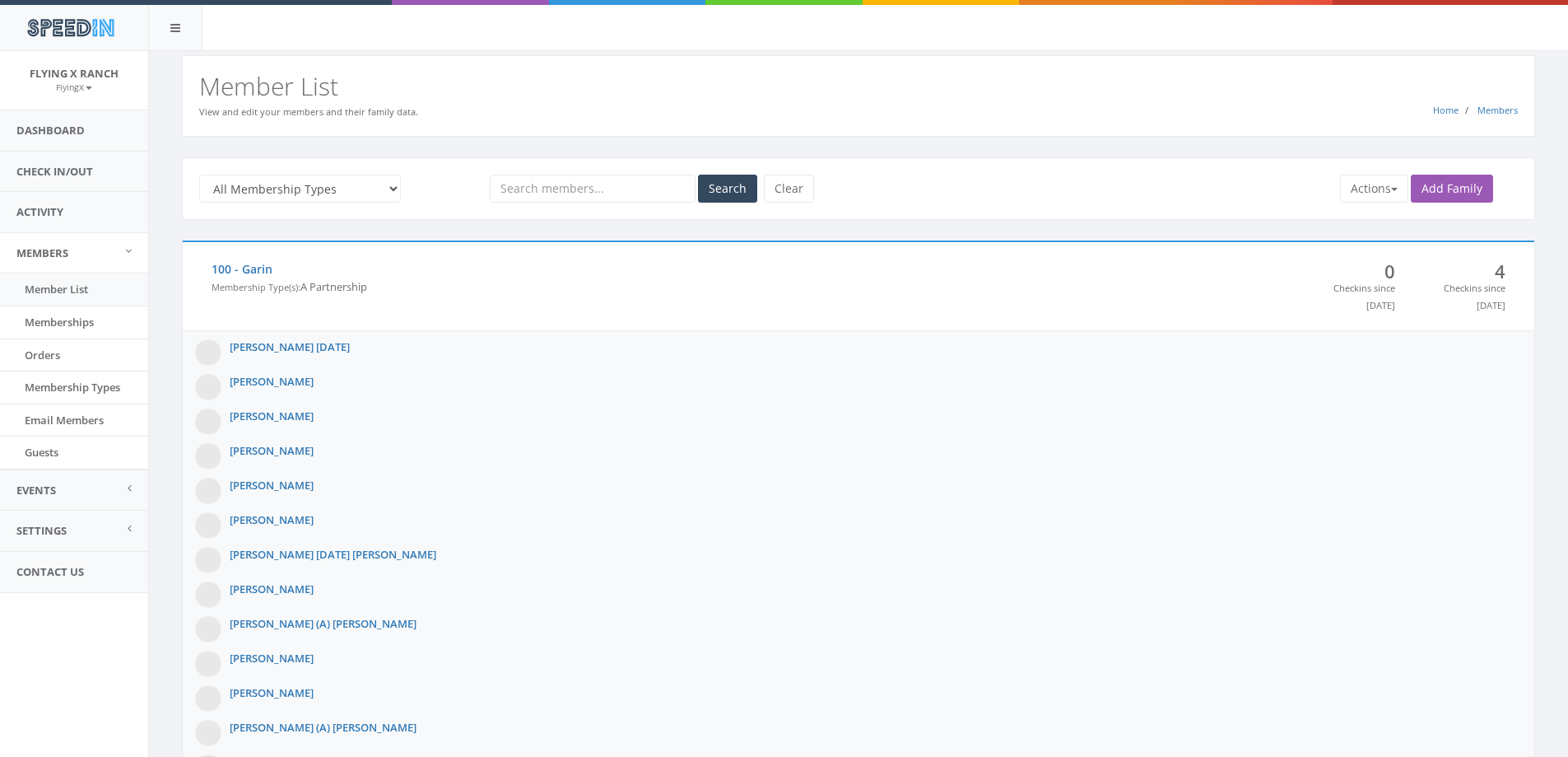
scroll to position [35766, 0]
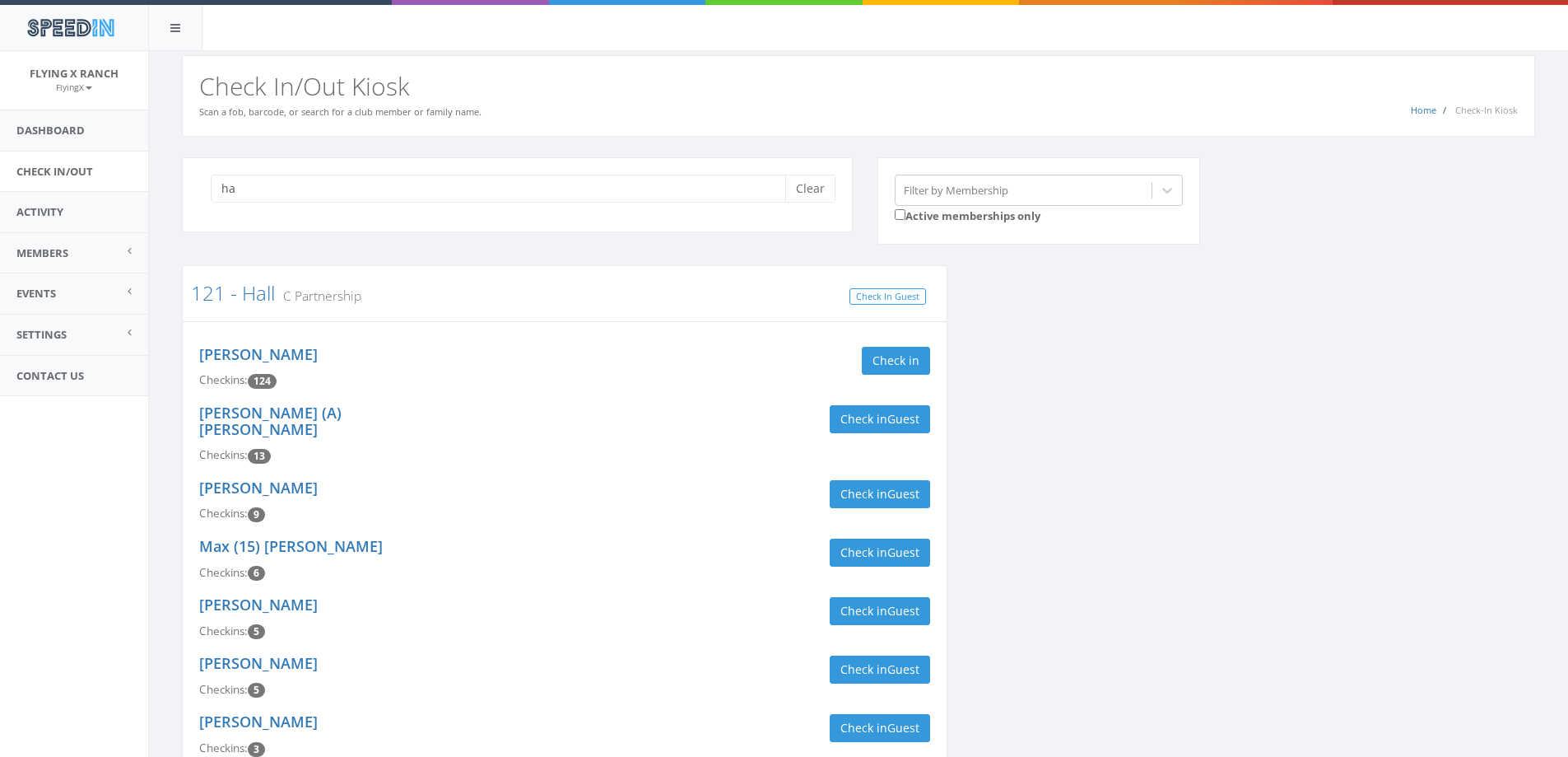
type input "h"
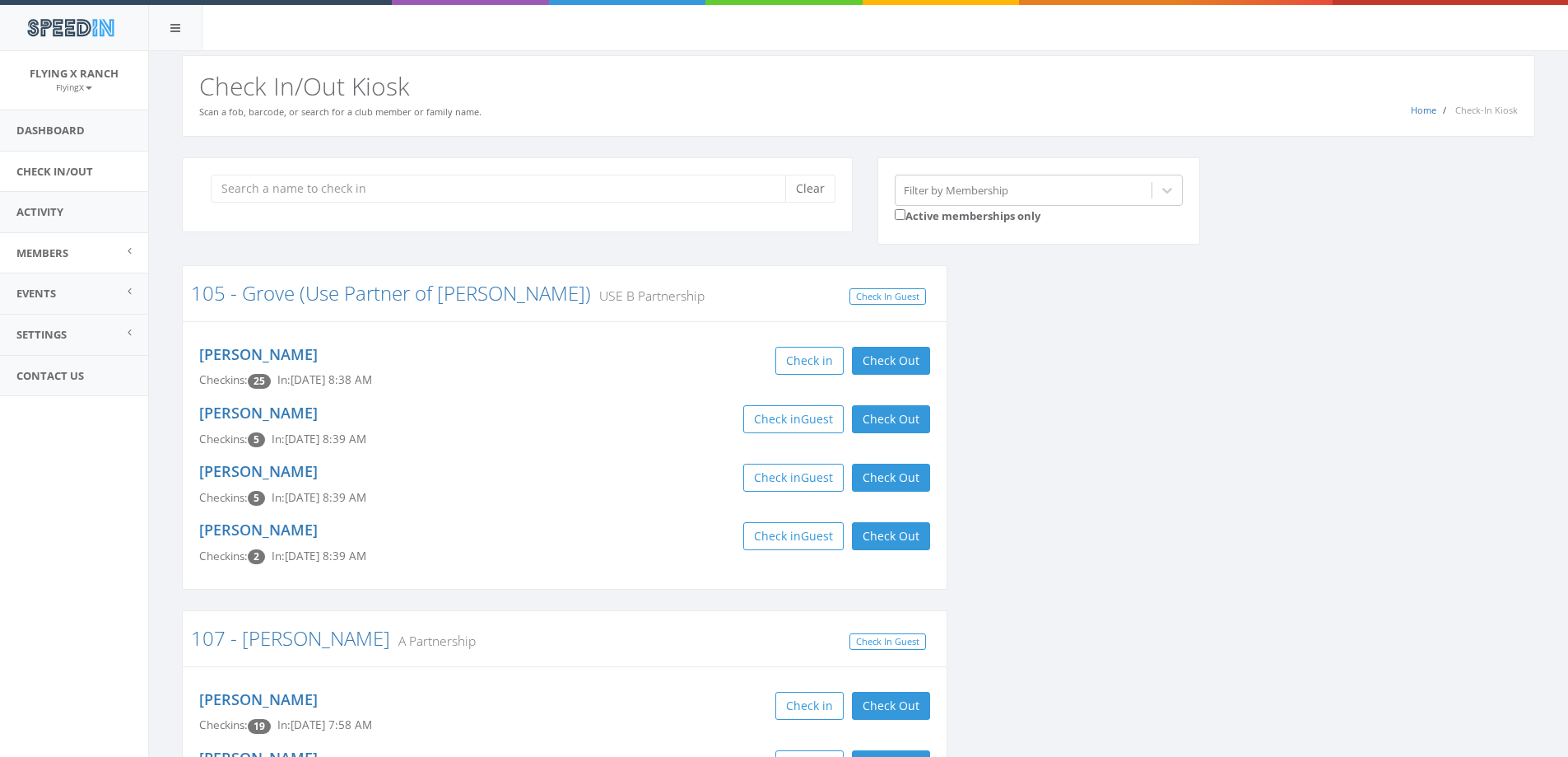
click at [66, 246] on span "Members" at bounding box center [42, 253] width 52 height 15
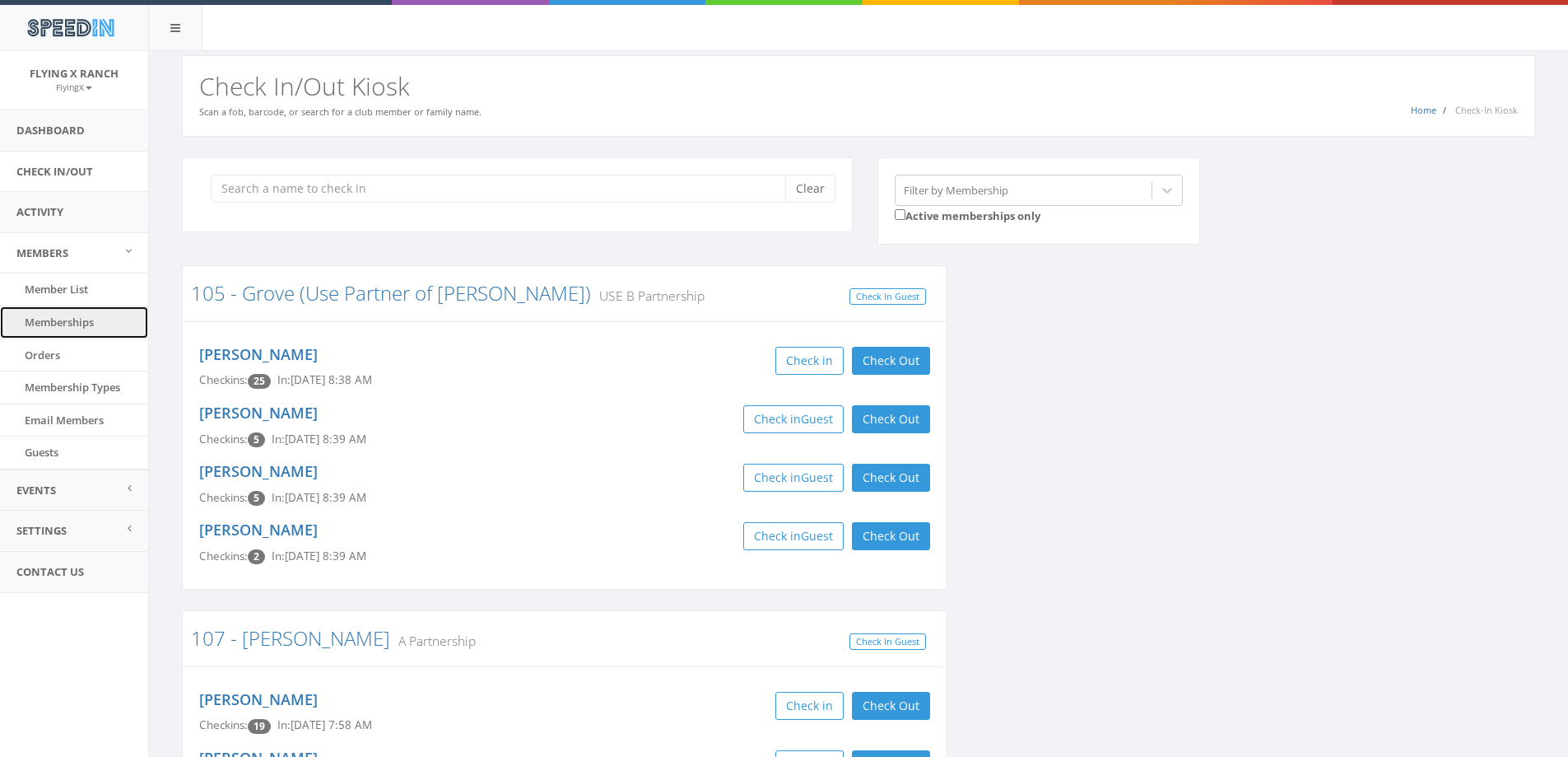
click at [57, 318] on link "Memberships" at bounding box center [74, 322] width 148 height 32
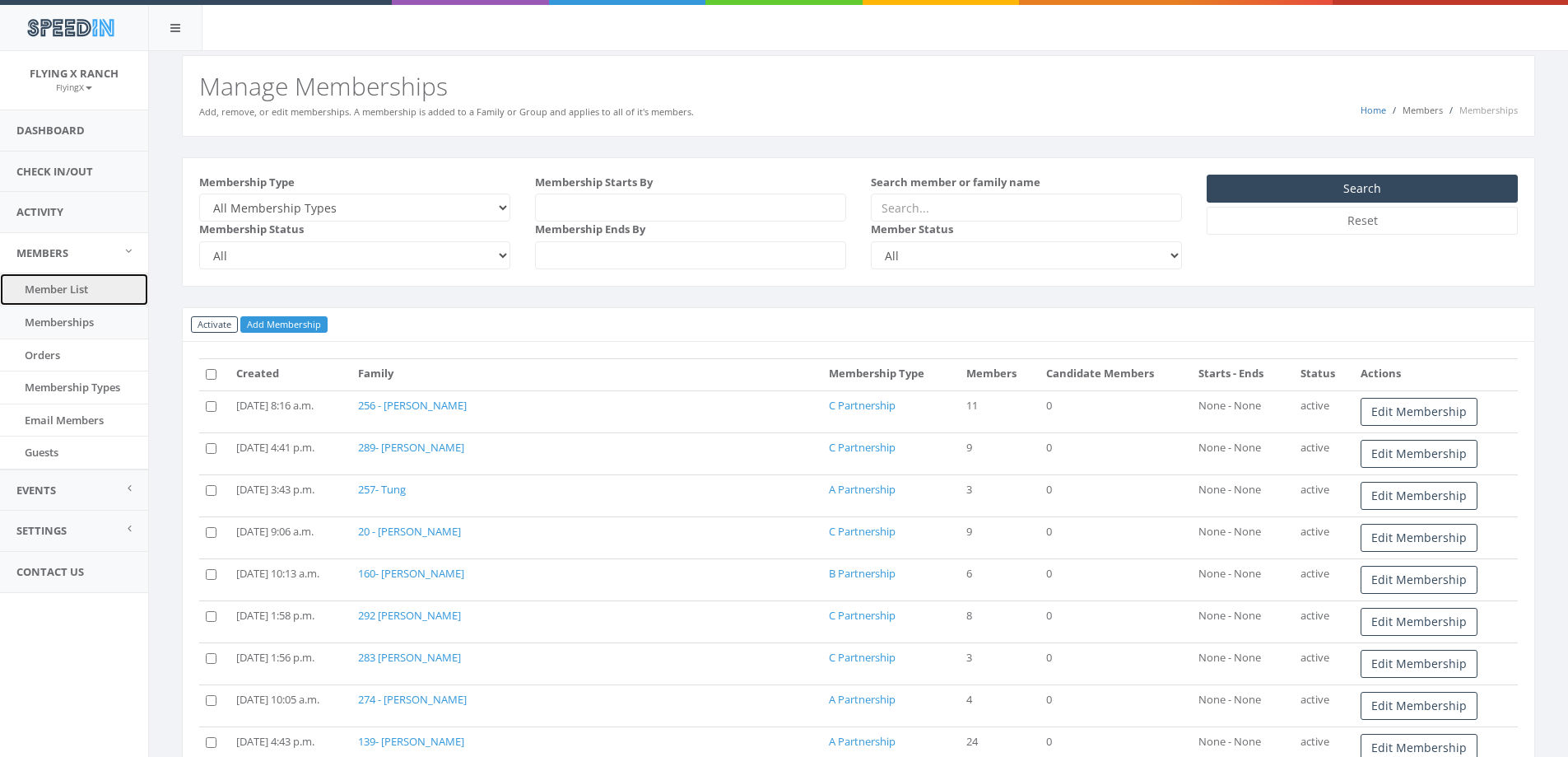
click at [65, 286] on link "Member List" at bounding box center [74, 289] width 148 height 32
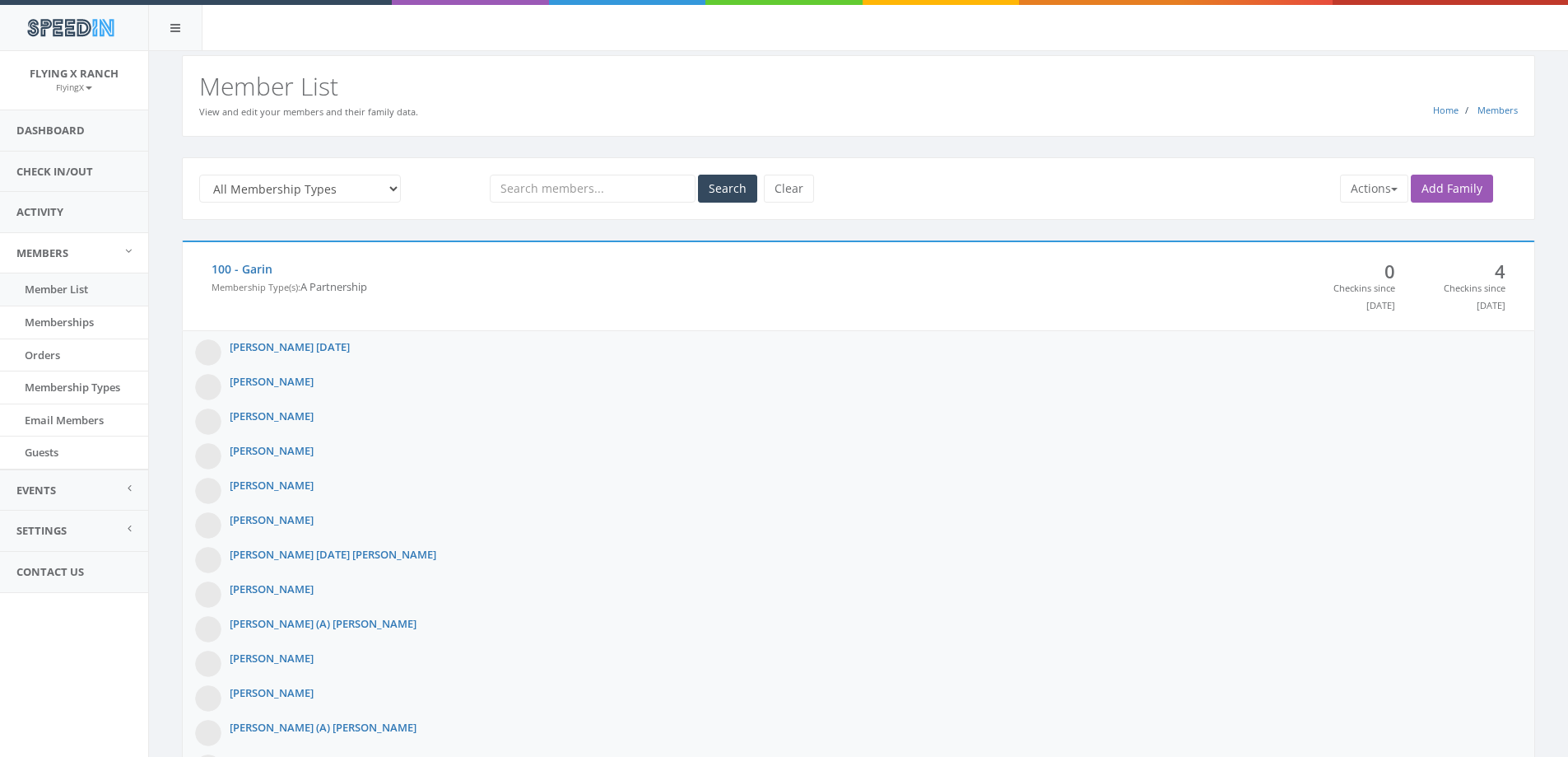
click at [545, 184] on input "text" at bounding box center [593, 189] width 206 height 28
type input "200"
click at [720, 188] on button "Search" at bounding box center [727, 189] width 59 height 28
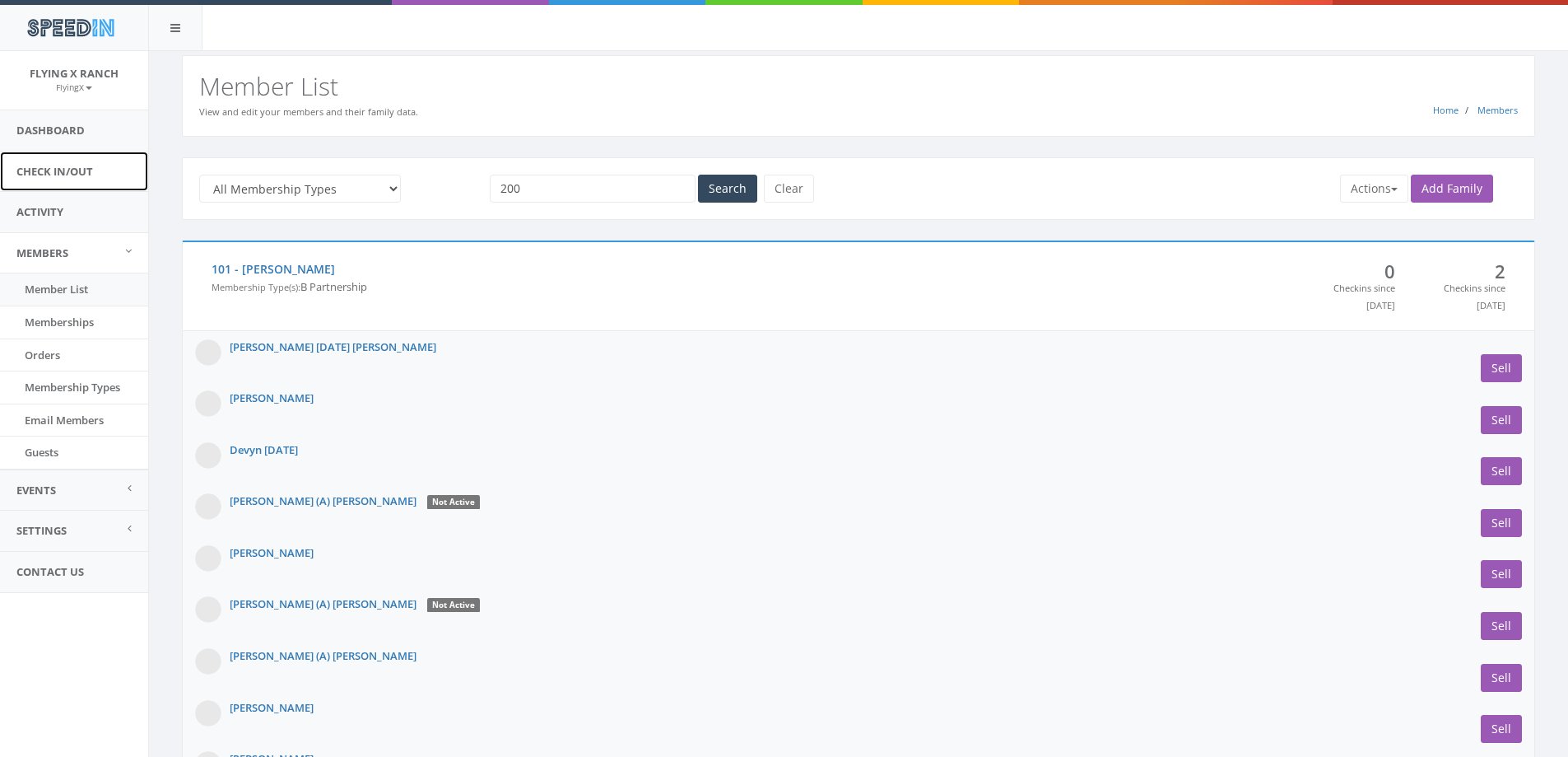
click at [47, 168] on link "Check In/Out" at bounding box center [74, 172] width 148 height 40
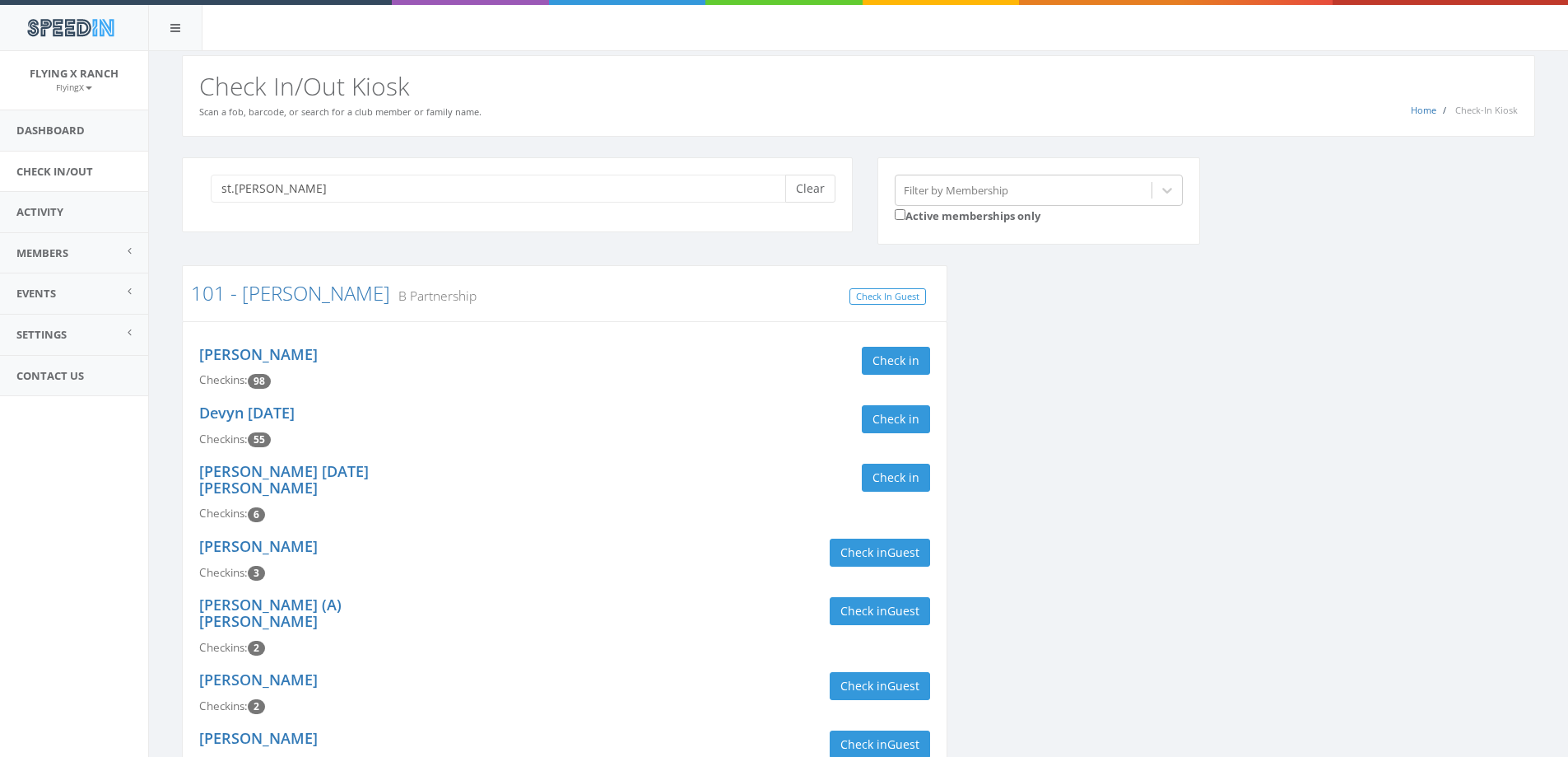
type input "st.[PERSON_NAME]"
click at [821, 189] on button "Clear" at bounding box center [811, 189] width 50 height 28
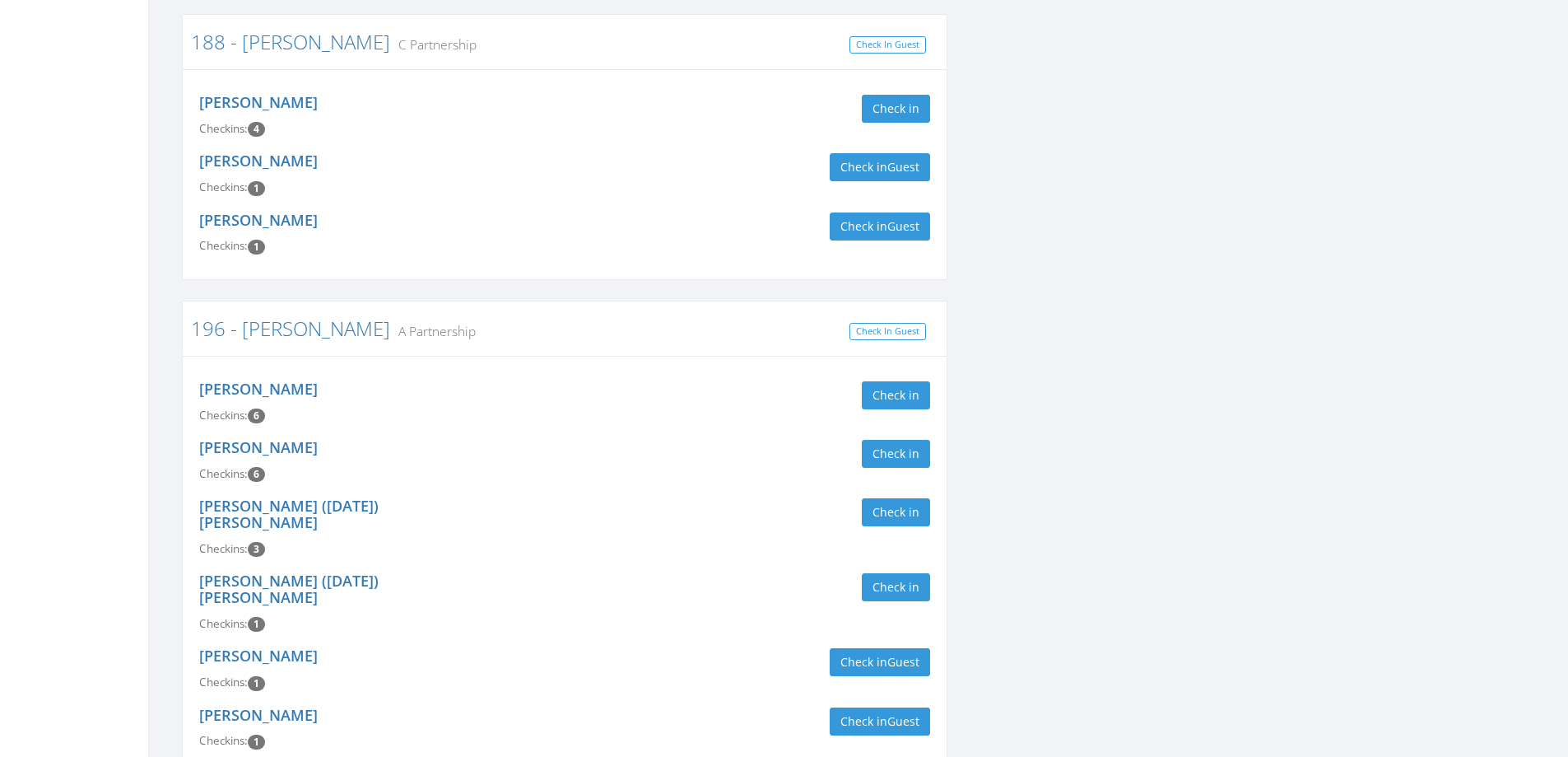
scroll to position [11449, 0]
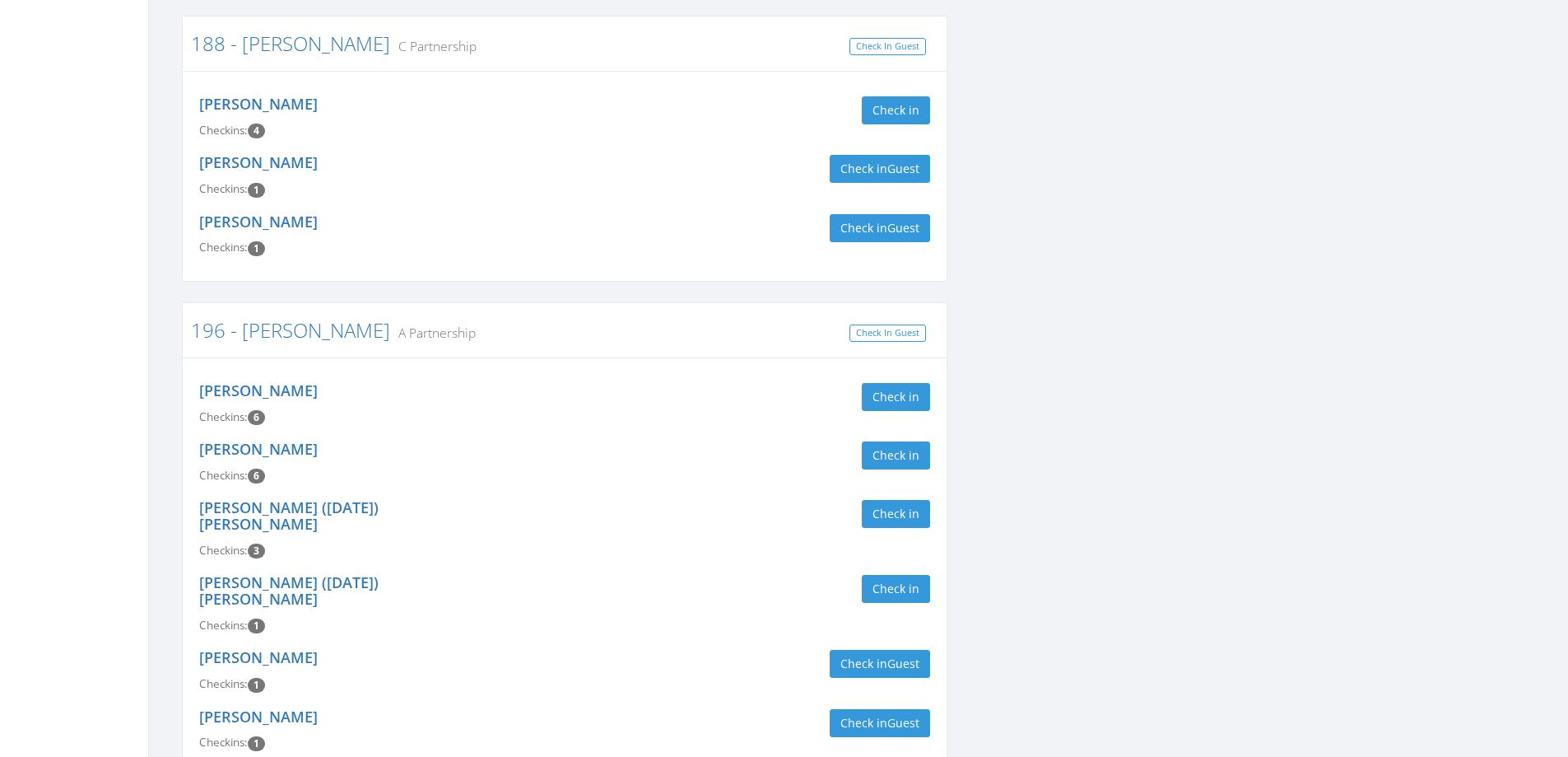
type input "st. [PERSON_NAME]"
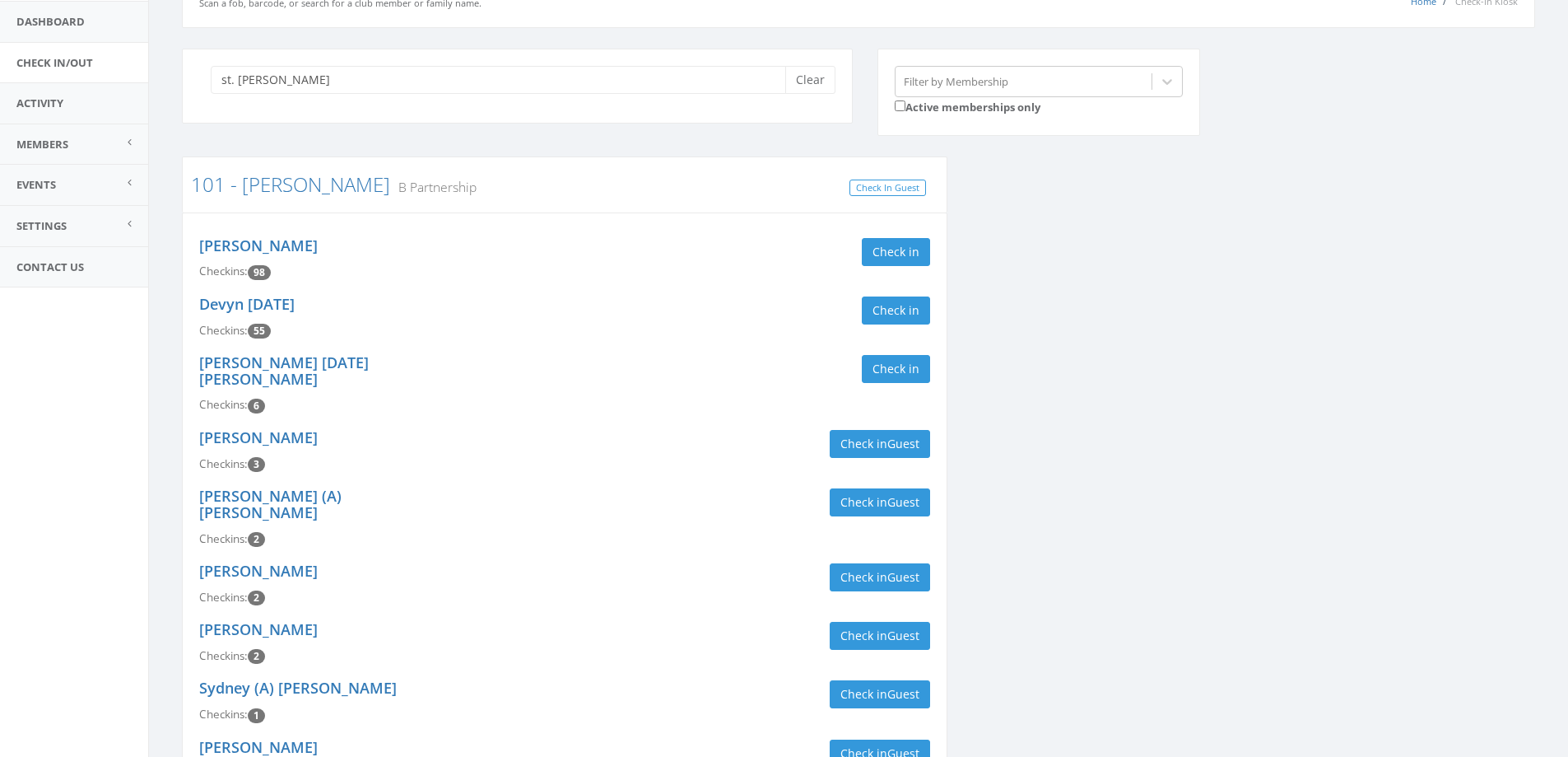
scroll to position [0, 0]
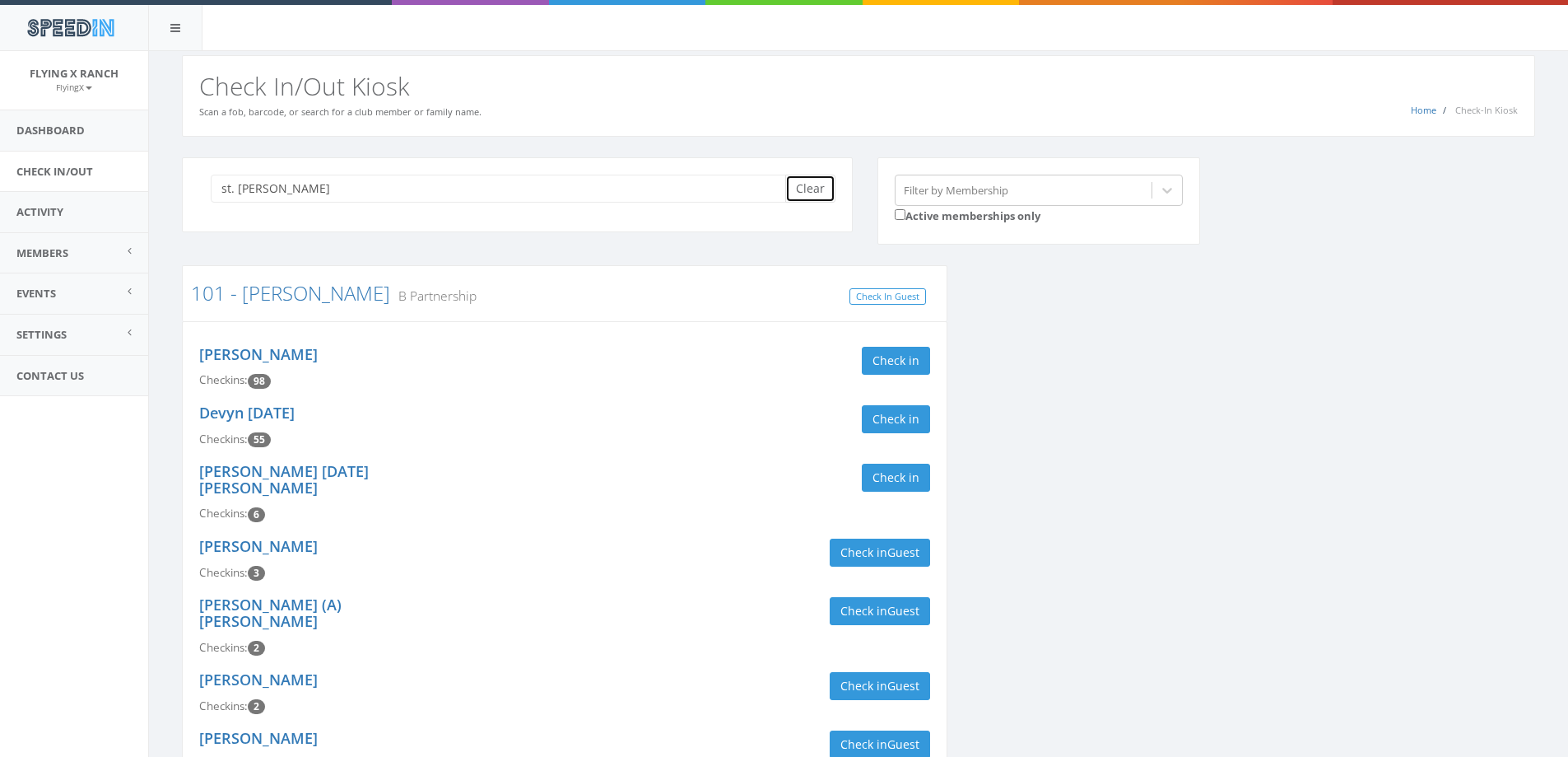
click at [811, 189] on button "Clear" at bounding box center [811, 189] width 50 height 28
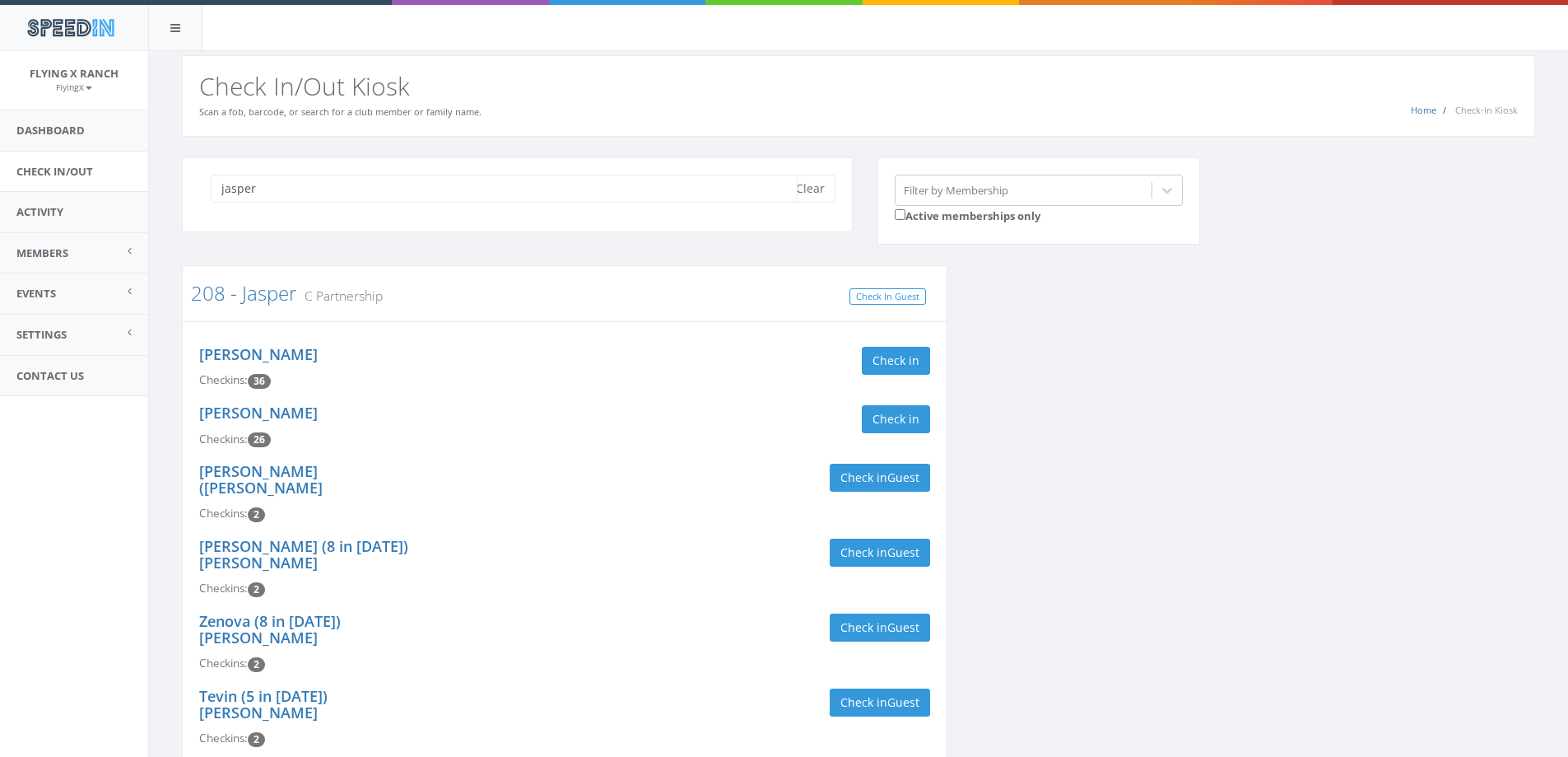
type input "jasper"
drag, startPoint x: 506, startPoint y: 222, endPoint x: 629, endPoint y: 219, distance: 123.0
click at [529, 219] on div "[PERSON_NAME]" at bounding box center [518, 195] width 671 height 75
click at [797, 190] on button "Clear" at bounding box center [811, 189] width 50 height 28
